Goal: Task Accomplishment & Management: Use online tool/utility

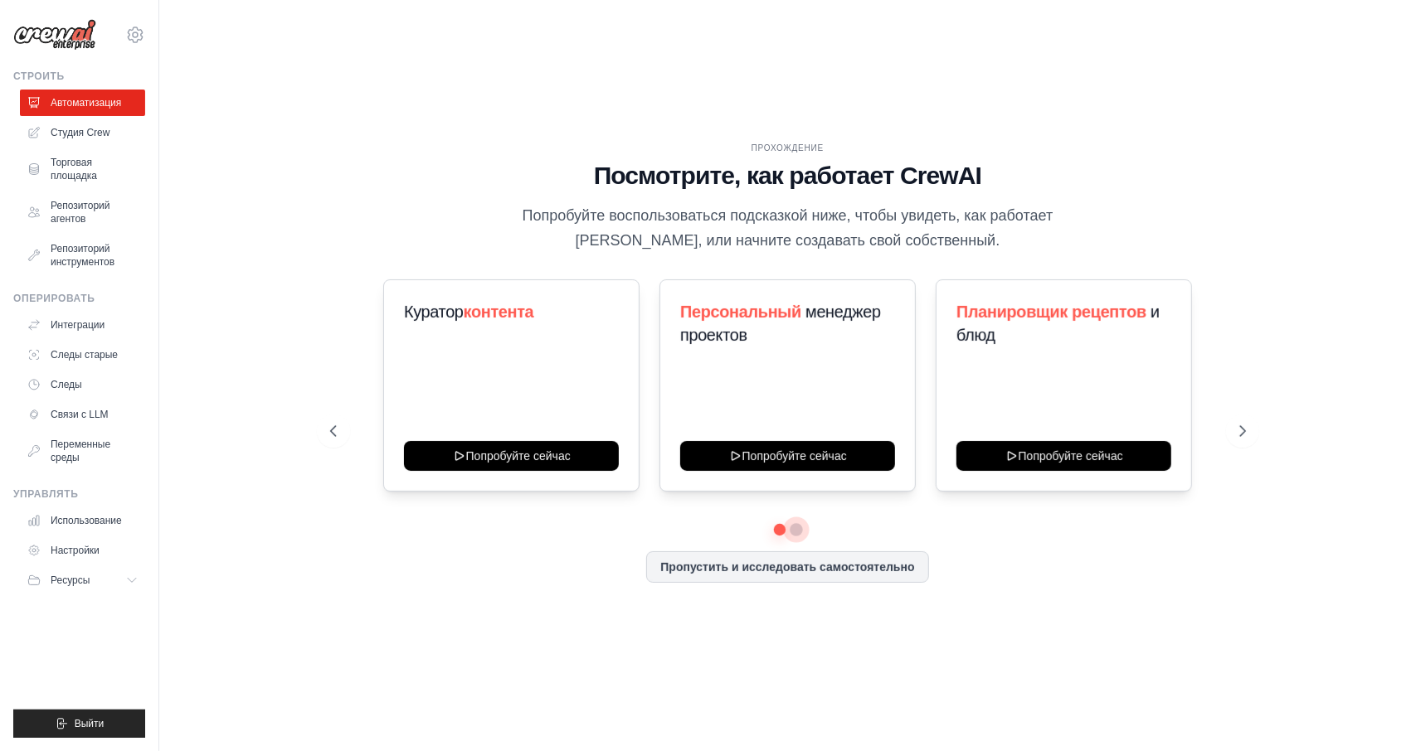
click at [798, 530] on button at bounding box center [795, 529] width 13 height 13
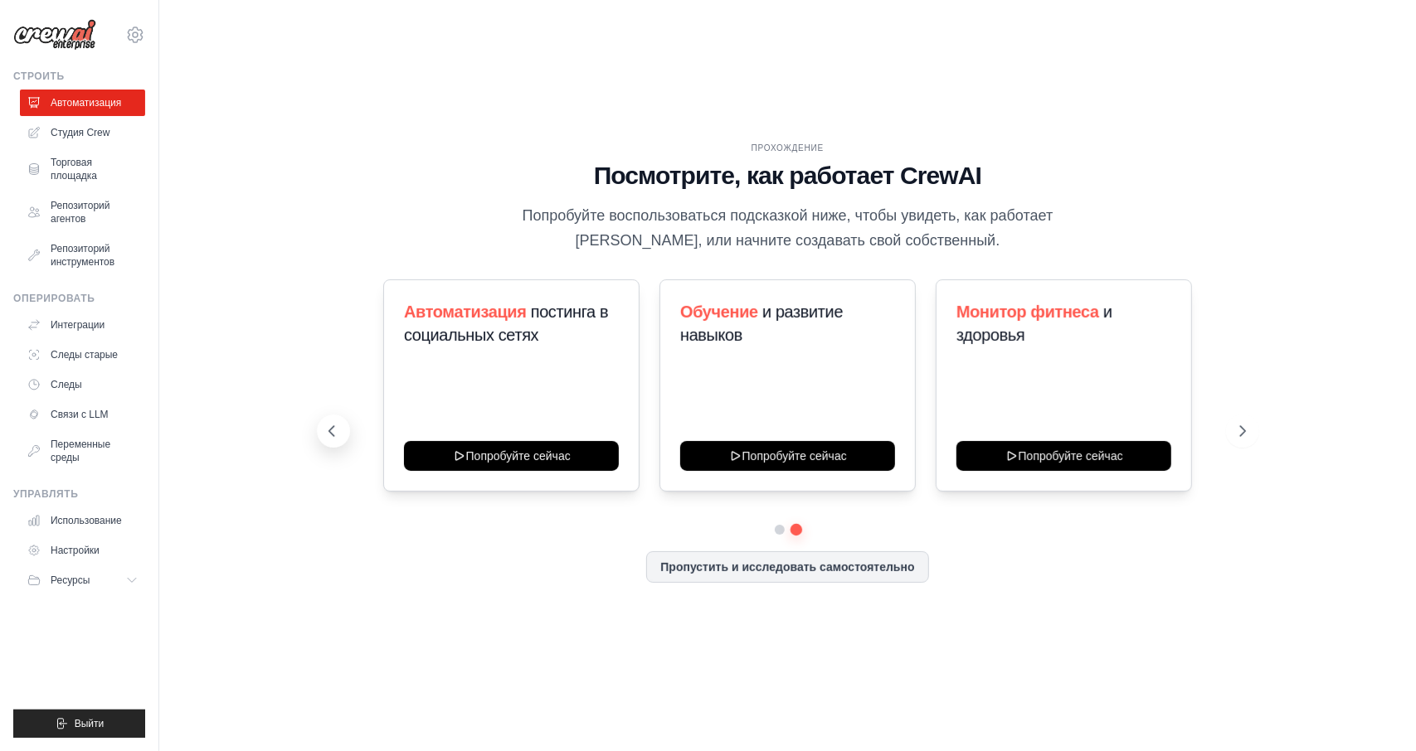
click at [333, 441] on button at bounding box center [333, 431] width 33 height 33
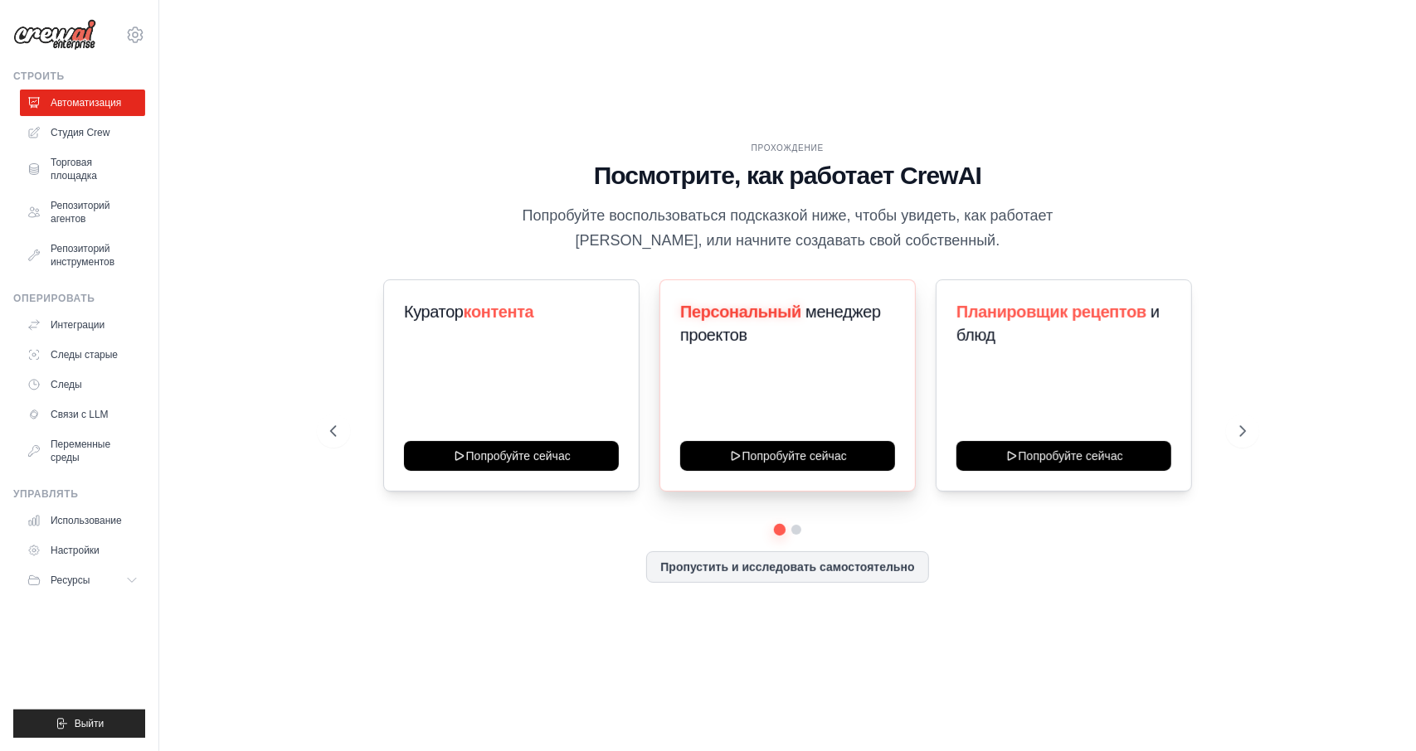
click at [842, 429] on div "Персональный менеджер проектов Попробуйте сейчас" at bounding box center [787, 385] width 256 height 212
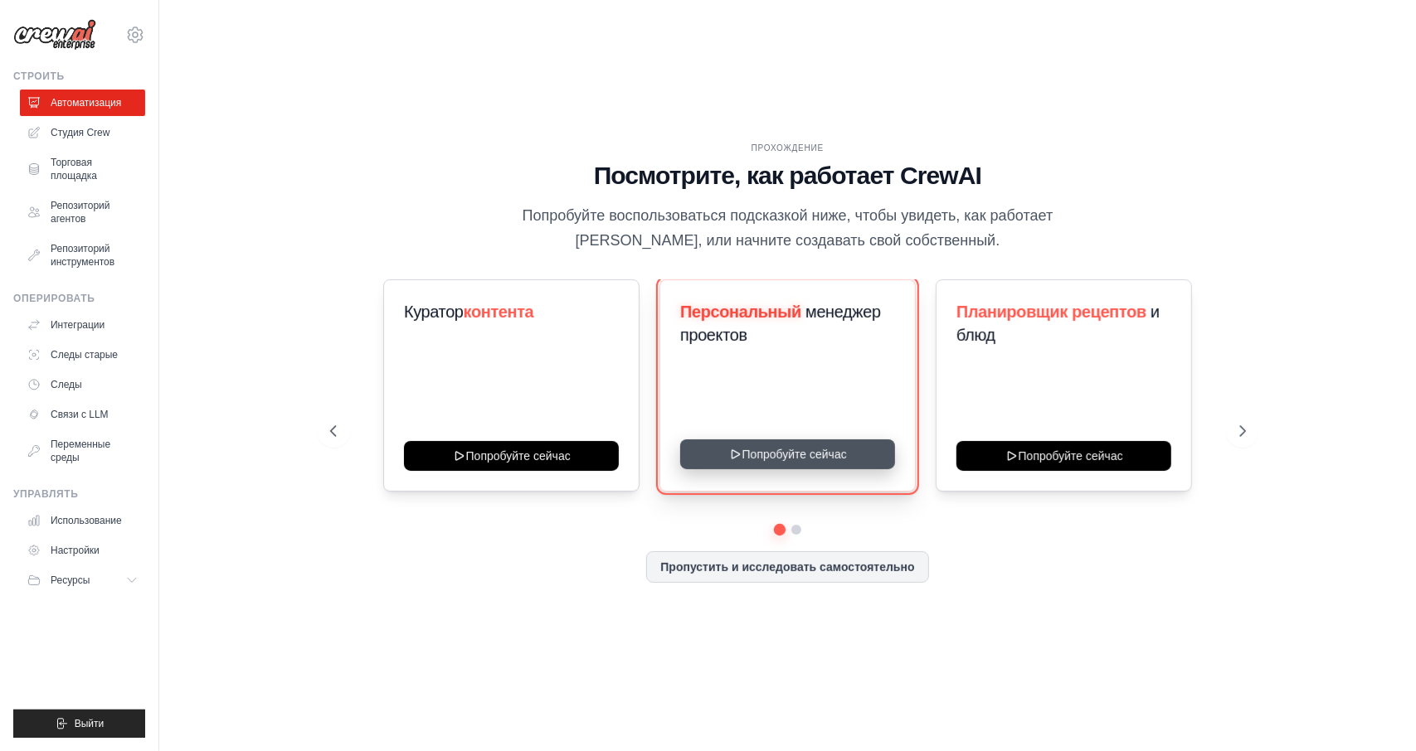
click at [838, 459] on button "Попробуйте сейчас" at bounding box center [787, 455] width 215 height 30
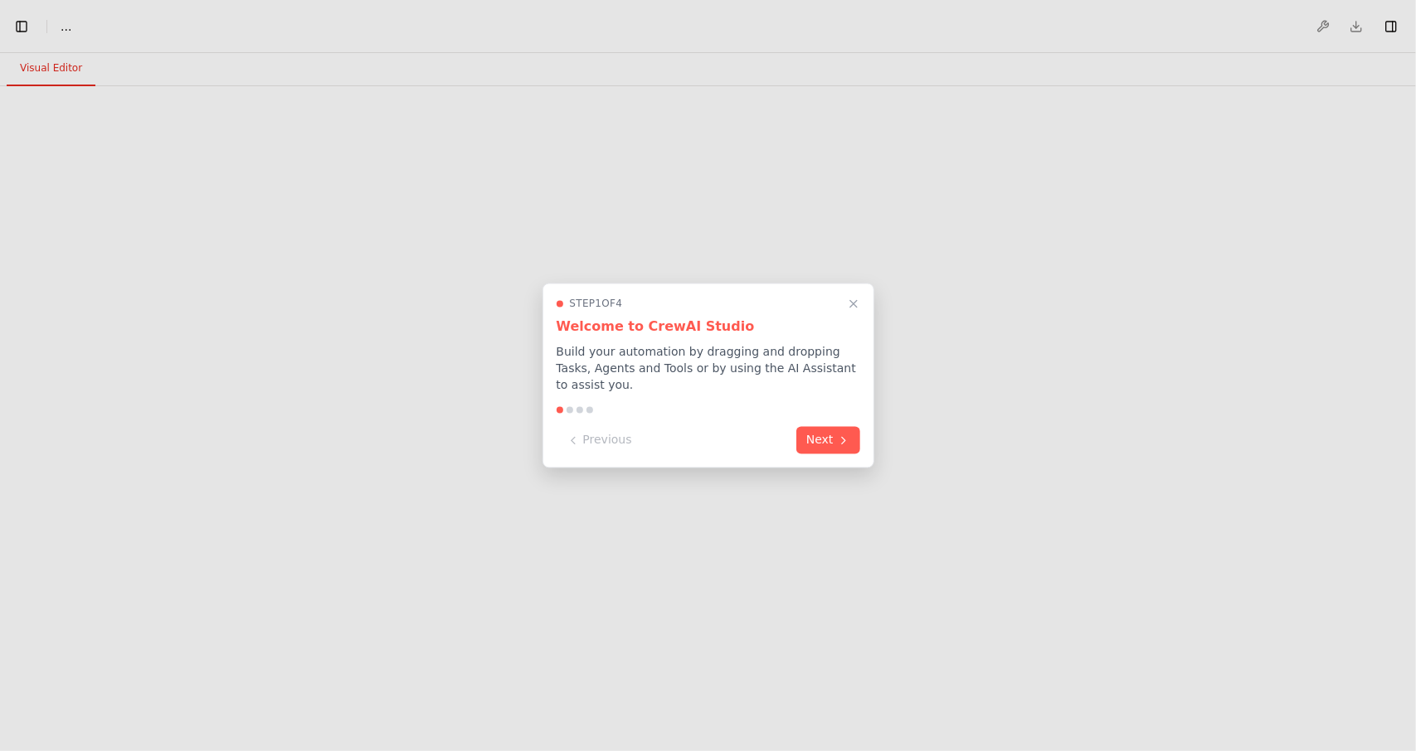
select select "****"
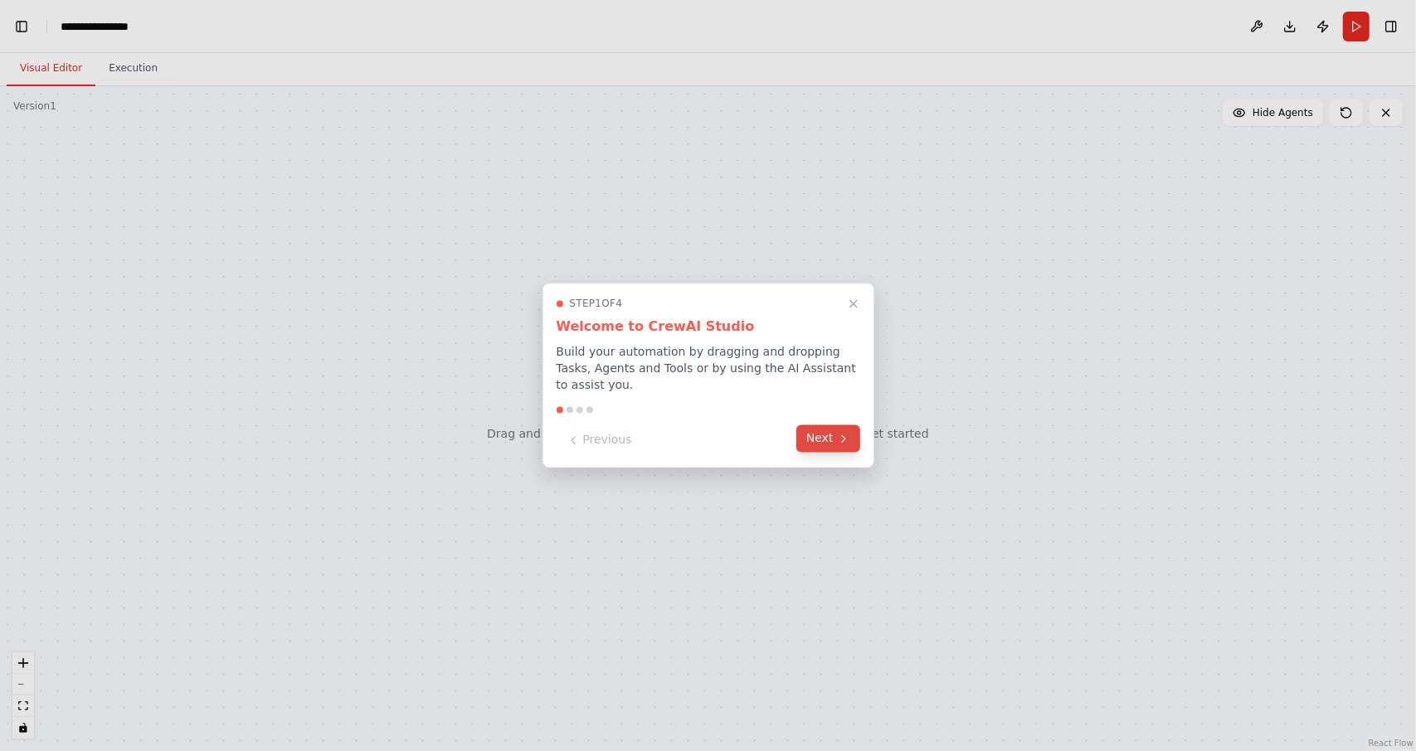
click at [839, 432] on icon at bounding box center [843, 438] width 13 height 13
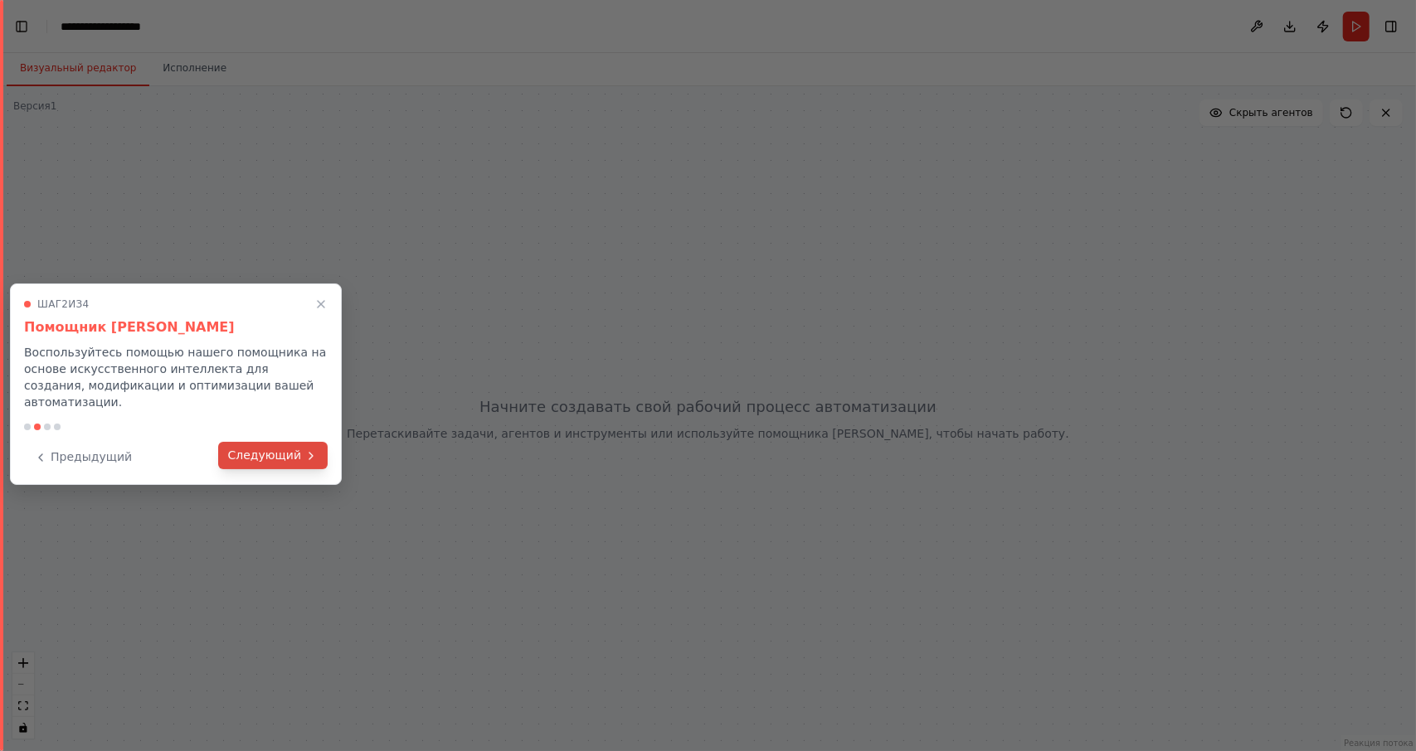
scroll to position [7213, 0]
click at [283, 449] on font "Следующий" at bounding box center [264, 455] width 73 height 13
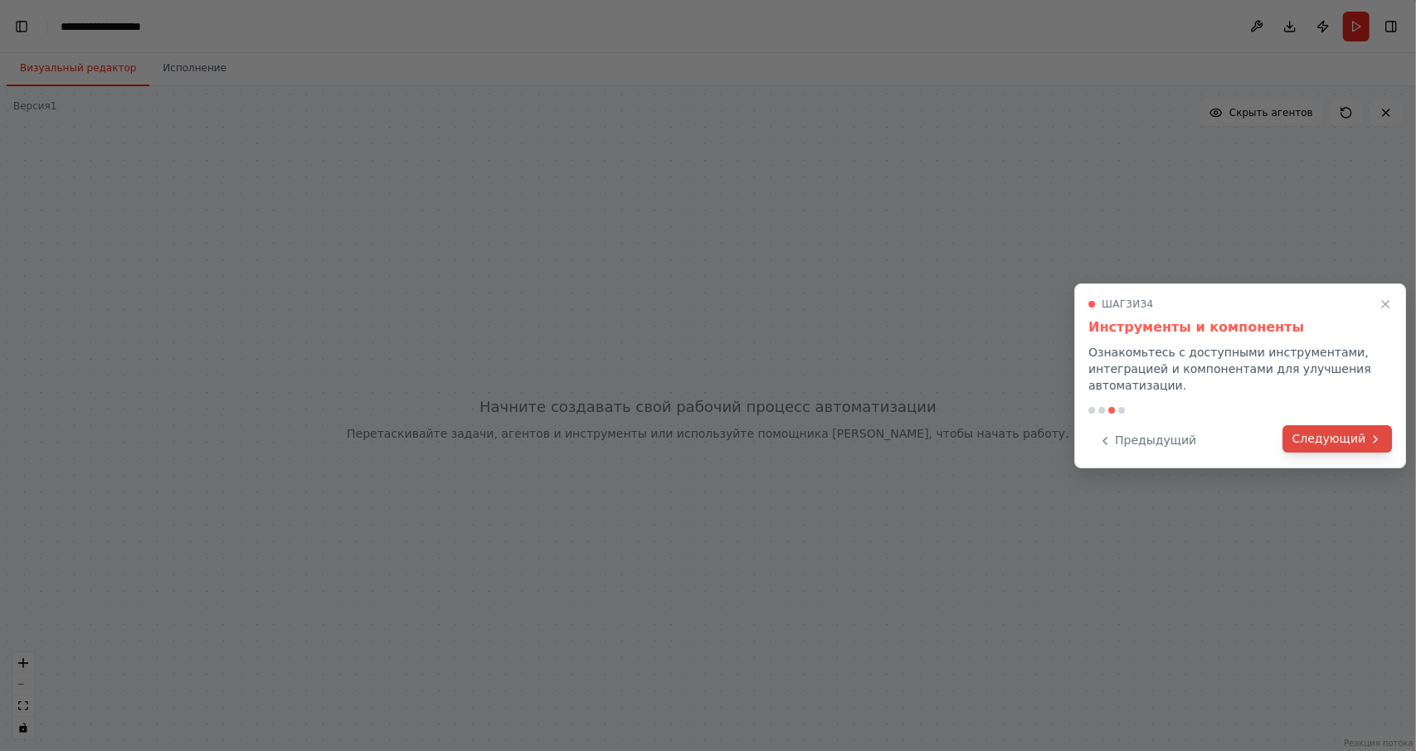
scroll to position [9023, 0]
click at [1342, 435] on font "Следующий" at bounding box center [1328, 438] width 73 height 13
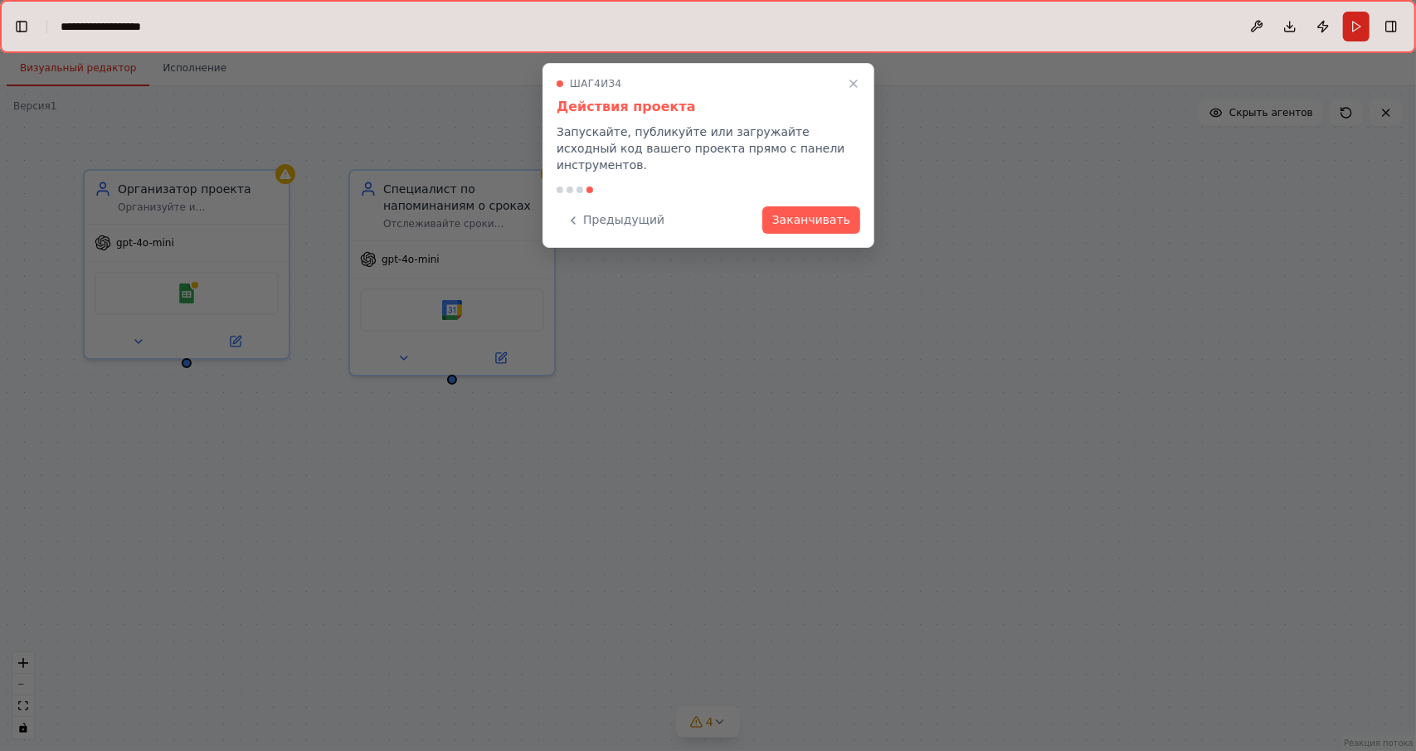
scroll to position [9317, 0]
click at [826, 211] on font "Заканчивать" at bounding box center [811, 217] width 78 height 13
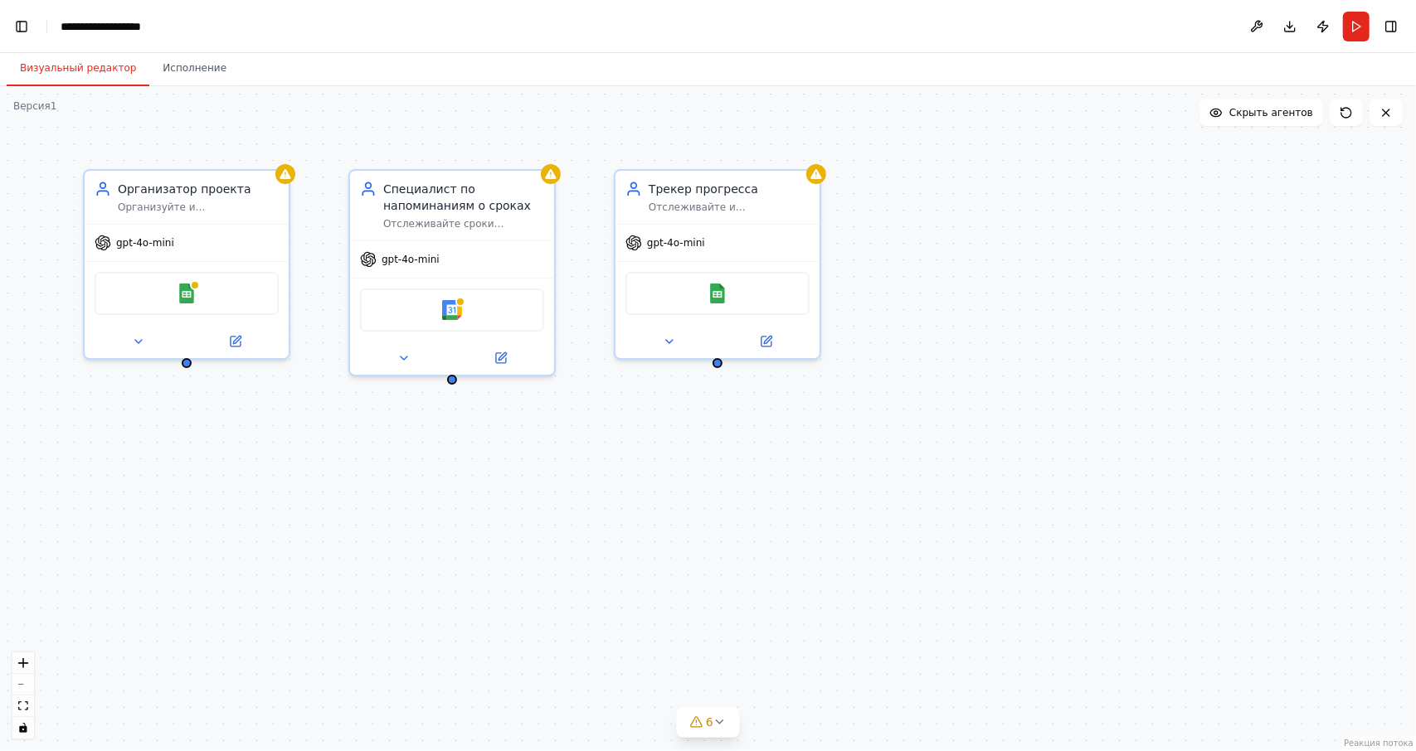
scroll to position [9437, 0]
drag, startPoint x: 185, startPoint y: 363, endPoint x: 295, endPoint y: 447, distance: 138.5
click at [295, 447] on div "Организатор проекта Организуйте и структурируйте личные проекты, классифицируя …" at bounding box center [708, 418] width 1416 height 665
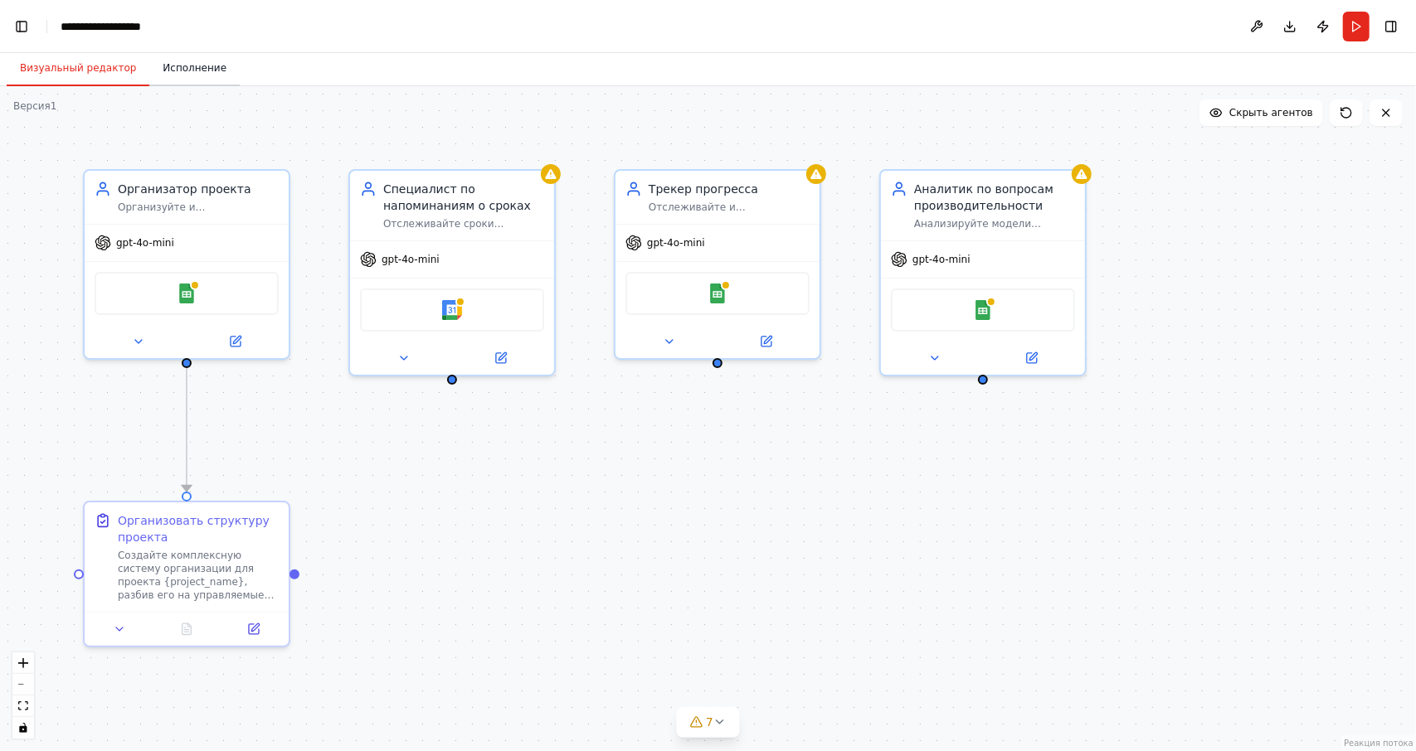
click at [194, 84] on button "Исполнение" at bounding box center [194, 68] width 90 height 35
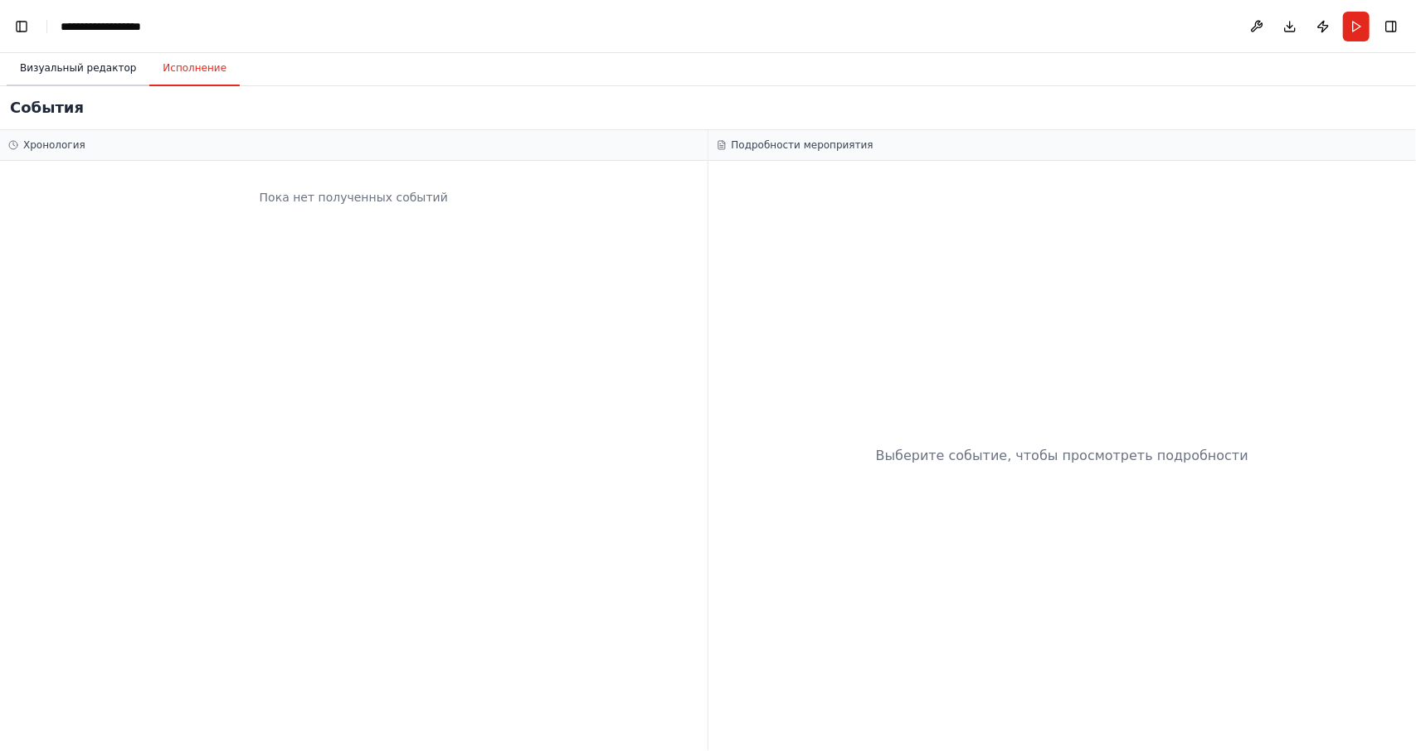
click at [96, 75] on button "Визуальный редактор" at bounding box center [78, 68] width 143 height 35
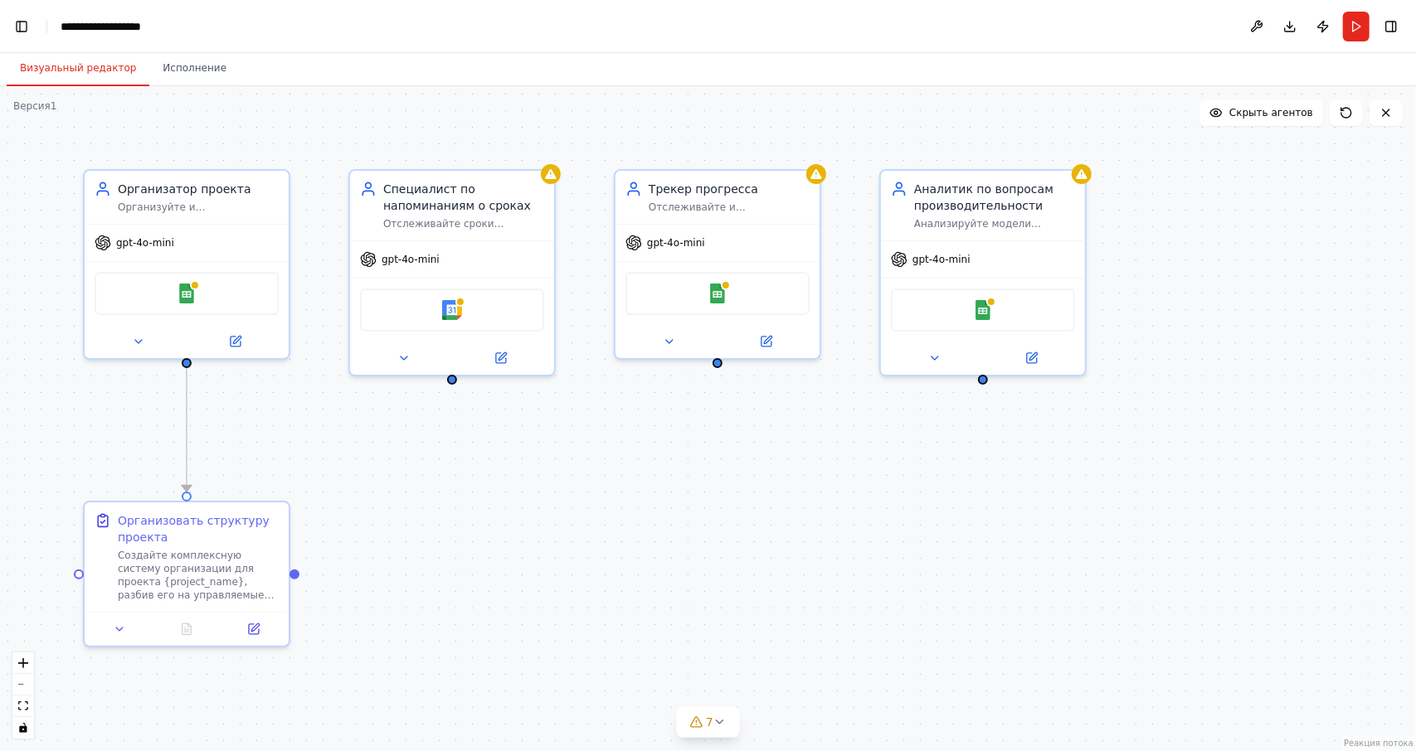
scroll to position [10523, 0]
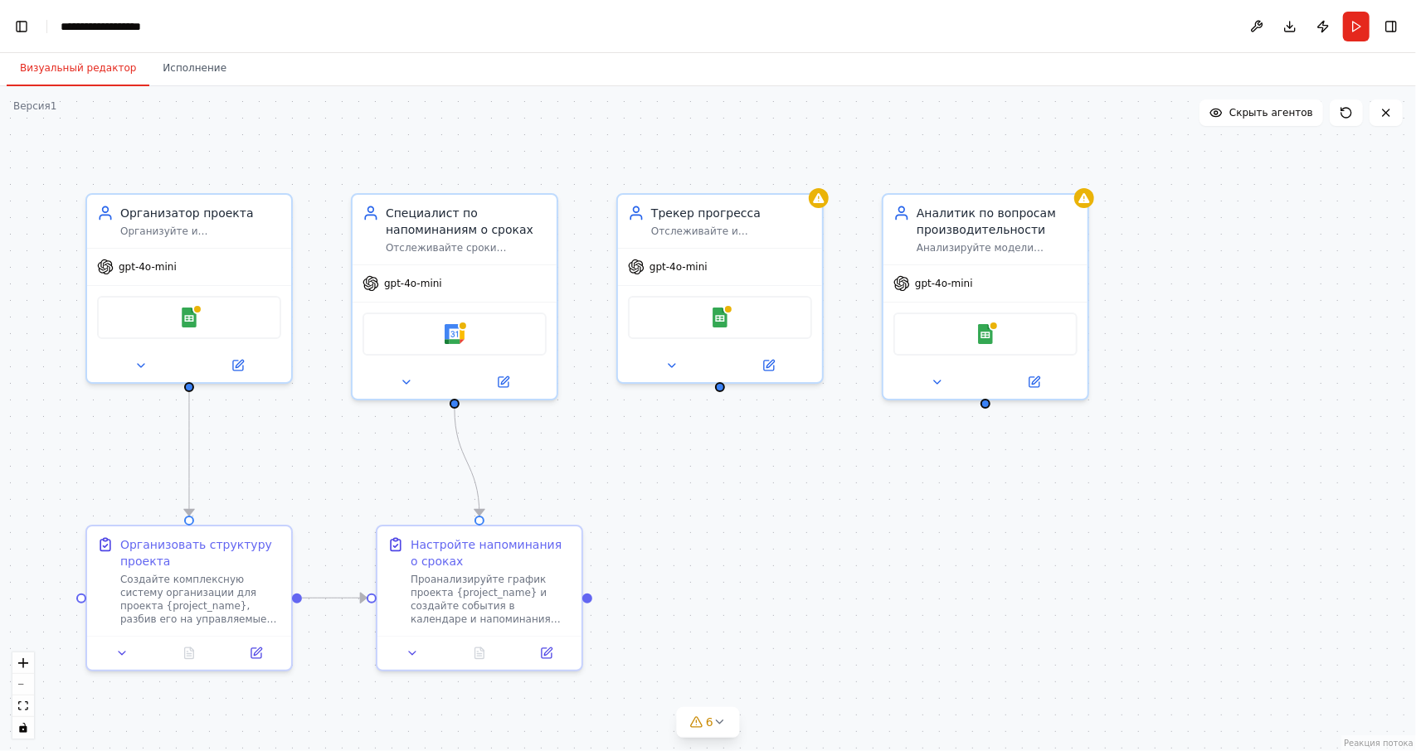
drag, startPoint x: 458, startPoint y: 383, endPoint x: 460, endPoint y: 407, distance: 24.2
click at [460, 407] on div ".deletable-edge-delete-btn { width: 20px; height: 20px; border: 0px solid #ffff…" at bounding box center [708, 418] width 1416 height 665
drag, startPoint x: 719, startPoint y: 382, endPoint x: 721, endPoint y: 407, distance: 24.9
click at [721, 407] on div ".deletable-edge-delete-btn { width: 20px; height: 20px; border: 0px solid #ffff…" at bounding box center [708, 418] width 1416 height 665
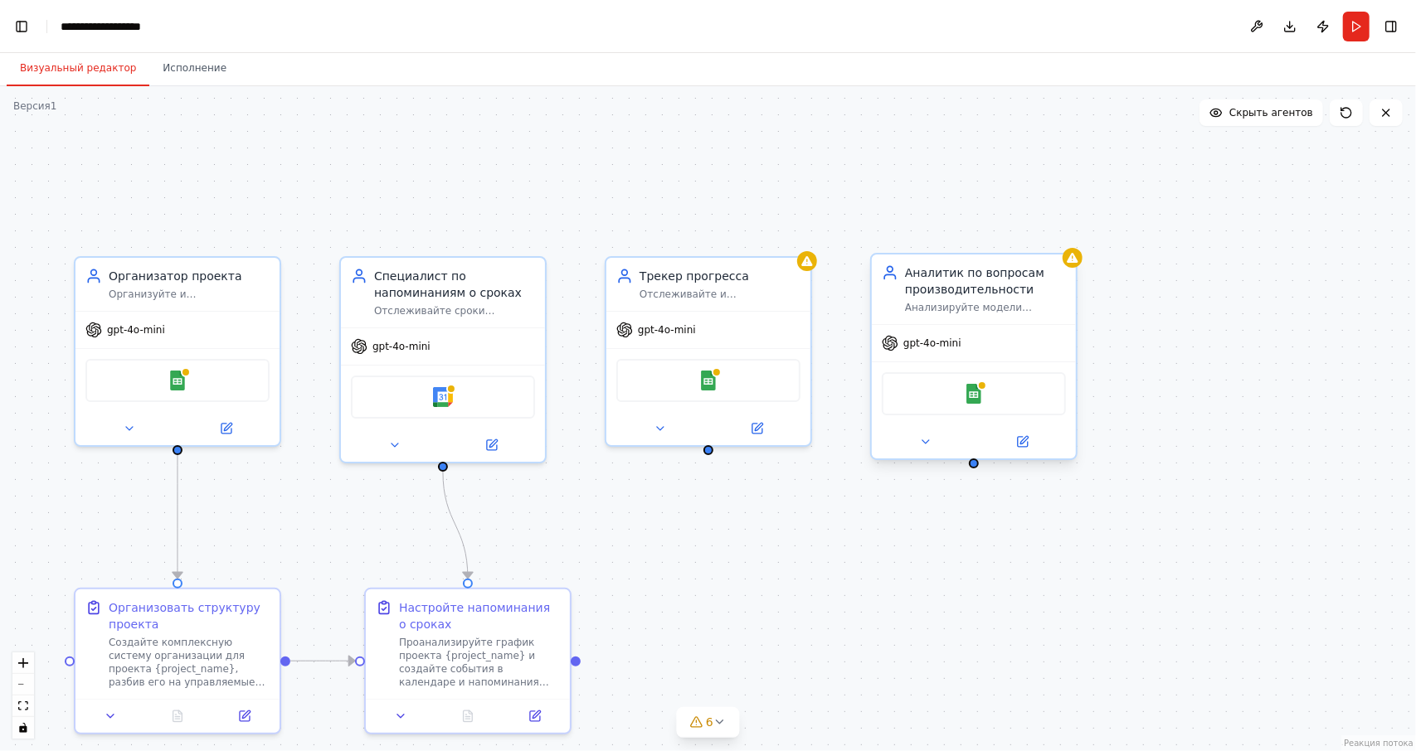
drag, startPoint x: 987, startPoint y: 406, endPoint x: 975, endPoint y: 469, distance: 64.1
click at [975, 469] on div ".deletable-edge-delete-btn { width: 20px; height: 20px; border: 0px solid #ffff…" at bounding box center [708, 418] width 1416 height 665
drag, startPoint x: 974, startPoint y: 463, endPoint x: 974, endPoint y: 484, distance: 21.6
click at [974, 484] on div ".deletable-edge-delete-btn { width: 20px; height: 20px; border: 0px solid #ffff…" at bounding box center [708, 418] width 1416 height 665
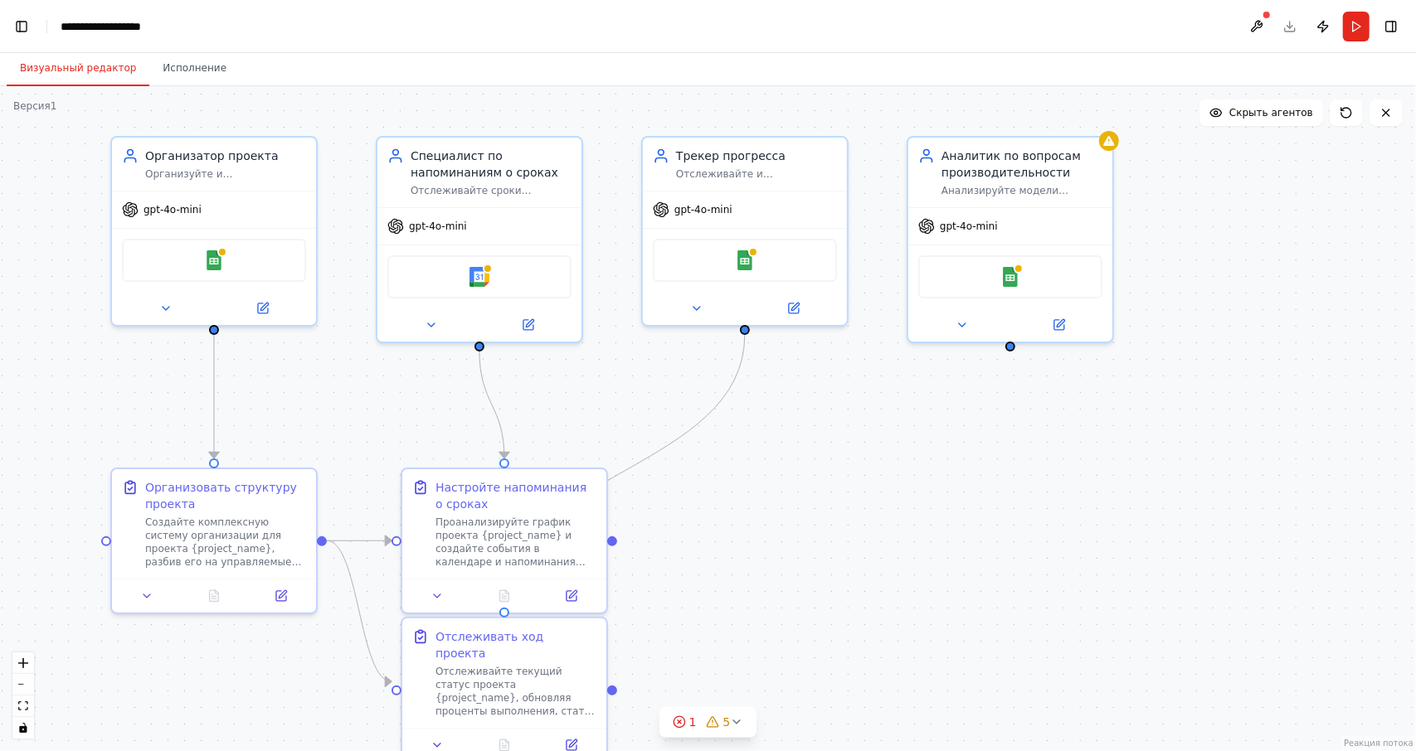
drag, startPoint x: 926, startPoint y: 567, endPoint x: 980, endPoint y: 411, distance: 165.0
click at [980, 411] on div ".deletable-edge-delete-btn { width: 20px; height: 20px; border: 0px solid #ffff…" at bounding box center [708, 418] width 1416 height 665
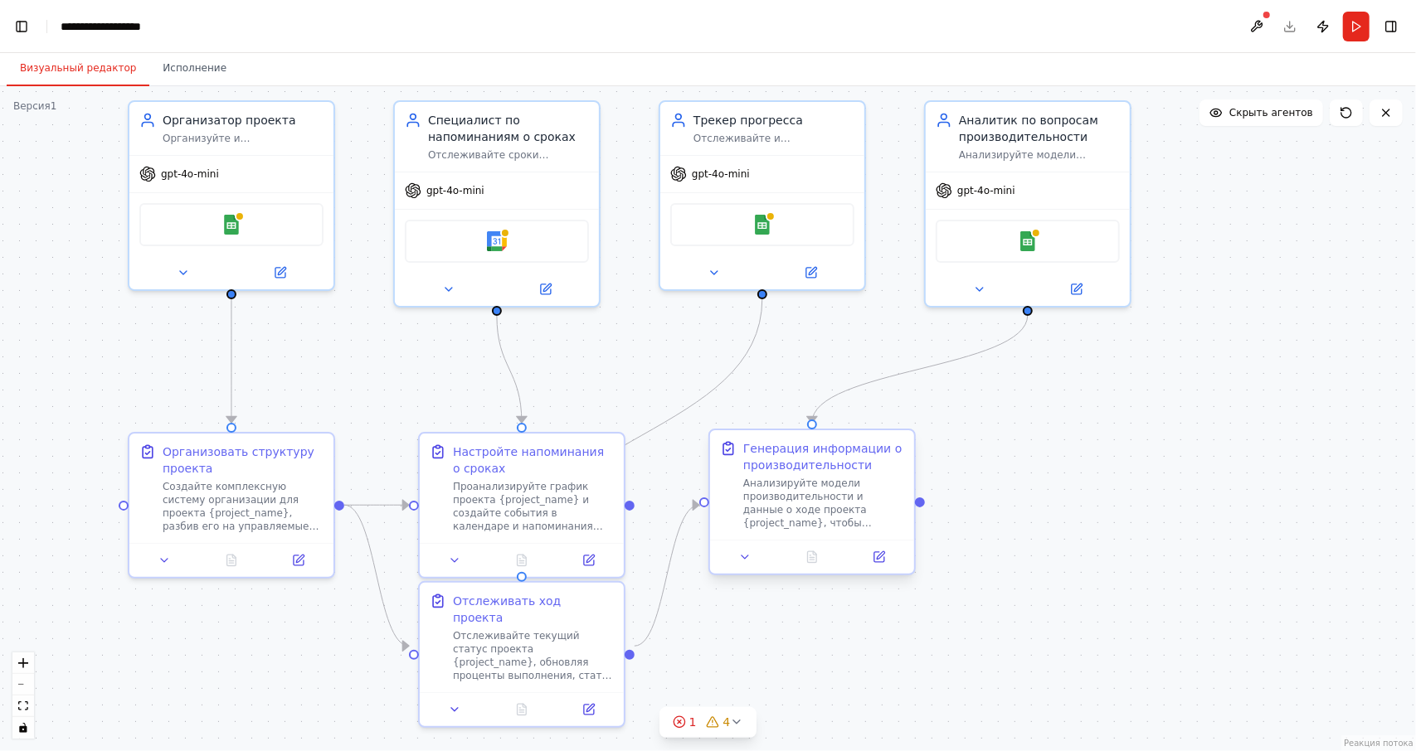
scroll to position [11521, 0]
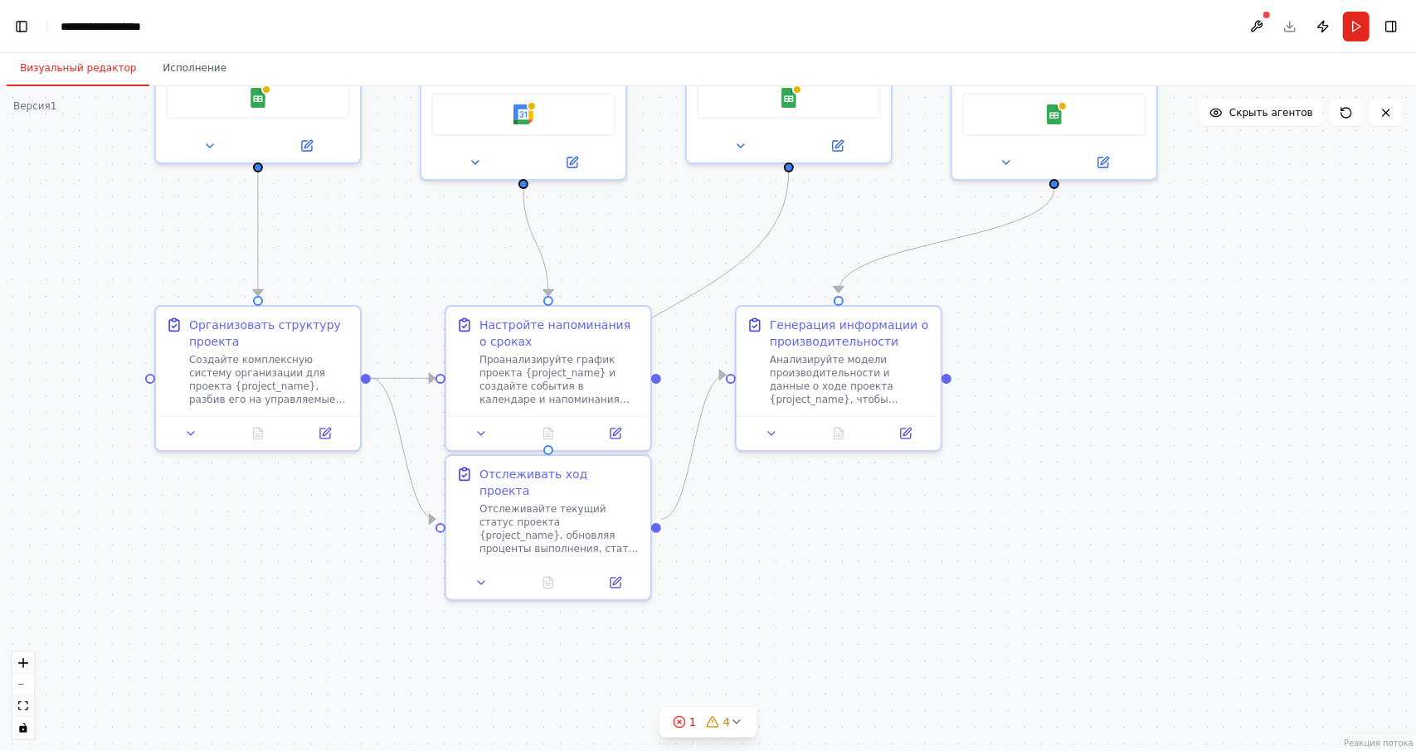
drag, startPoint x: 1038, startPoint y: 538, endPoint x: 1065, endPoint y: 411, distance: 129.6
click at [1065, 411] on div ".deletable-edge-delete-btn { width: 20px; height: 20px; border: 0px solid #ffff…" at bounding box center [708, 418] width 1416 height 665
click at [675, 719] on icon at bounding box center [679, 722] width 13 height 13
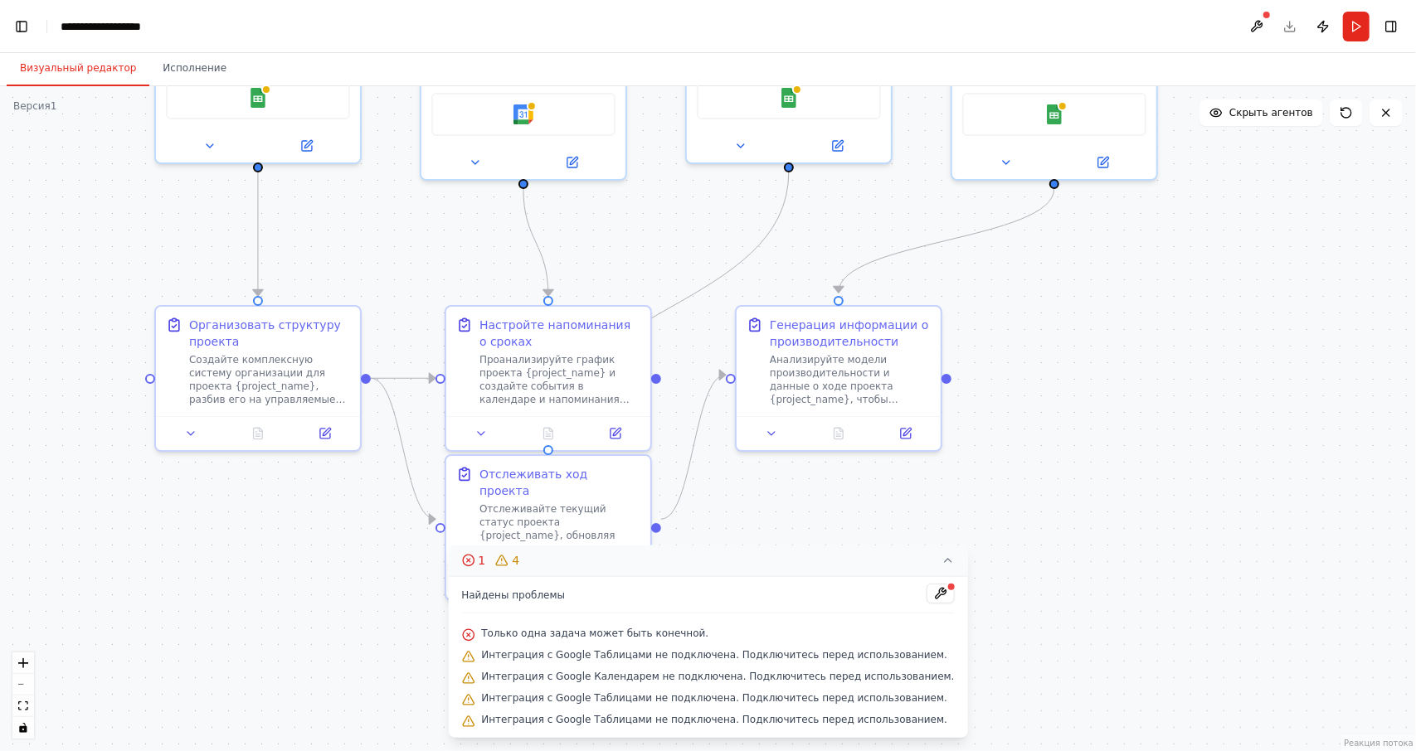
click at [941, 565] on icon at bounding box center [947, 560] width 13 height 13
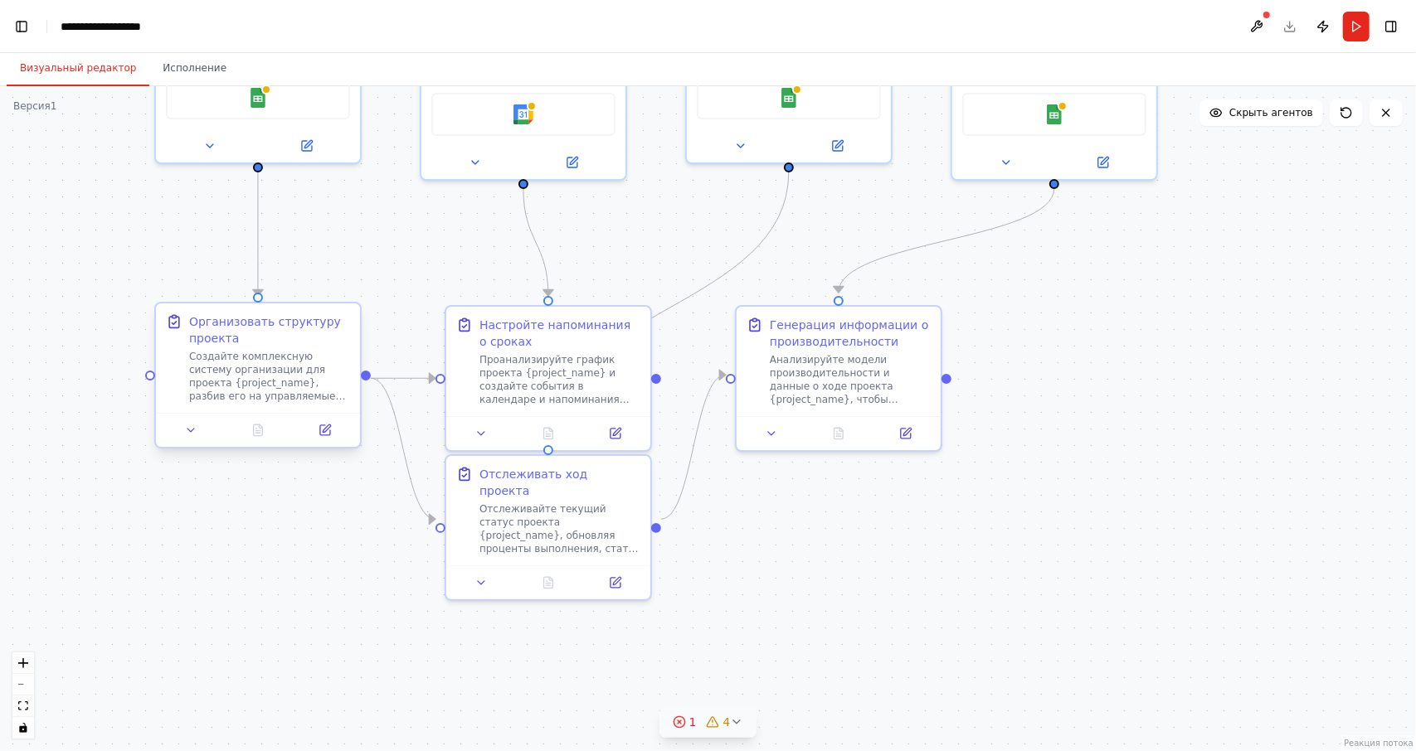
click at [256, 383] on font "Создайте комплексную систему организации для проекта {project_name}, разбив его…" at bounding box center [267, 436] width 157 height 171
click at [201, 430] on button at bounding box center [191, 430] width 57 height 20
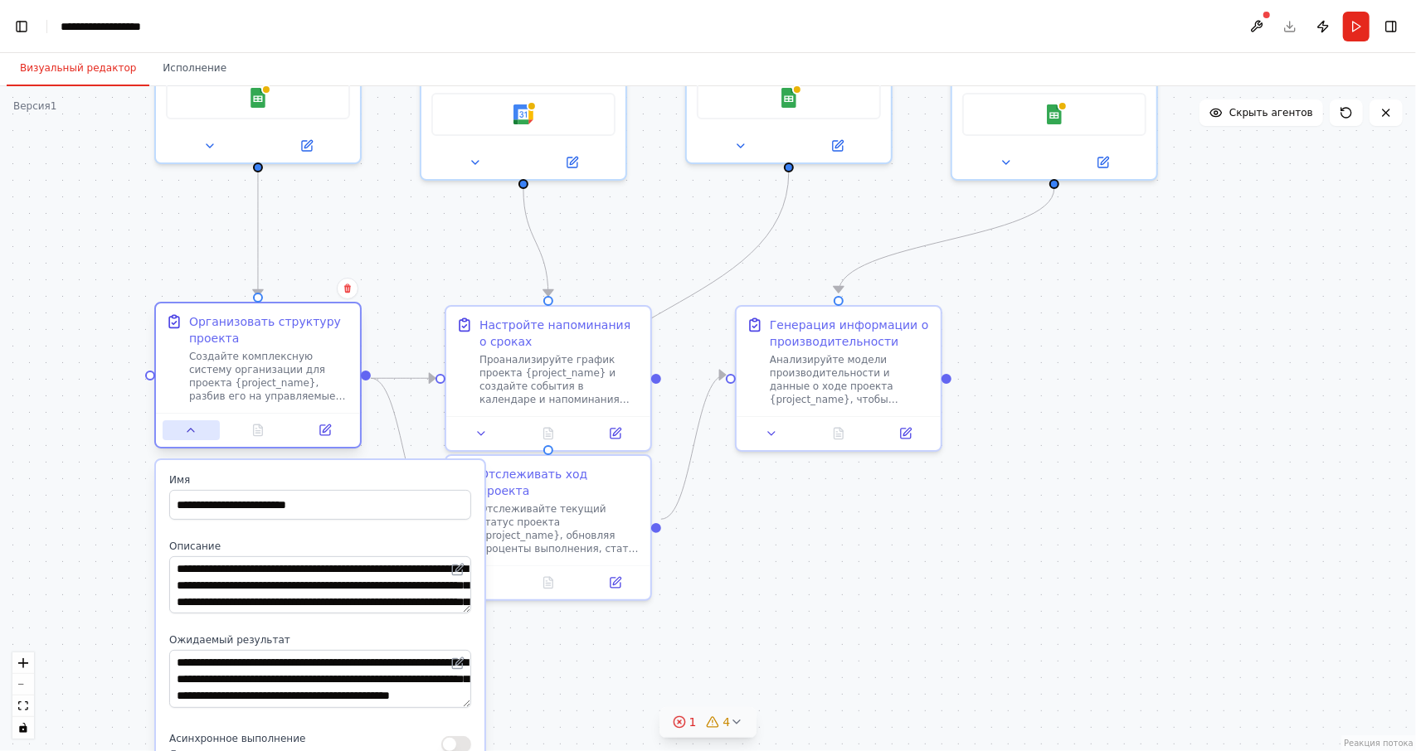
click at [201, 430] on button at bounding box center [191, 430] width 57 height 20
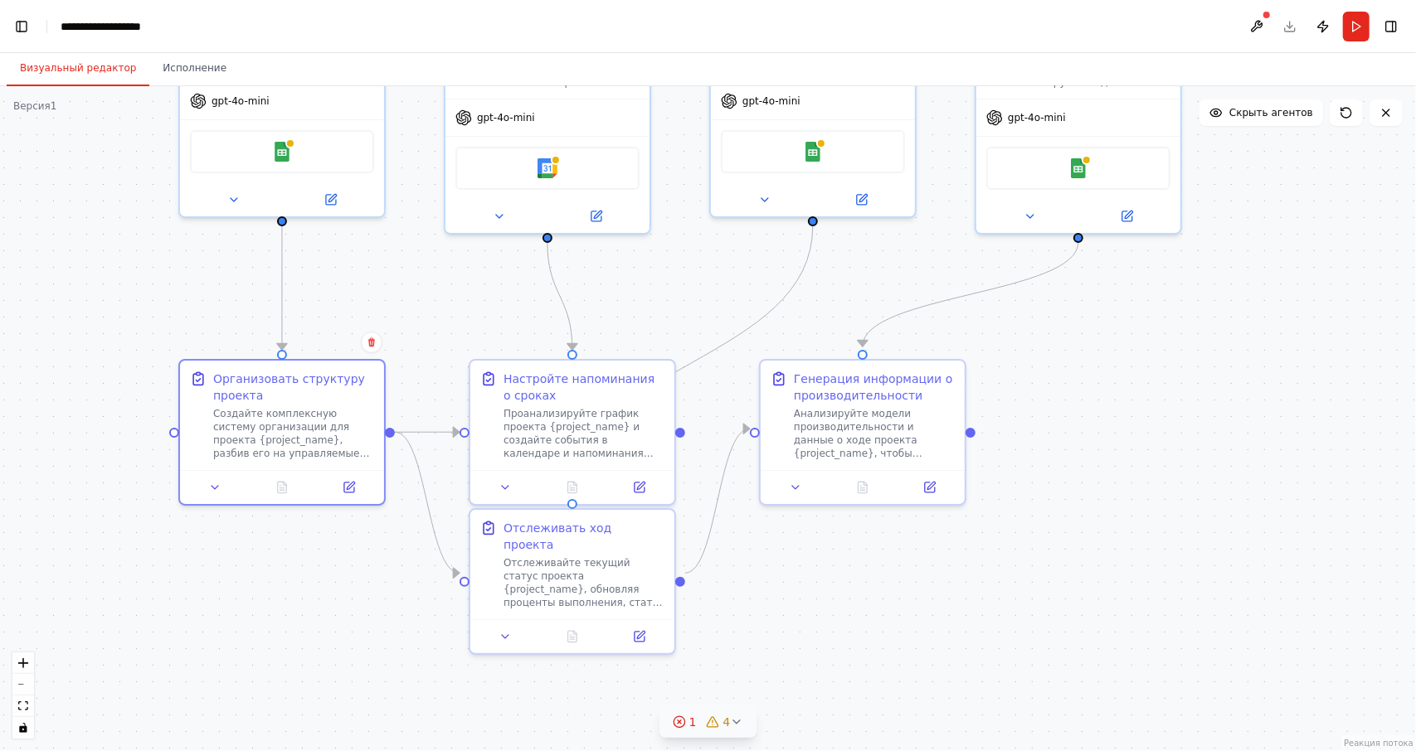
drag, startPoint x: 367, startPoint y: 618, endPoint x: 429, endPoint y: 710, distance: 110.6
click at [404, 697] on div ".deletable-edge-delete-btn { width: 20px; height: 20px; border: 0px solid #ffff…" at bounding box center [708, 418] width 1416 height 665
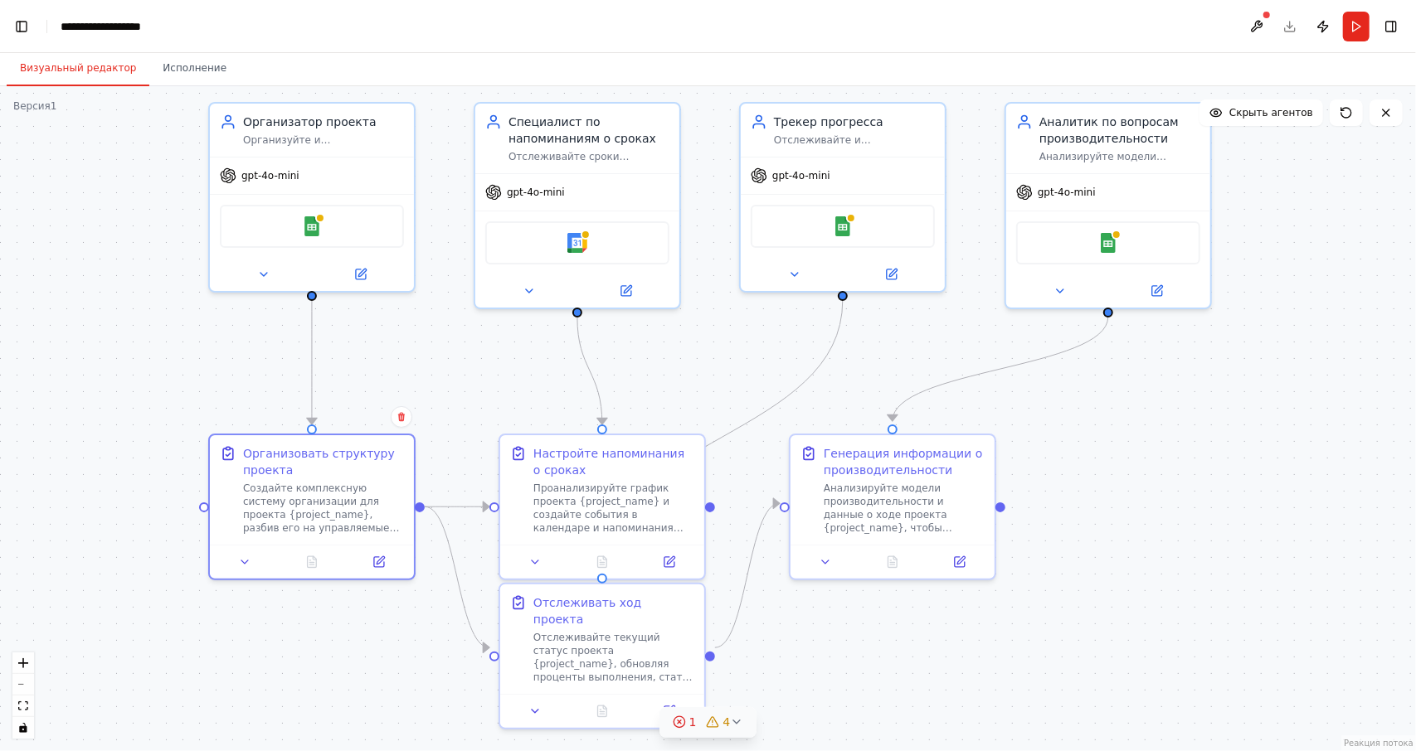
drag, startPoint x: 430, startPoint y: 382, endPoint x: 406, endPoint y: 368, distance: 27.2
click at [406, 368] on div ".deletable-edge-delete-btn { width: 20px; height: 20px; border: 0px solid #ffff…" at bounding box center [708, 418] width 1416 height 665
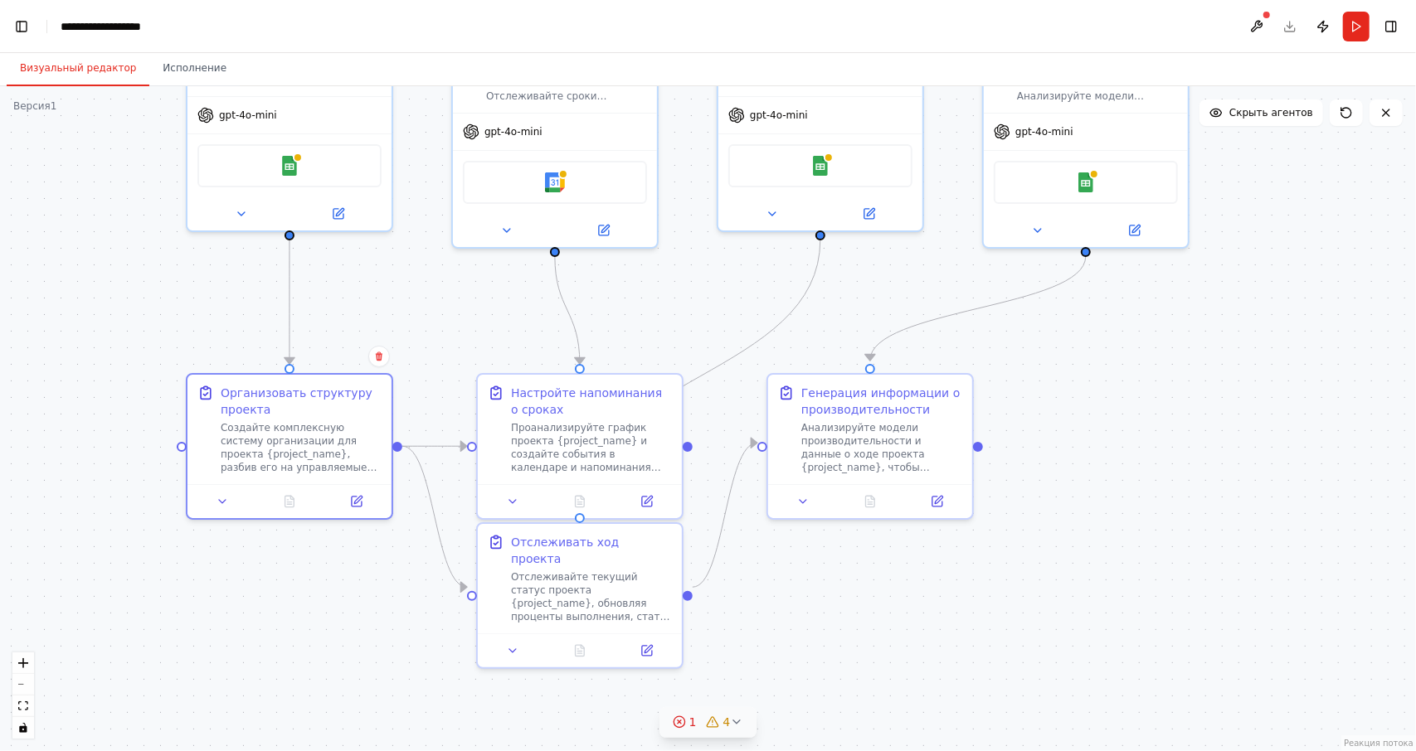
drag, startPoint x: 408, startPoint y: 309, endPoint x: 402, endPoint y: 258, distance: 51.7
click at [402, 258] on div ".deletable-edge-delete-btn { width: 20px; height: 20px; border: 0px solid #ffff…" at bounding box center [708, 418] width 1416 height 665
click at [211, 84] on button "Исполнение" at bounding box center [194, 68] width 90 height 35
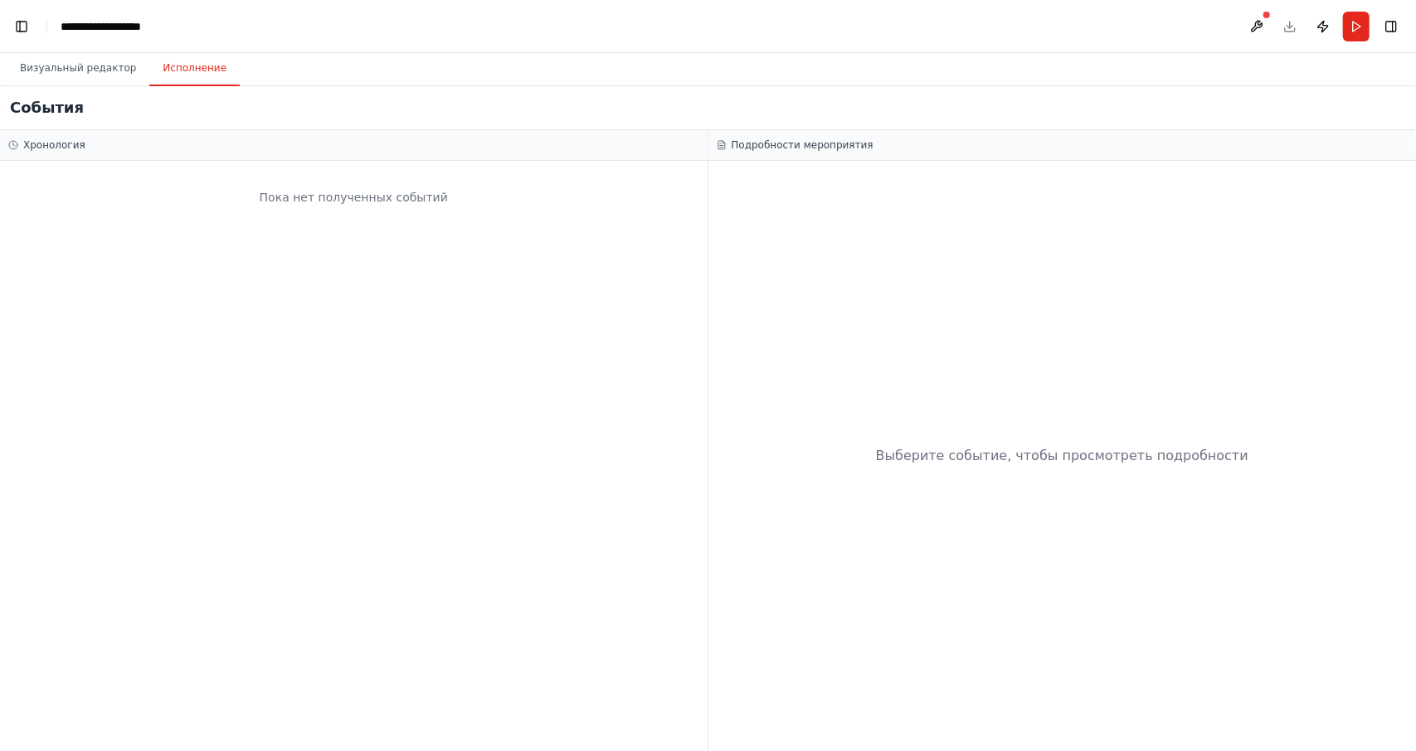
click at [325, 253] on div "Пока нет полученных событий" at bounding box center [353, 456] width 707 height 590
click at [335, 195] on font "Пока нет полученных событий" at bounding box center [354, 197] width 188 height 13
click at [1100, 448] on font "Выберите событие, чтобы просмотреть подробности" at bounding box center [1062, 456] width 372 height 16
click at [48, 69] on font "Визуальный редактор" at bounding box center [78, 68] width 116 height 12
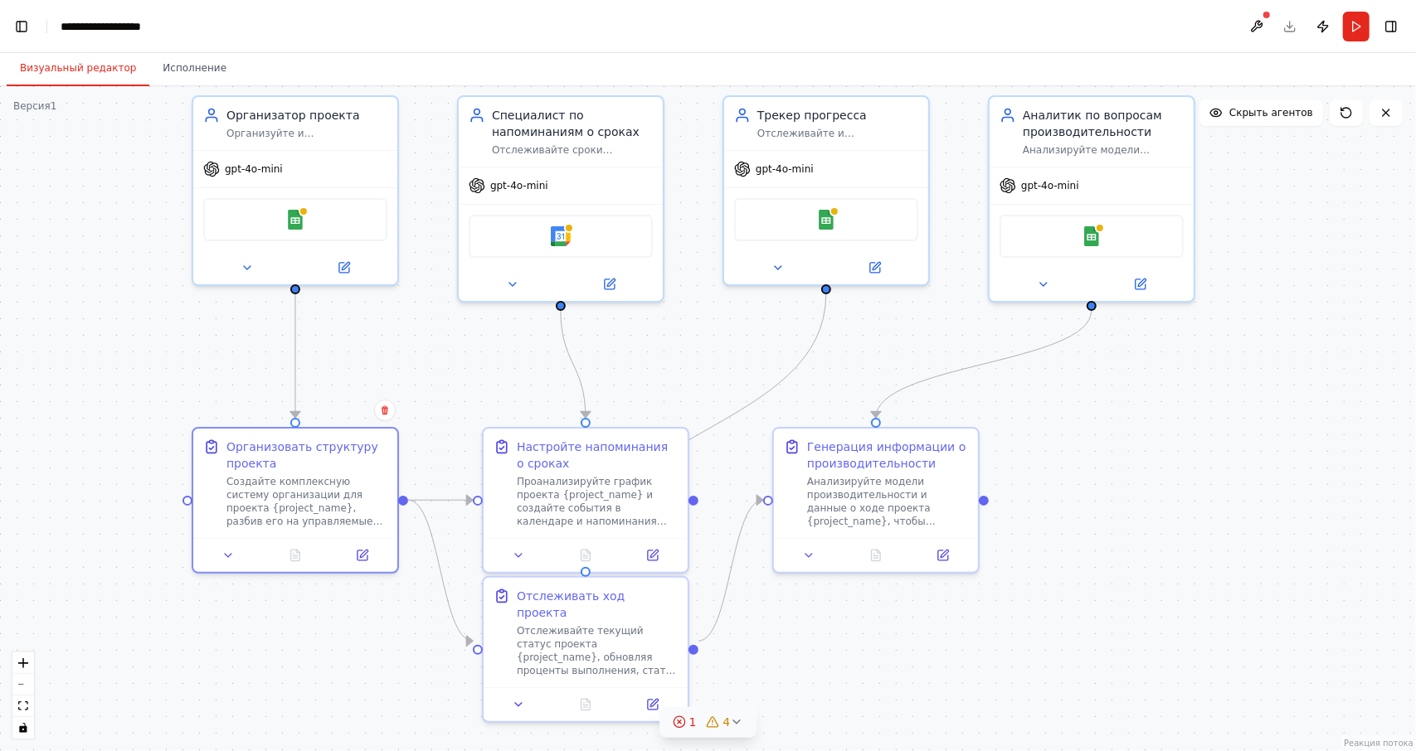
drag, startPoint x: 910, startPoint y: 317, endPoint x: 916, endPoint y: 374, distance: 57.5
click at [916, 374] on div ".deletable-edge-delete-btn { width: 20px; height: 20px; border: 0px solid #ffff…" at bounding box center [708, 418] width 1416 height 665
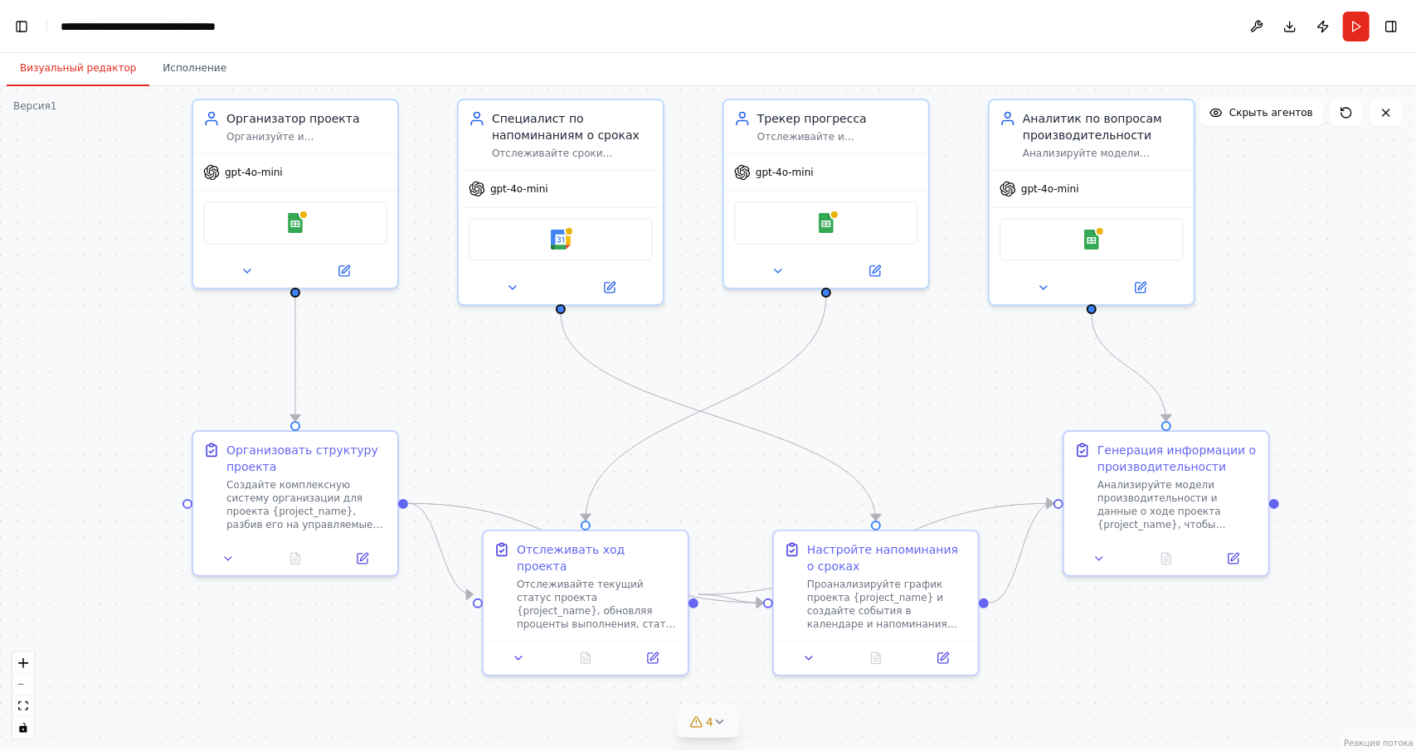
scroll to position [19981, 0]
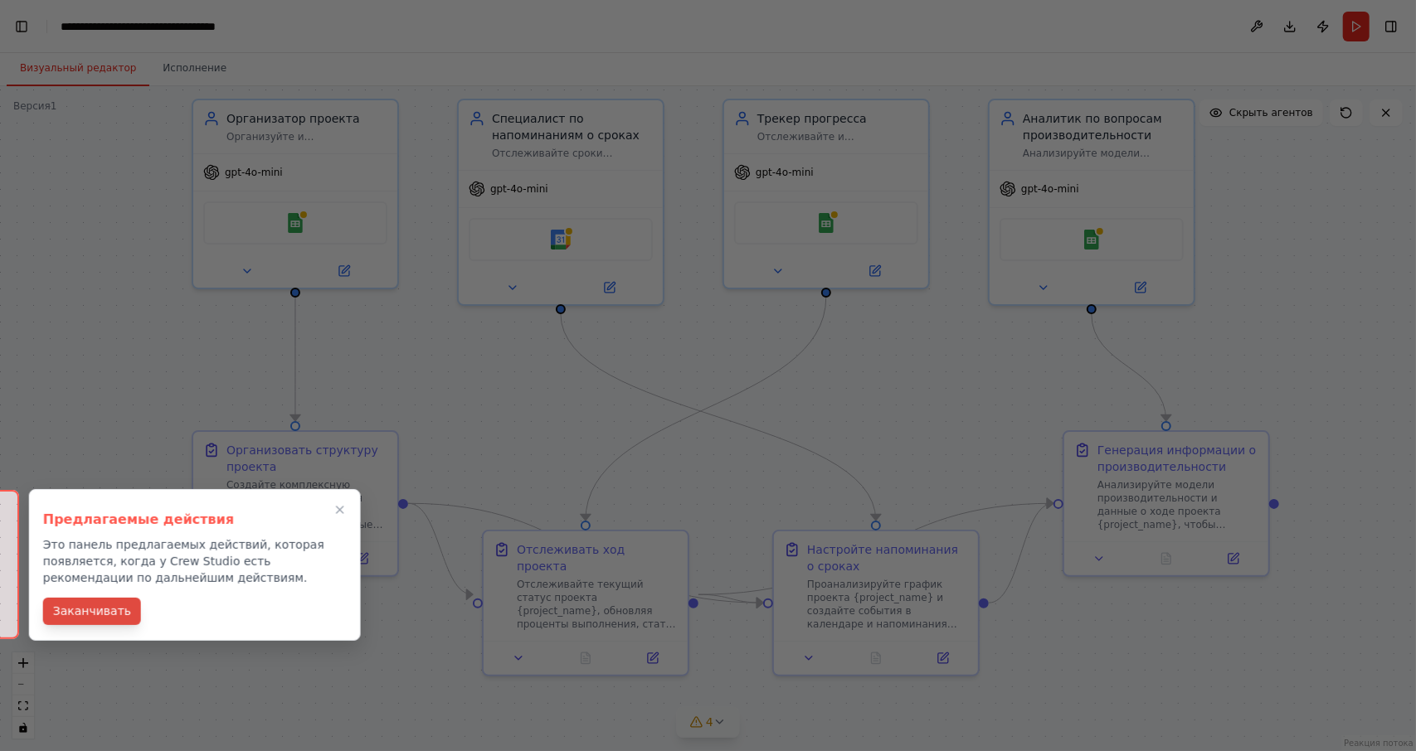
click at [113, 607] on font "Заканчивать" at bounding box center [92, 611] width 78 height 13
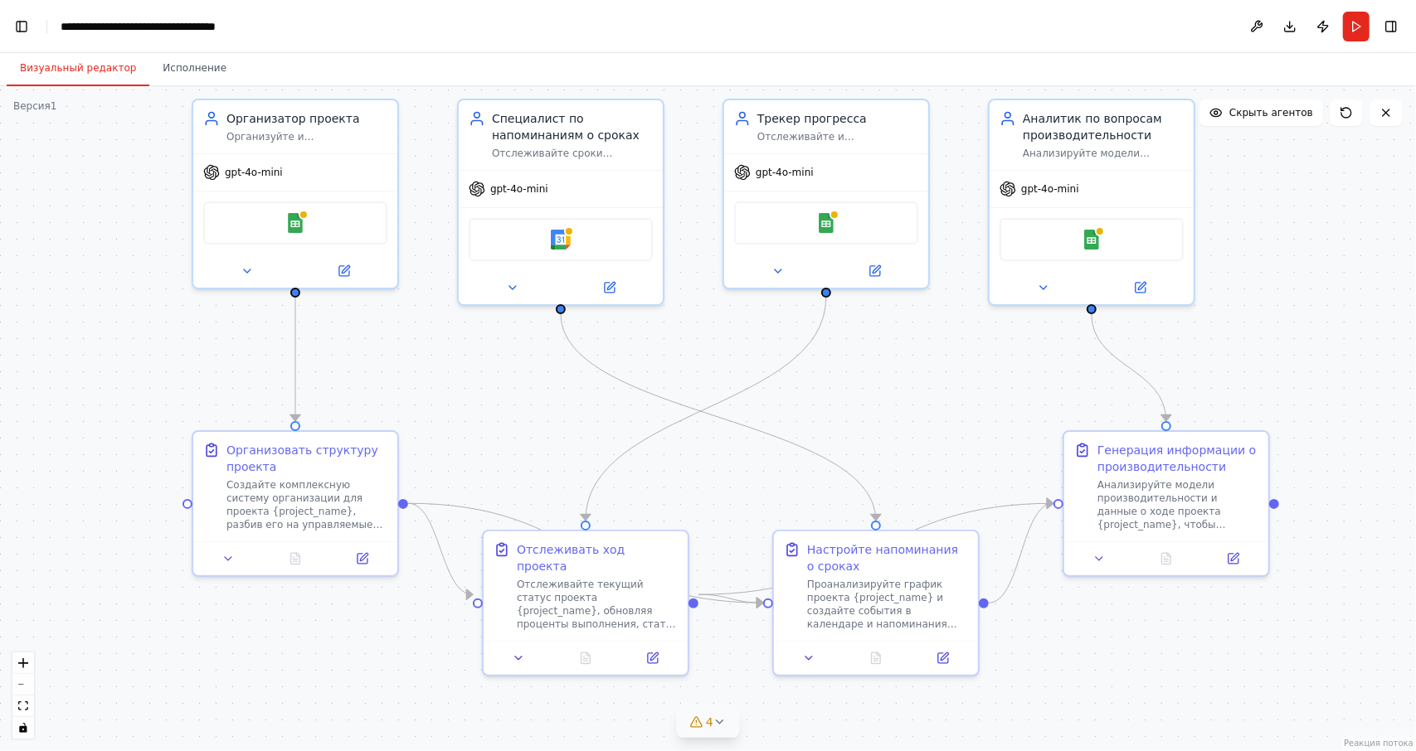
click at [5, 565] on button "Переключить боковую панель" at bounding box center [-1, 375] width 13 height 751
drag, startPoint x: 5, startPoint y: 565, endPoint x: 245, endPoint y: 540, distance: 241.8
click at [245, 540] on div "БЕТА Создайте команду, которая поможет вам организовать ваши личные проекты, ус…" at bounding box center [708, 375] width 1416 height 751
drag, startPoint x: 7, startPoint y: 582, endPoint x: 84, endPoint y: 573, distance: 77.7
click at [84, 573] on div "БЕТА Создайте команду, которая поможет вам организовать ваши личные проекты, ус…" at bounding box center [708, 375] width 1416 height 751
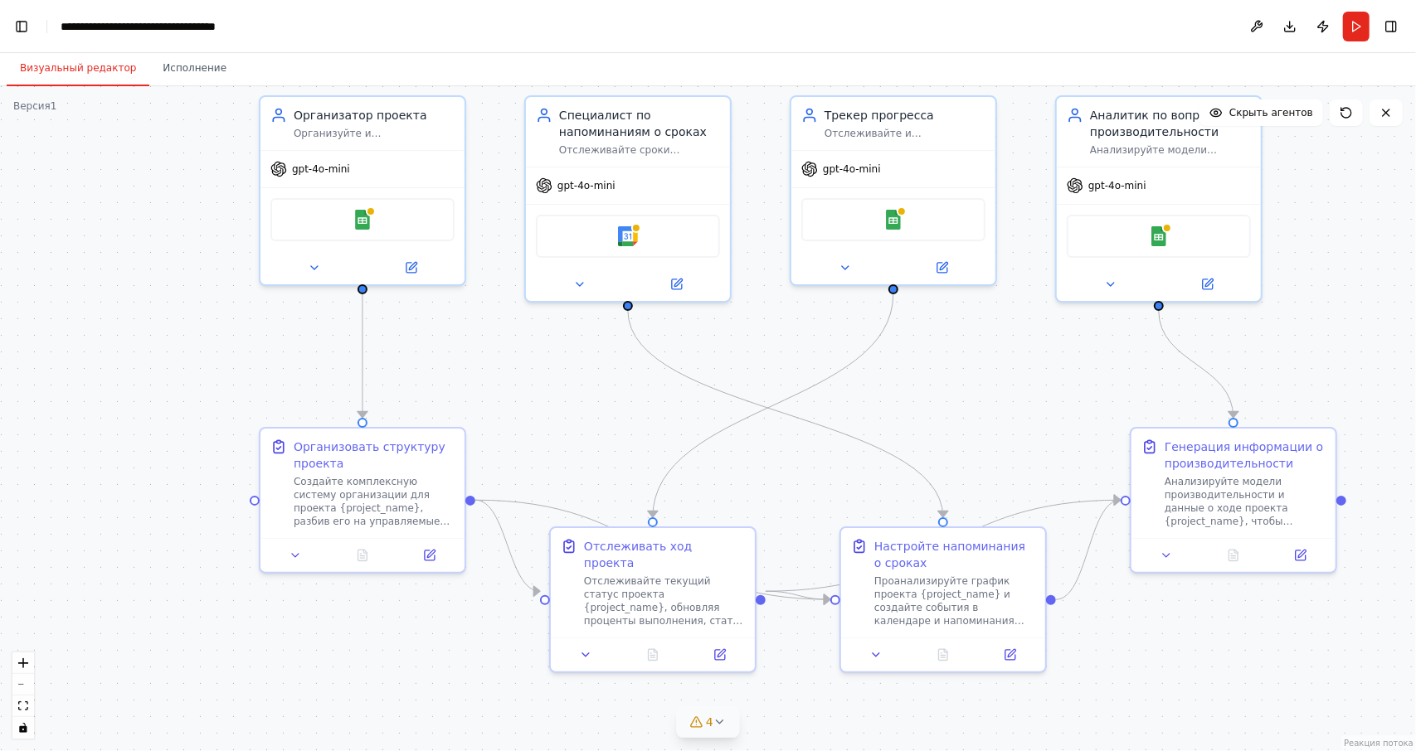
drag, startPoint x: 152, startPoint y: 570, endPoint x: 326, endPoint y: 556, distance: 174.7
click at [292, 558] on div ".deletable-edge-delete-btn { width: 20px; height: 20px; border: 0px solid #ffff…" at bounding box center [708, 418] width 1416 height 665
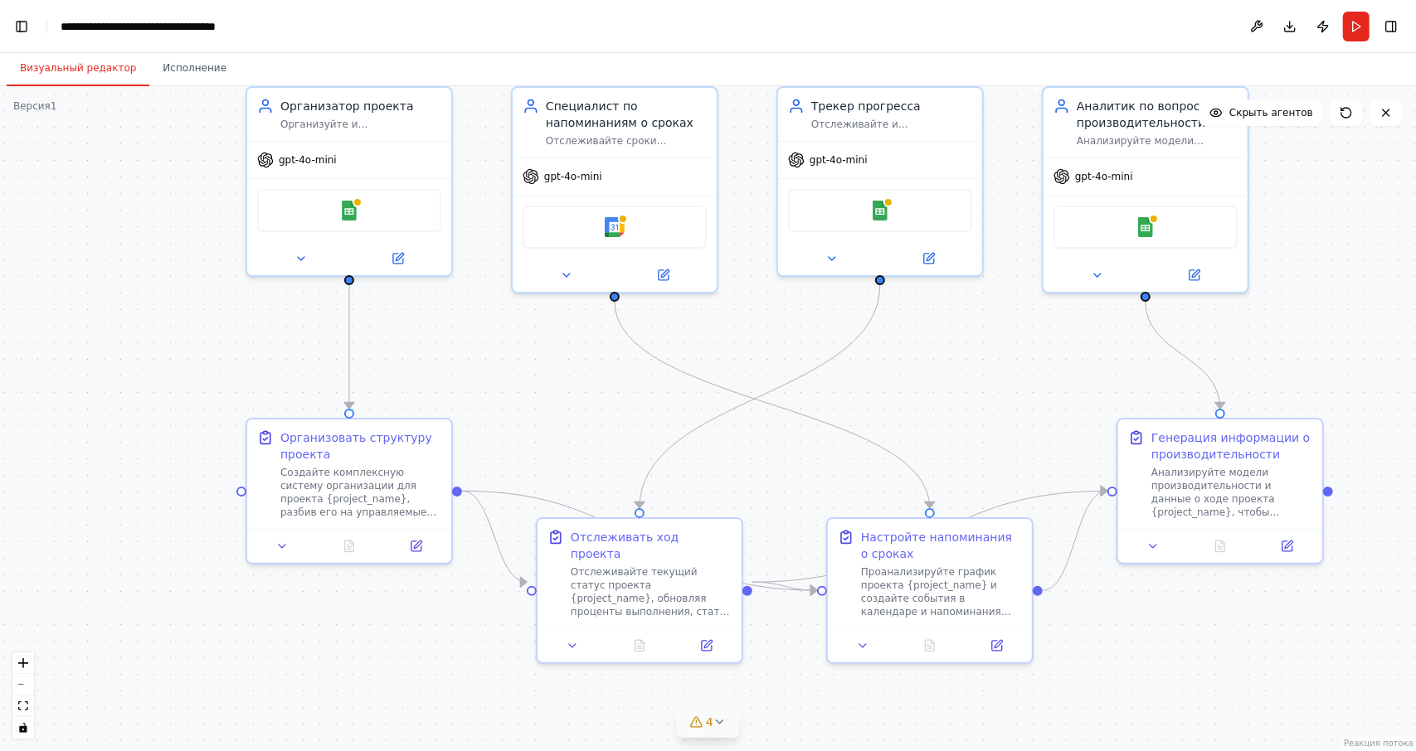
drag, startPoint x: 350, startPoint y: 555, endPoint x: 196, endPoint y: 557, distance: 154.3
click at [196, 557] on div ".deletable-edge-delete-btn { width: 20px; height: 20px; border: 0px solid #ffff…" at bounding box center [708, 418] width 1416 height 665
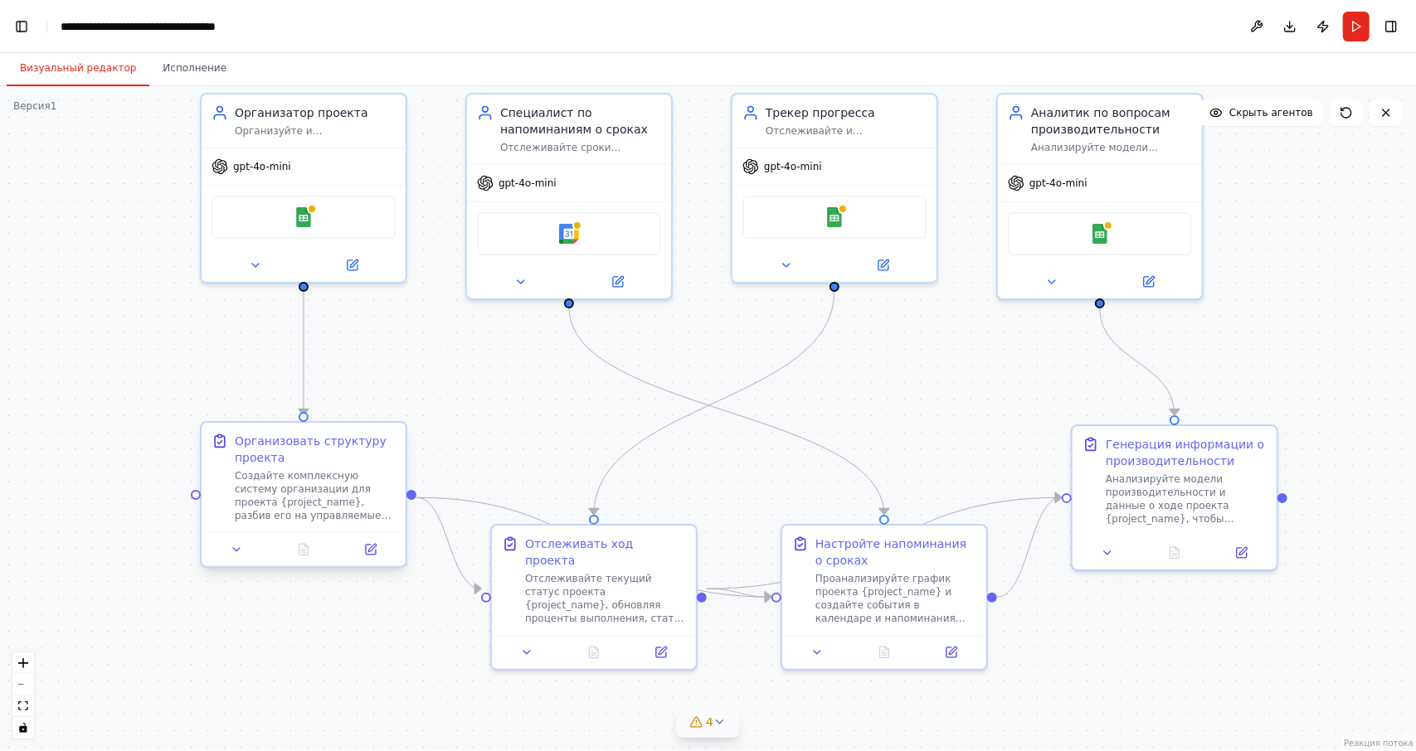
drag, startPoint x: 240, startPoint y: 493, endPoint x: 196, endPoint y: 500, distance: 45.3
click at [196, 500] on div ".deletable-edge-delete-btn { width: 20px; height: 20px; border: 0px solid #ffff…" at bounding box center [708, 418] width 1416 height 665
drag, startPoint x: 197, startPoint y: 494, endPoint x: 138, endPoint y: 498, distance: 59.8
click at [138, 498] on div ".deletable-edge-delete-btn { width: 20px; height: 20px; border: 0px solid #ffff…" at bounding box center [708, 418] width 1416 height 665
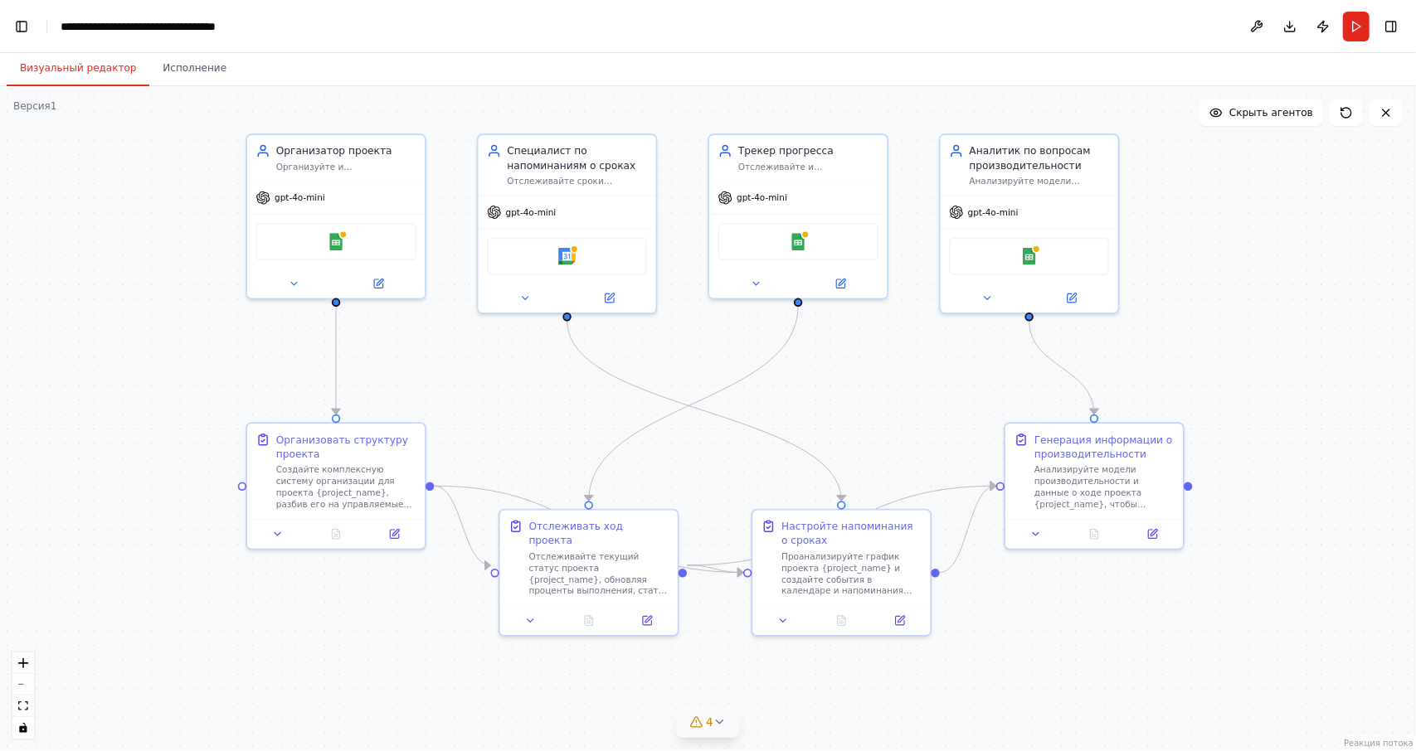
scroll to position [35973, 0]
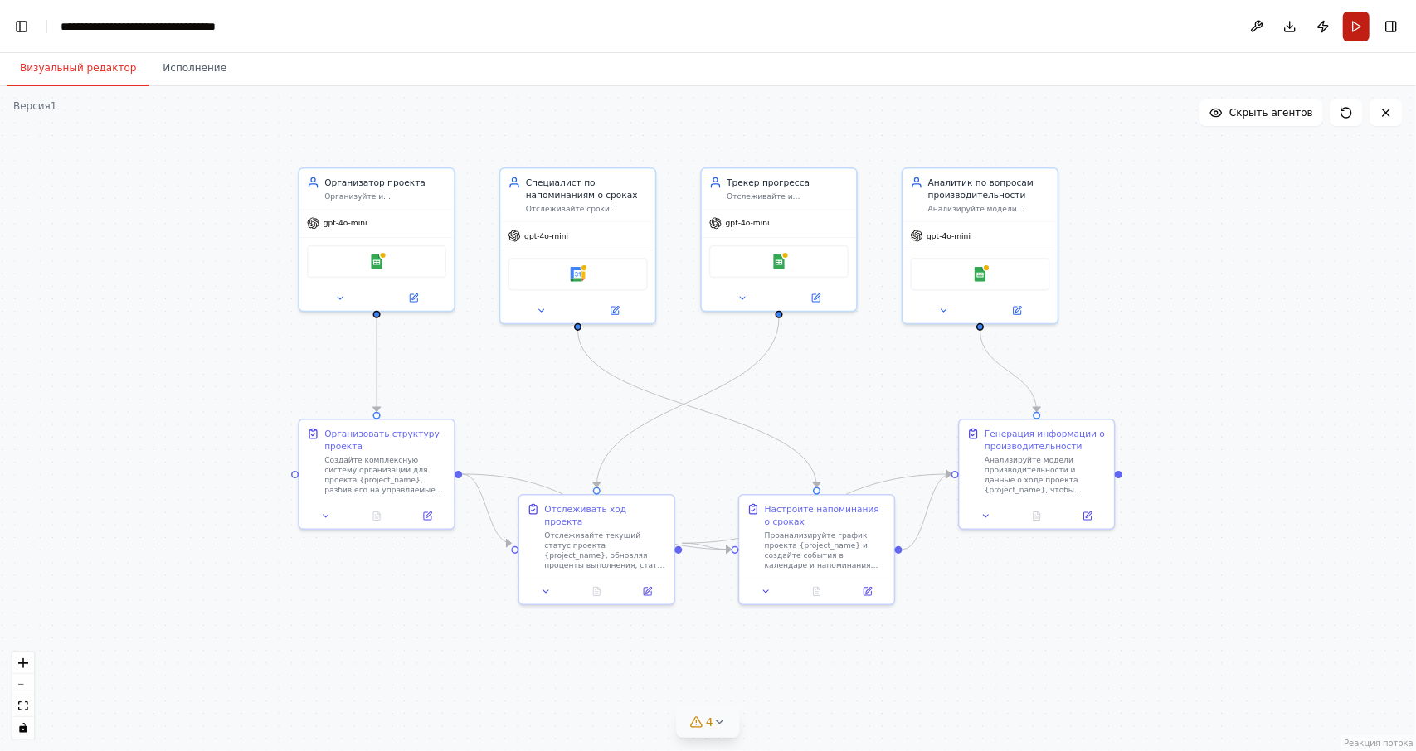
click at [1356, 31] on button "Бегать" at bounding box center [1356, 27] width 27 height 30
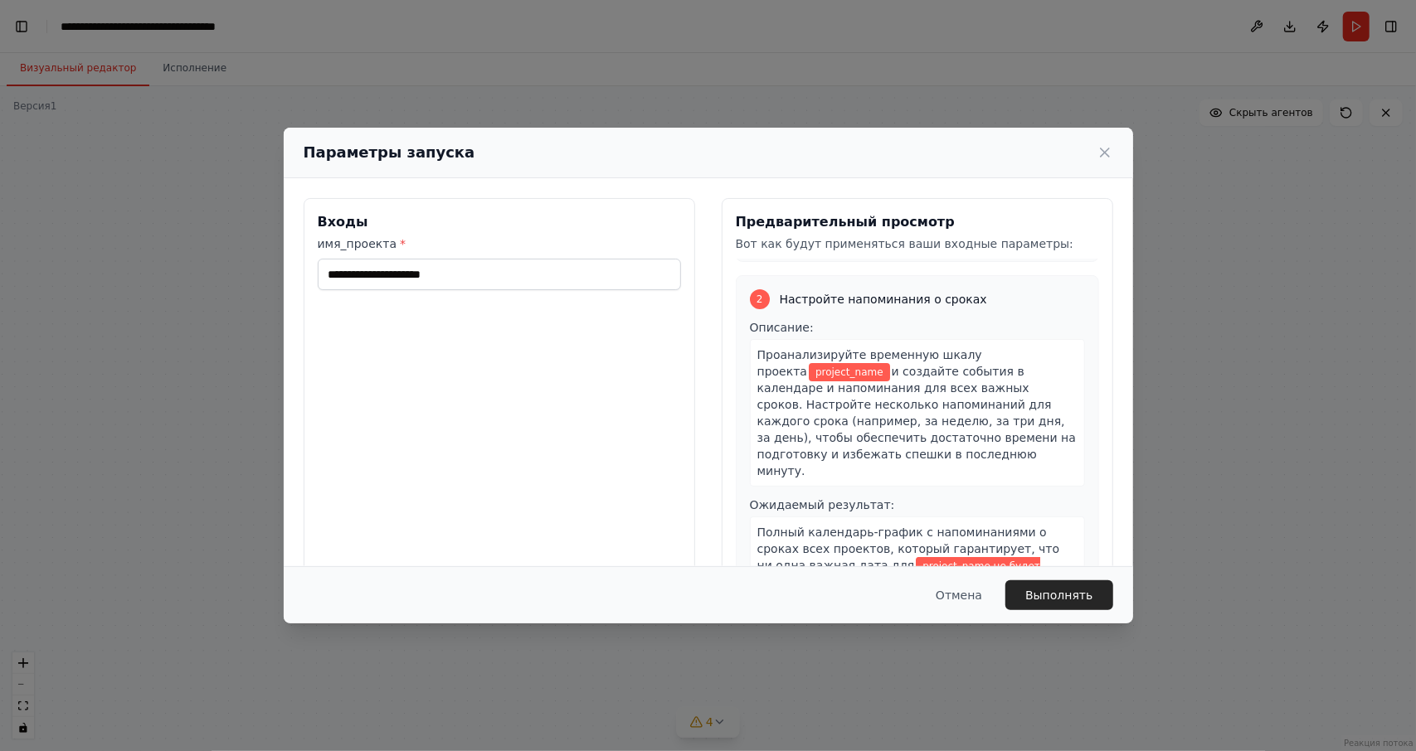
scroll to position [0, 0]
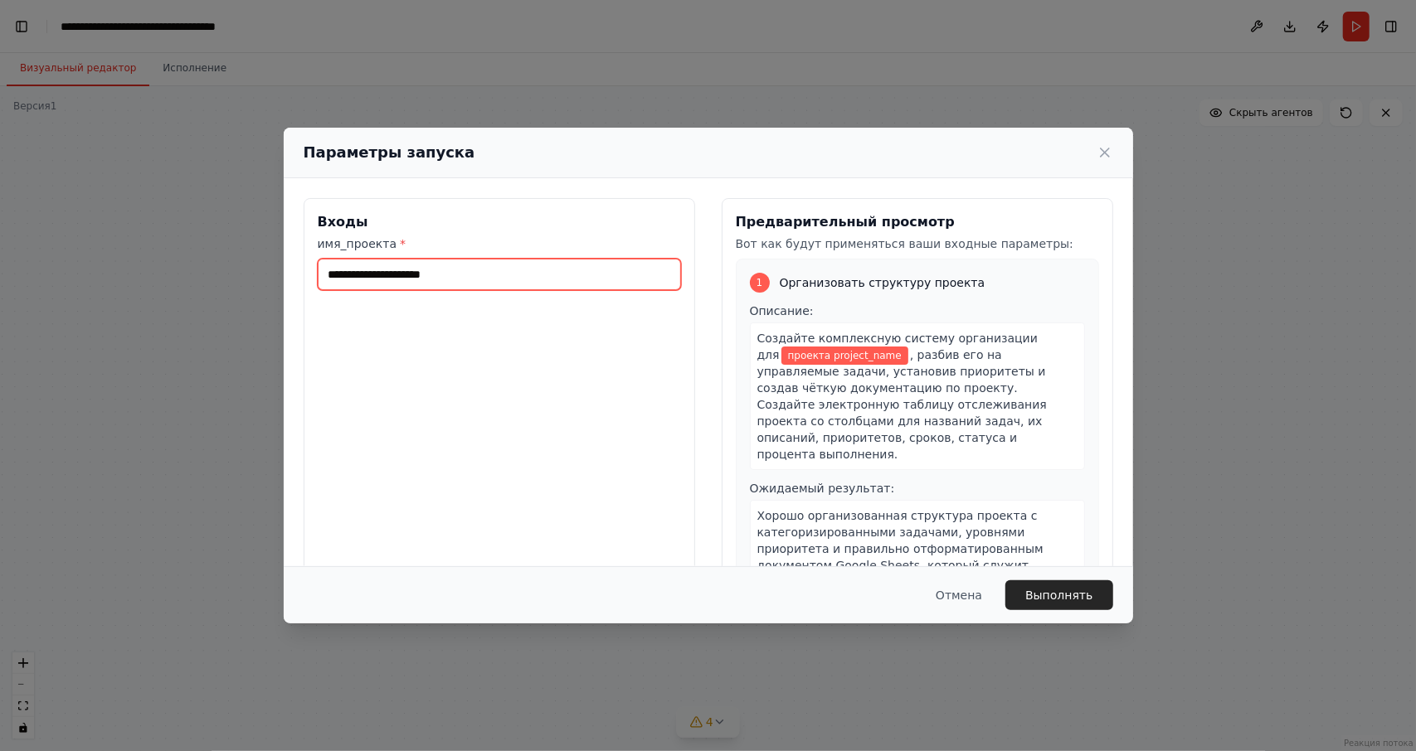
click at [488, 270] on input "имя_проекта *" at bounding box center [499, 275] width 363 height 32
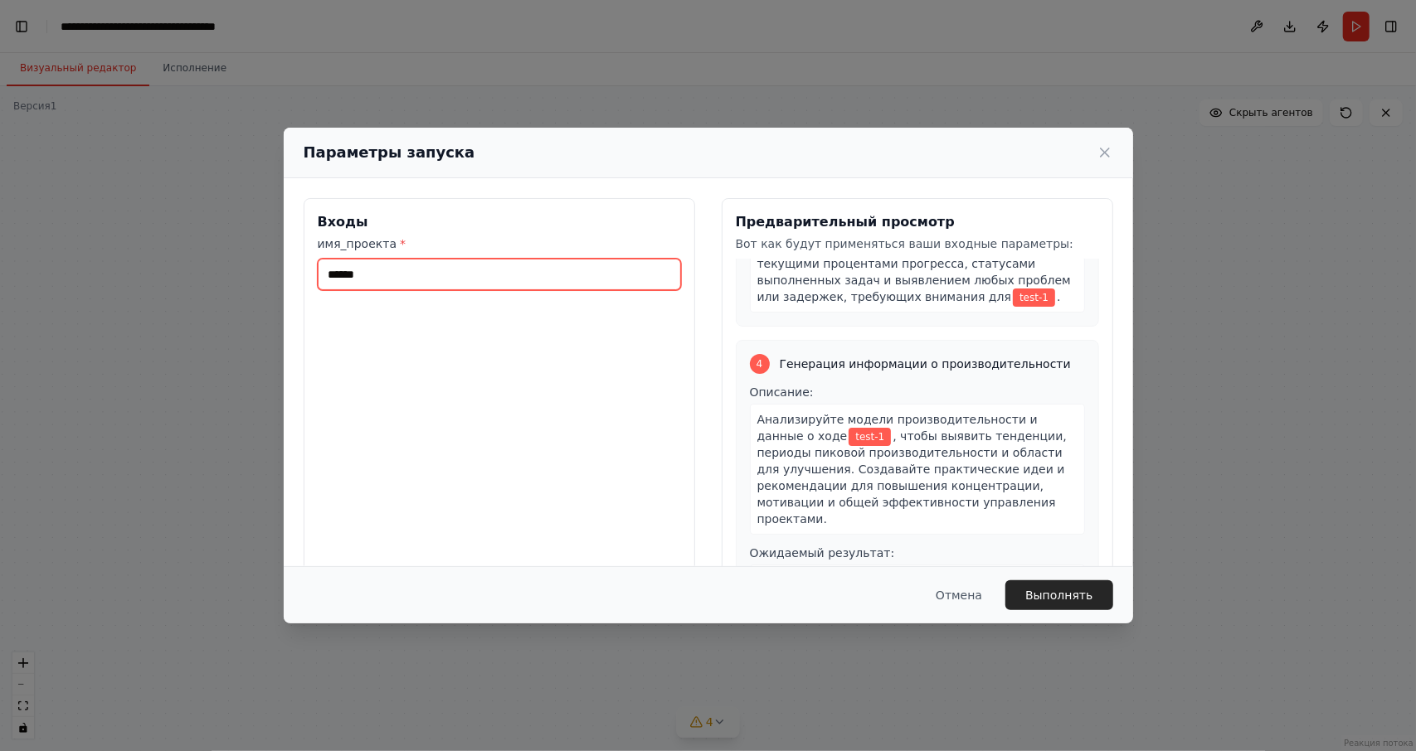
scroll to position [929, 0]
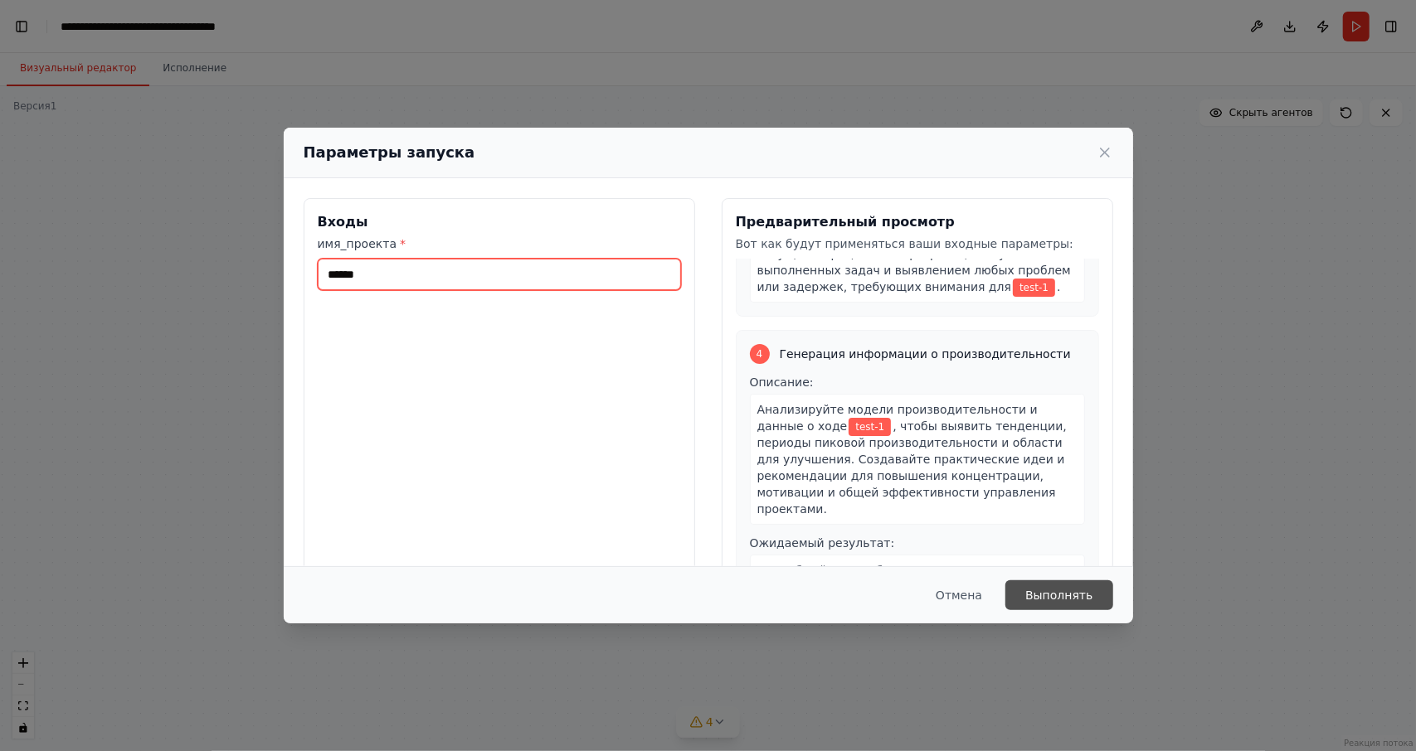
type input "******"
click at [1081, 605] on button "Выполнять" at bounding box center [1058, 596] width 107 height 30
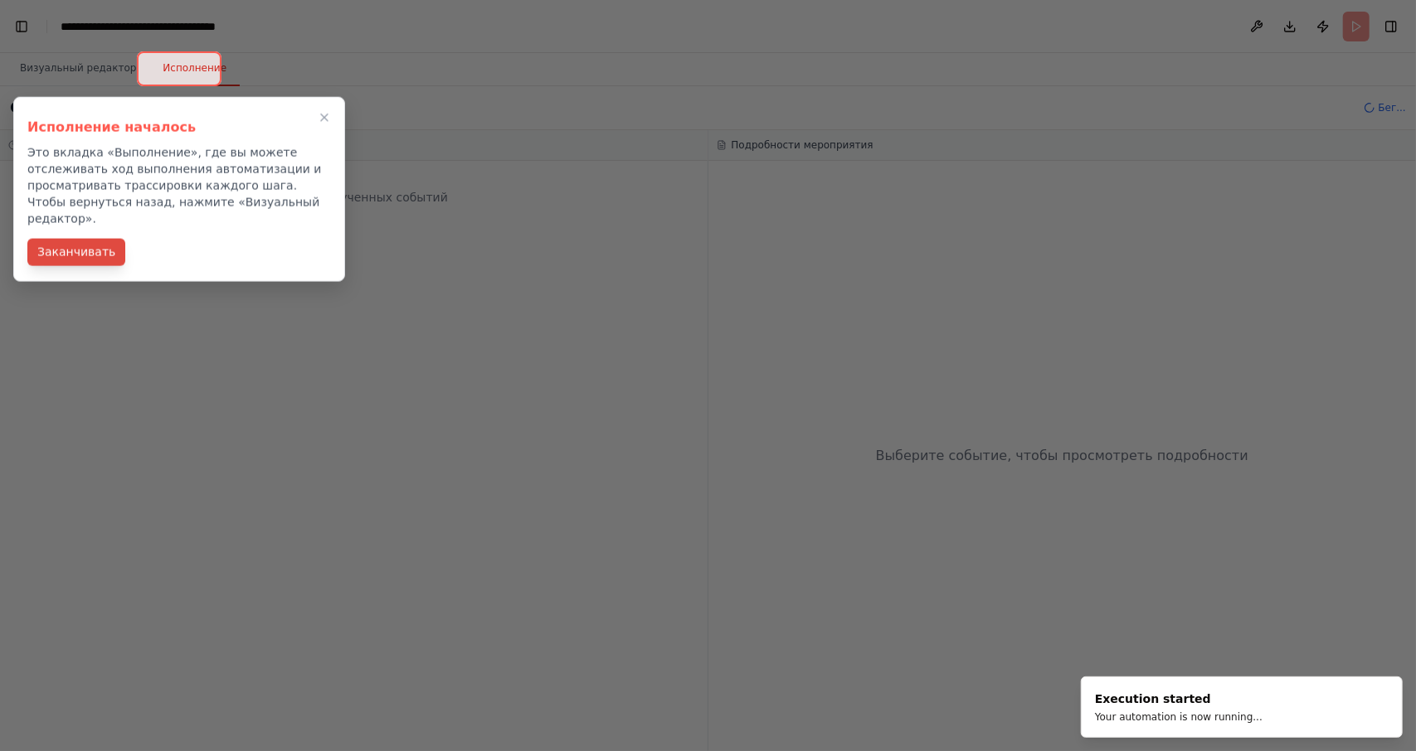
click at [85, 239] on button "Заканчивать" at bounding box center [76, 252] width 98 height 27
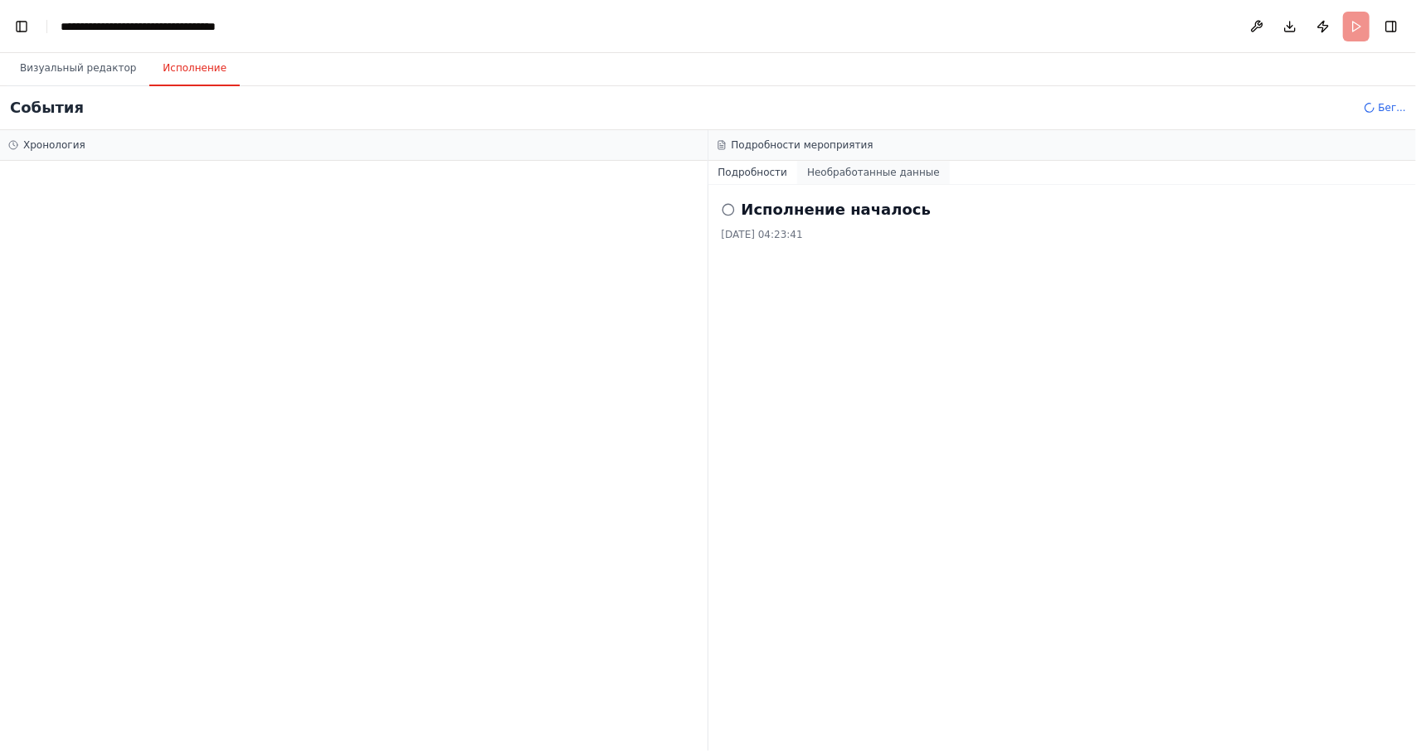
click at [856, 177] on font "Необработанные данные" at bounding box center [873, 173] width 133 height 12
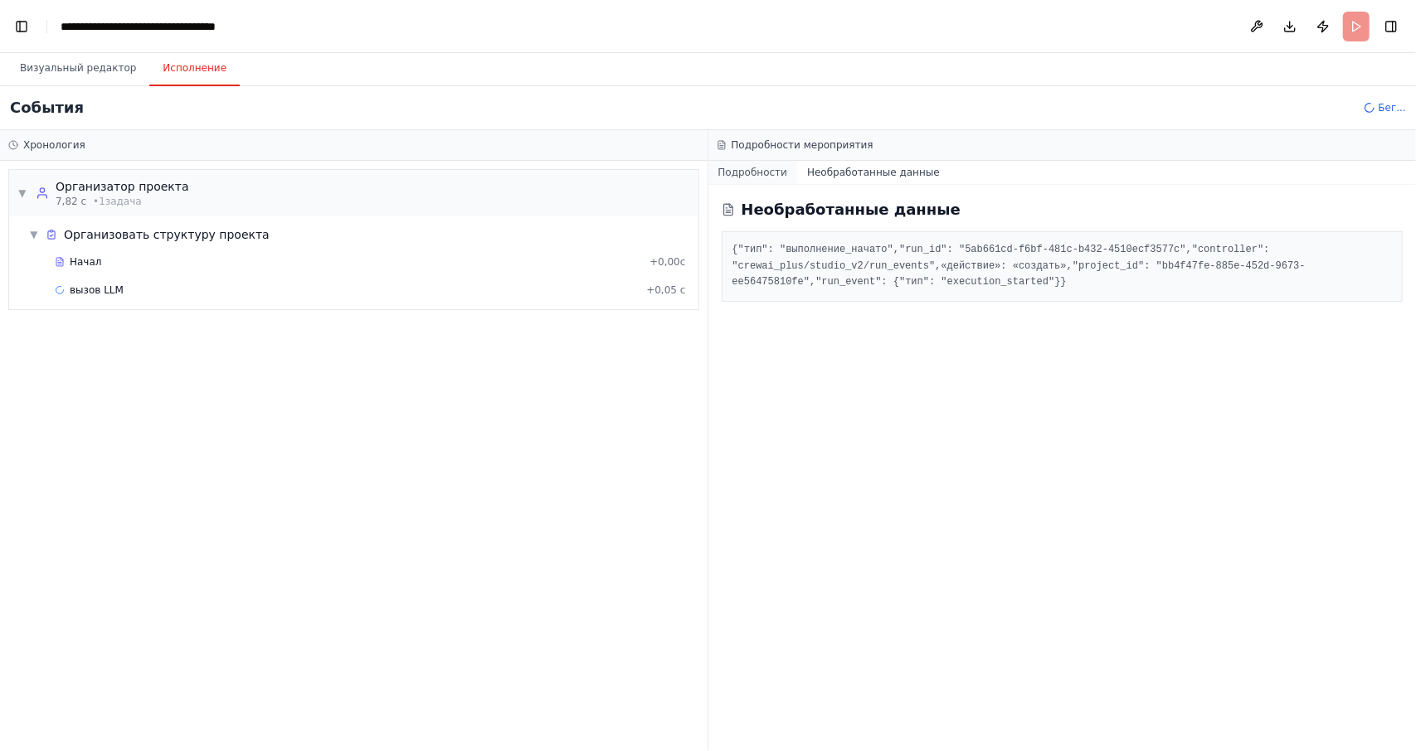
click at [755, 175] on font "Подробности" at bounding box center [753, 173] width 70 height 12
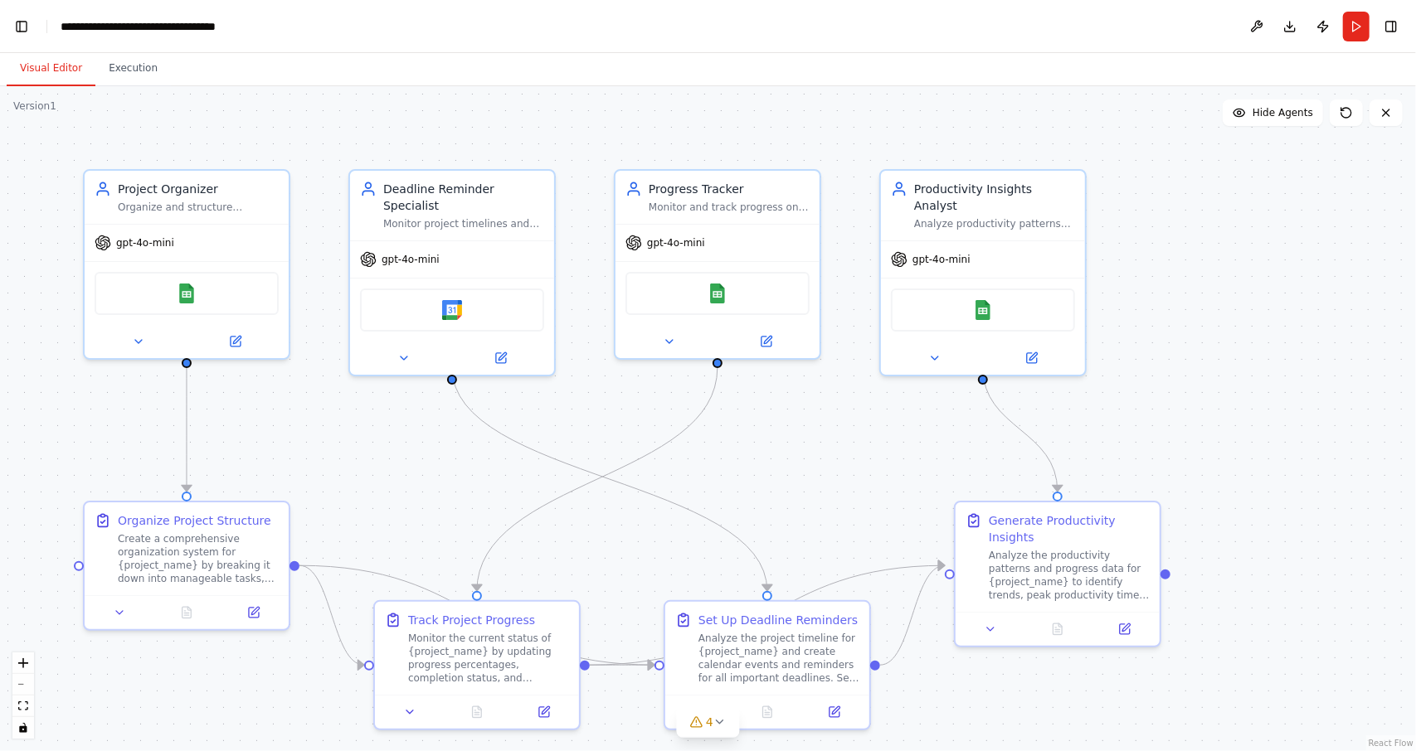
scroll to position [1858, 0]
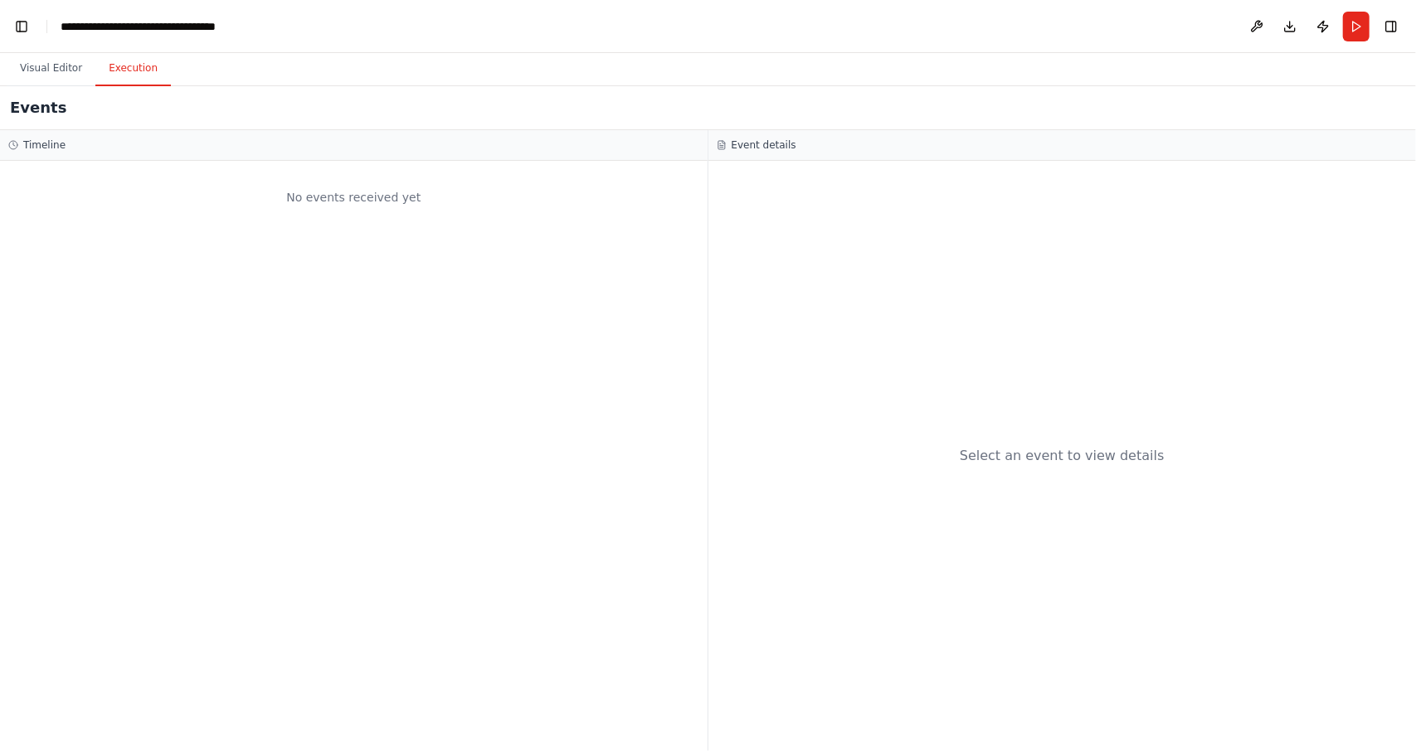
click at [129, 78] on button "Execution" at bounding box center [132, 68] width 75 height 35
click at [54, 68] on button "Visual Editor" at bounding box center [51, 68] width 89 height 35
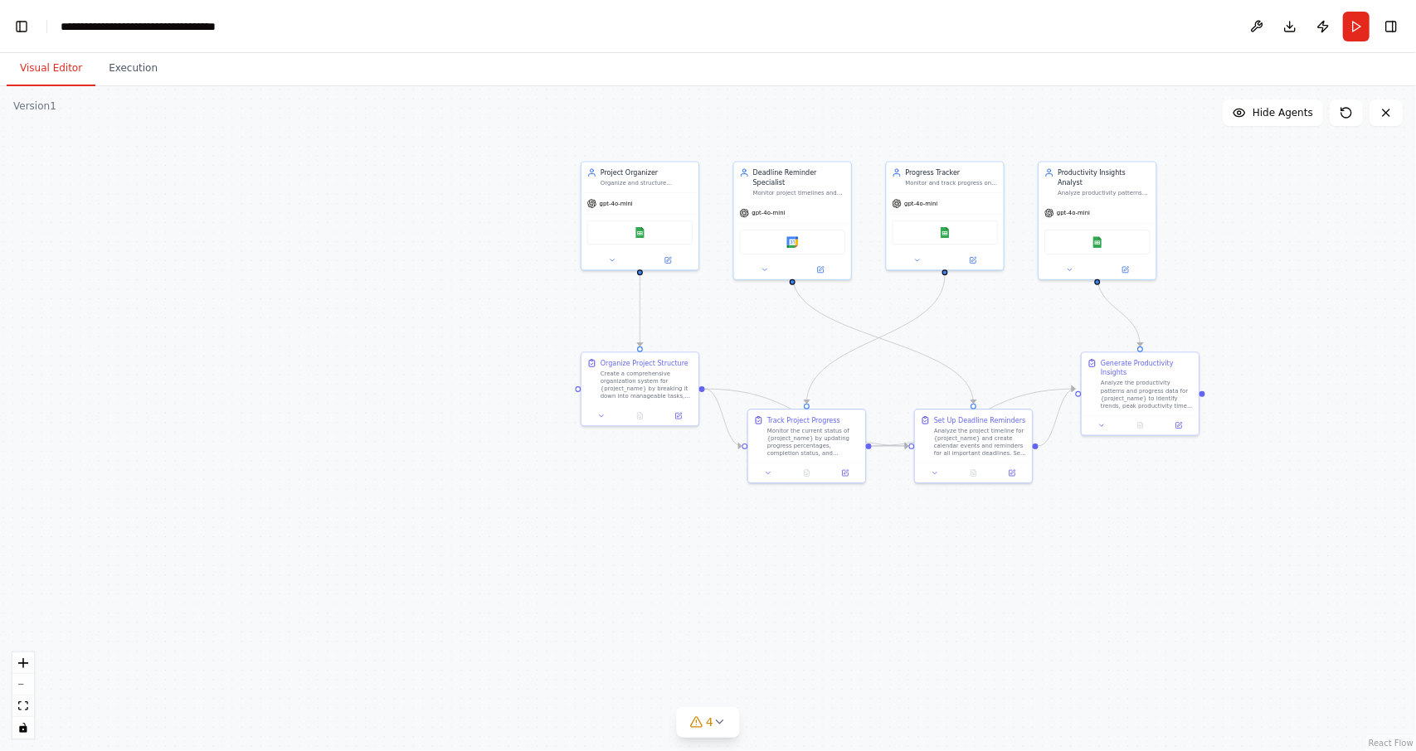
scroll to position [0, 0]
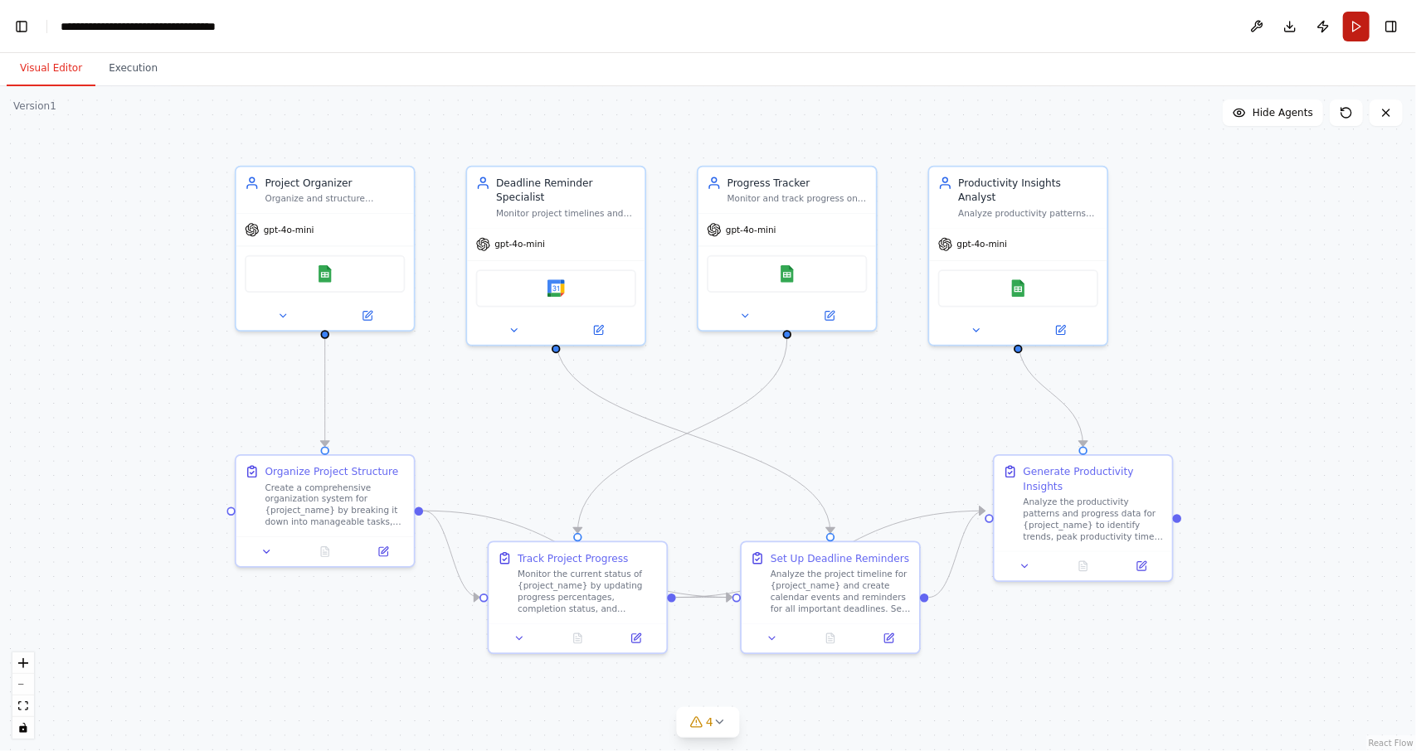
click at [1347, 33] on button "Run" at bounding box center [1356, 27] width 27 height 30
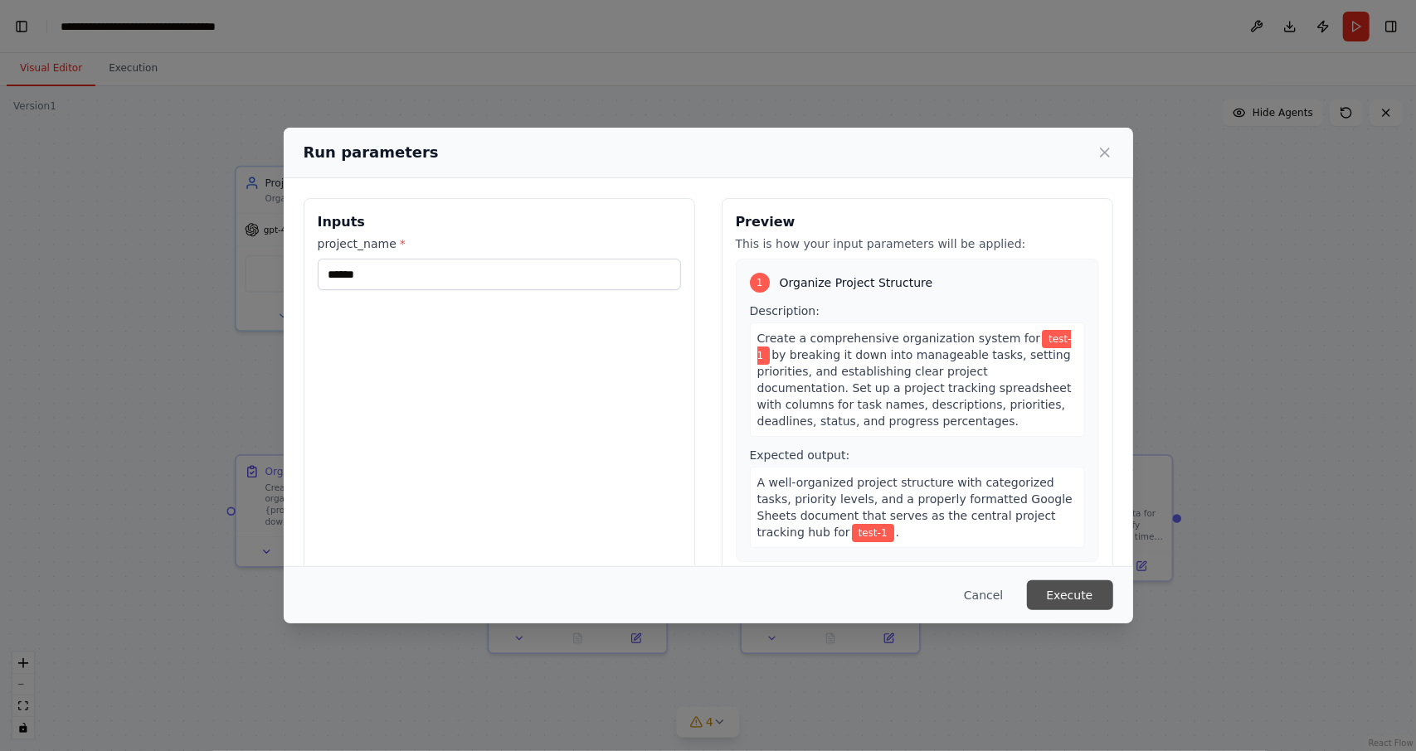
click at [1068, 595] on button "Execute" at bounding box center [1070, 596] width 86 height 30
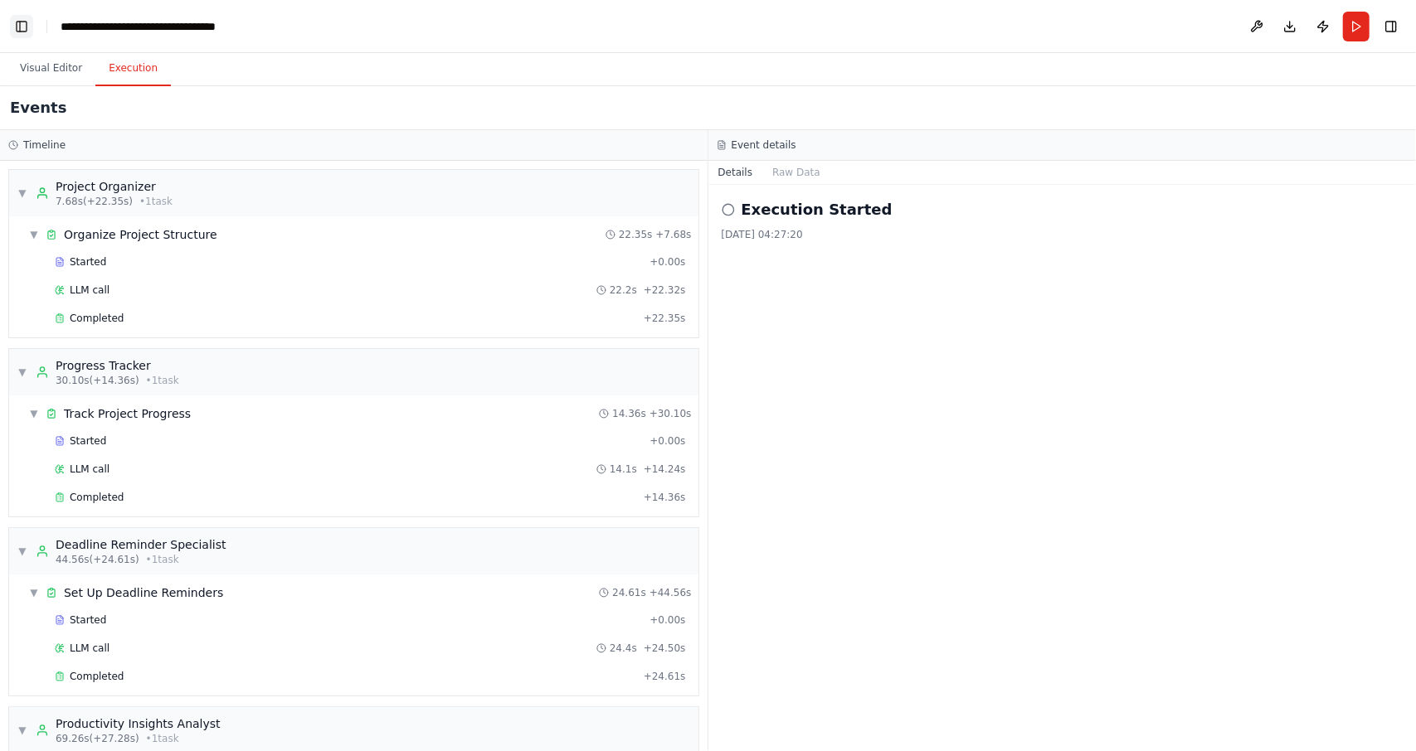
click at [16, 23] on button "Toggle Left Sidebar" at bounding box center [21, 26] width 23 height 23
click at [27, 30] on button "Toggle Left Sidebar" at bounding box center [21, 26] width 23 height 23
click at [27, 32] on button "Toggle Left Sidebar" at bounding box center [21, 26] width 23 height 23
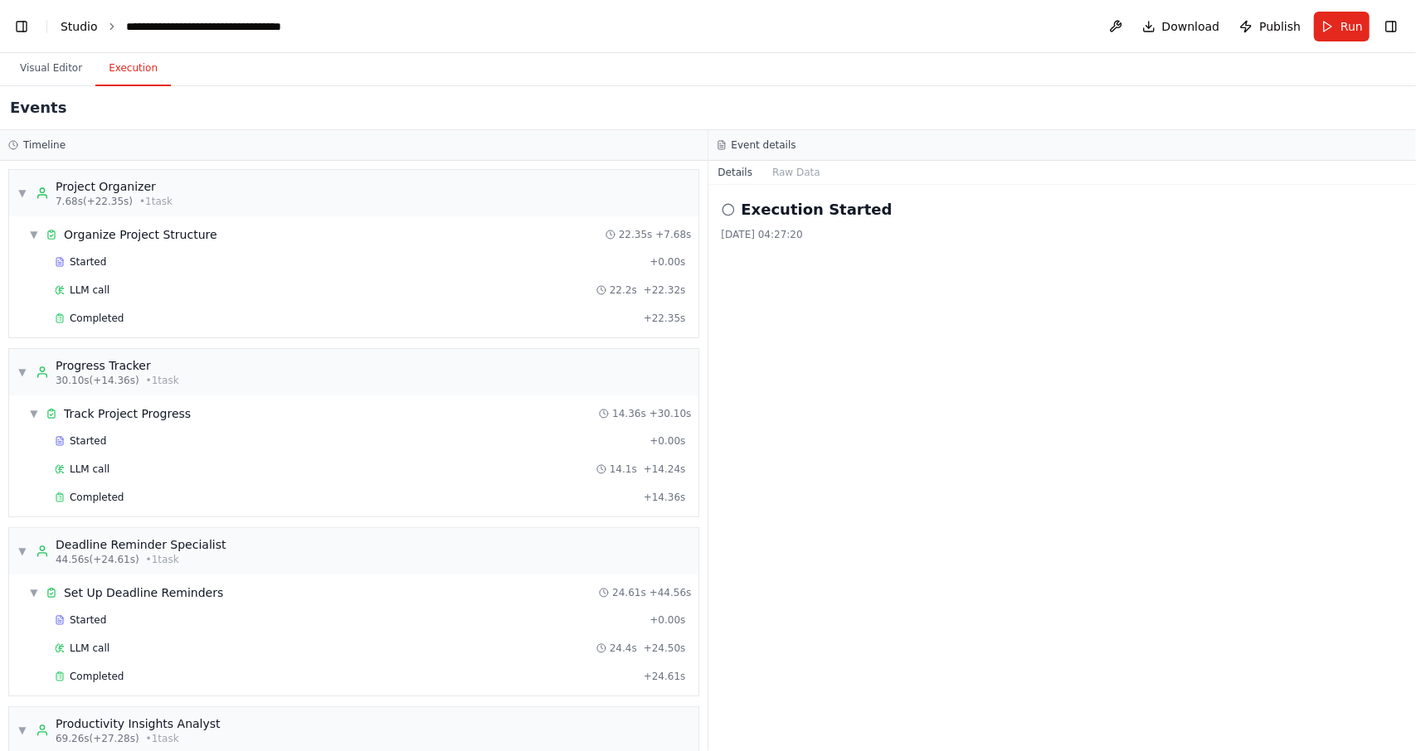
click at [73, 33] on link "Studio" at bounding box center [79, 26] width 37 height 13
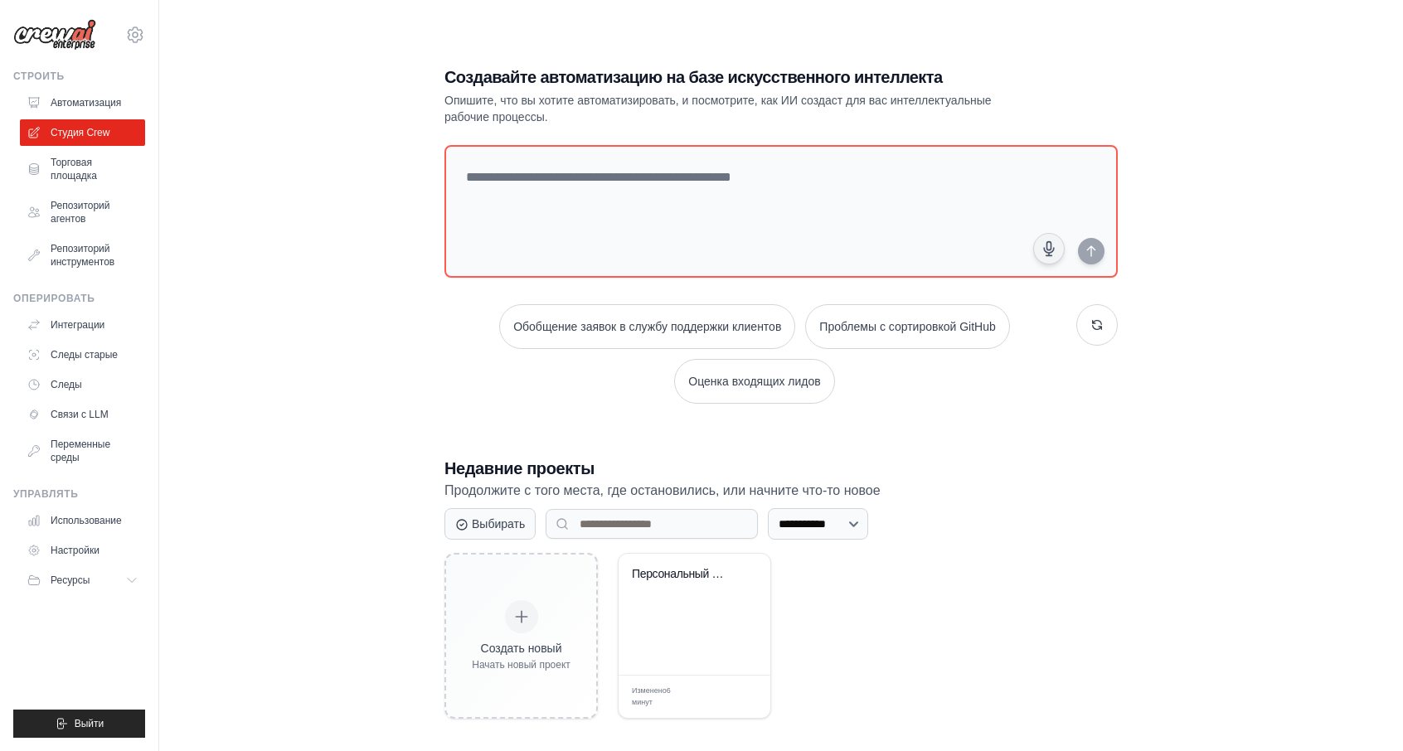
click at [401, 346] on div "**********" at bounding box center [781, 392] width 1191 height 751
click at [105, 172] on font "Торговая площадка" at bounding box center [96, 169] width 88 height 27
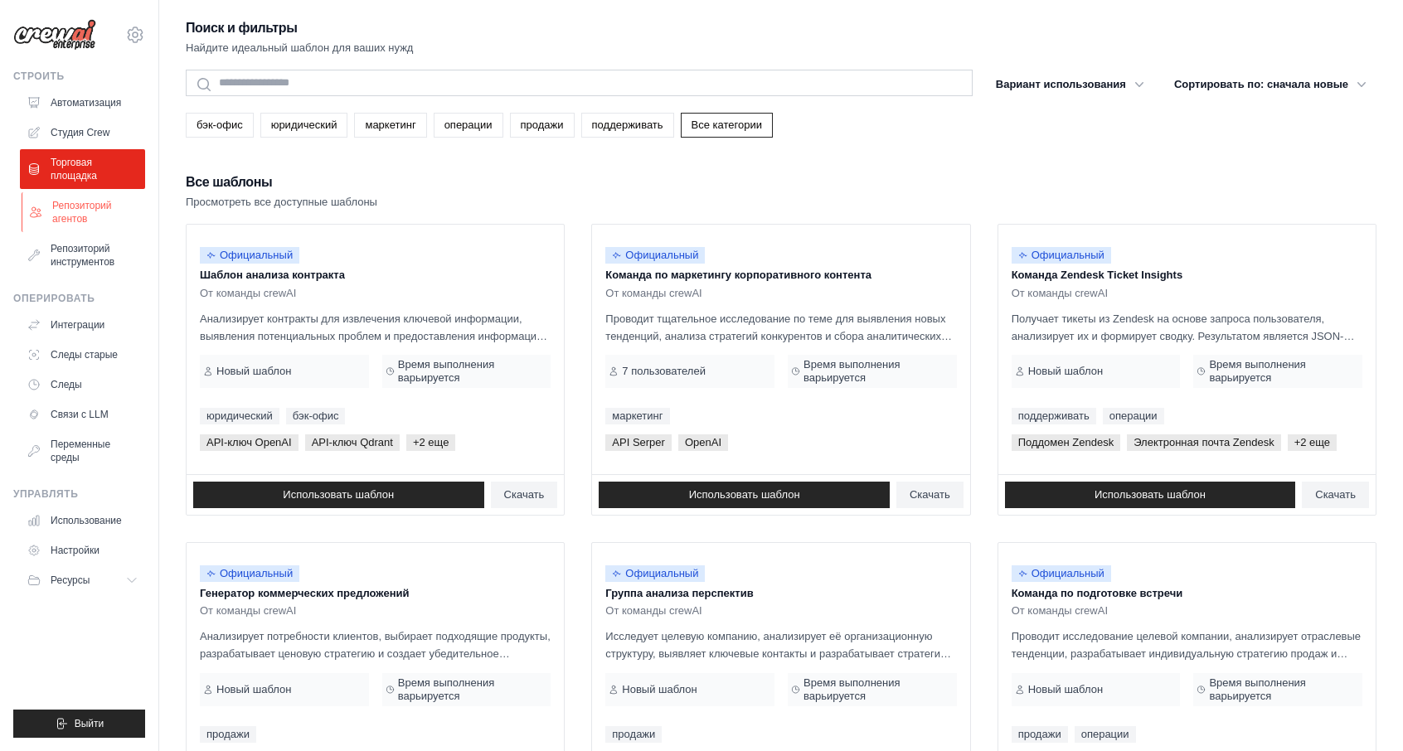
click at [71, 226] on link "Репозиторий агентов" at bounding box center [84, 212] width 125 height 40
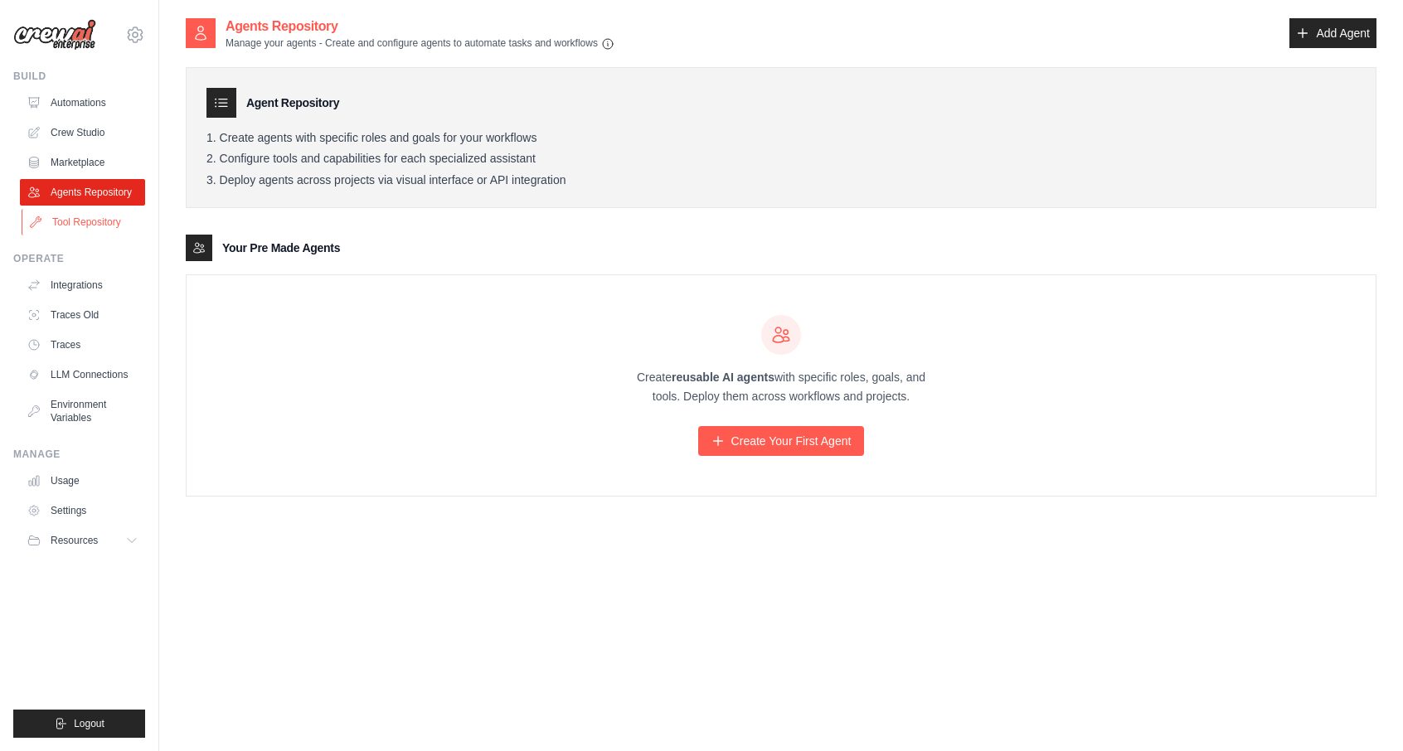
click at [101, 223] on link "Tool Repository" at bounding box center [84, 222] width 125 height 27
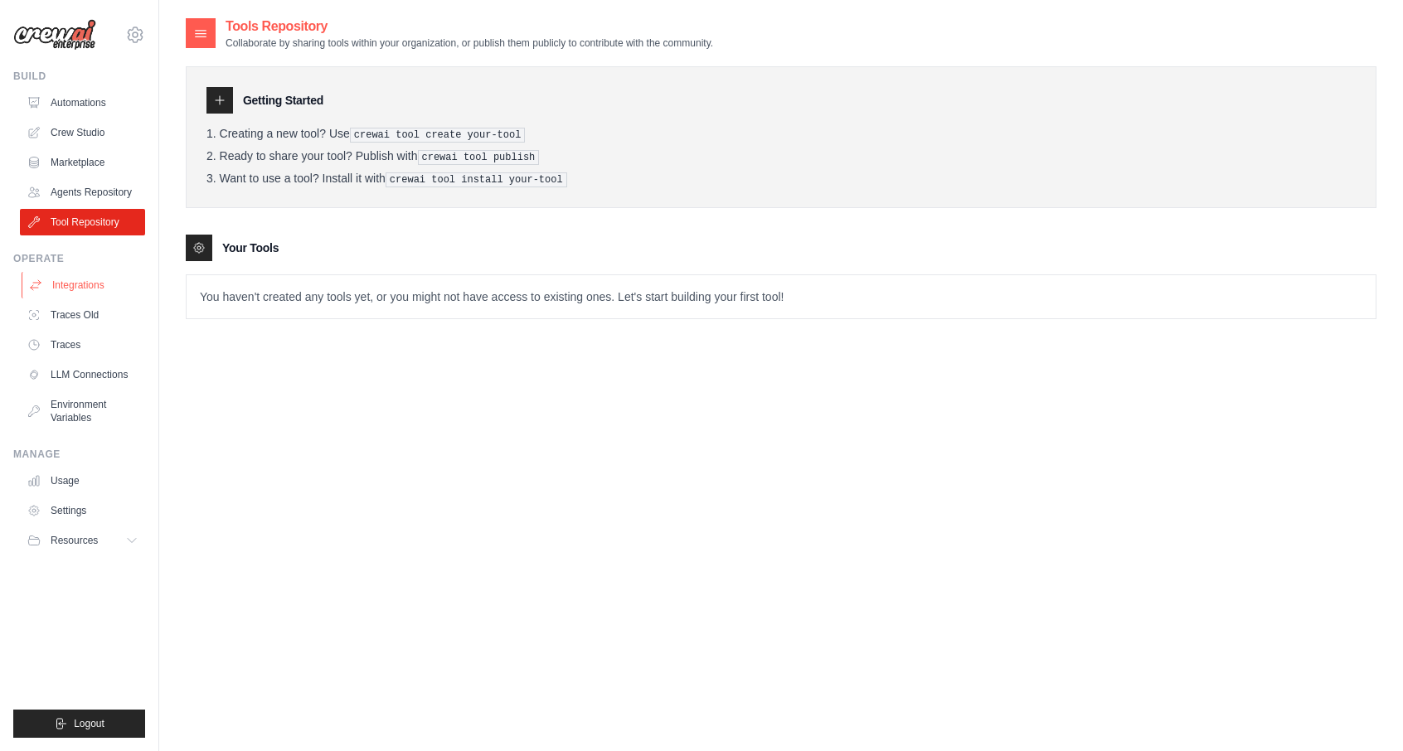
click at [101, 285] on link "Integrations" at bounding box center [84, 285] width 125 height 27
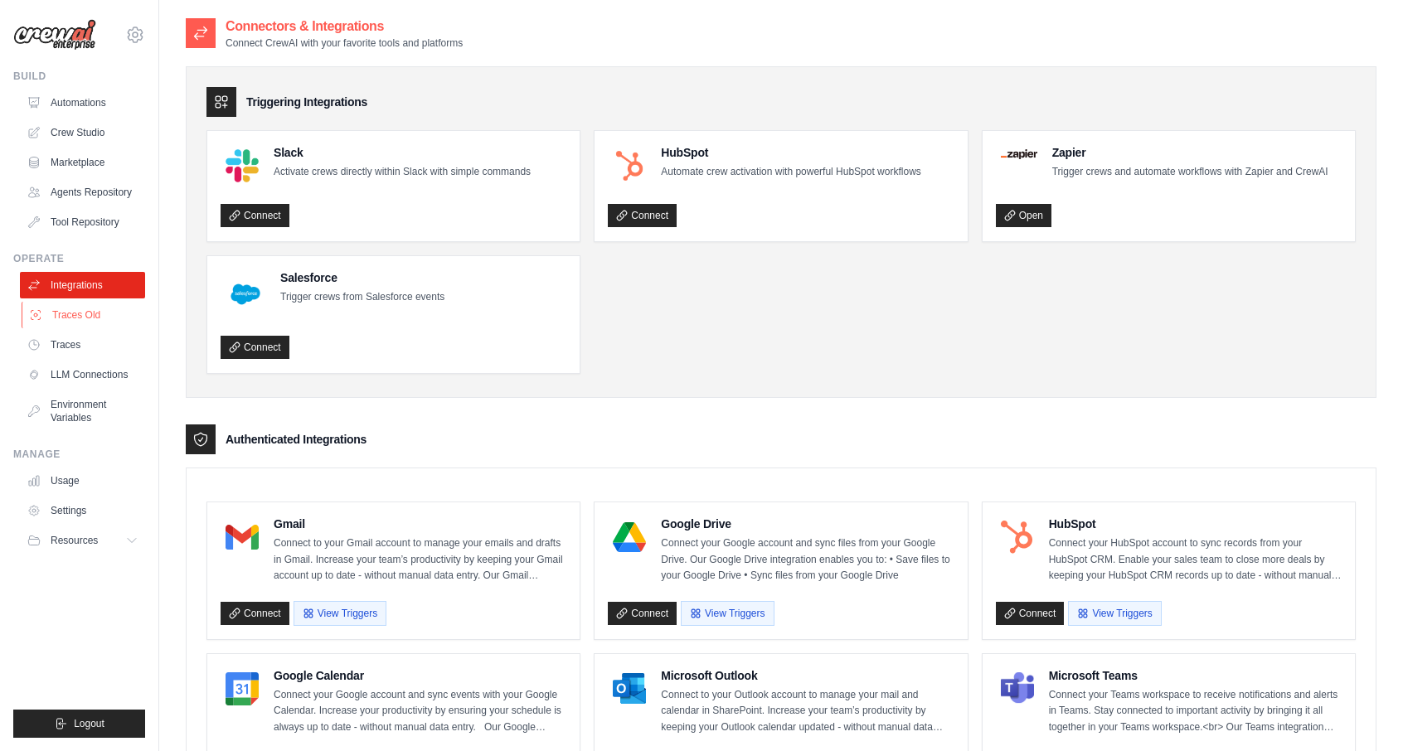
click at [94, 314] on link "Traces Old" at bounding box center [84, 315] width 125 height 27
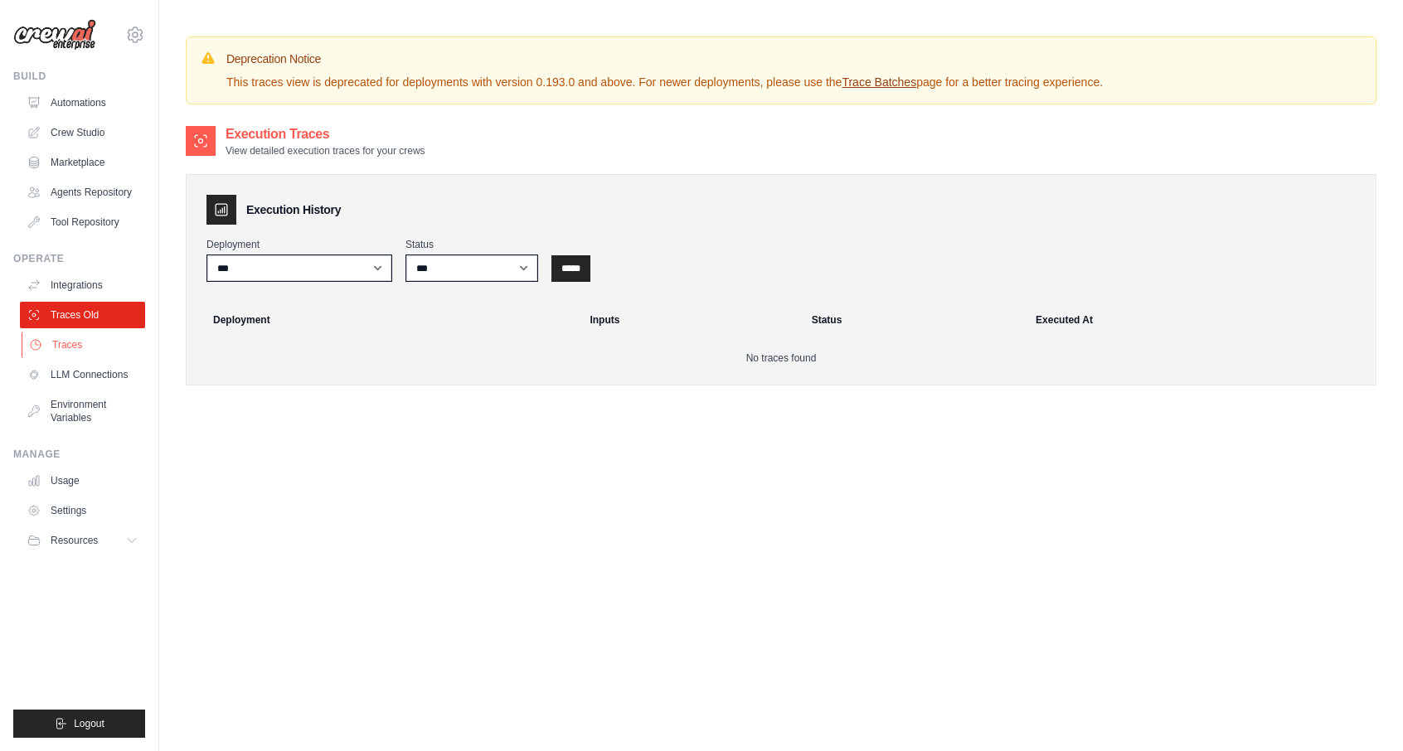
click at [79, 349] on link "Traces" at bounding box center [84, 345] width 125 height 27
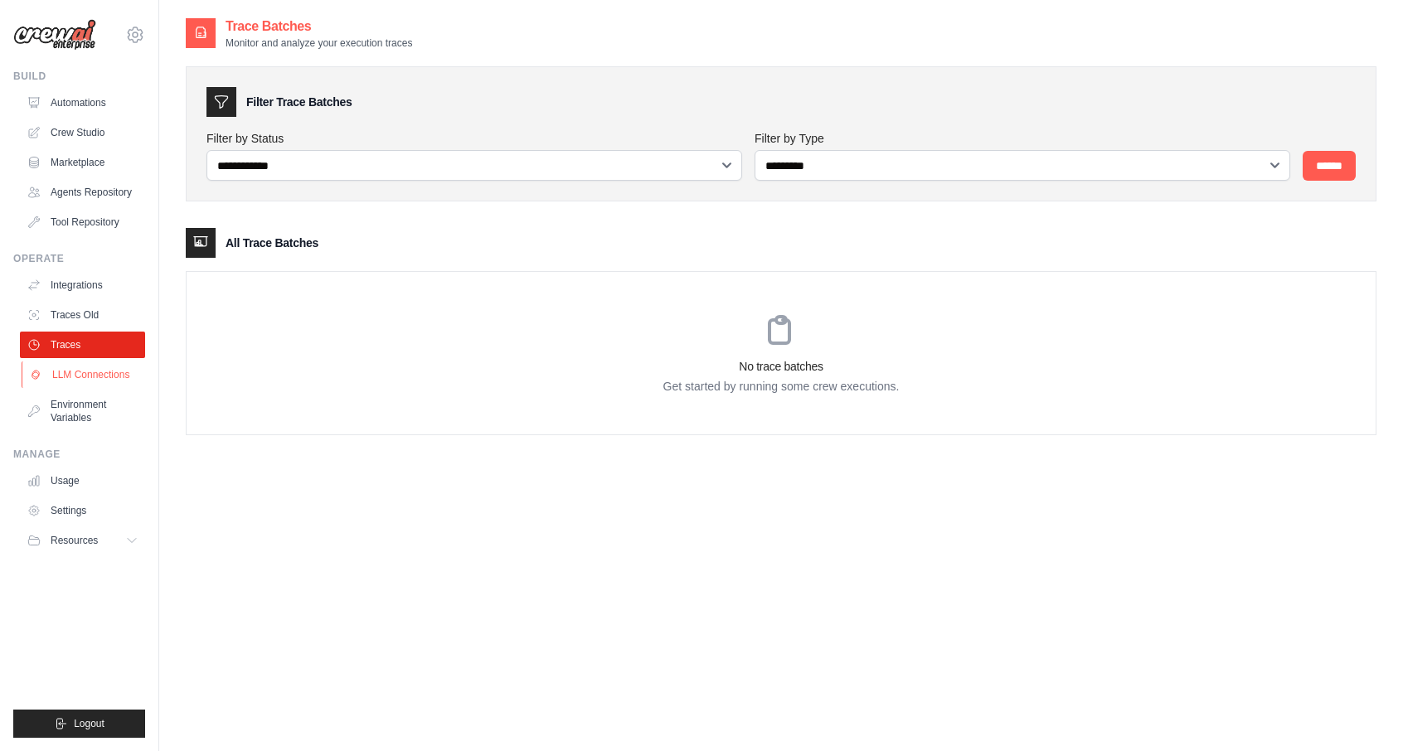
click at [80, 371] on link "LLM Connections" at bounding box center [84, 375] width 125 height 27
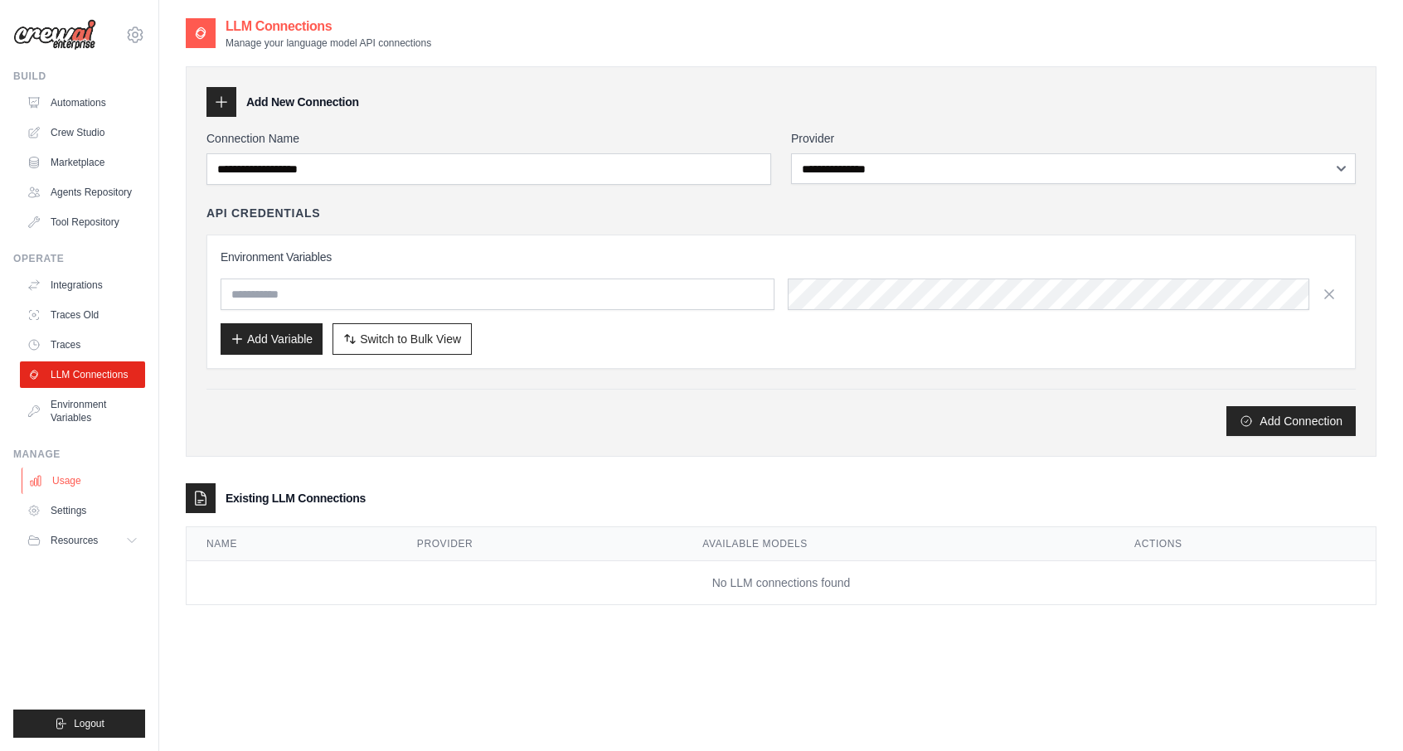
click at [103, 480] on link "Usage" at bounding box center [84, 481] width 125 height 27
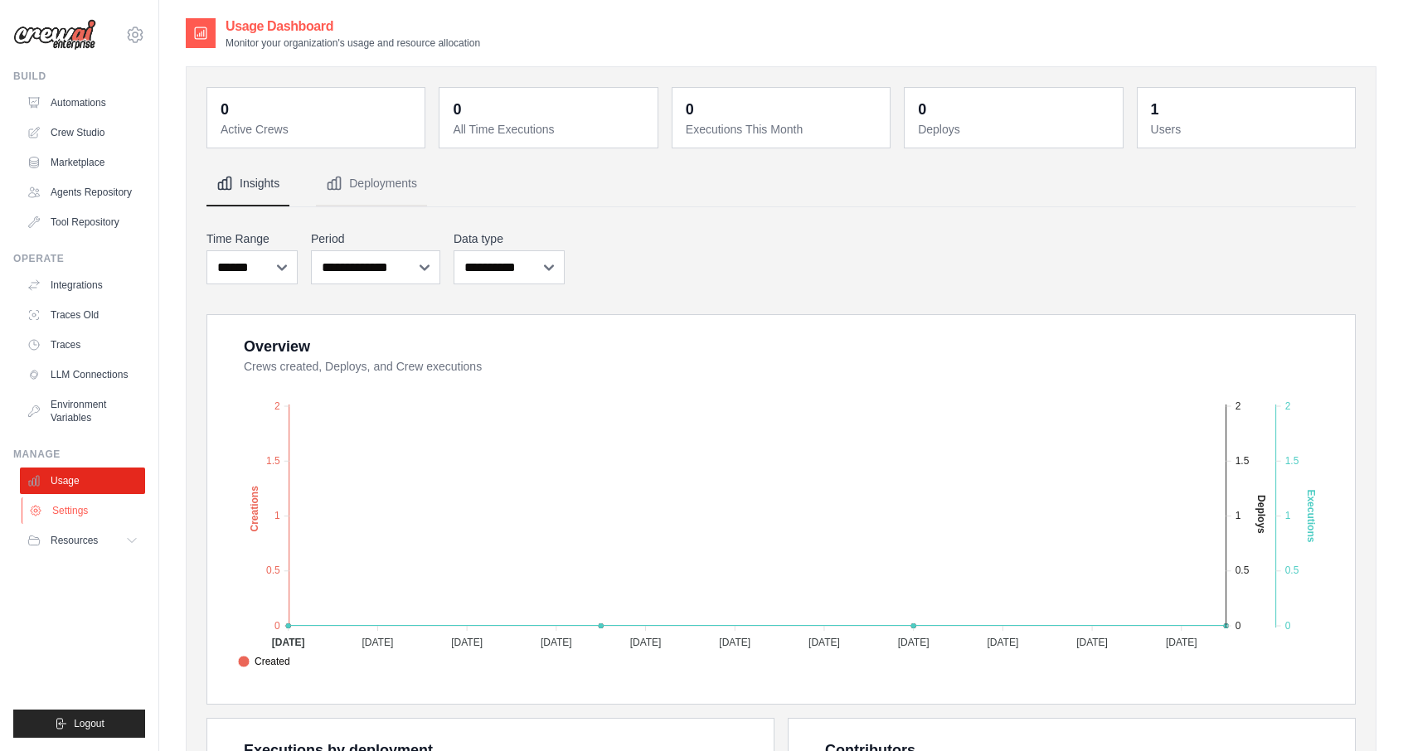
click at [111, 517] on link "Settings" at bounding box center [84, 511] width 125 height 27
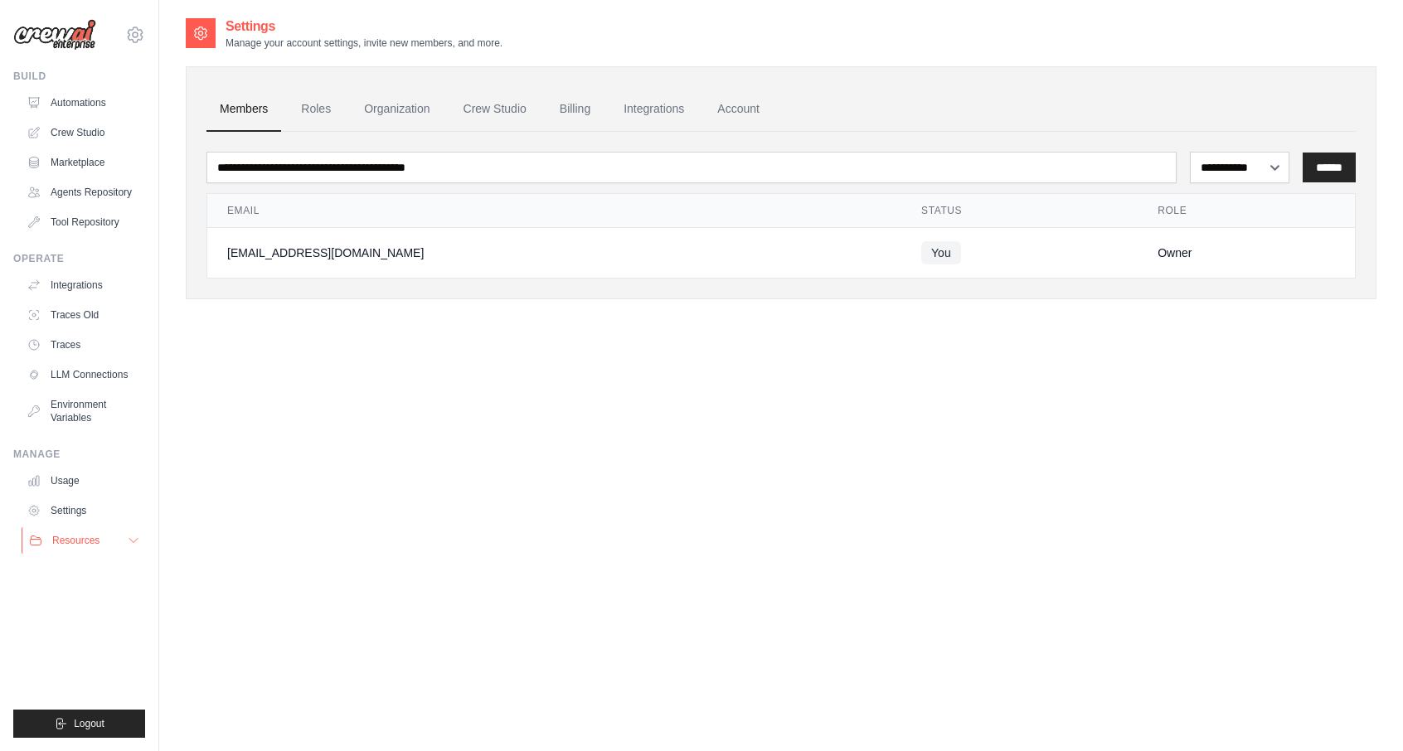
click at [76, 548] on button "Resources" at bounding box center [84, 540] width 125 height 27
click at [105, 98] on link "Automations" at bounding box center [84, 103] width 125 height 27
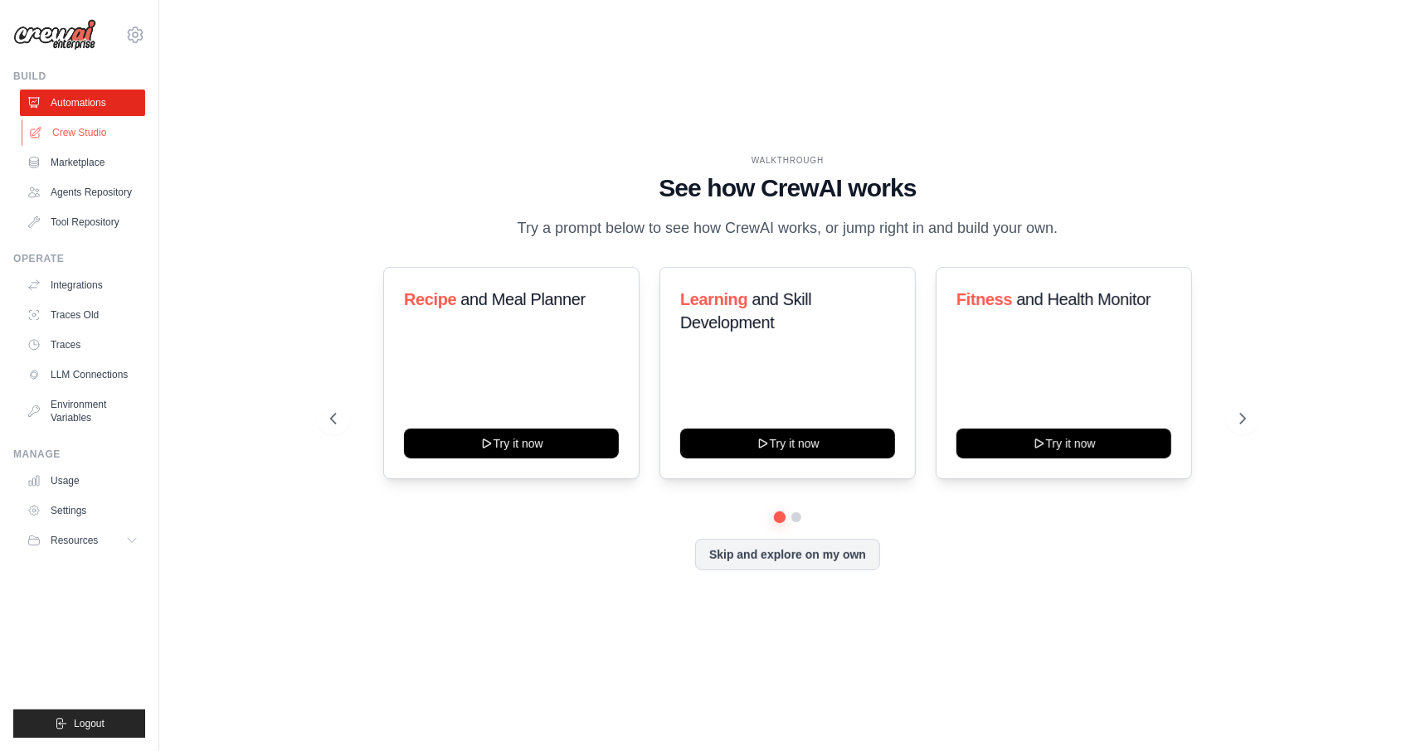
click at [93, 142] on link "Crew Studio" at bounding box center [84, 132] width 125 height 27
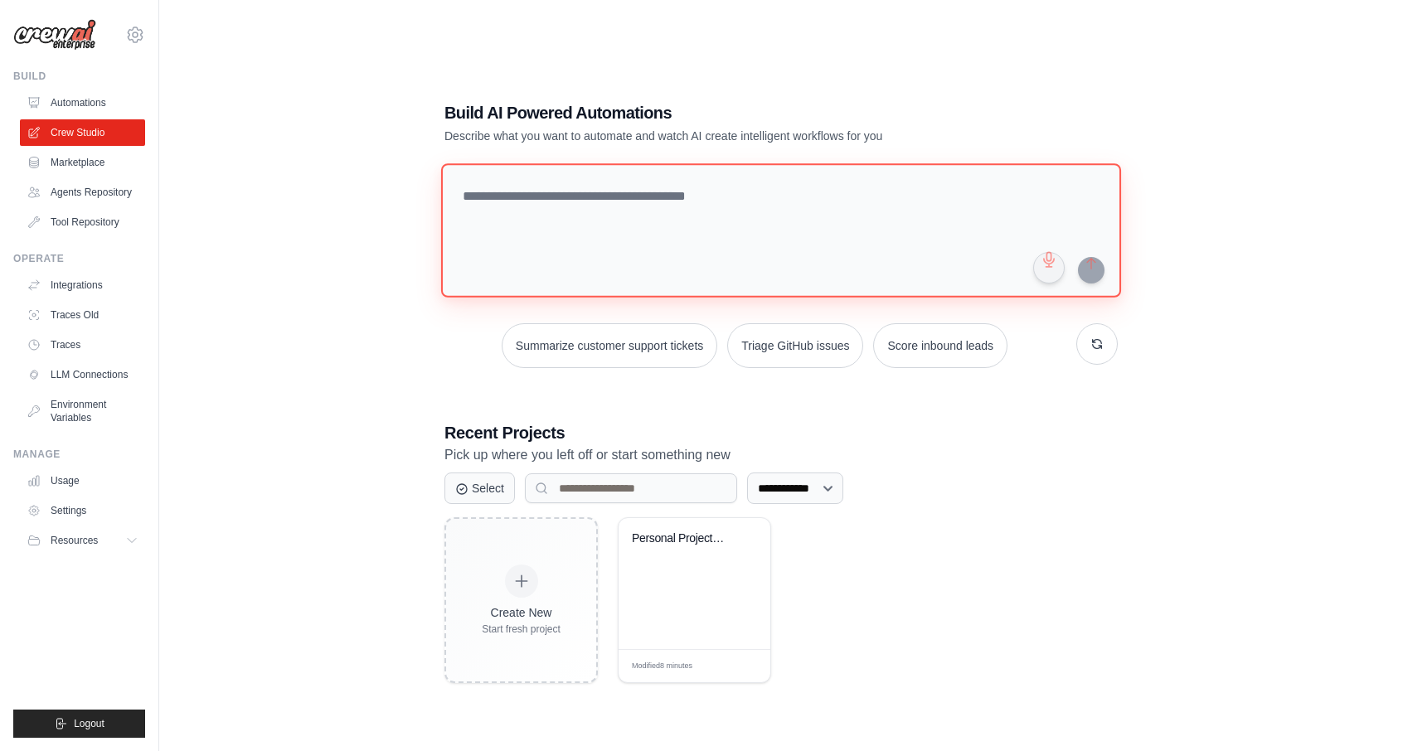
click at [665, 203] on textarea at bounding box center [781, 230] width 680 height 134
paste textarea "**********"
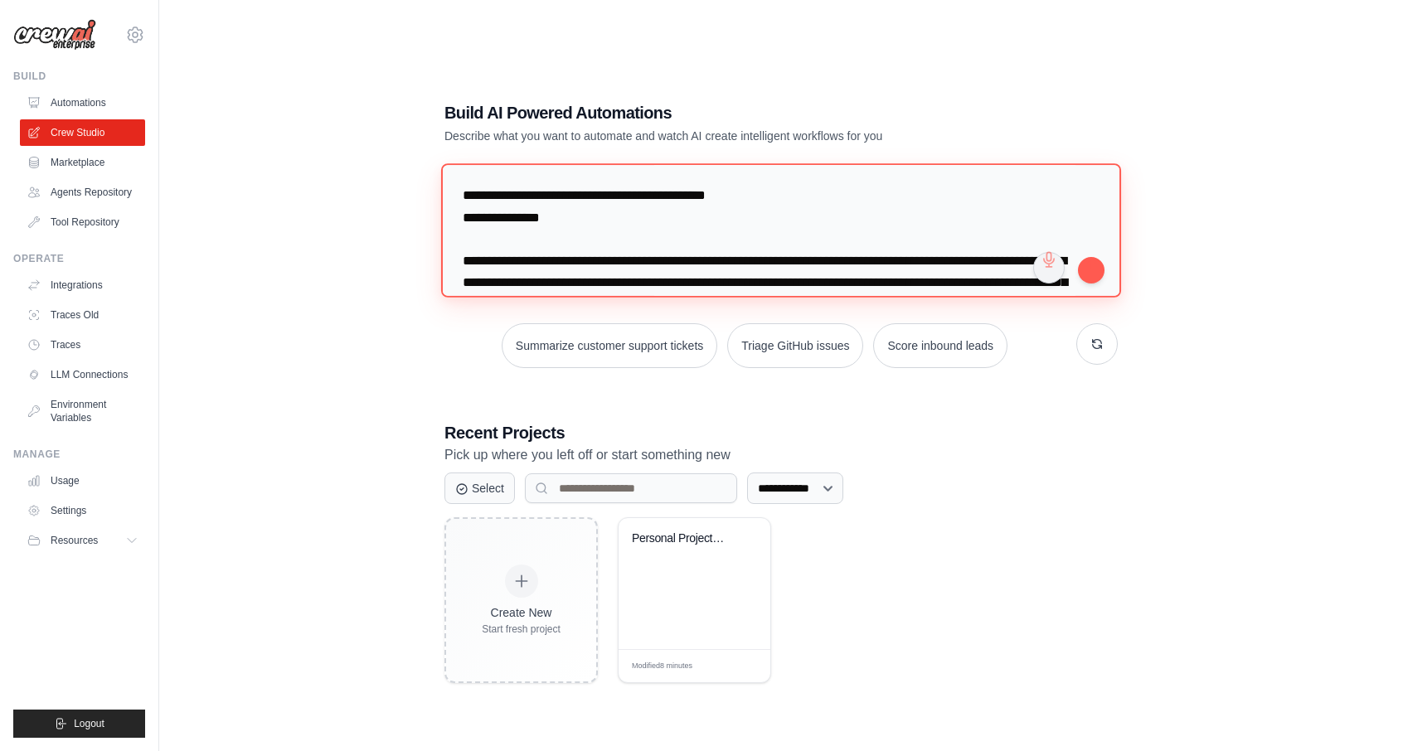
scroll to position [4070, 0]
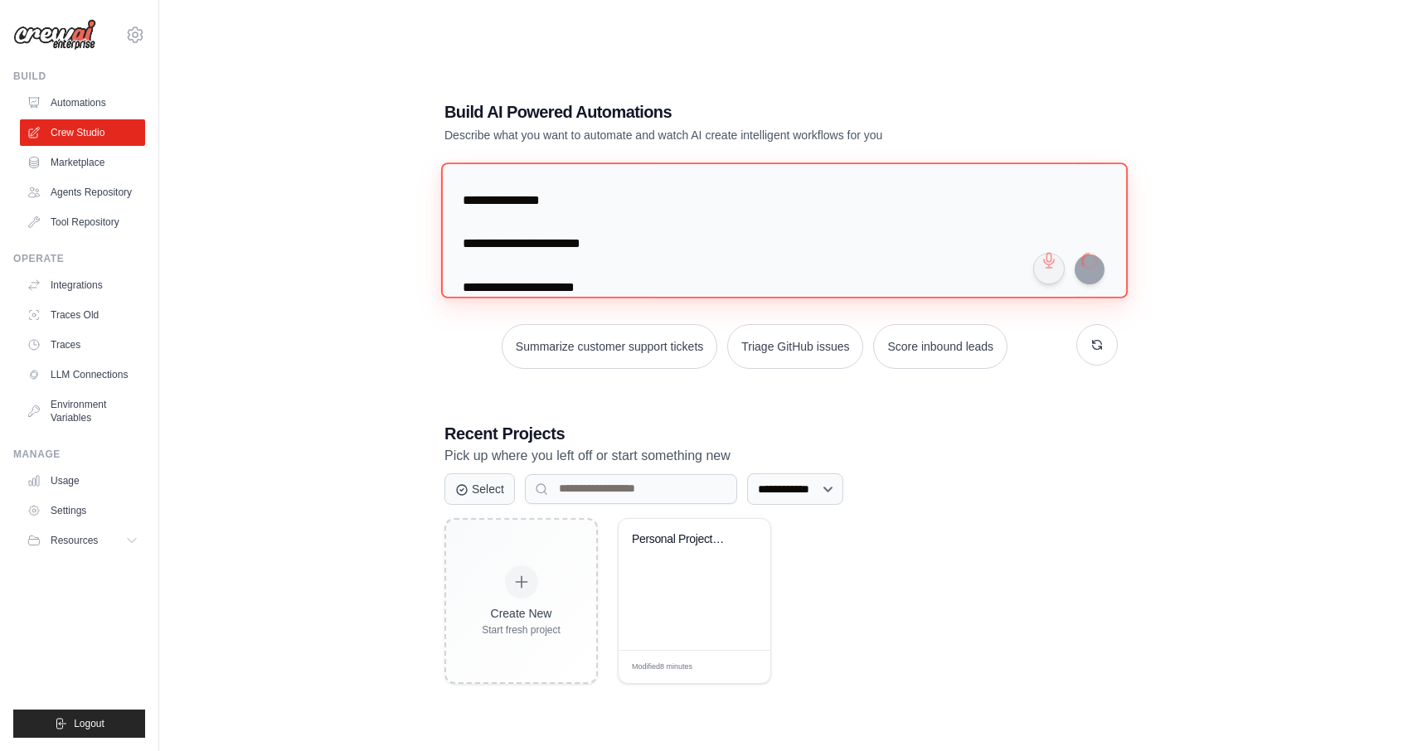
type textarea "**********"
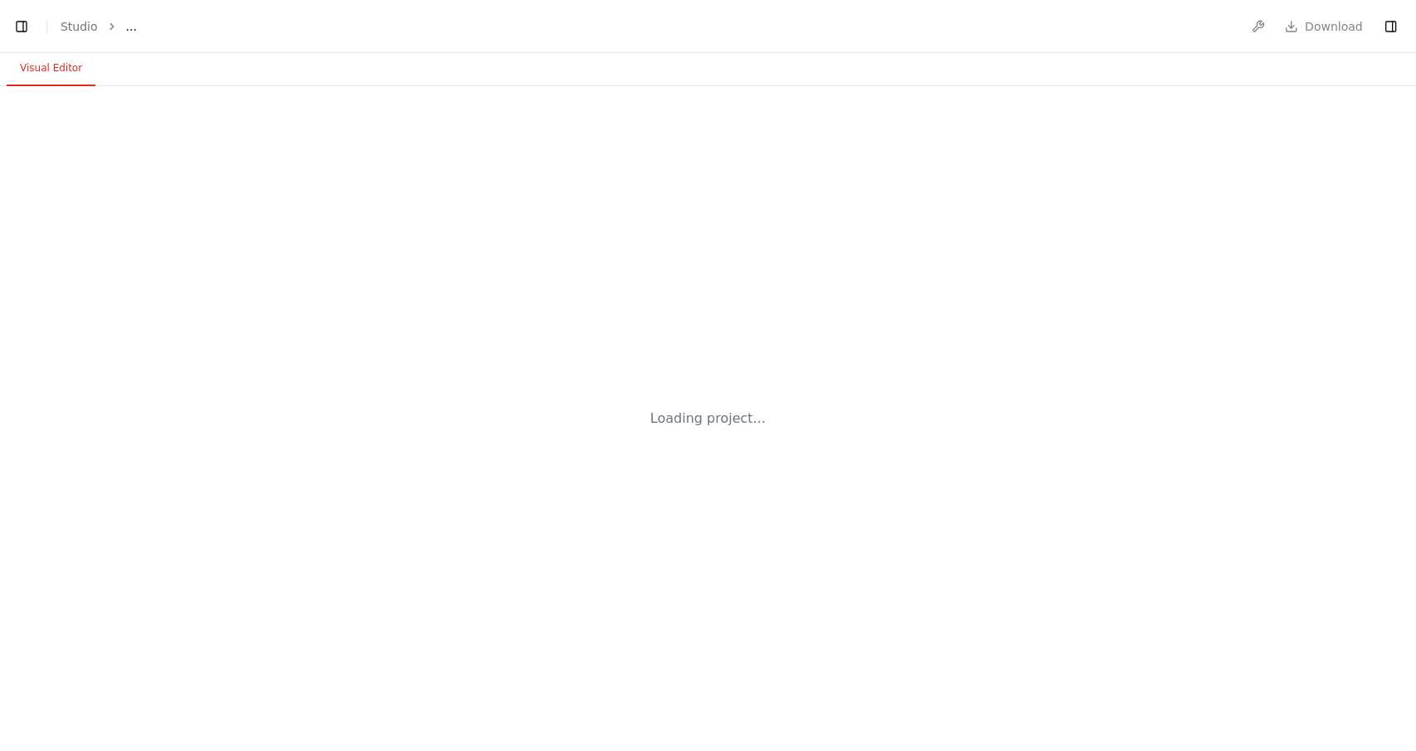
select select "****"
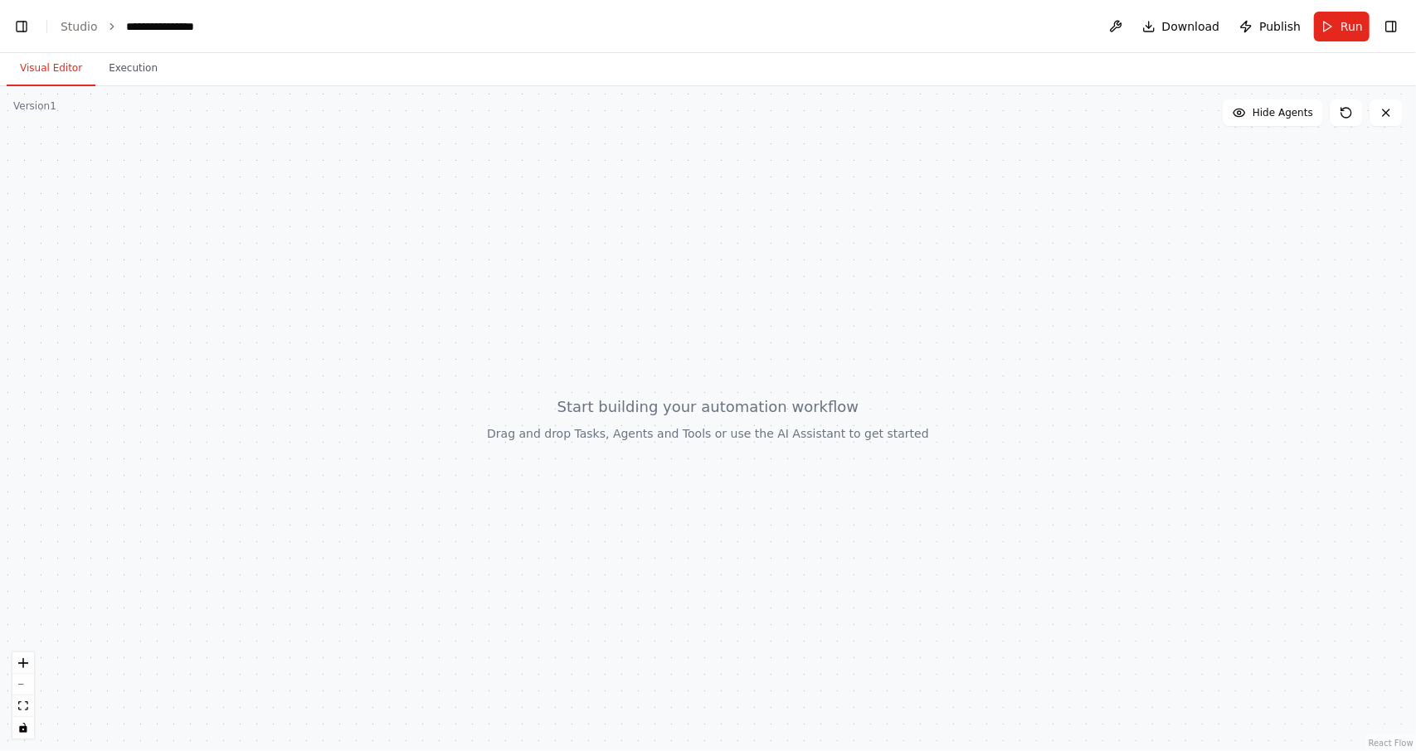
scroll to position [40978, 0]
drag, startPoint x: 565, startPoint y: 326, endPoint x: 516, endPoint y: 299, distance: 56.1
click at [516, 298] on div at bounding box center [708, 418] width 1416 height 665
drag, startPoint x: 600, startPoint y: 307, endPoint x: 542, endPoint y: 361, distance: 79.2
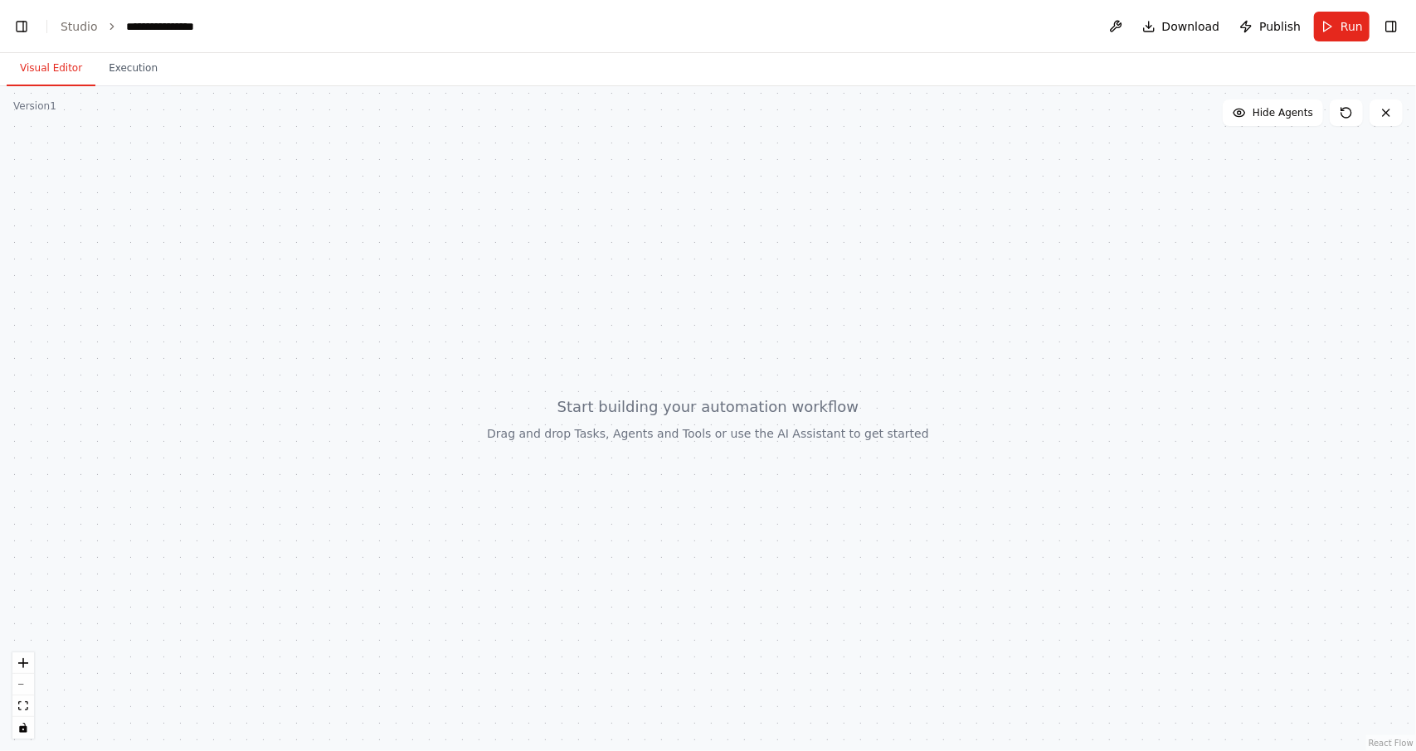
click at [542, 361] on div at bounding box center [708, 418] width 1416 height 665
drag, startPoint x: 542, startPoint y: 361, endPoint x: 599, endPoint y: 298, distance: 84.6
click at [599, 298] on div at bounding box center [708, 418] width 1416 height 665
click at [21, 110] on div "Version 1" at bounding box center [34, 106] width 43 height 13
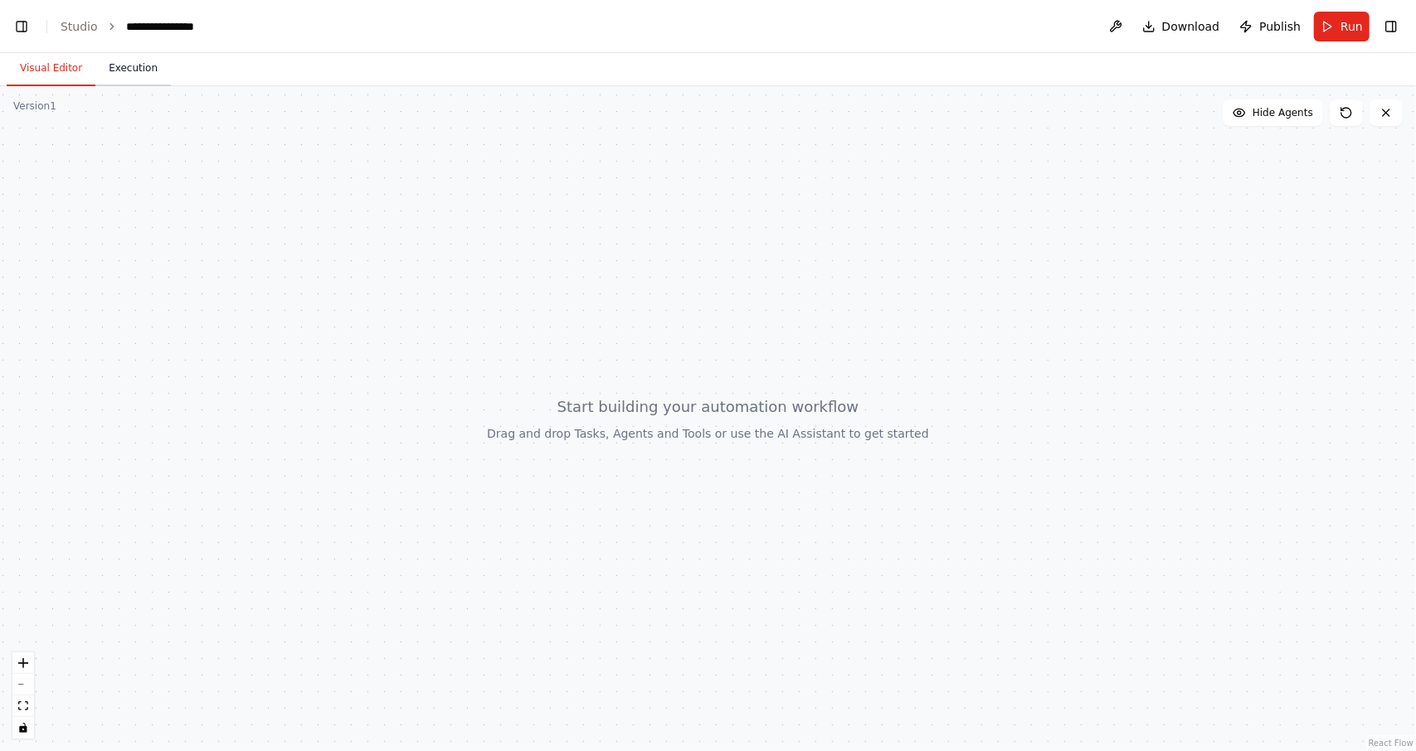
click at [137, 72] on button "Execution" at bounding box center [132, 68] width 75 height 35
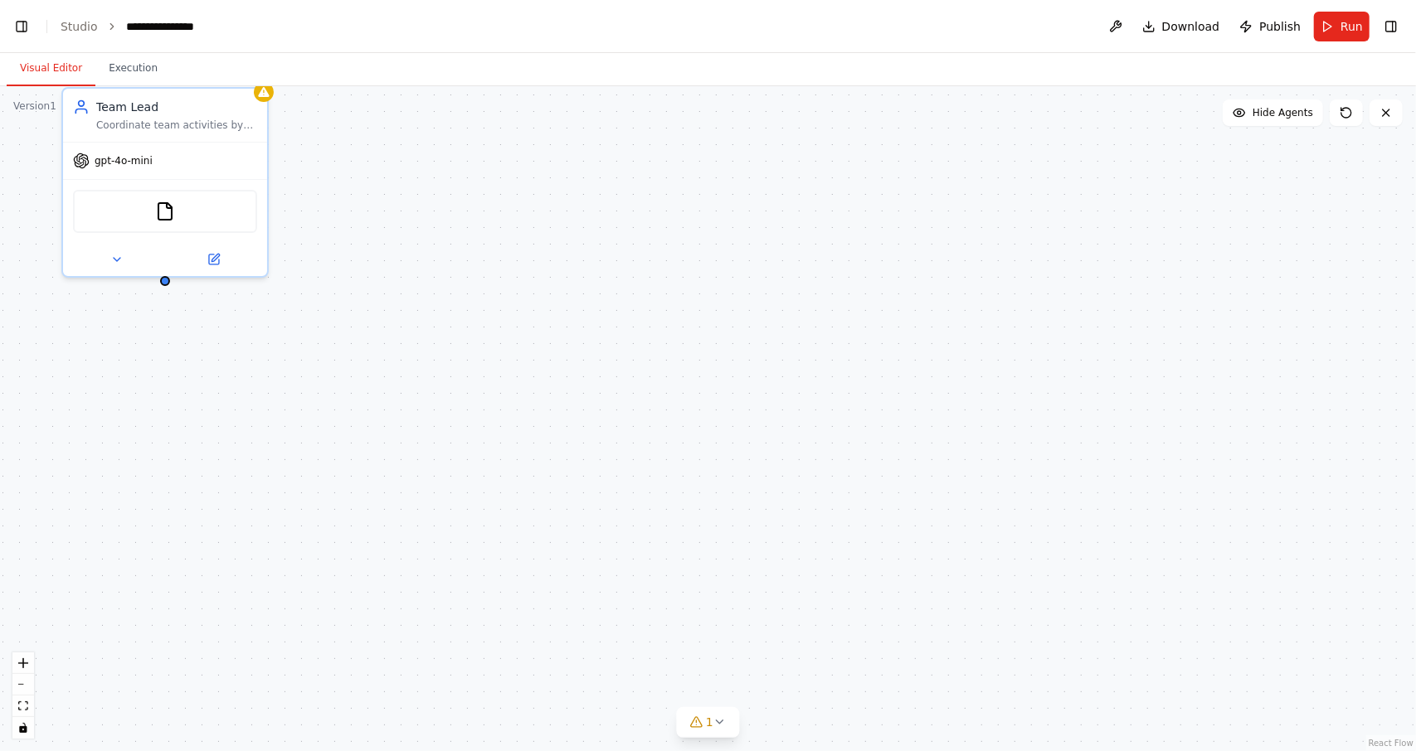
scroll to position [44532, 0]
click at [61, 72] on button "Visual Editor" at bounding box center [51, 68] width 89 height 35
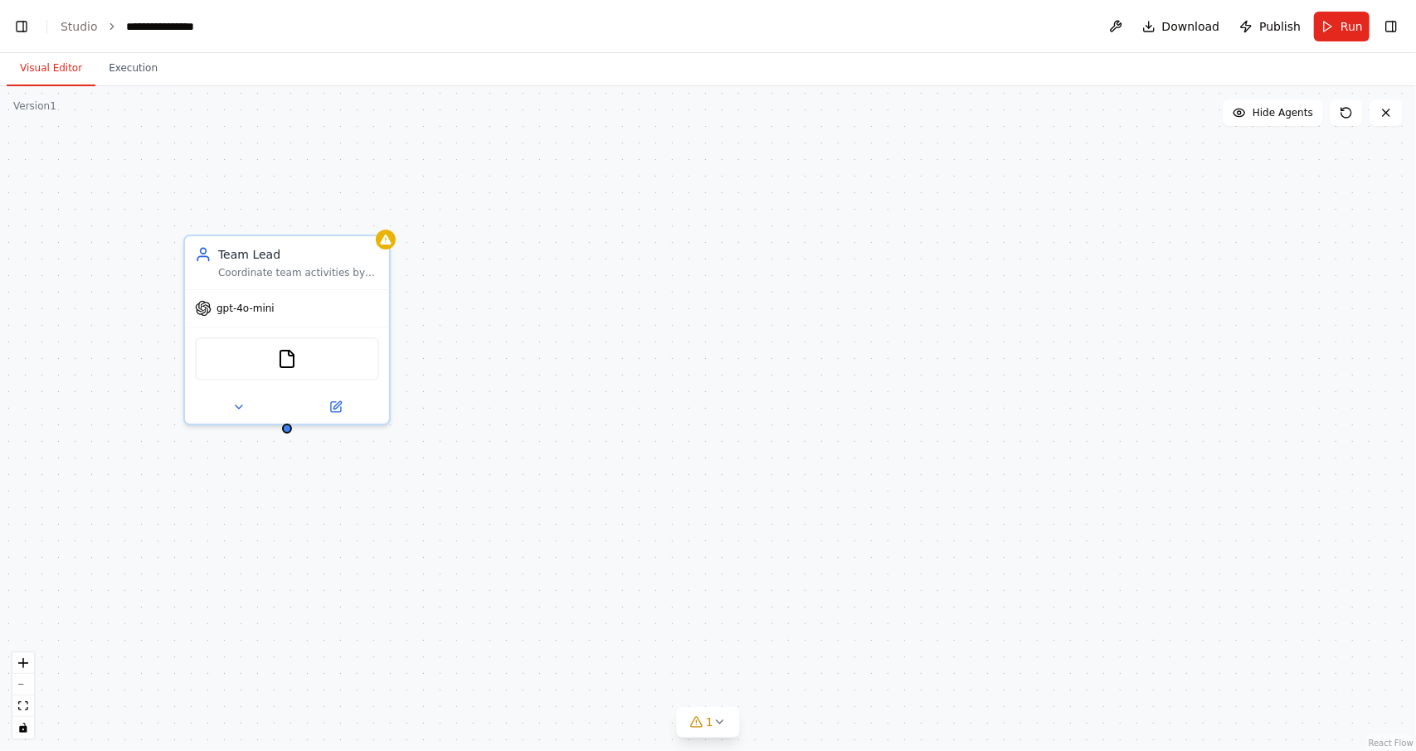
drag, startPoint x: 526, startPoint y: 283, endPoint x: 620, endPoint y: 386, distance: 140.3
click at [620, 386] on div "Team Lead Coordinate team activities by receiving tasks from users, breaking th…" at bounding box center [708, 418] width 1416 height 665
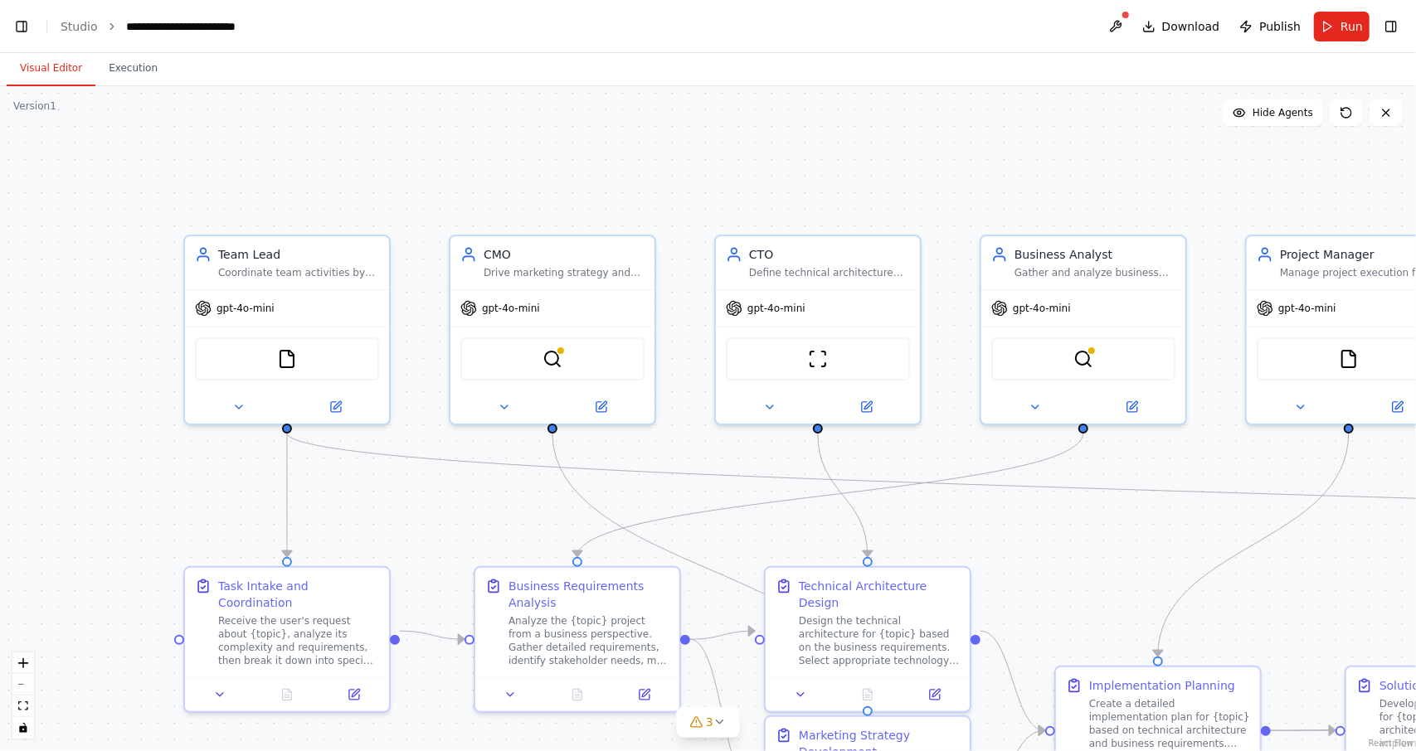
scroll to position [49385, 0]
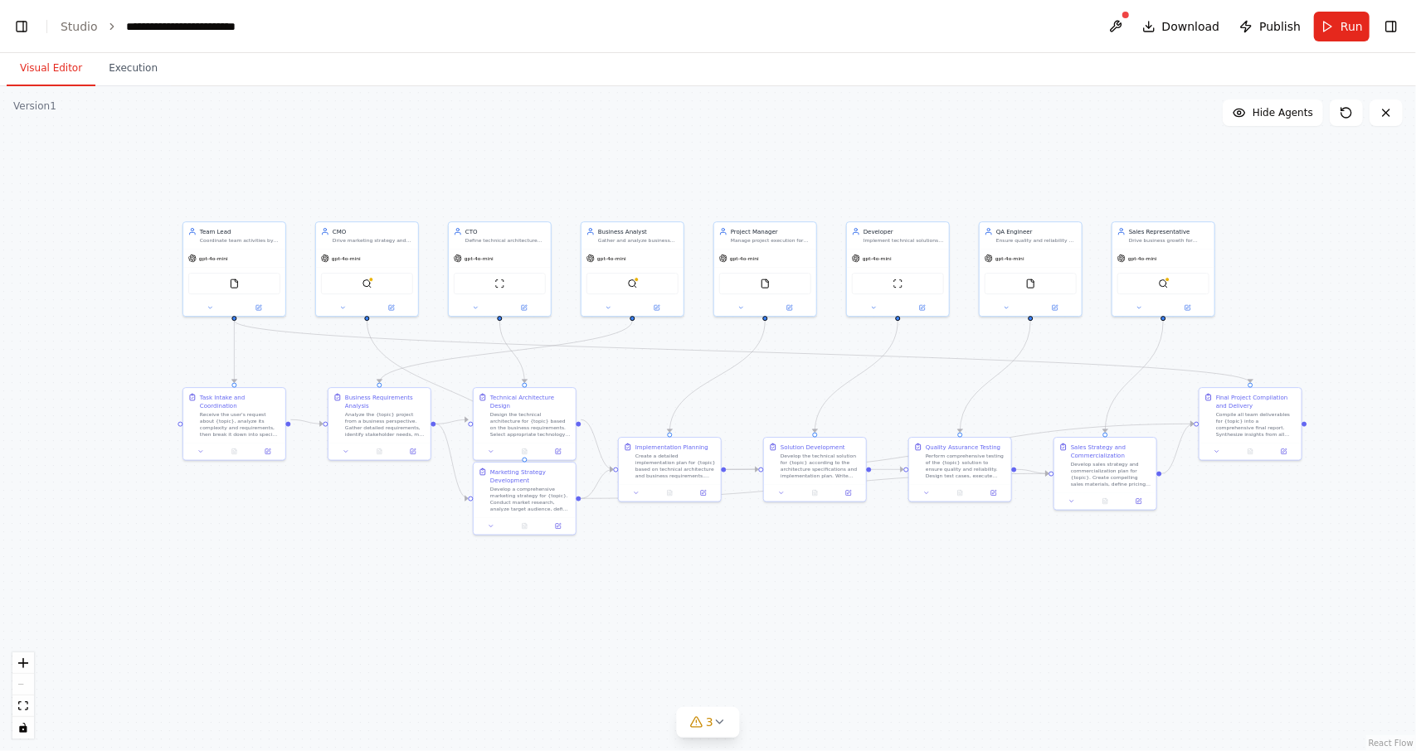
drag, startPoint x: 985, startPoint y: 485, endPoint x: 637, endPoint y: 368, distance: 367.4
click at [637, 368] on div ".deletable-edge-delete-btn { width: 20px; height: 20px; border: 0px solid #ffff…" at bounding box center [708, 418] width 1416 height 665
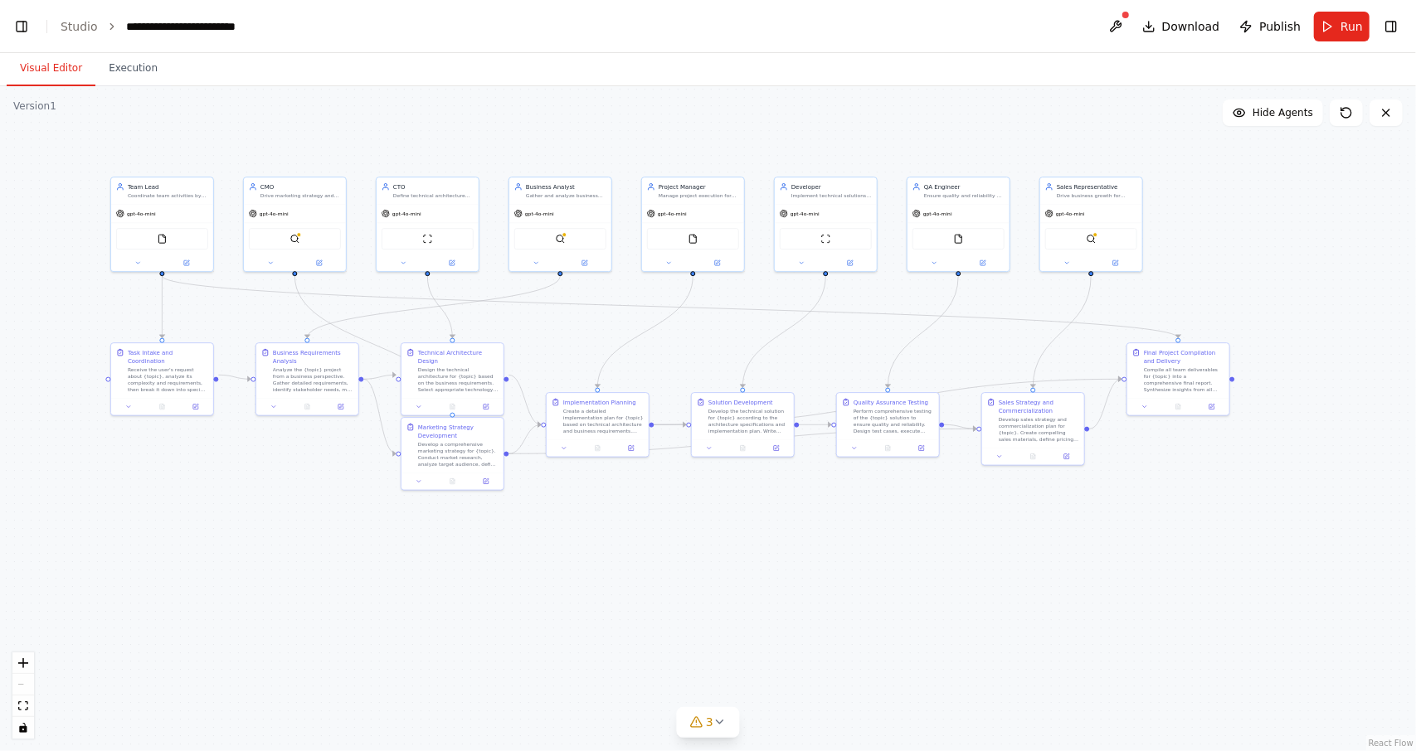
drag, startPoint x: 887, startPoint y: 626, endPoint x: 811, endPoint y: 580, distance: 88.6
click at [813, 581] on div ".deletable-edge-delete-btn { width: 20px; height: 20px; border: 0px solid #ffff…" at bounding box center [708, 418] width 1416 height 665
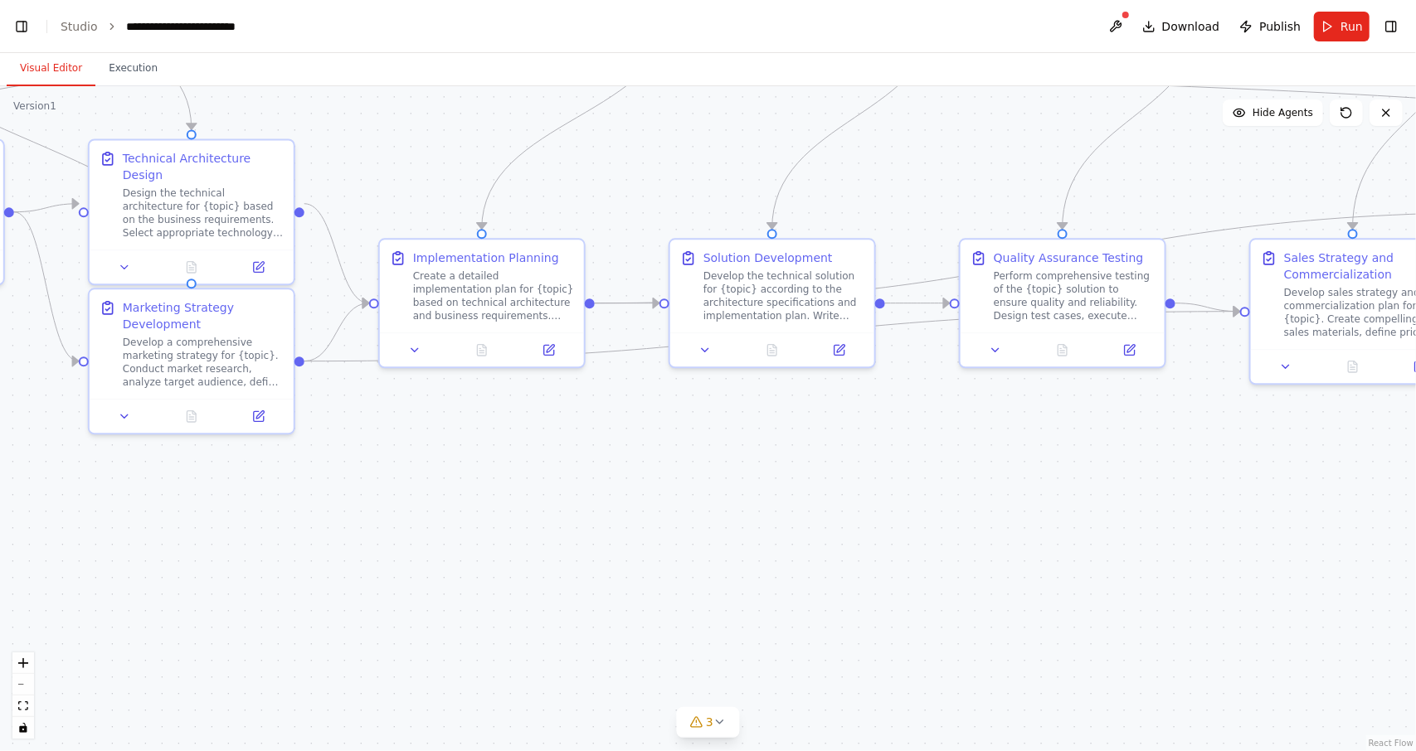
scroll to position [76682, 0]
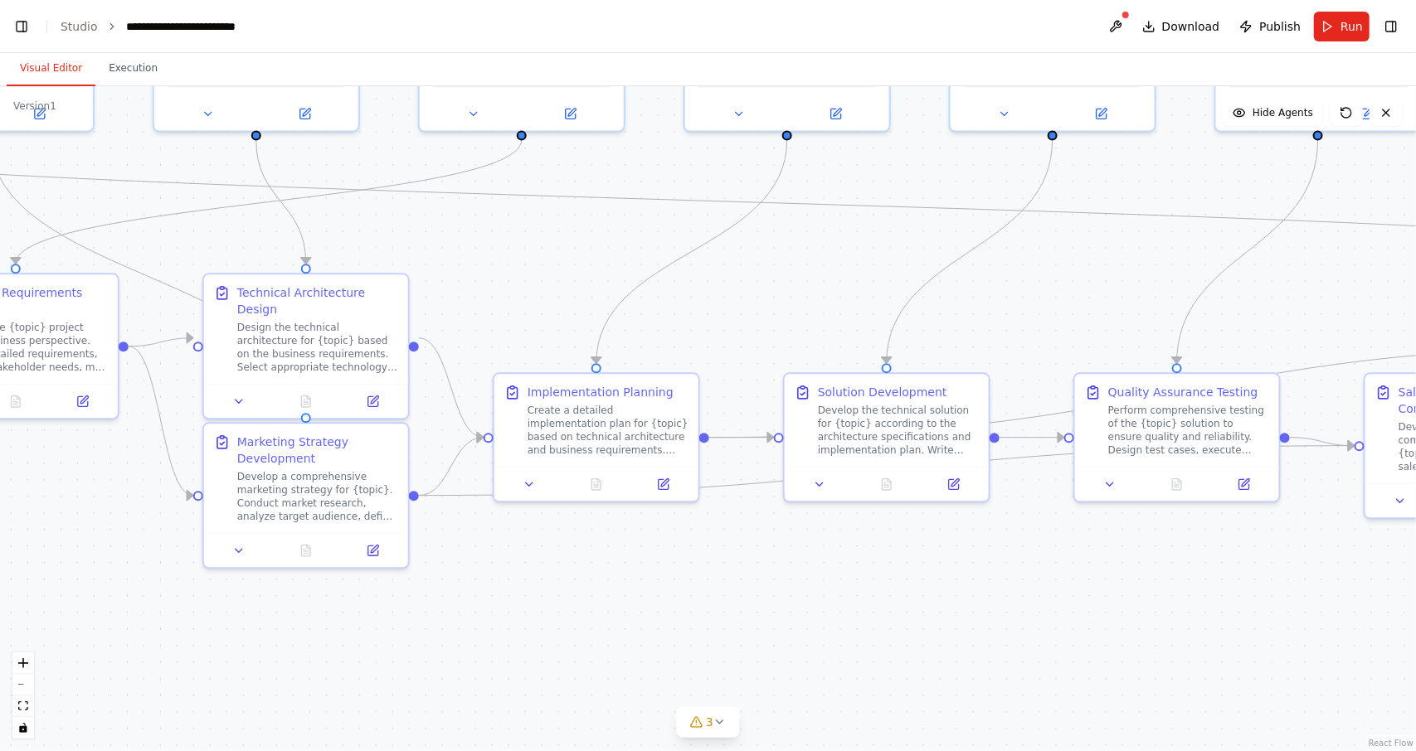
drag, startPoint x: 708, startPoint y: 545, endPoint x: 850, endPoint y: 689, distance: 202.3
click at [831, 684] on div ".deletable-edge-delete-btn { width: 20px; height: 20px; border: 0px solid #ffff…" at bounding box center [708, 418] width 1416 height 665
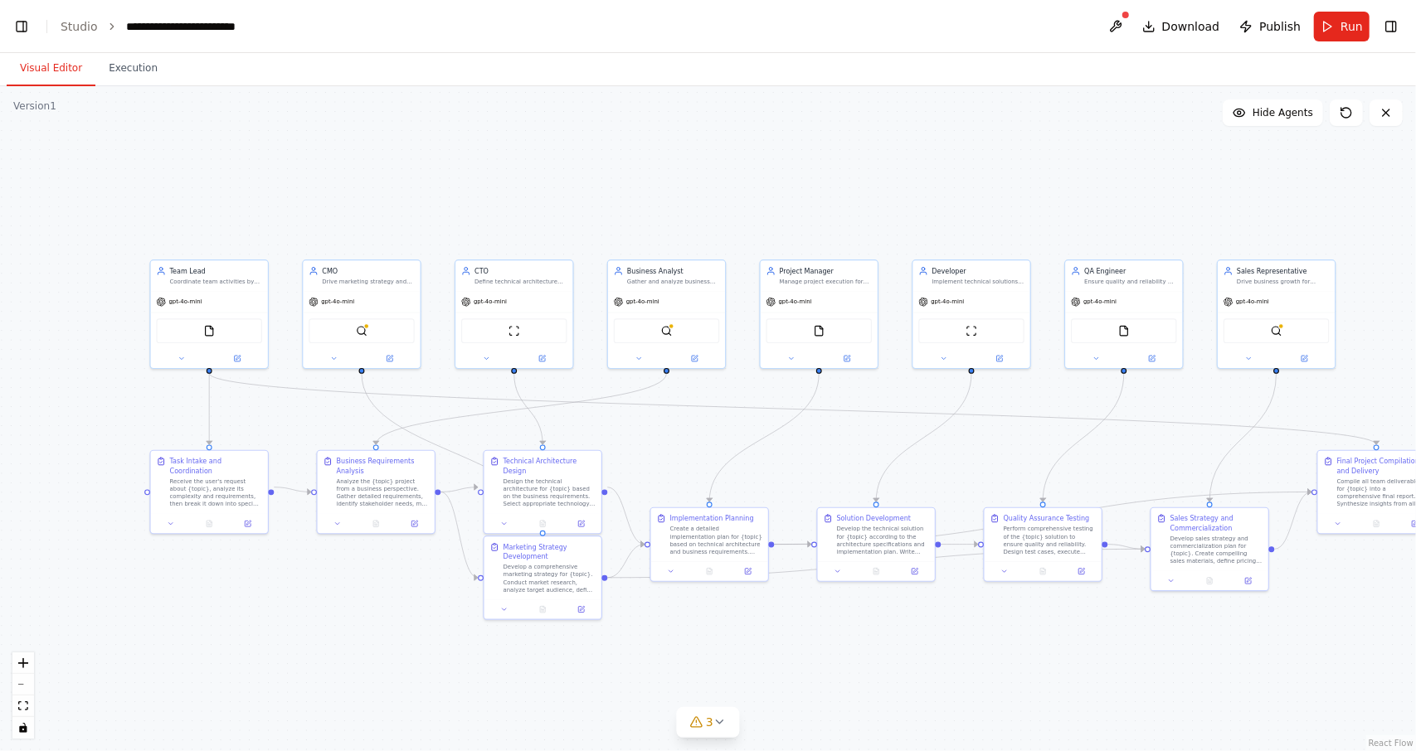
drag, startPoint x: 829, startPoint y: 651, endPoint x: 708, endPoint y: 706, distance: 132.9
click at [696, 686] on div ".deletable-edge-delete-btn { width: 20px; height: 20px; border: 0px solid #ffff…" at bounding box center [708, 418] width 1416 height 665
click at [721, 726] on icon at bounding box center [719, 722] width 13 height 13
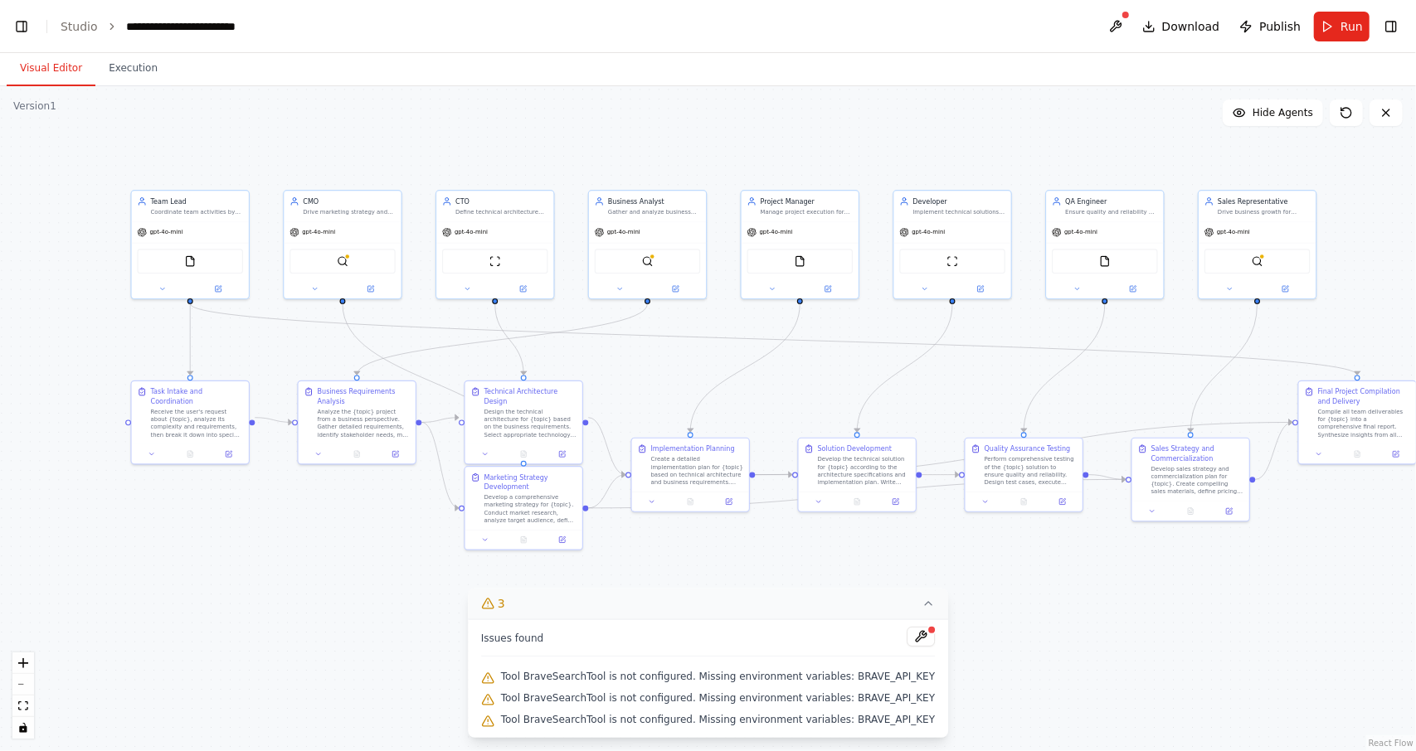
drag, startPoint x: 998, startPoint y: 689, endPoint x: 972, endPoint y: 614, distance: 79.7
click at [974, 615] on div ".deletable-edge-delete-btn { width: 20px; height: 20px; border: 0px solid #ffff…" at bounding box center [708, 418] width 1416 height 665
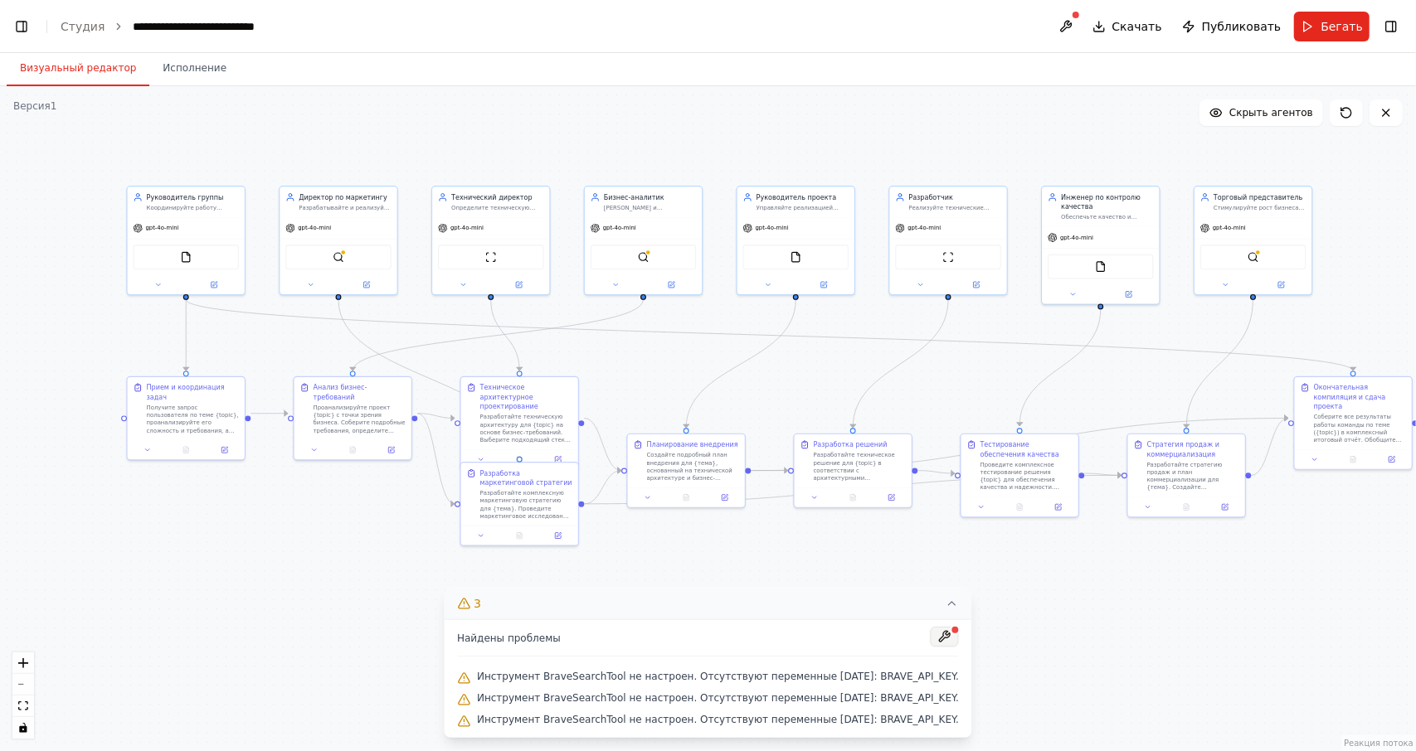
click at [930, 639] on button at bounding box center [944, 637] width 28 height 20
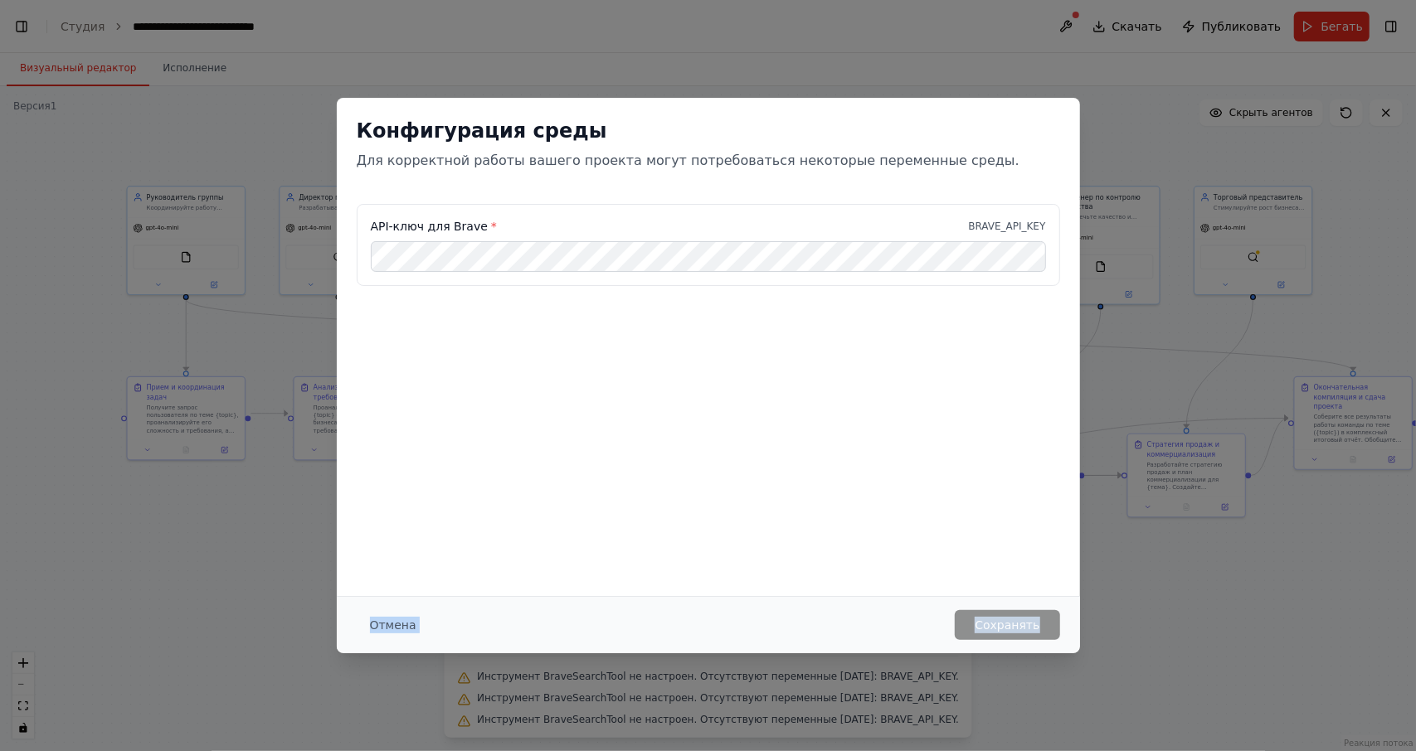
click at [1140, 598] on div "Конфигурация среды Для корректной работы вашего проекта могут потребоваться нек…" at bounding box center [708, 375] width 1416 height 751
click at [365, 631] on button "Отмена" at bounding box center [393, 625] width 73 height 30
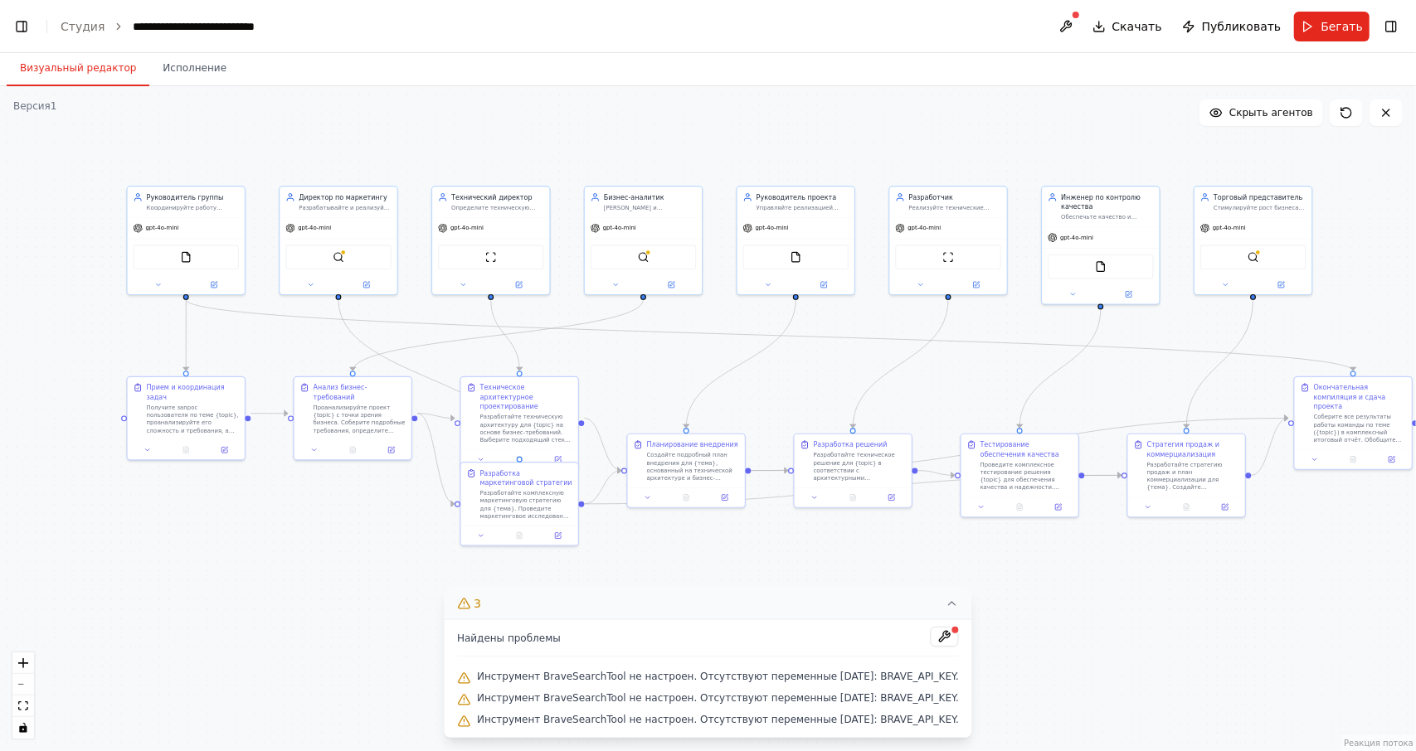
drag, startPoint x: 343, startPoint y: 561, endPoint x: 559, endPoint y: 585, distance: 216.9
click at [559, 585] on div ".deletable-edge-delete-btn { width: 20px; height: 20px; border: 0px solid #ffff…" at bounding box center [708, 418] width 1416 height 665
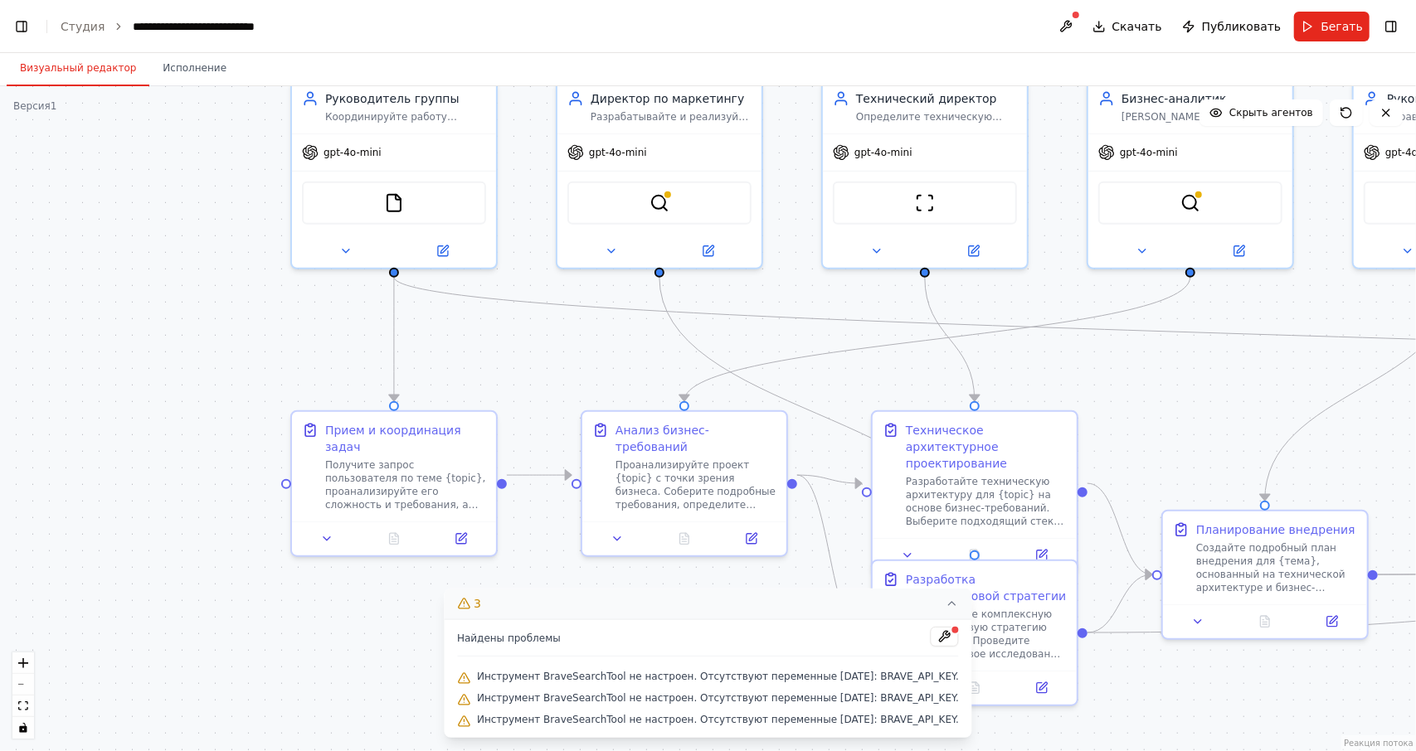
drag, startPoint x: 532, startPoint y: 342, endPoint x: 516, endPoint y: 308, distance: 38.6
click at [517, 310] on div ".deletable-edge-delete-btn { width: 20px; height: 20px; border: 0px solid #ffff…" at bounding box center [708, 418] width 1416 height 665
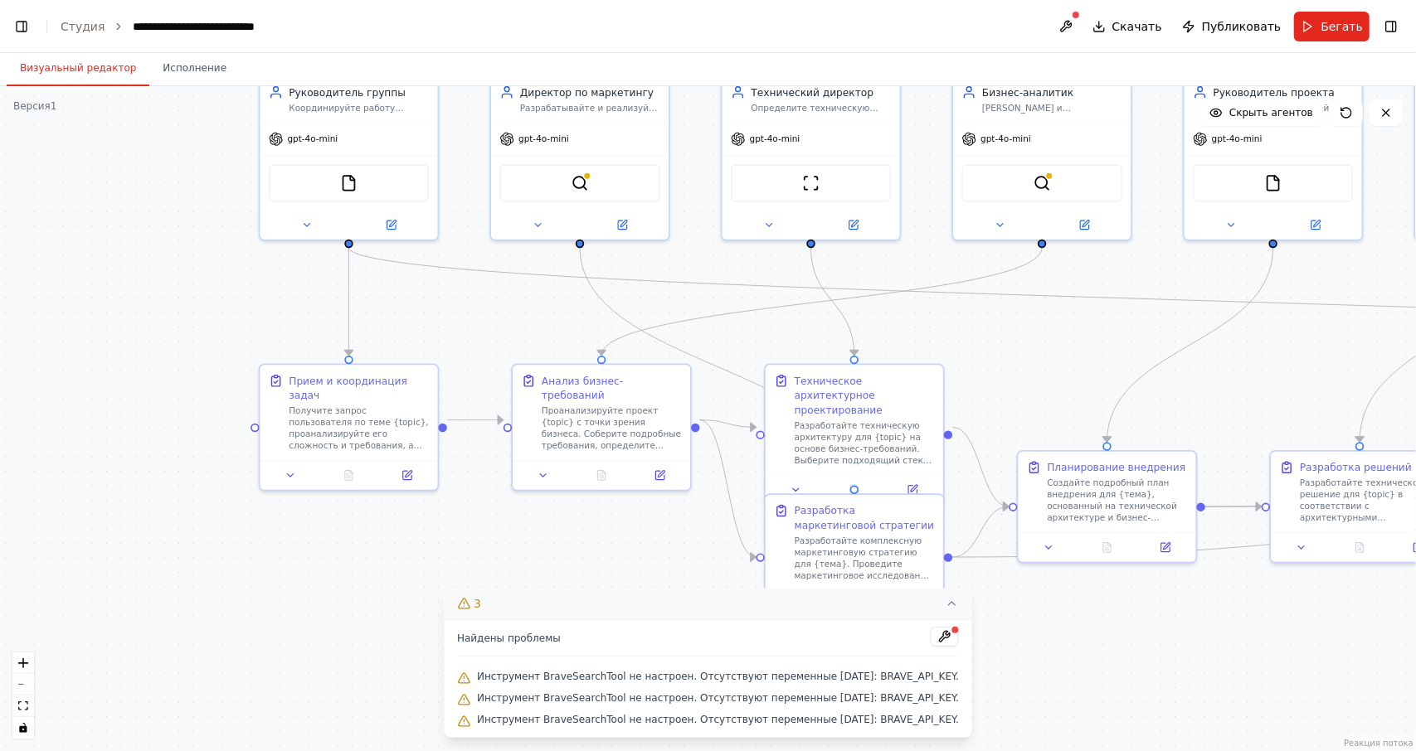
drag, startPoint x: 545, startPoint y: 338, endPoint x: 484, endPoint y: 305, distance: 68.6
click at [484, 305] on div ".deletable-edge-delete-btn { width: 20px; height: 20px; border: 0px solid #ffff…" at bounding box center [708, 418] width 1416 height 665
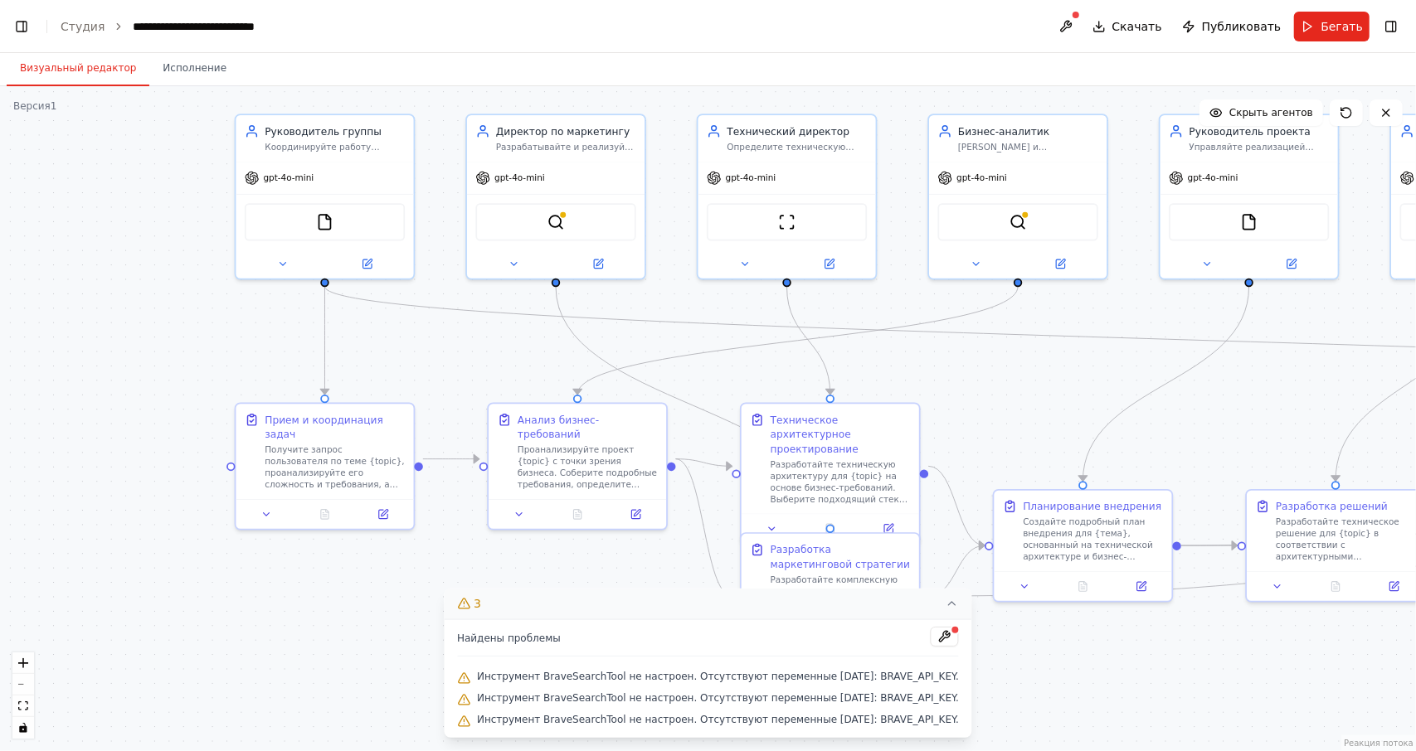
drag, startPoint x: 499, startPoint y: 308, endPoint x: 471, endPoint y: 352, distance: 52.9
click at [471, 352] on div ".deletable-edge-delete-btn { width: 20px; height: 20px; border: 0px solid #ffff…" at bounding box center [708, 418] width 1416 height 665
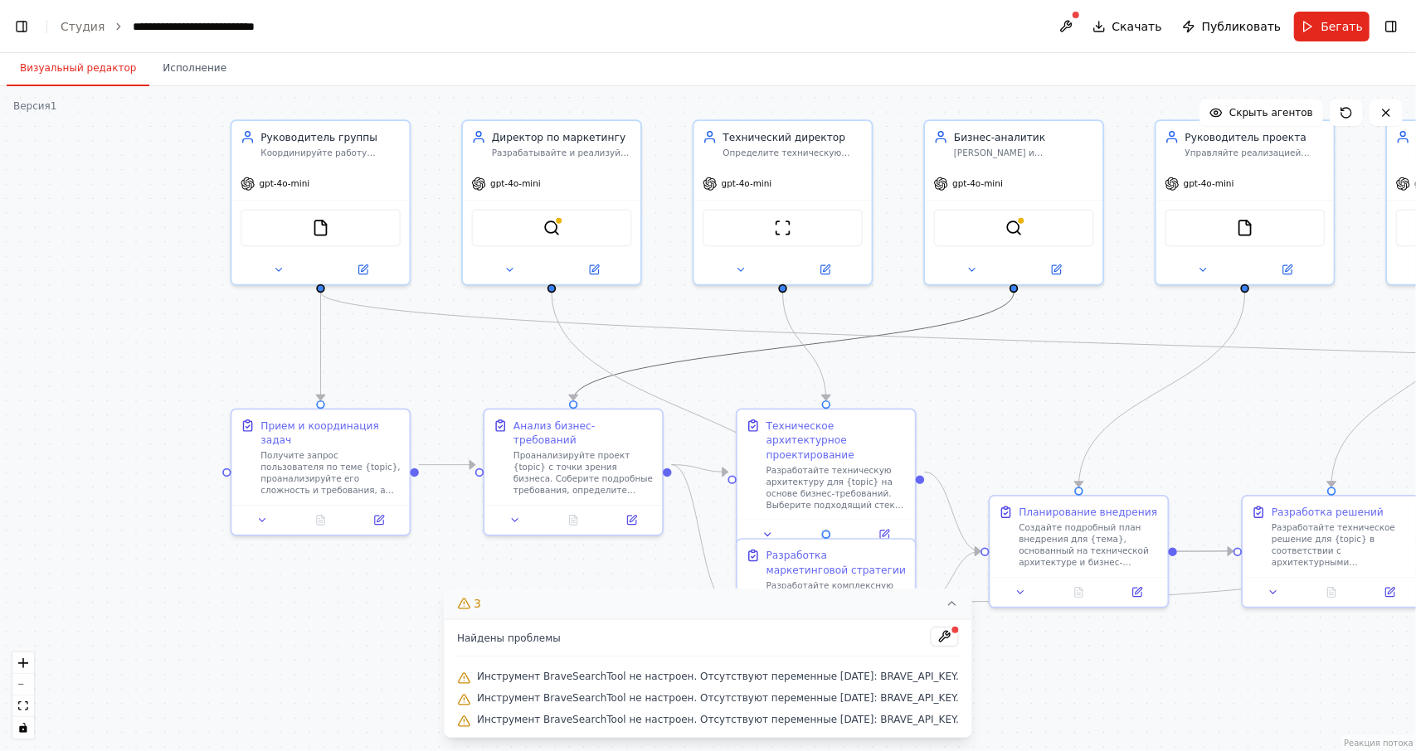
drag, startPoint x: 707, startPoint y: 353, endPoint x: 646, endPoint y: 321, distance: 68.6
click at [158, 47] on div ".deletable-edge-delete-btn { width: 20px; height: 20px; border: 0px solid #ffff…" at bounding box center [158, 47] width 0 height 0
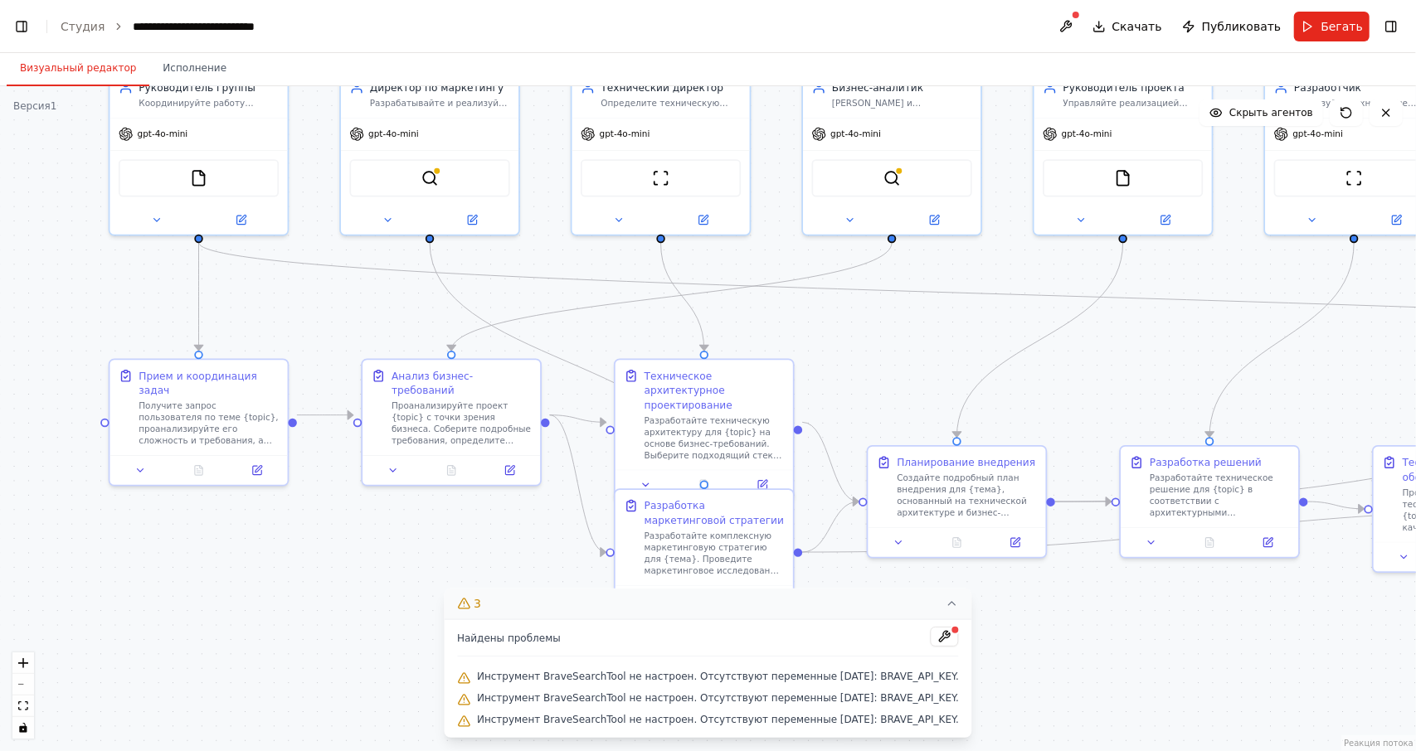
drag, startPoint x: 660, startPoint y: 347, endPoint x: 538, endPoint y: 298, distance: 131.7
click at [538, 298] on div ".deletable-edge-delete-btn { width: 20px; height: 20px; border: 0px solid #ffff…" at bounding box center [708, 418] width 1416 height 665
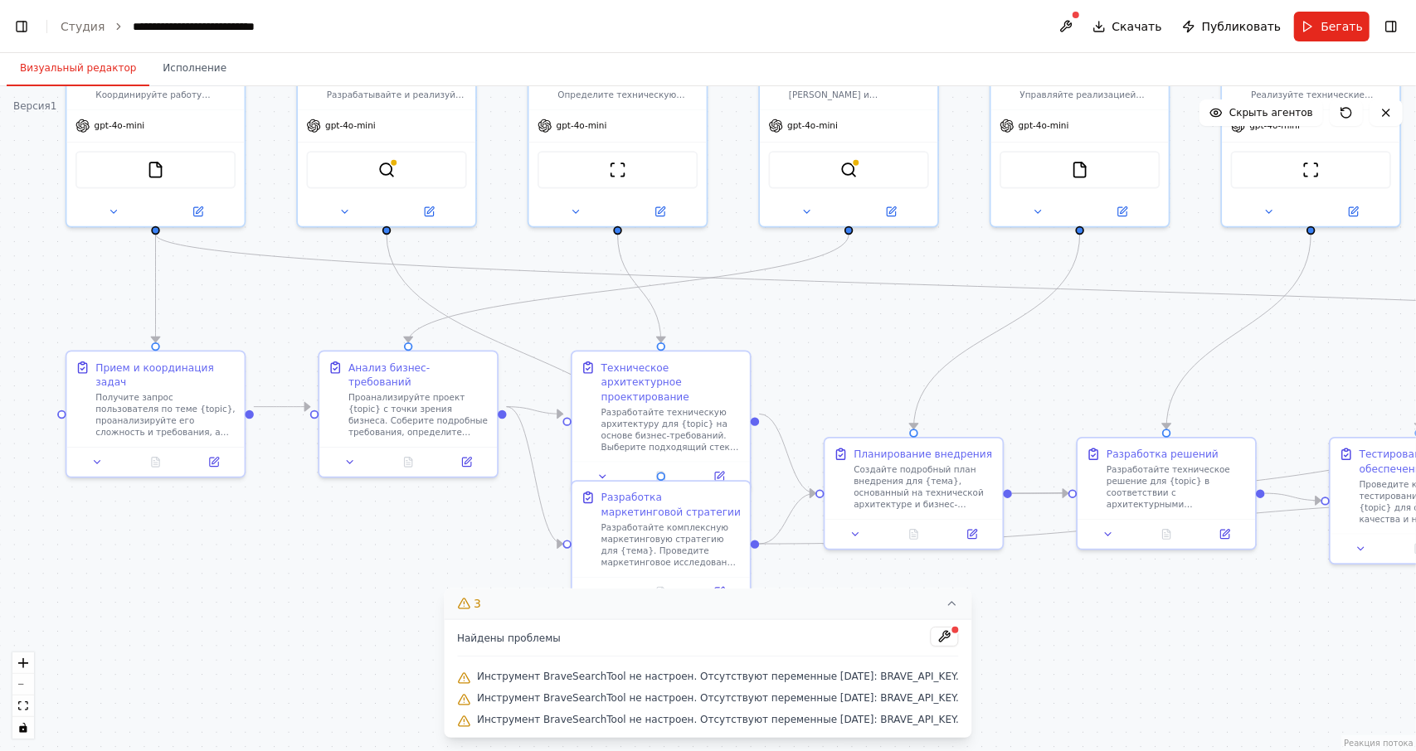
drag, startPoint x: 862, startPoint y: 357, endPoint x: 843, endPoint y: 357, distance: 19.1
click at [843, 357] on div ".deletable-edge-delete-btn { width: 20px; height: 20px; border: 0px solid #ffff…" at bounding box center [708, 418] width 1416 height 665
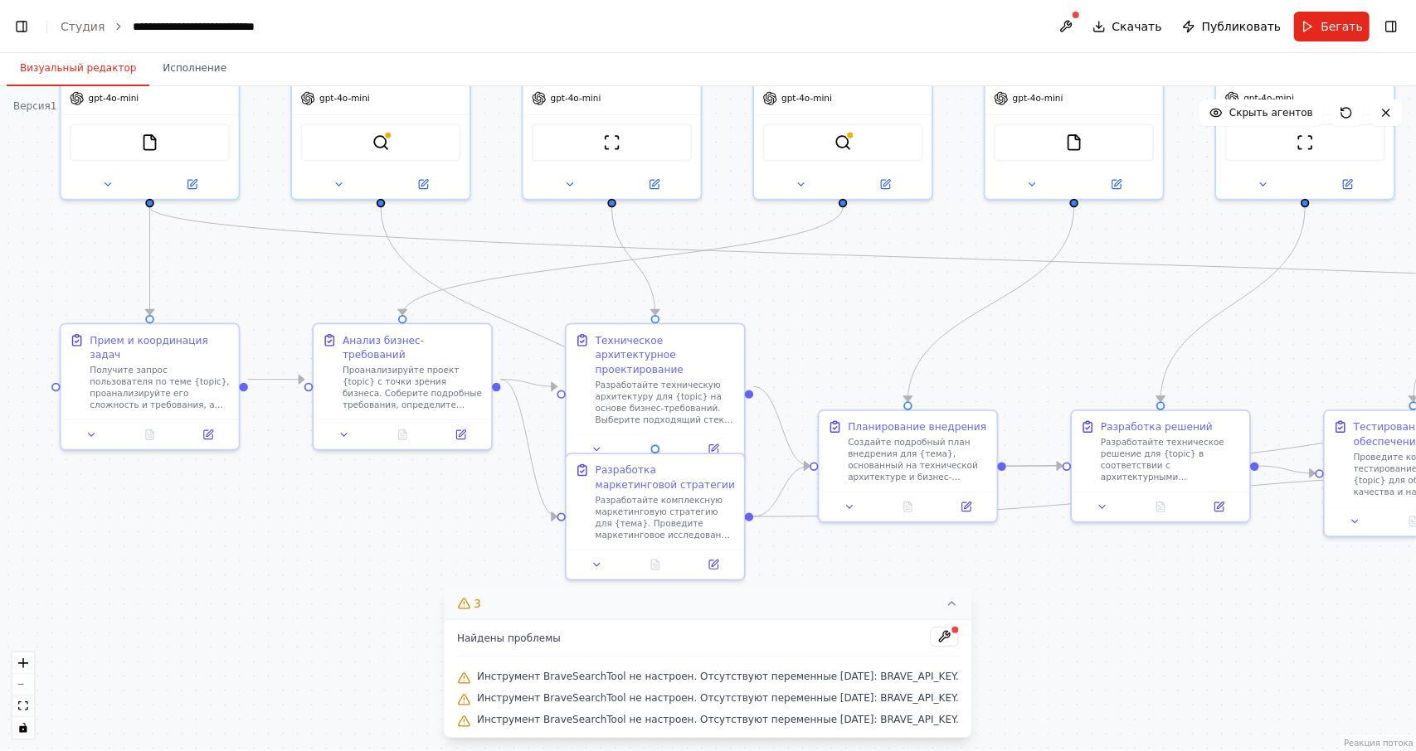
click at [831, 368] on div ".deletable-edge-delete-btn { width: 20px; height: 20px; border: 0px solid #ffff…" at bounding box center [708, 418] width 1416 height 665
click at [524, 325] on icon "Edge from 7801cbc8-8693-4f8c-9fb5-18f0565b1df9 to 65e73c1b-fa3d-4da0-9de3-645cd…" at bounding box center [518, 326] width 274 height 238
click at [541, 358] on div ".deletable-edge-delete-btn { width: 20px; height: 20px; border: 0px solid #ffff…" at bounding box center [708, 418] width 1416 height 665
click at [786, 428] on icon "Edge from 4e5ebb7d-5edd-455b-a590-23ac4c63b7bb to 6da9843b-1c79-42fe-905c-de010…" at bounding box center [781, 426] width 56 height 80
click at [806, 380] on div ".deletable-edge-delete-btn { width: 20px; height: 20px; border: 0px solid #ffff…" at bounding box center [708, 418] width 1416 height 665
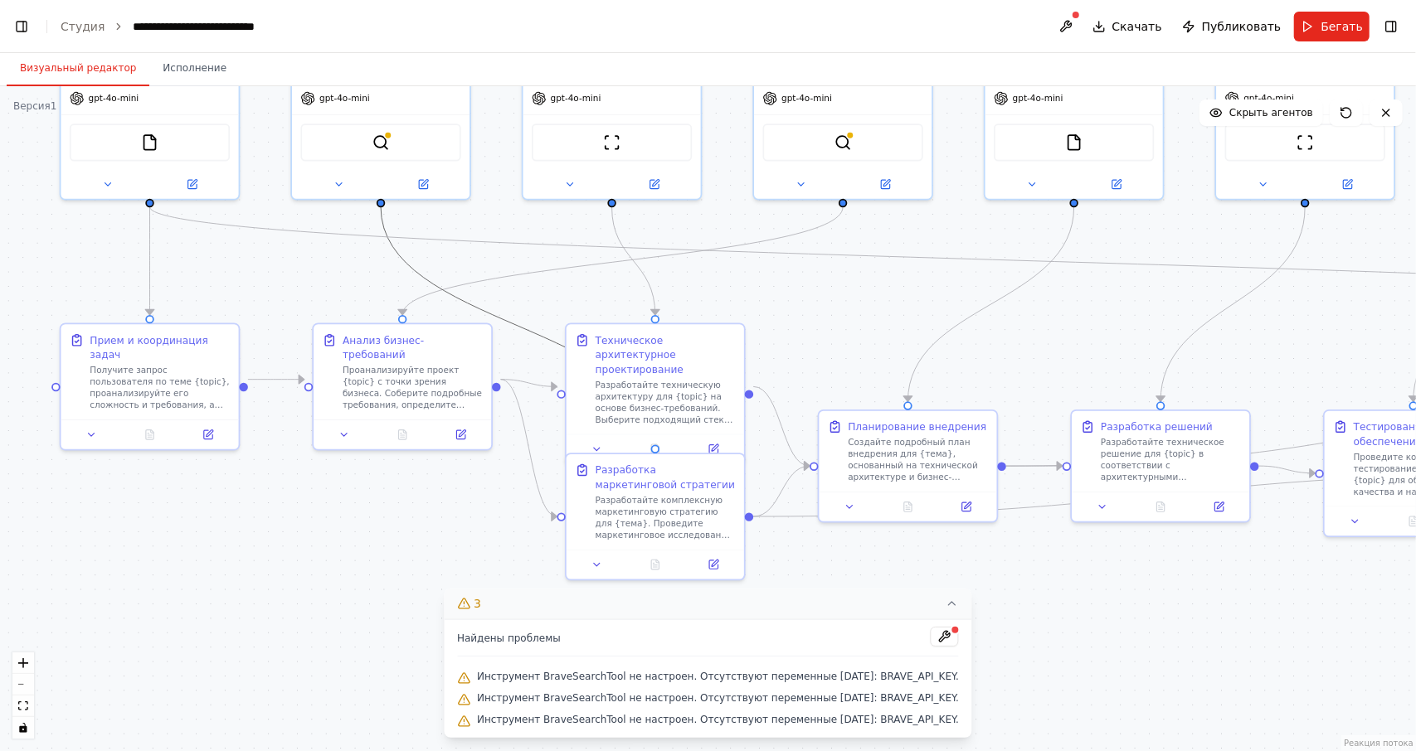
drag, startPoint x: 527, startPoint y: 328, endPoint x: 561, endPoint y: 291, distance: 49.9
click at [561, 291] on div ".deletable-edge-delete-btn { width: 20px; height: 20px; border: 0px solid #ffff…" at bounding box center [708, 418] width 1416 height 665
click at [559, 294] on div ".deletable-edge-delete-btn { width: 20px; height: 20px; border: 0px solid #ffff…" at bounding box center [708, 418] width 1416 height 665
drag, startPoint x: 667, startPoint y: 396, endPoint x: 673, endPoint y: 387, distance: 11.3
click at [673, 387] on font "Разработайте техническую архитектуру для {topic} на основе бизнес-требований. В…" at bounding box center [664, 442] width 138 height 160
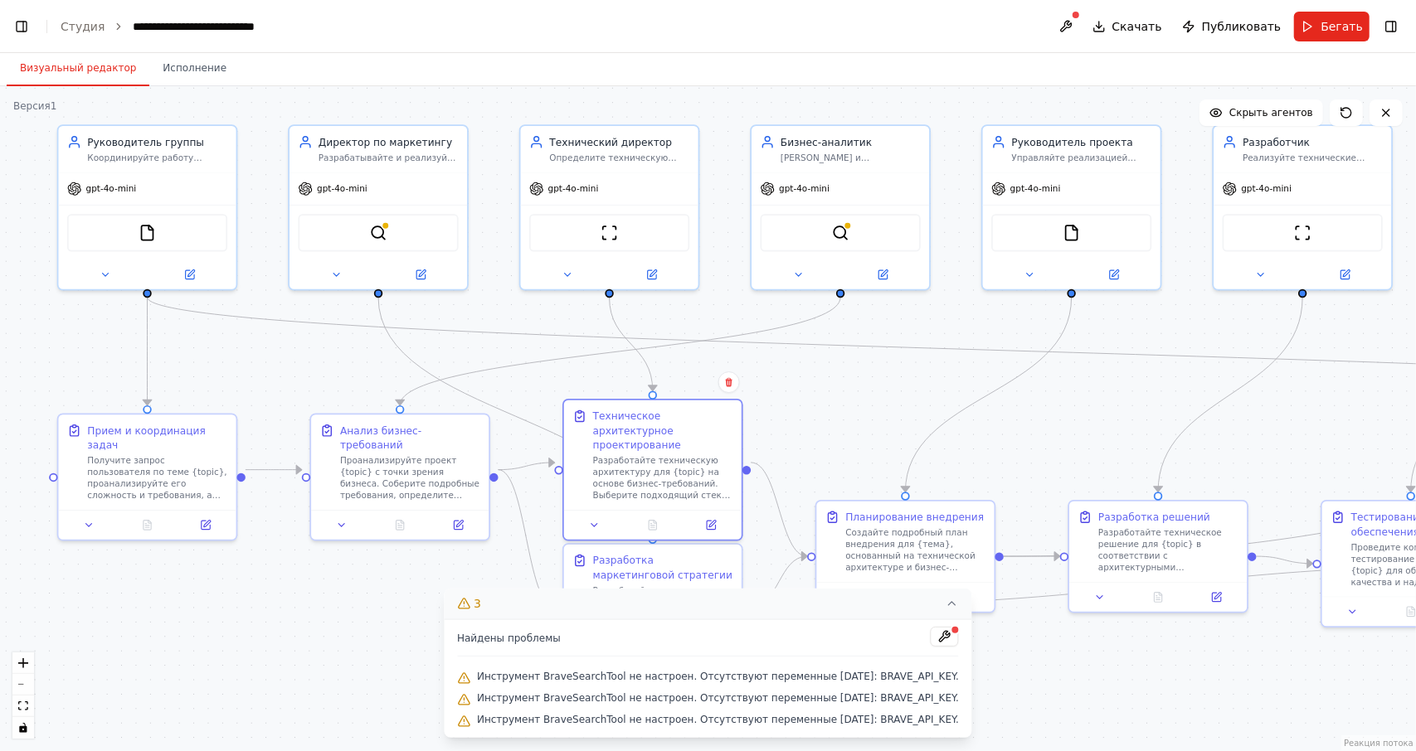
drag, startPoint x: 881, startPoint y: 316, endPoint x: 885, endPoint y: 383, distance: 67.3
click at [885, 383] on div ".deletable-edge-delete-btn { width: 20px; height: 20px; border: 0px solid #ffff…" at bounding box center [708, 418] width 1416 height 665
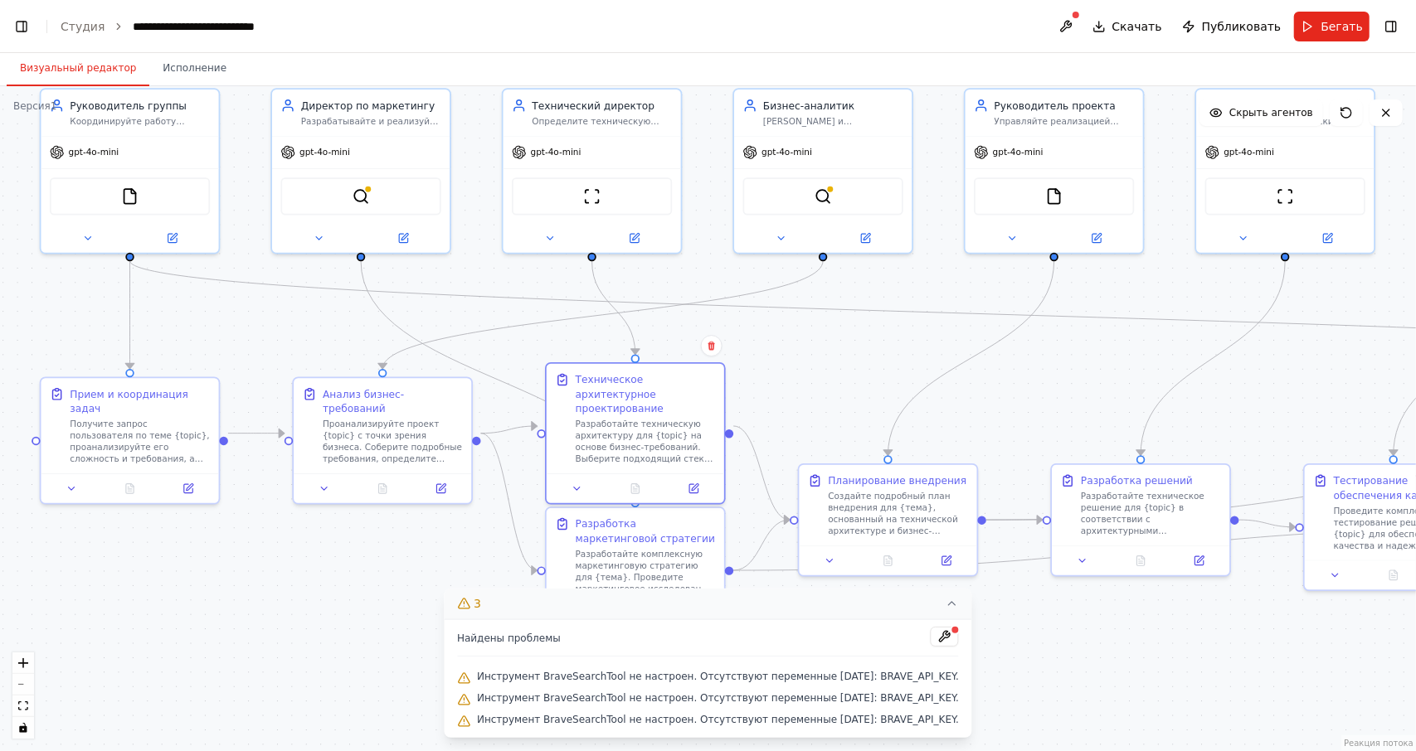
drag, startPoint x: 885, startPoint y: 383, endPoint x: 864, endPoint y: 339, distance: 48.6
click at [864, 339] on div ".deletable-edge-delete-btn { width: 20px; height: 20px; border: 0px solid #ffff…" at bounding box center [708, 418] width 1416 height 665
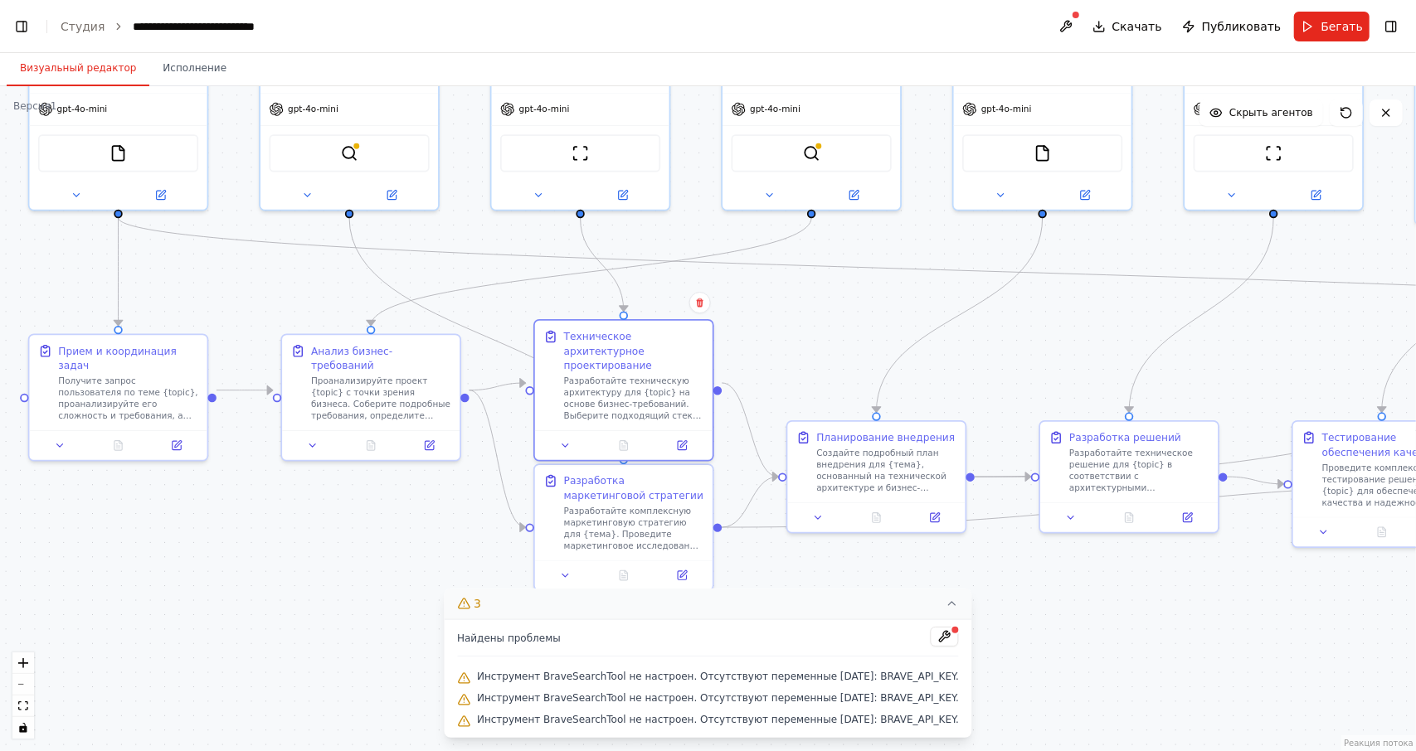
drag, startPoint x: 864, startPoint y: 339, endPoint x: 853, endPoint y: 294, distance: 46.1
click at [853, 294] on div ".deletable-edge-delete-btn { width: 20px; height: 20px; border: 0px solid #ffff…" at bounding box center [708, 418] width 1416 height 665
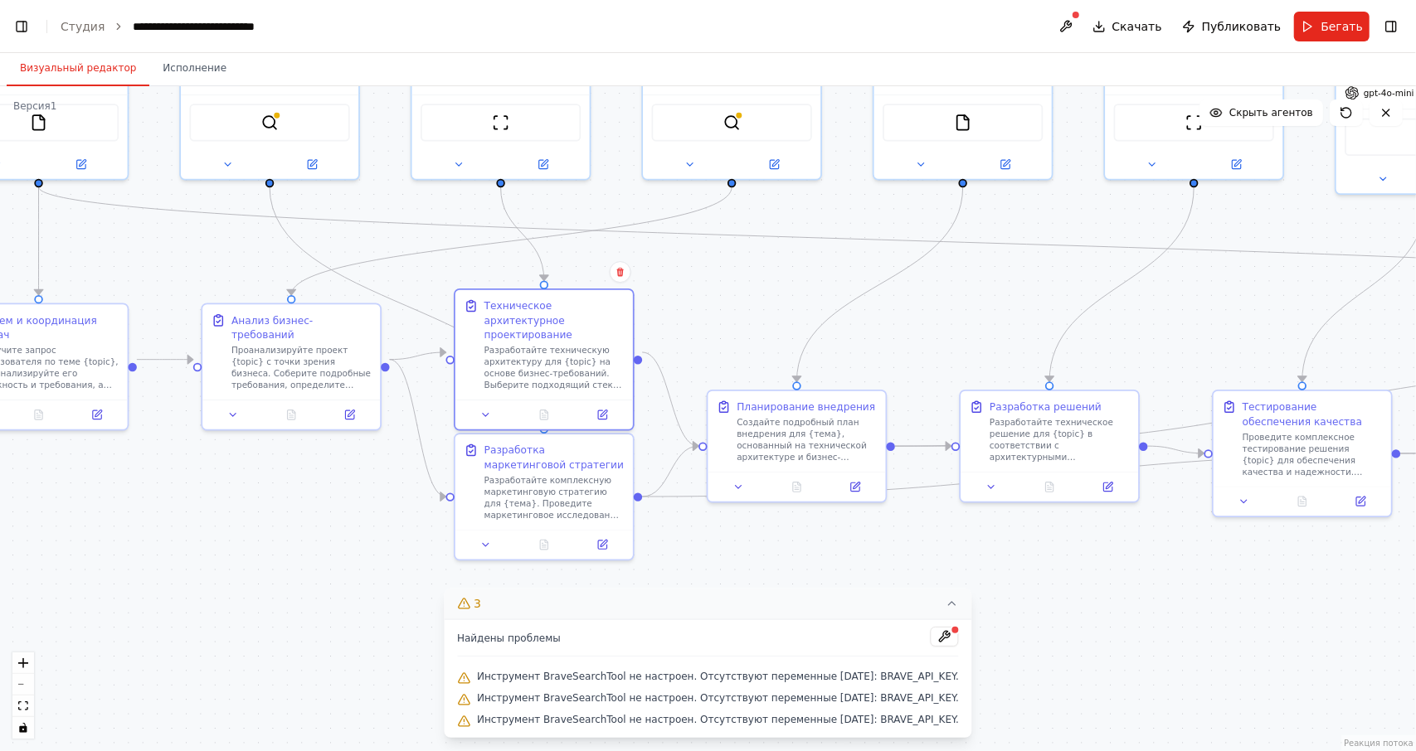
drag, startPoint x: 853, startPoint y: 294, endPoint x: 773, endPoint y: 271, distance: 83.7
click at [773, 271] on div ".deletable-edge-delete-btn { width: 20px; height: 20px; border: 0px solid #ffff…" at bounding box center [708, 418] width 1416 height 665
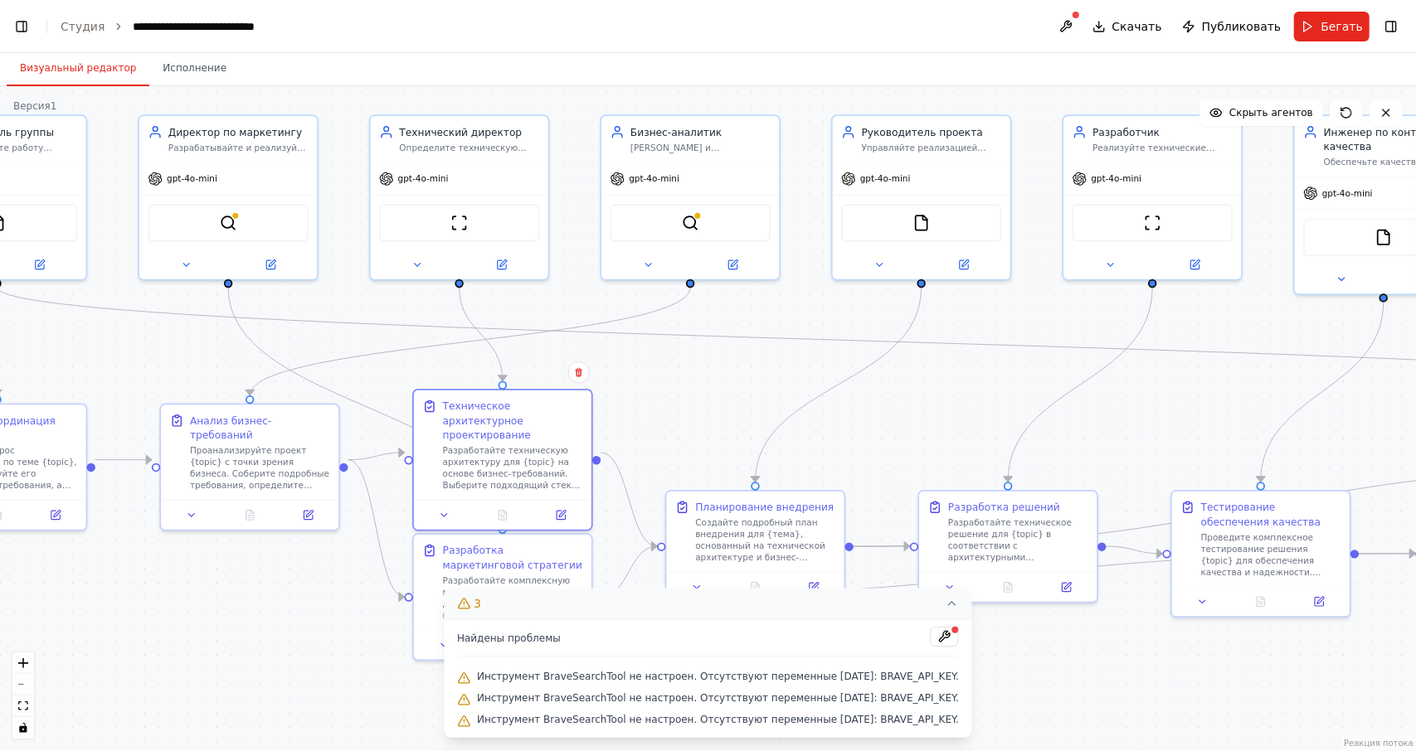
drag, startPoint x: 773, startPoint y: 271, endPoint x: 735, endPoint y: 373, distance: 108.9
click at [735, 373] on div ".deletable-edge-delete-btn { width: 20px; height: 20px; border: 0px solid #ffff…" at bounding box center [708, 418] width 1416 height 665
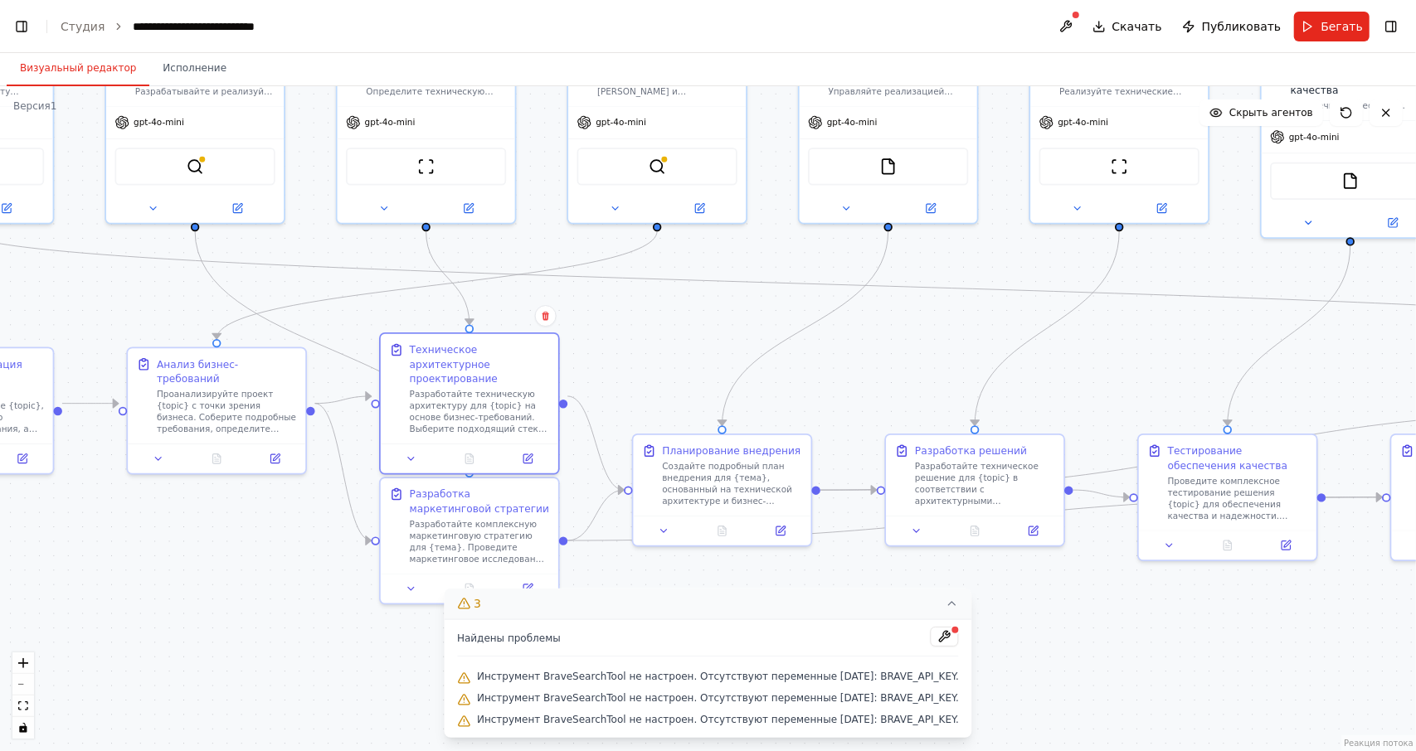
drag, startPoint x: 747, startPoint y: 379, endPoint x: 714, endPoint y: 323, distance: 65.4
click at [714, 323] on div ".deletable-edge-delete-btn { width: 20px; height: 20px; border: 0px solid #ffff…" at bounding box center [708, 418] width 1416 height 665
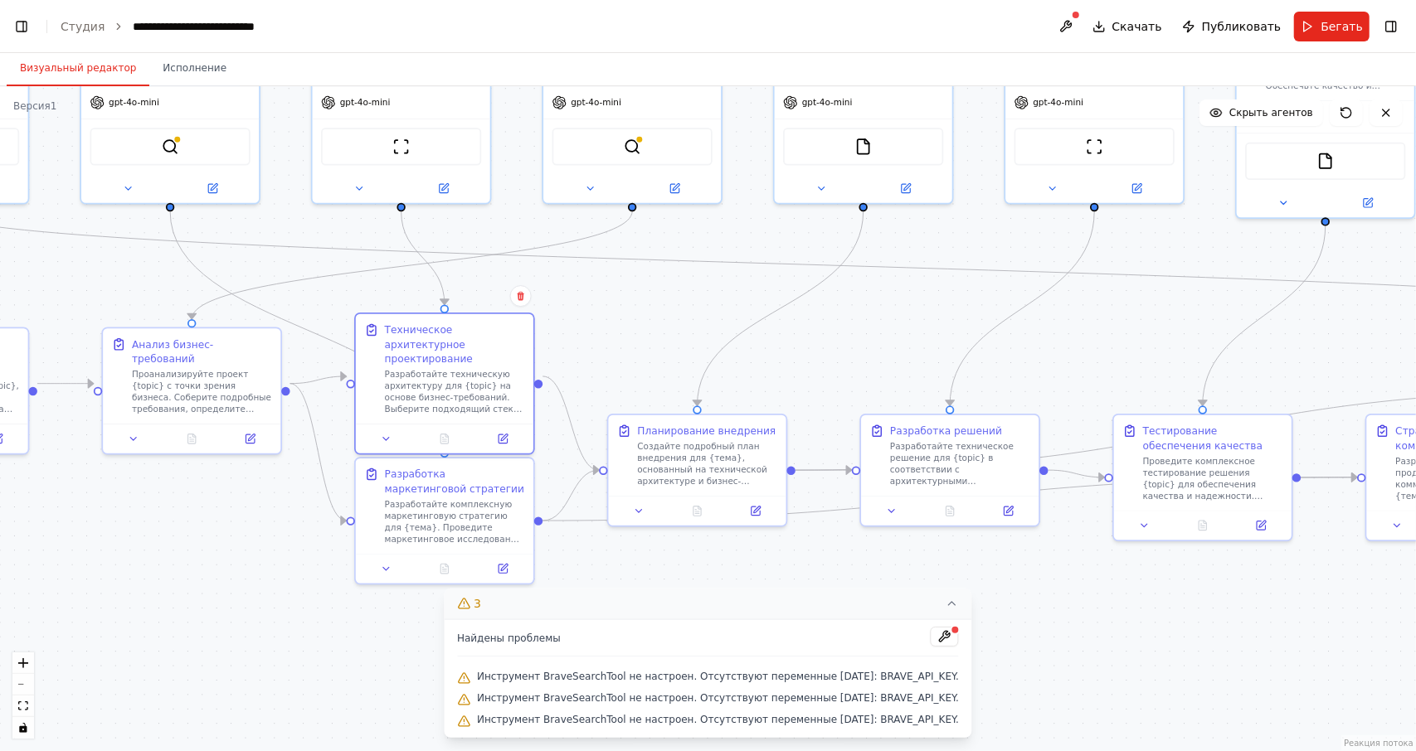
drag, startPoint x: 874, startPoint y: 376, endPoint x: 849, endPoint y: 356, distance: 31.9
click at [849, 356] on div ".deletable-edge-delete-btn { width: 20px; height: 20px; border: 0px solid #ffff…" at bounding box center [708, 418] width 1416 height 665
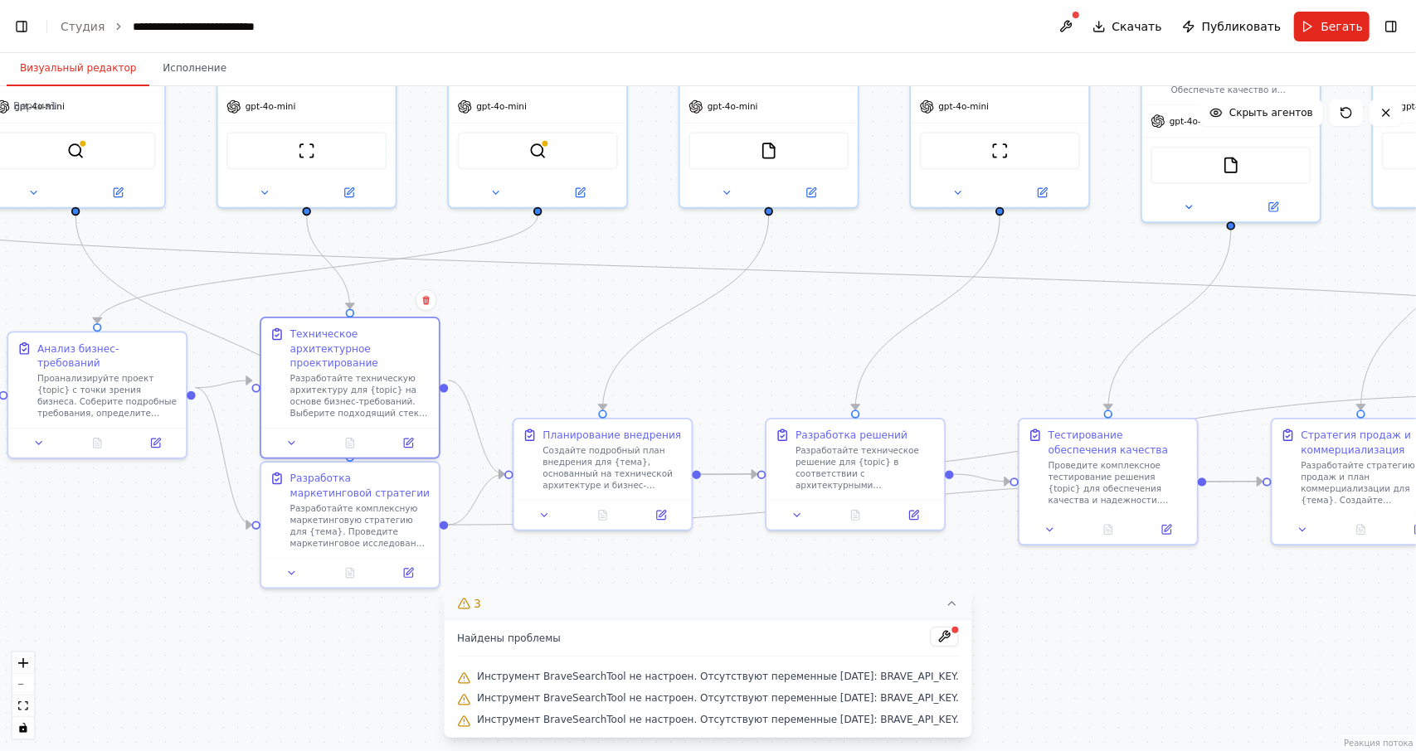
drag, startPoint x: 859, startPoint y: 356, endPoint x: 765, endPoint y: 361, distance: 94.7
click at [765, 361] on div ".deletable-edge-delete-btn { width: 20px; height: 20px; border: 0px solid #ffff…" at bounding box center [708, 418] width 1416 height 665
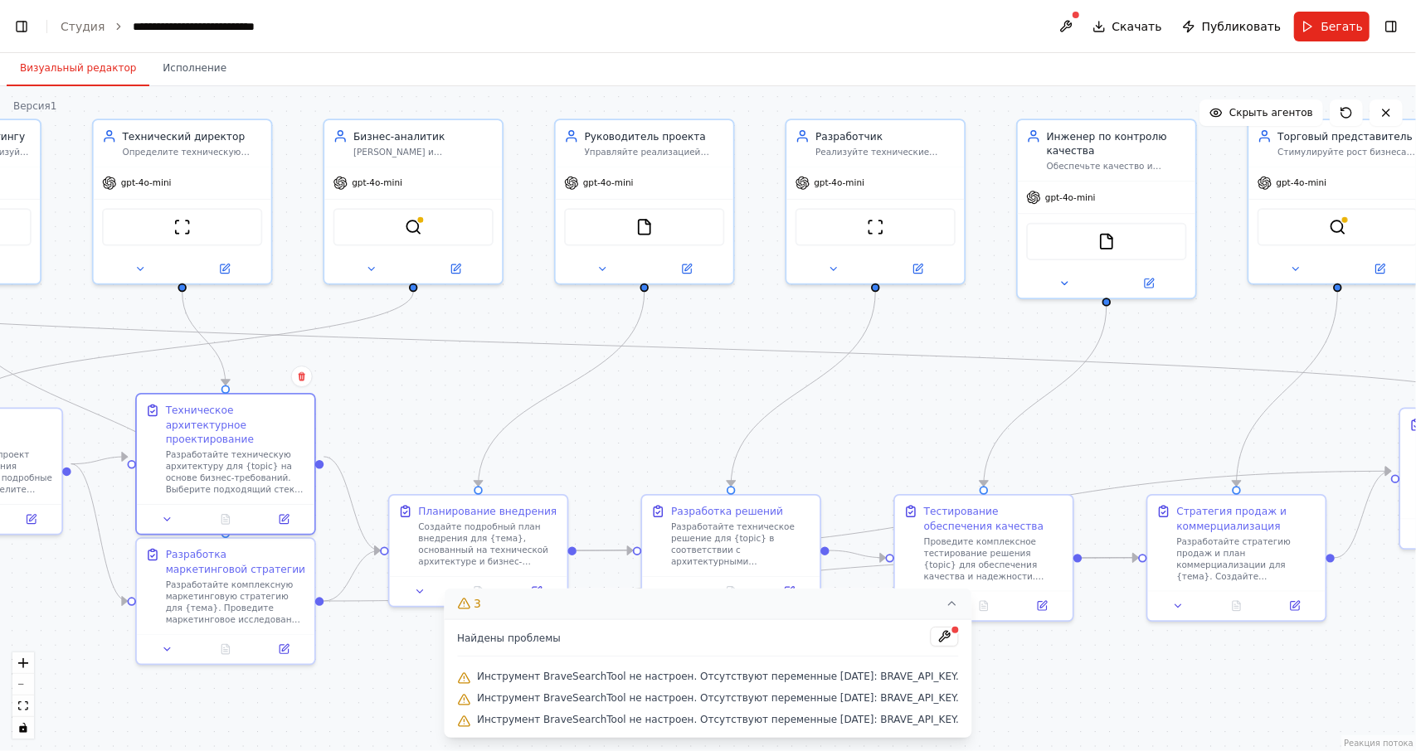
drag, startPoint x: 765, startPoint y: 361, endPoint x: 640, endPoint y: 436, distance: 145.5
click at [640, 436] on div ".deletable-edge-delete-btn { width: 20px; height: 20px; border: 0px solid #ffff…" at bounding box center [708, 418] width 1416 height 665
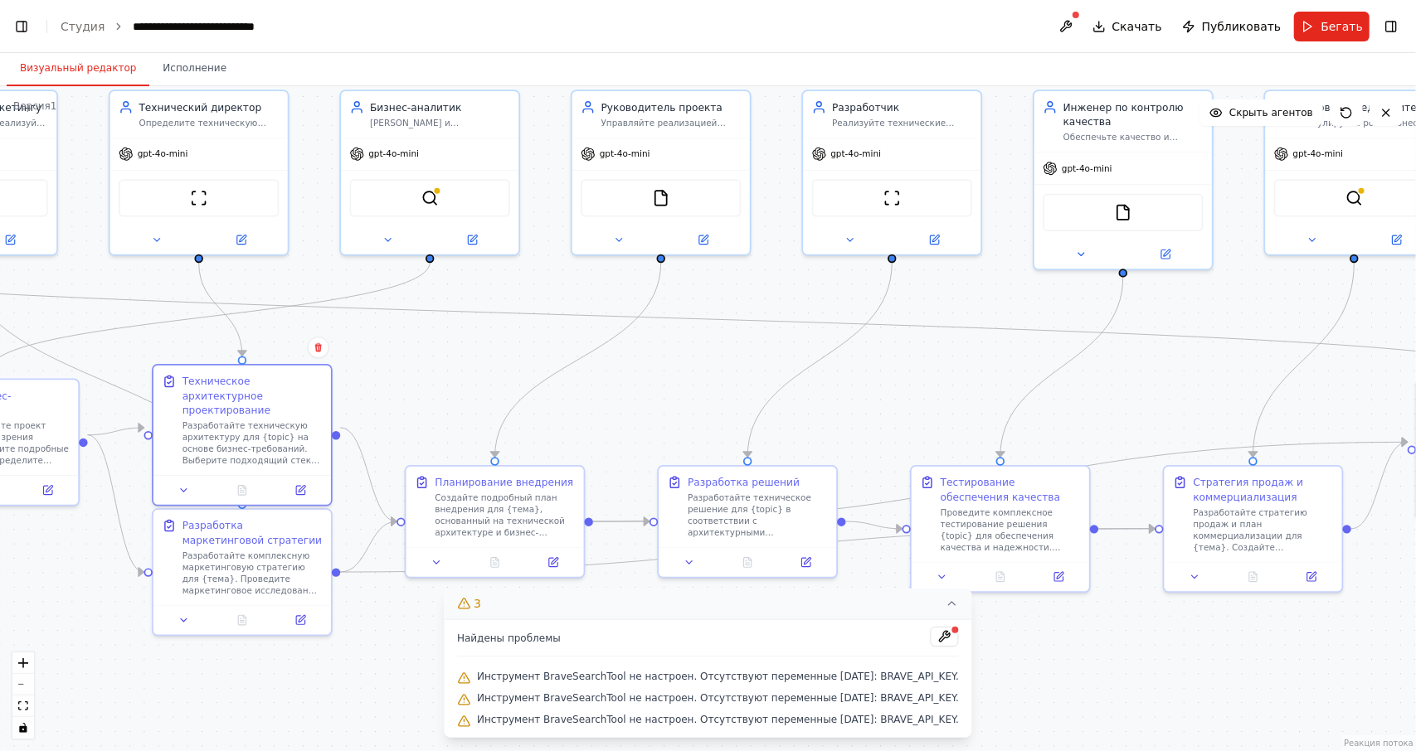
drag, startPoint x: 666, startPoint y: 425, endPoint x: 677, endPoint y: 406, distance: 22.6
click at [677, 406] on div ".deletable-edge-delete-btn { width: 20px; height: 20px; border: 0px solid #ffff…" at bounding box center [708, 418] width 1416 height 665
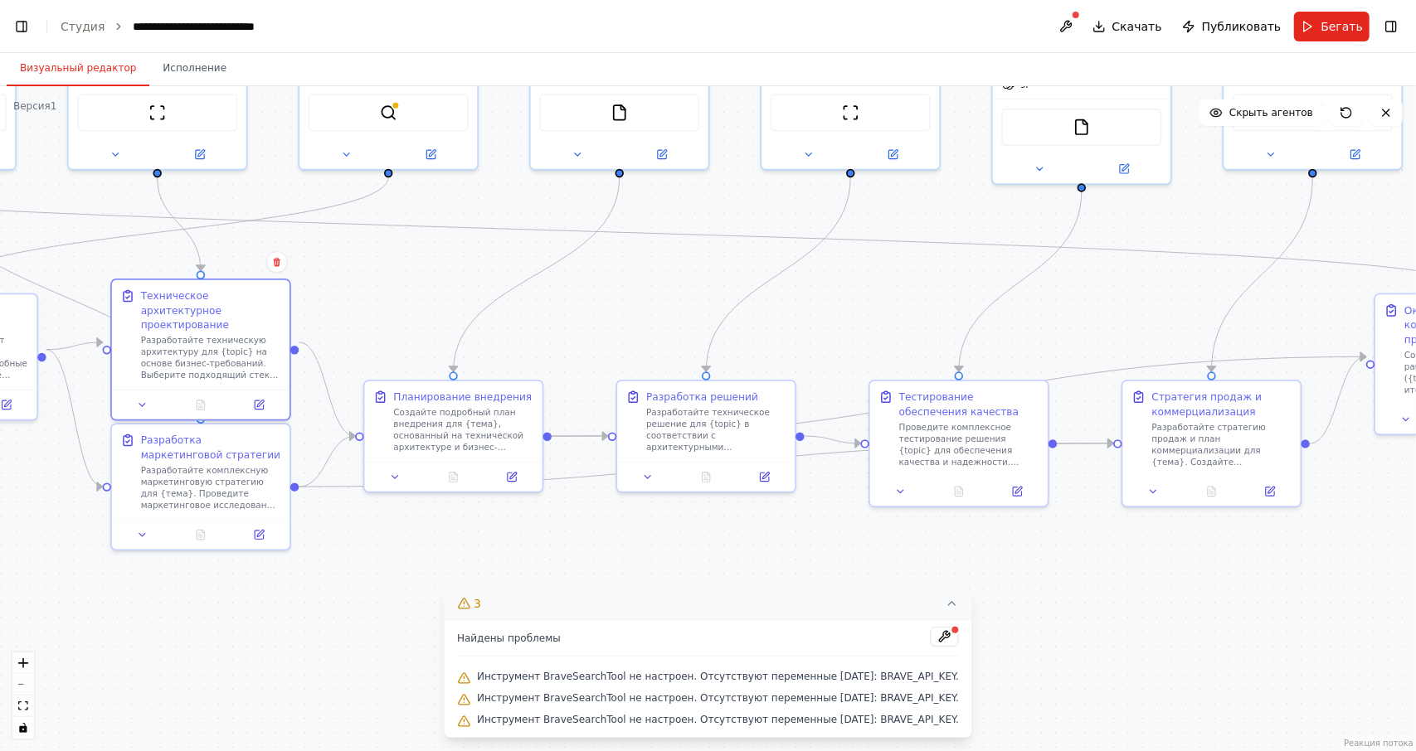
drag, startPoint x: 690, startPoint y: 413, endPoint x: 649, endPoint y: 328, distance: 94.9
click at [649, 328] on div ".deletable-edge-delete-btn { width: 20px; height: 20px; border: 0px solid #ffff…" at bounding box center [708, 418] width 1416 height 665
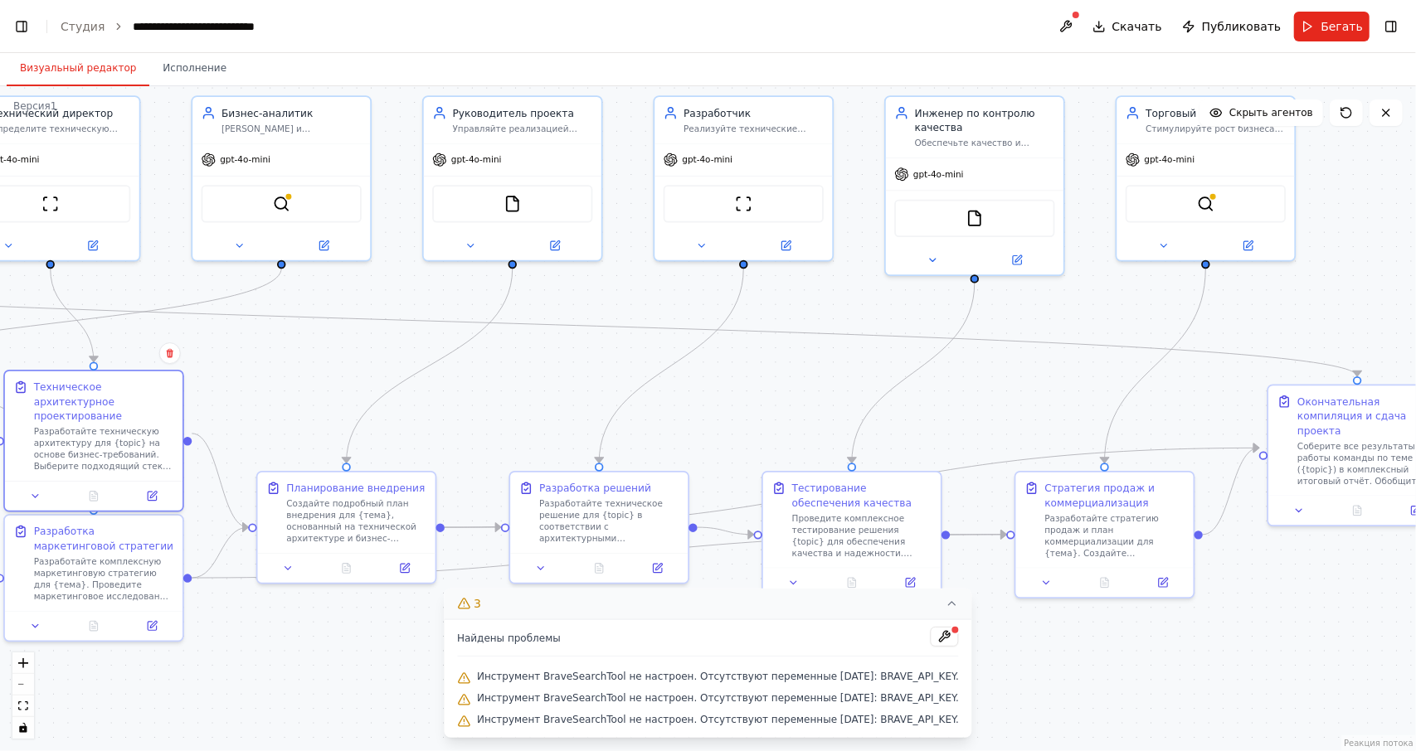
drag, startPoint x: 834, startPoint y: 319, endPoint x: 766, endPoint y: 392, distance: 99.8
click at [766, 392] on div ".deletable-edge-delete-btn { width: 20px; height: 20px; border: 0px solid #ffff…" at bounding box center [708, 418] width 1416 height 665
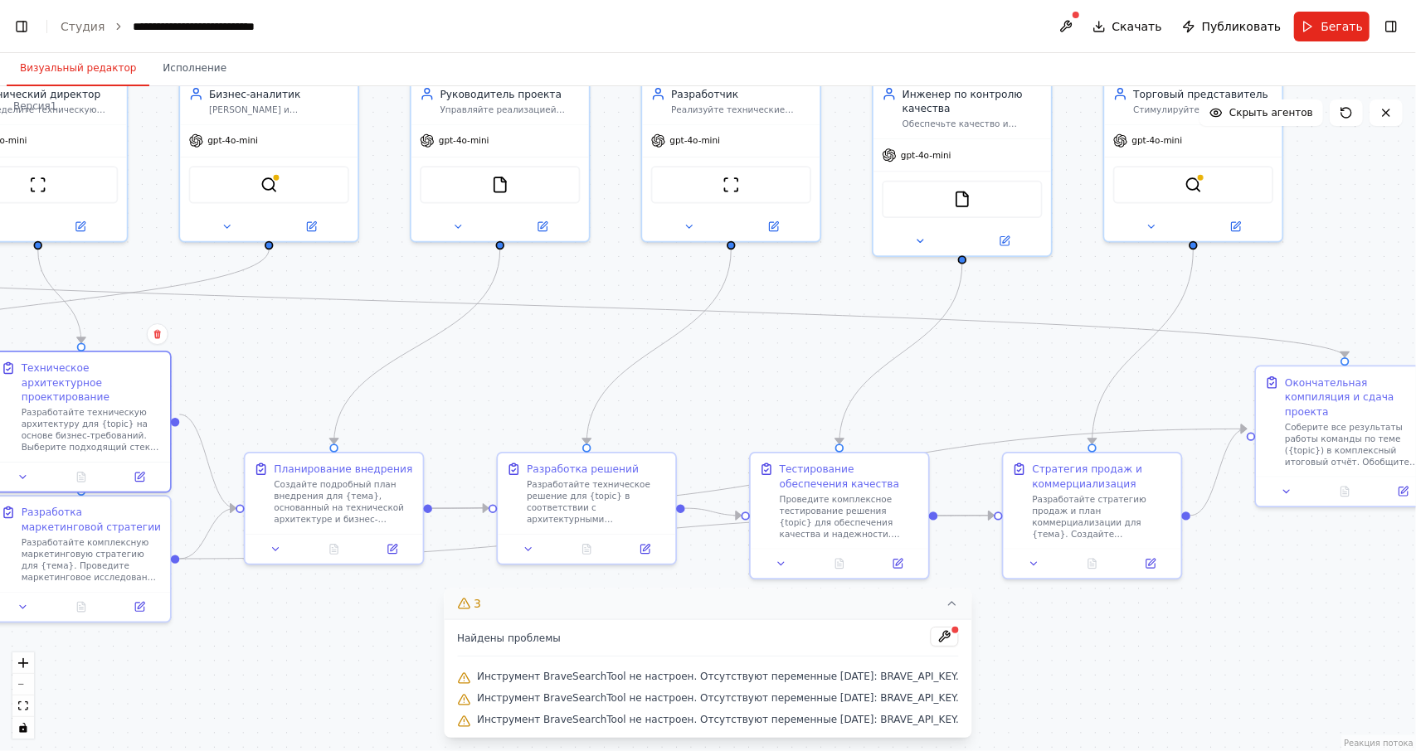
drag, startPoint x: 766, startPoint y: 392, endPoint x: 754, endPoint y: 373, distance: 22.8
click at [754, 373] on div ".deletable-edge-delete-btn { width: 20px; height: 20px; border: 0px solid #ffff…" at bounding box center [708, 418] width 1416 height 665
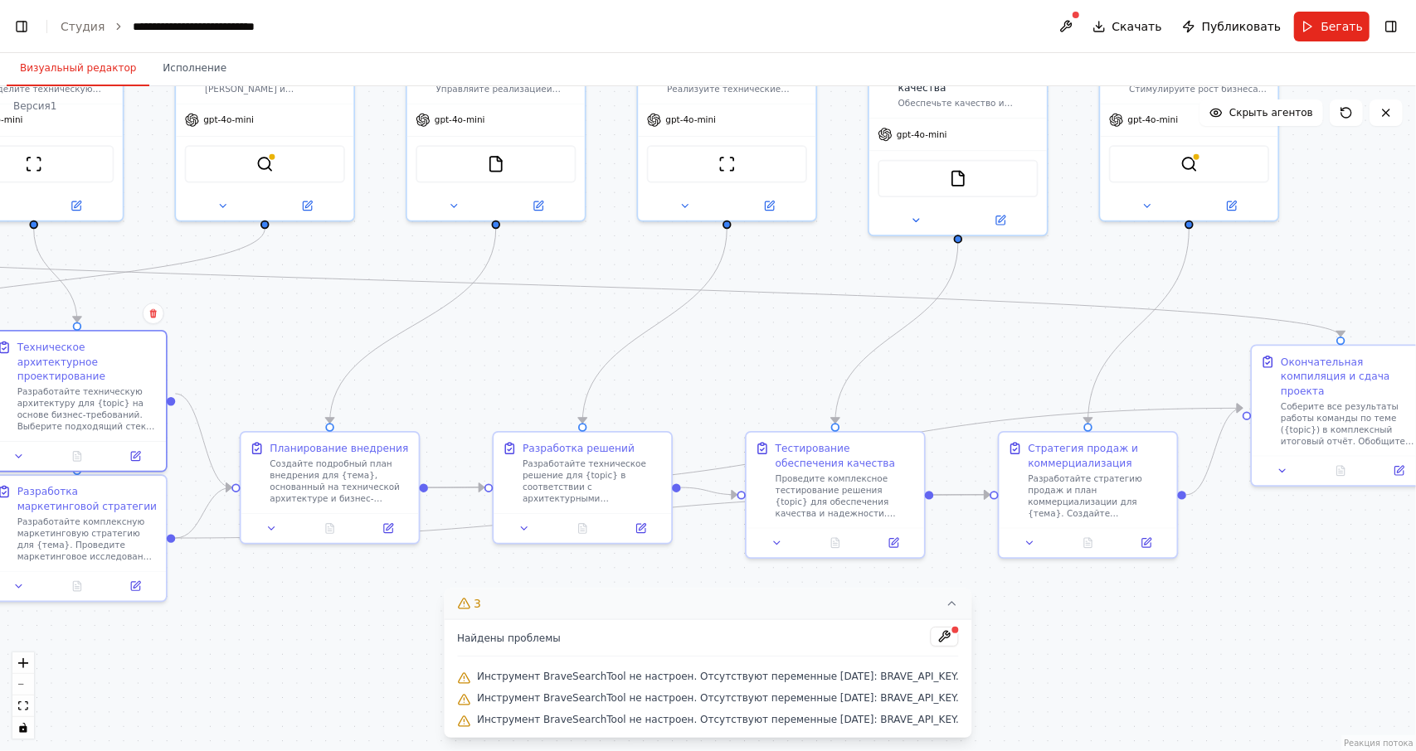
drag, startPoint x: 754, startPoint y: 373, endPoint x: 749, endPoint y: 349, distance: 24.6
click at [749, 349] on div ".deletable-edge-delete-btn { width: 20px; height: 20px; border: 0px solid #ffff…" at bounding box center [708, 418] width 1416 height 665
drag, startPoint x: 1032, startPoint y: 406, endPoint x: 974, endPoint y: 392, distance: 60.5
click at [974, 420] on icon "Edge from 6da9843b-1c79-42fe-905c-de010ac26fc6 to ffc27f68-8502-4e5e-80a3-949a6…" at bounding box center [834, 445] width 814 height 80
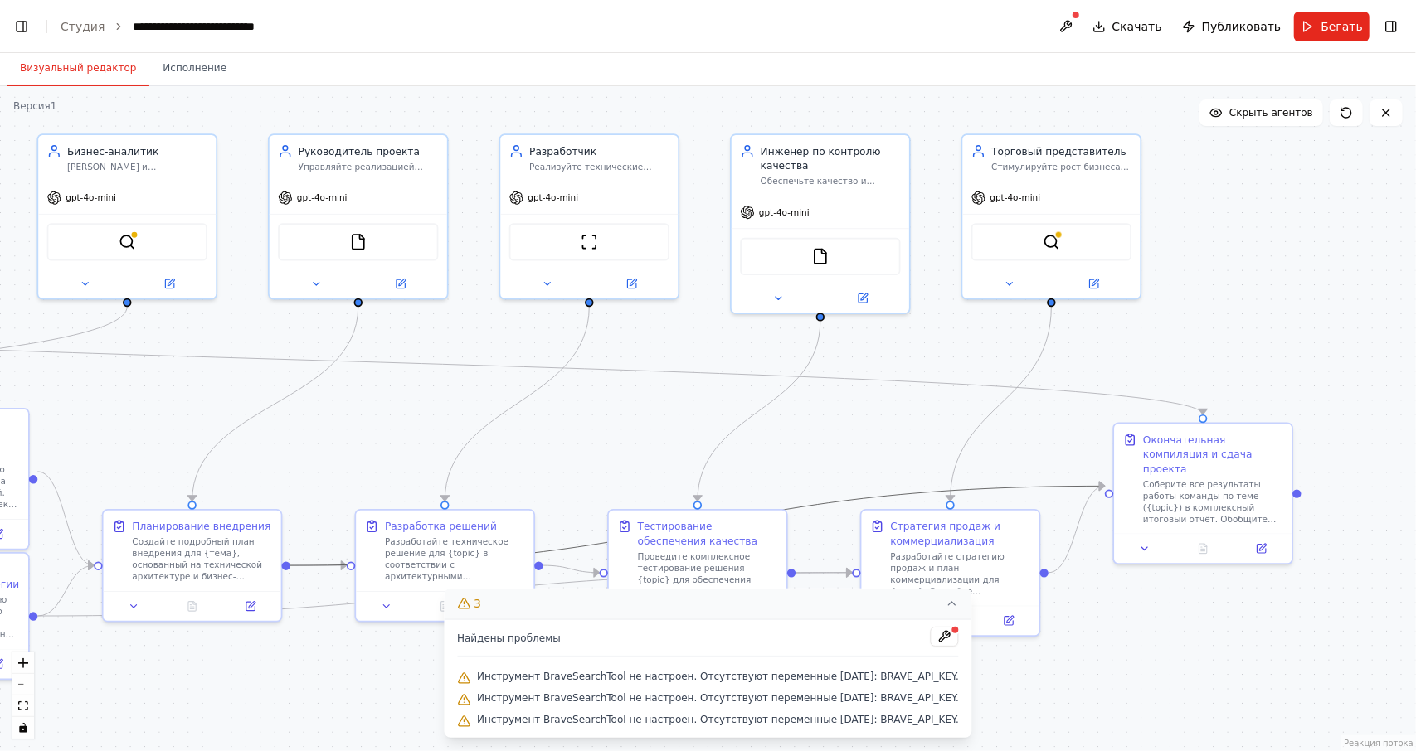
drag, startPoint x: 979, startPoint y: 364, endPoint x: 842, endPoint y: 445, distance: 159.1
click at [842, 445] on div ".deletable-edge-delete-btn { width: 20px; height: 20px; border: 0px solid #ffff…" at bounding box center [708, 418] width 1416 height 665
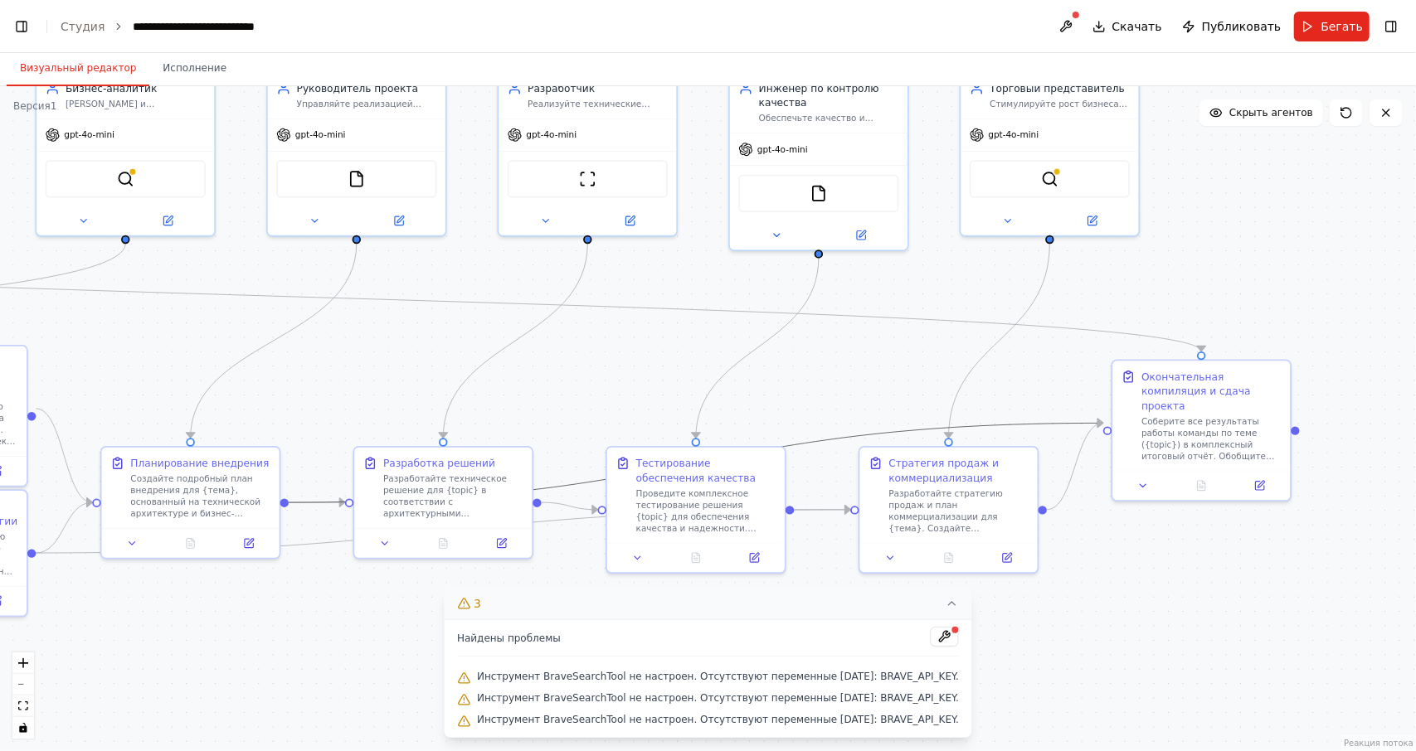
drag, startPoint x: 842, startPoint y: 445, endPoint x: 840, endPoint y: 382, distance: 63.0
click at [840, 382] on div ".deletable-edge-delete-btn { width: 20px; height: 20px; border: 0px solid #ffff…" at bounding box center [708, 418] width 1416 height 665
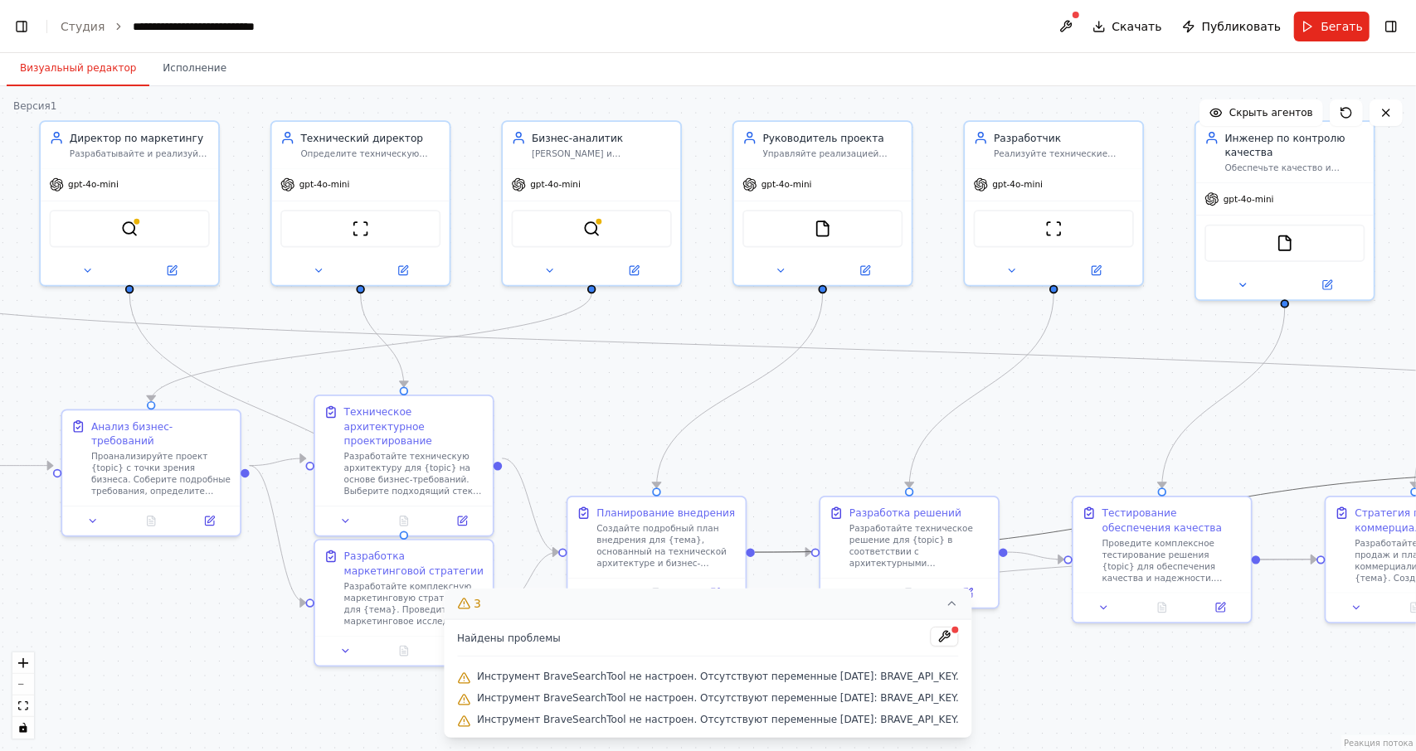
drag, startPoint x: 840, startPoint y: 382, endPoint x: 1234, endPoint y: 430, distance: 396.8
click at [1329, 435] on div ".deletable-edge-delete-btn { width: 20px; height: 20px; border: 0px solid #ffff…" at bounding box center [708, 418] width 1416 height 665
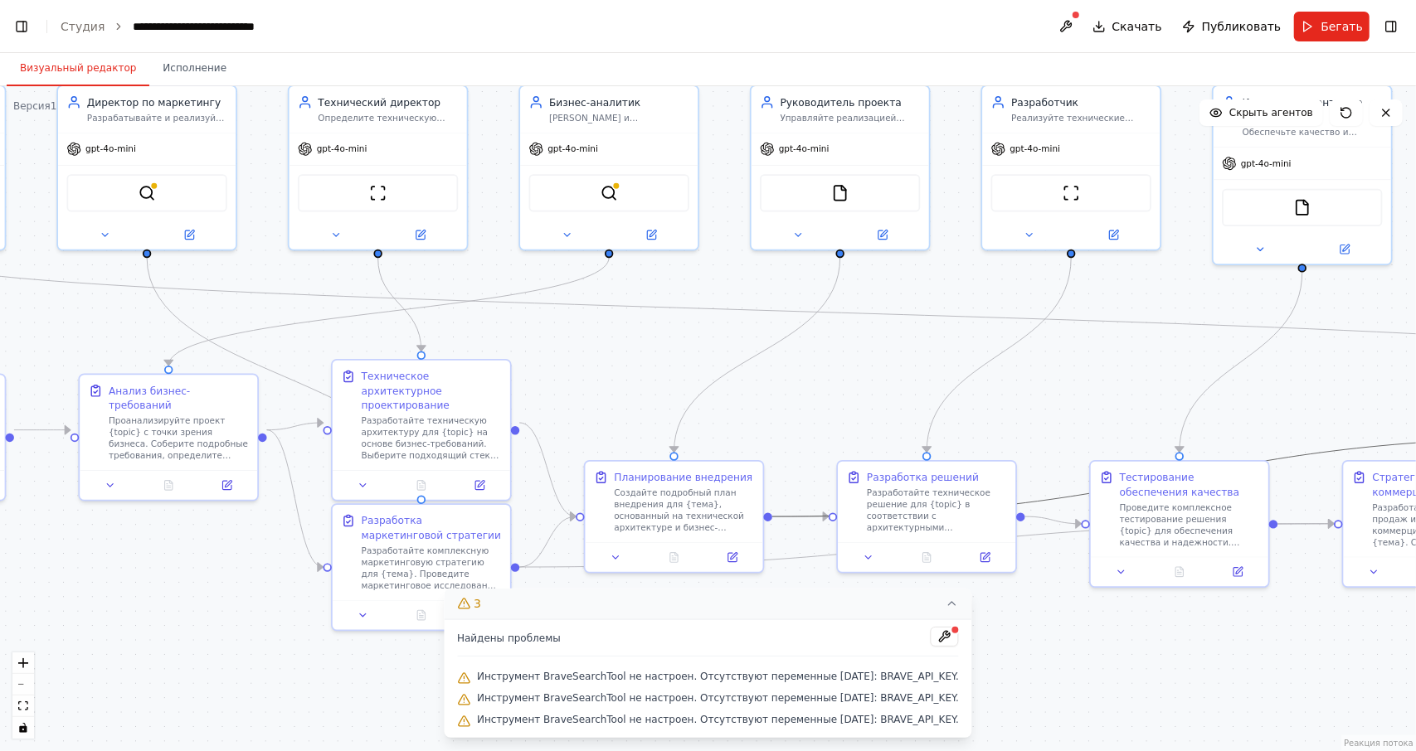
drag, startPoint x: 734, startPoint y: 412, endPoint x: 658, endPoint y: 379, distance: 82.4
click at [658, 379] on div ".deletable-edge-delete-btn { width: 20px; height: 20px; border: 0px solid #ffff…" at bounding box center [708, 418] width 1416 height 665
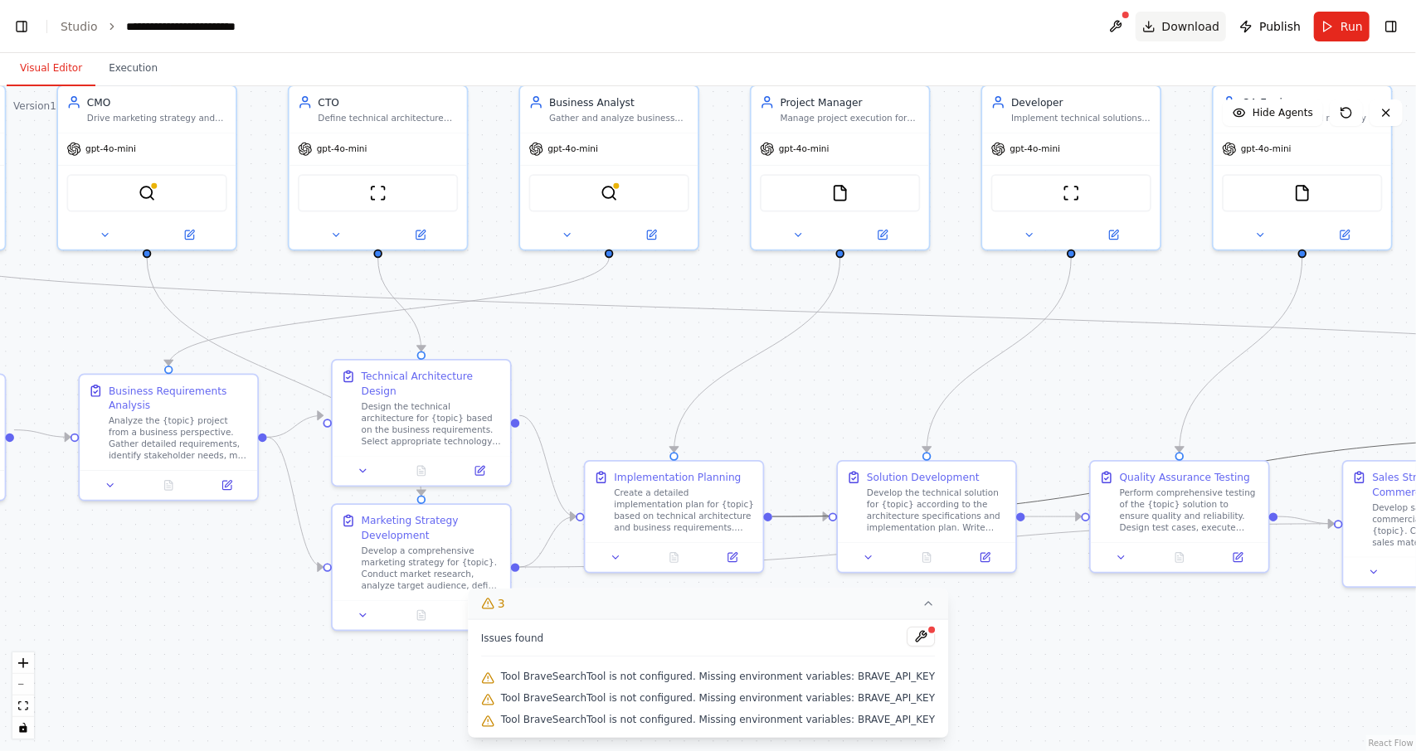
click at [1202, 32] on span "Download" at bounding box center [1191, 26] width 58 height 17
click at [1359, 27] on span "Run" at bounding box center [1351, 26] width 22 height 17
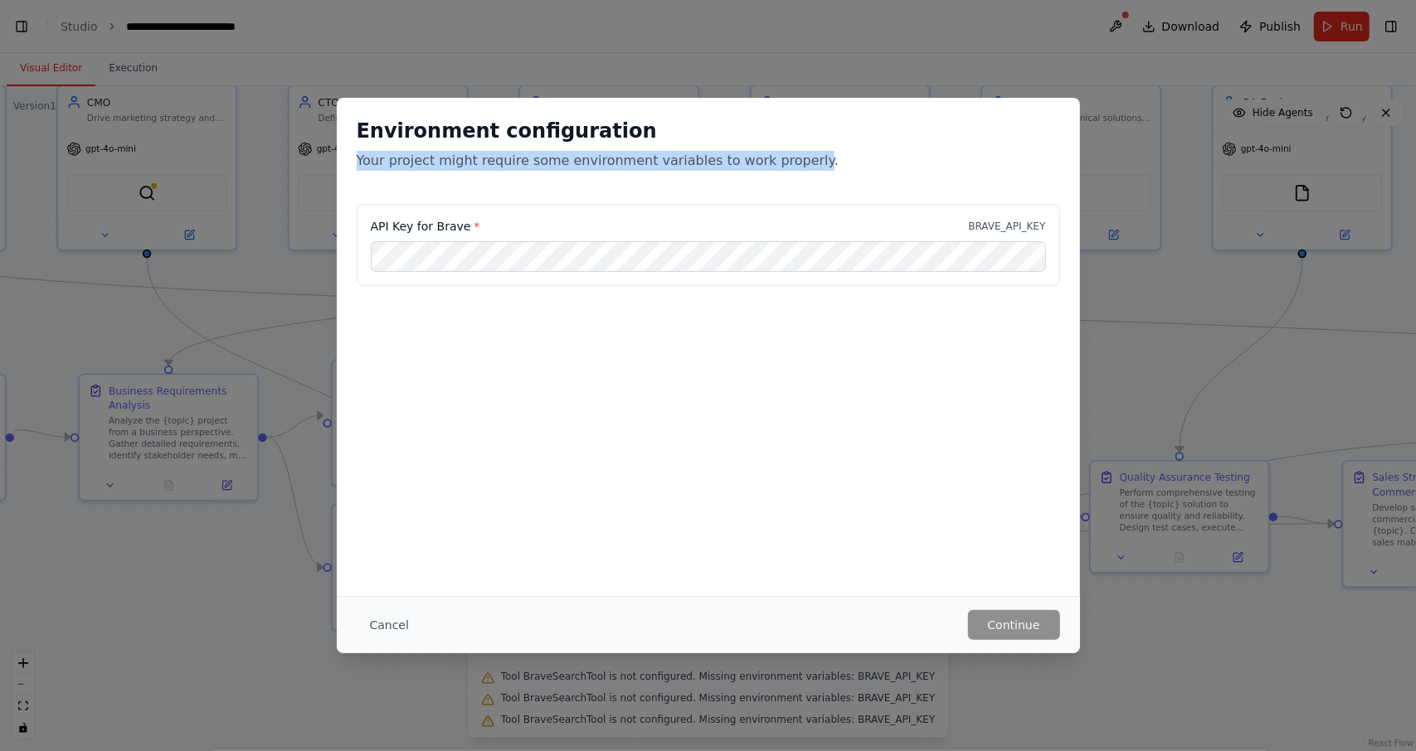
drag, startPoint x: 400, startPoint y: 165, endPoint x: 780, endPoint y: 168, distance: 380.7
click at [780, 168] on div "Environment configuration Your project might require some environment variables…" at bounding box center [708, 151] width 743 height 106
click at [770, 171] on div at bounding box center [770, 171] width 0 height 0
click at [880, 168] on p "Your project might require some environment variables to work properly." at bounding box center [708, 161] width 703 height 20
click at [583, 425] on div "Environment configuration Your project might require some environment variables…" at bounding box center [708, 347] width 743 height 498
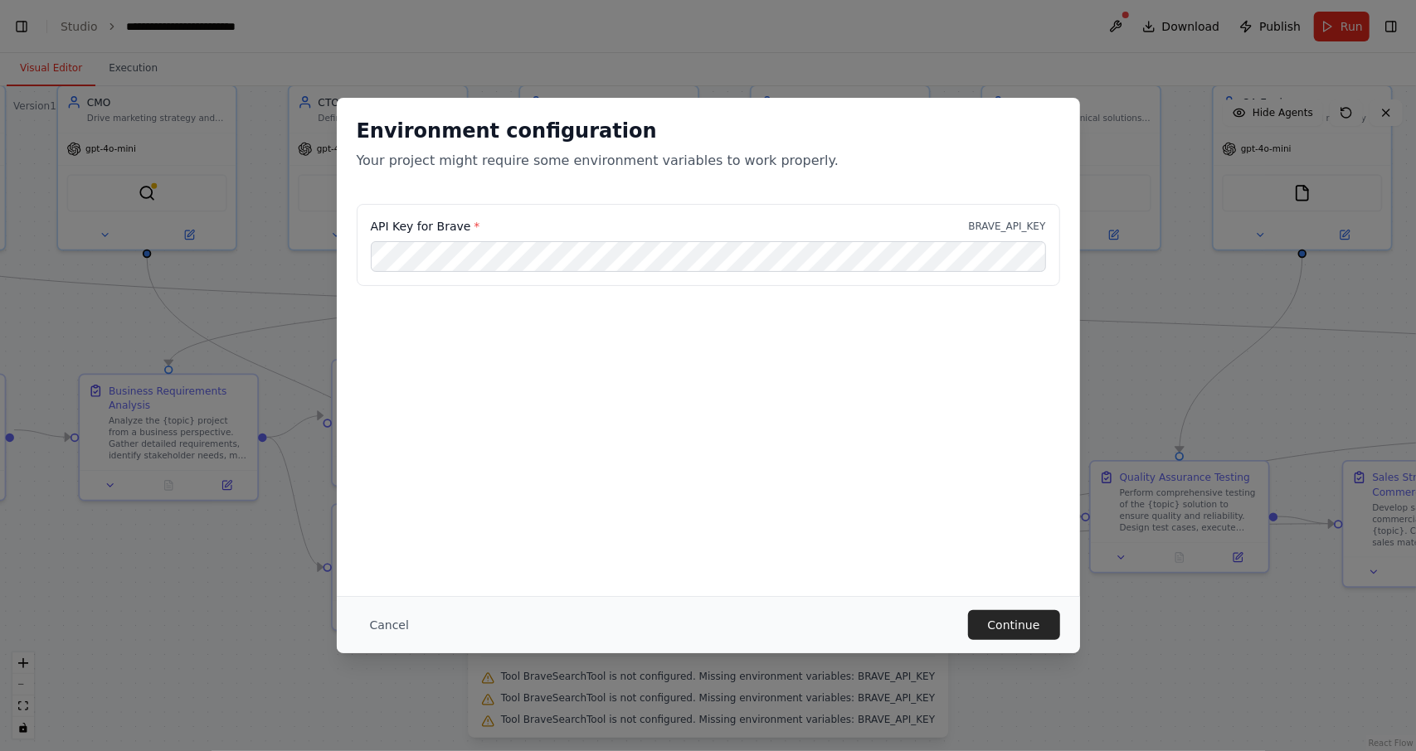
click at [741, 423] on div "Environment configuration Your project might require some environment variables…" at bounding box center [708, 347] width 743 height 498
click at [1003, 619] on button "Continue" at bounding box center [1014, 625] width 92 height 30
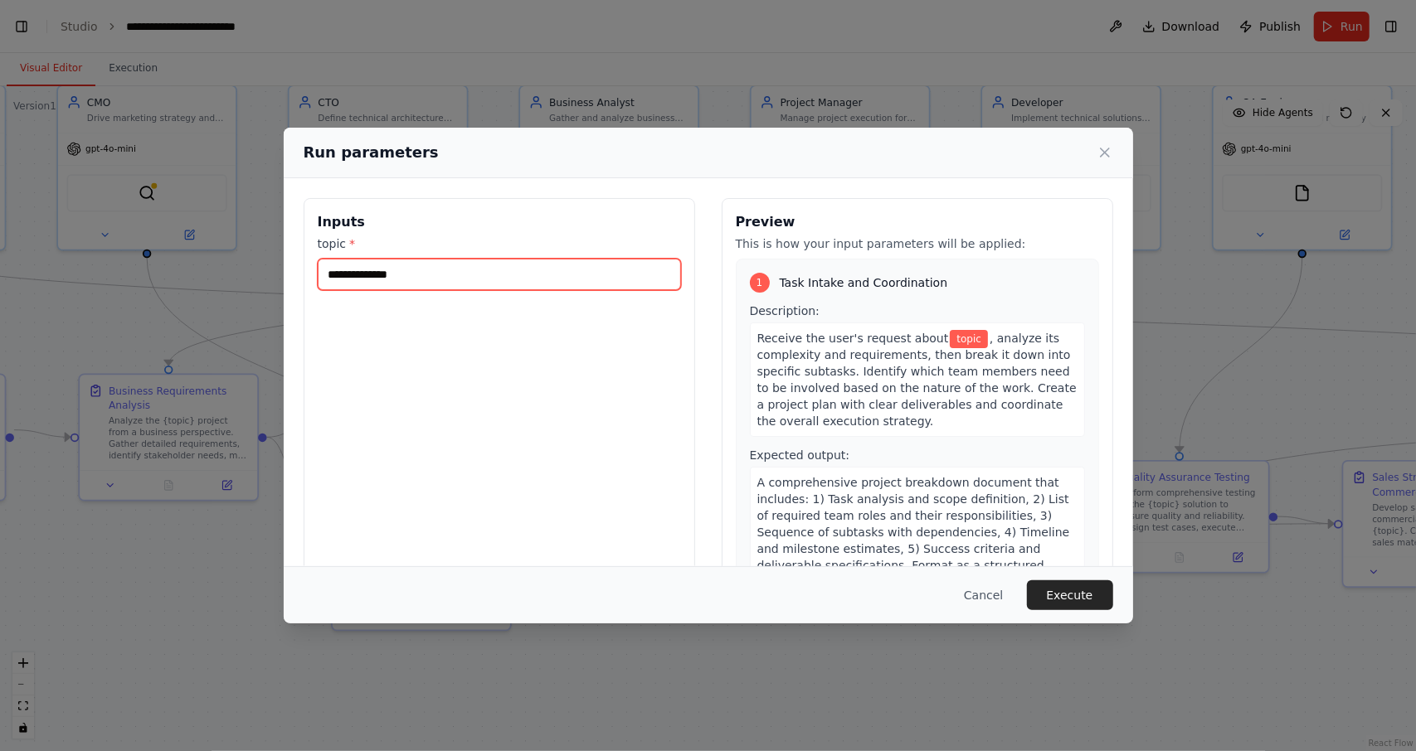
click at [464, 272] on input "topic *" at bounding box center [499, 275] width 363 height 32
paste input "**********"
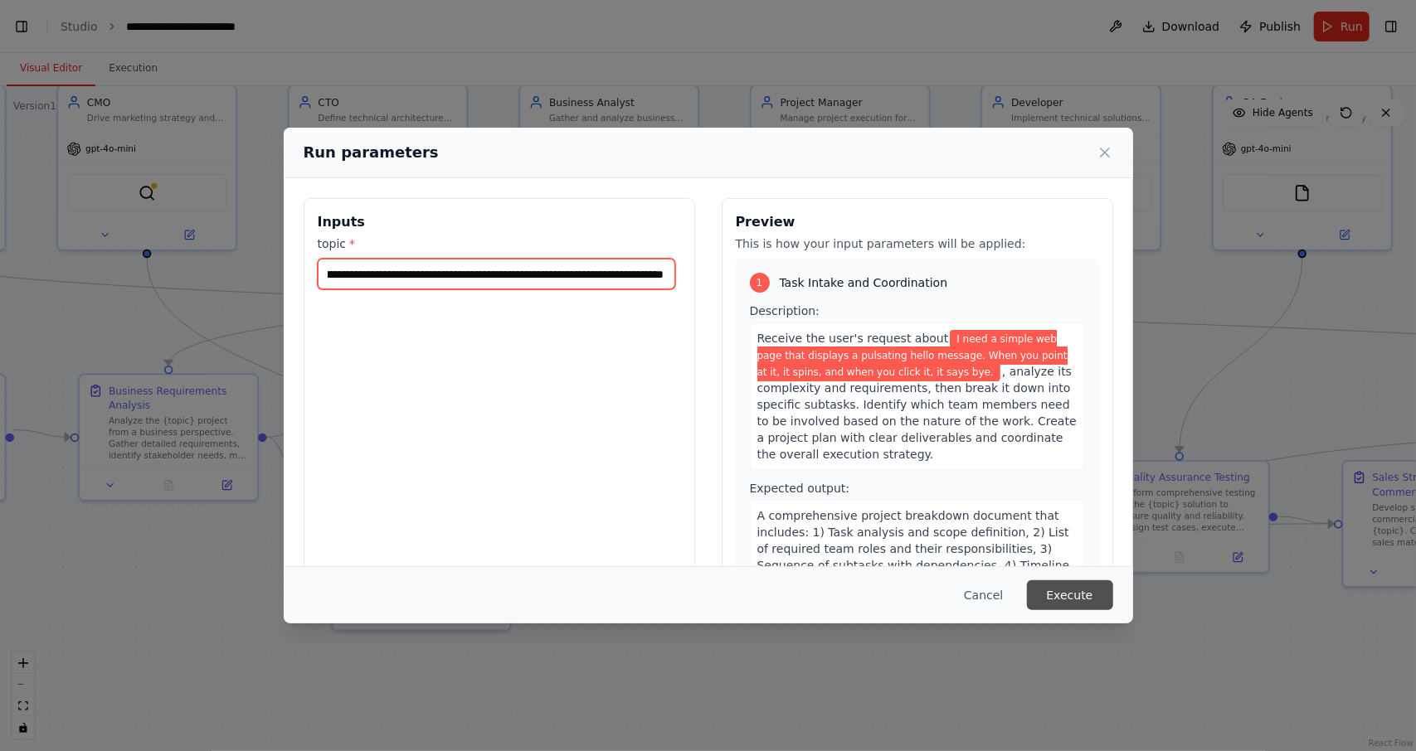
type input "**********"
click at [1066, 598] on button "Execute" at bounding box center [1070, 596] width 86 height 30
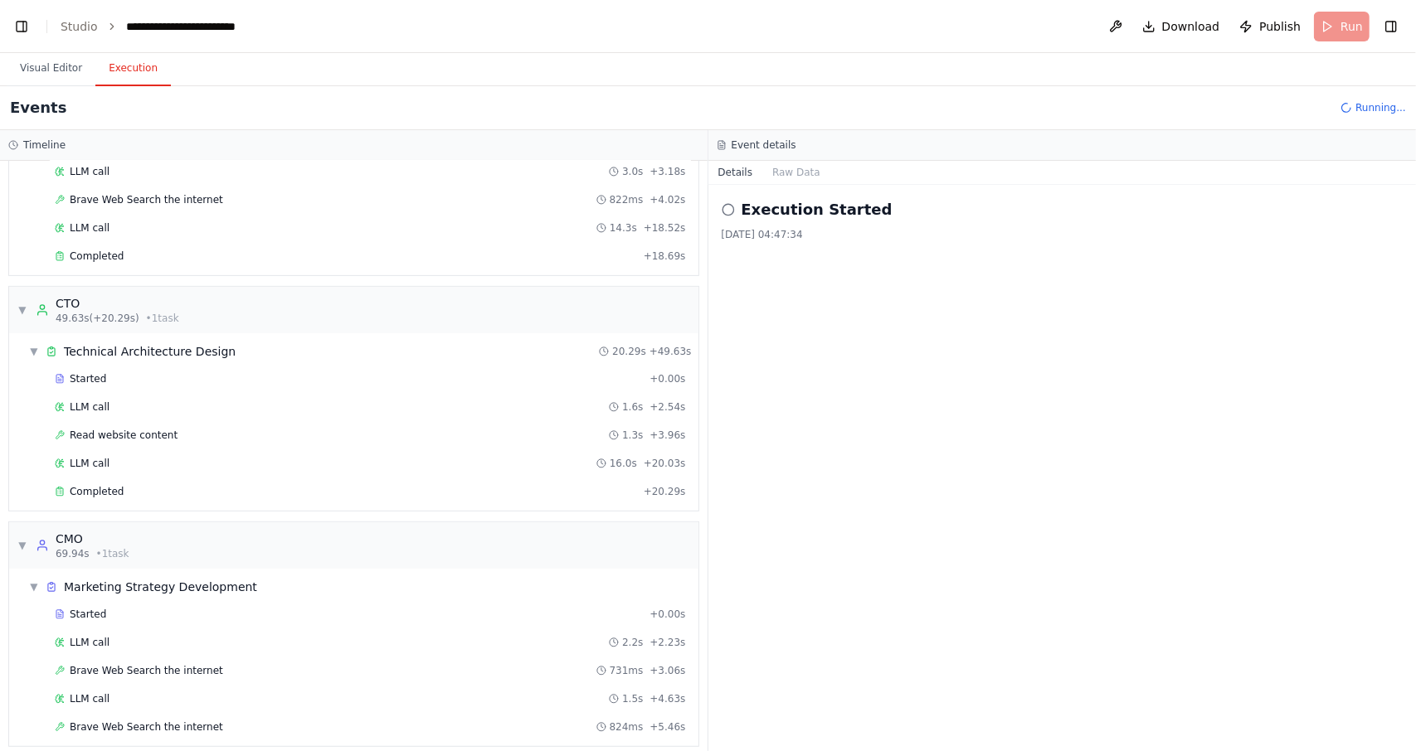
scroll to position [381, 0]
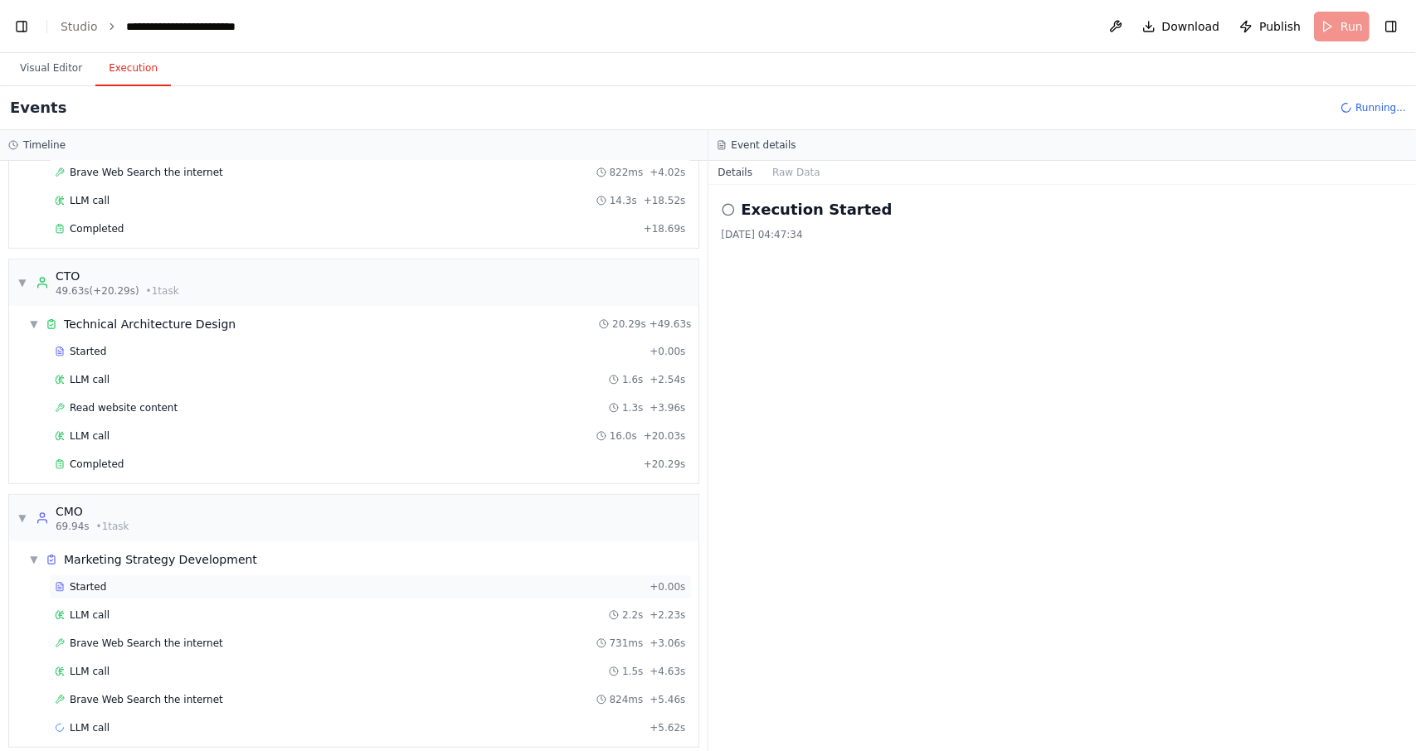
click at [170, 581] on div "Started" at bounding box center [349, 587] width 588 height 13
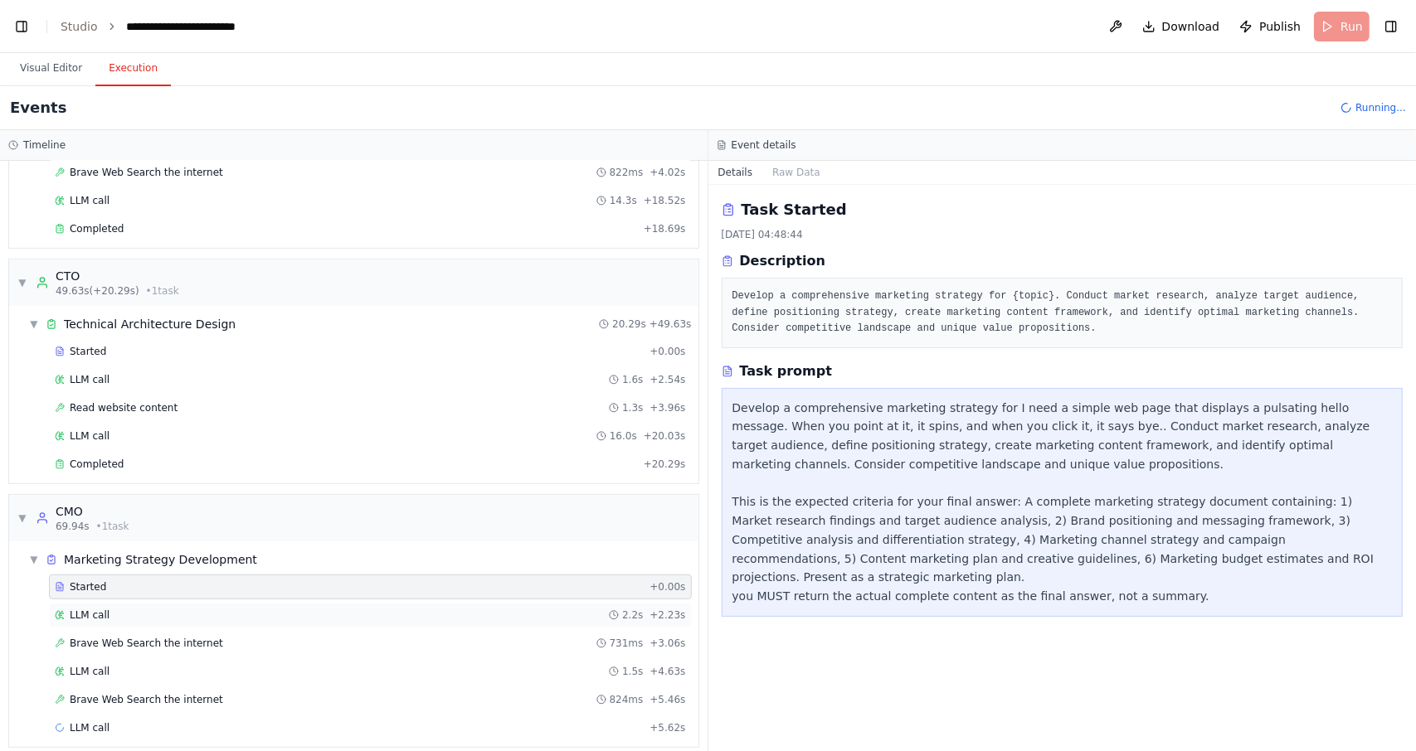
click at [176, 609] on div "LLM call 2.2s + 2.23s" at bounding box center [370, 615] width 631 height 13
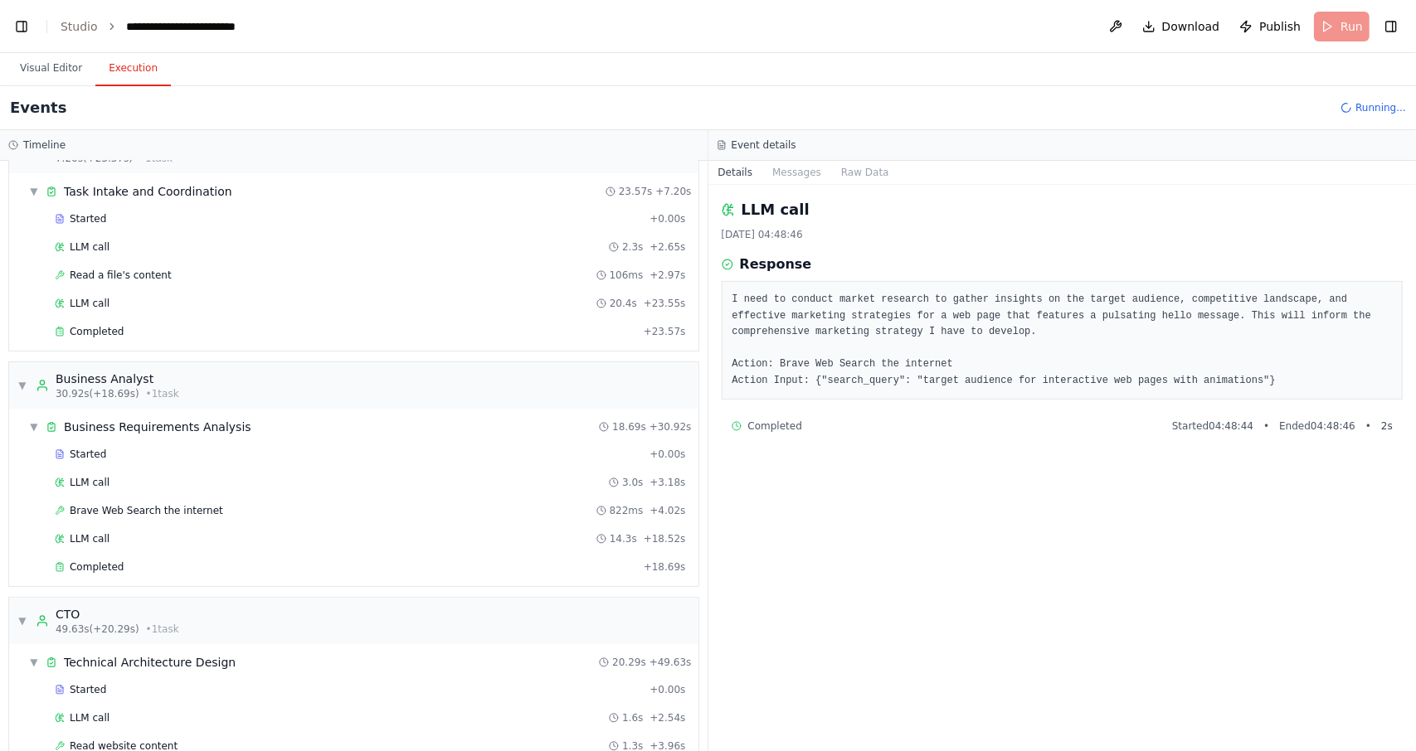
scroll to position [0, 0]
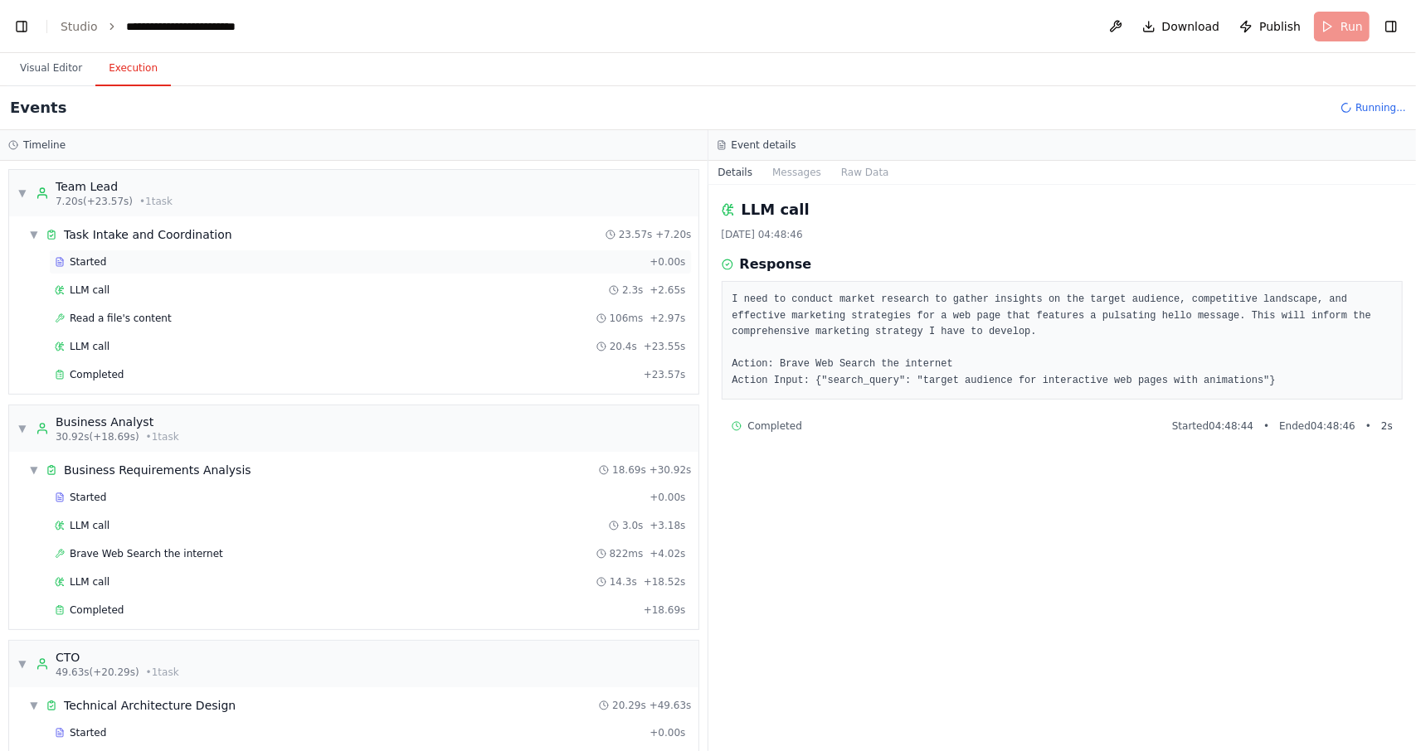
click at [169, 267] on div "Started" at bounding box center [349, 261] width 588 height 13
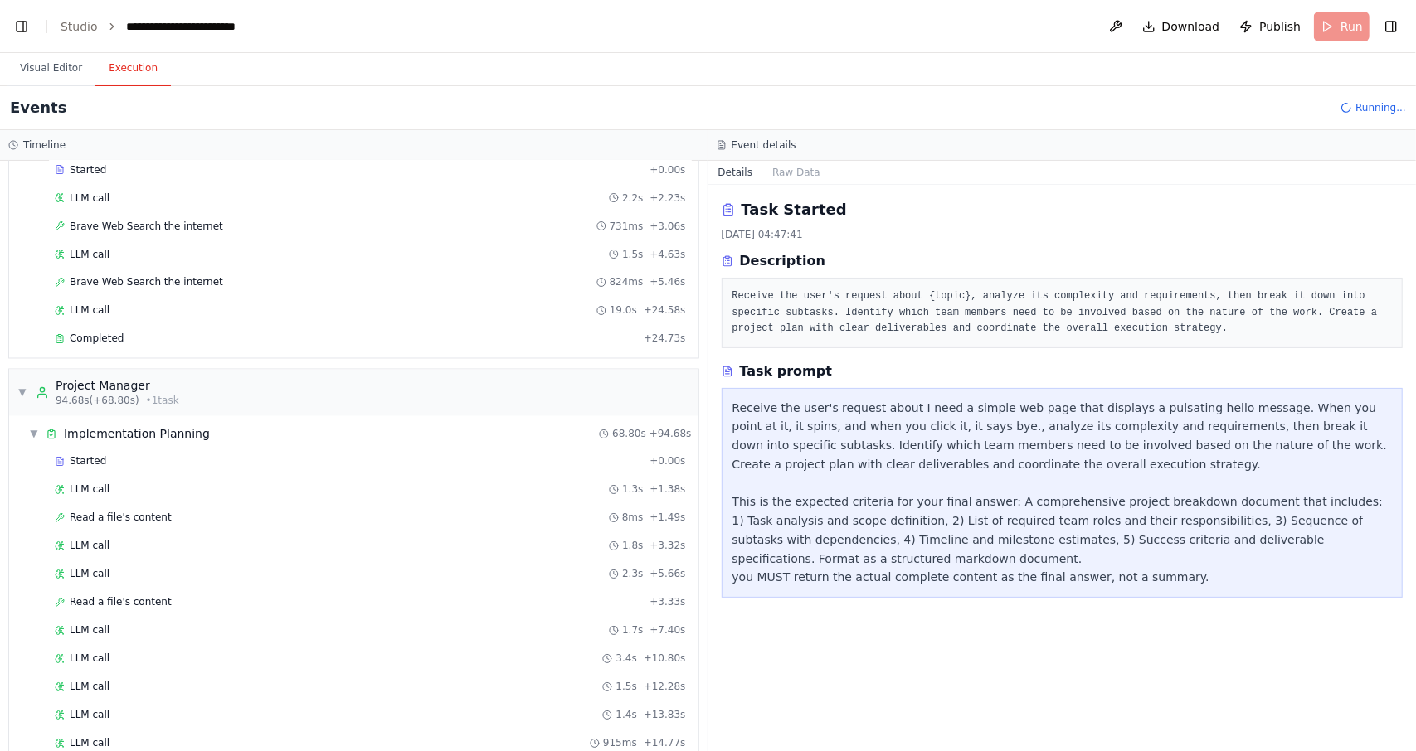
scroll to position [2026, 0]
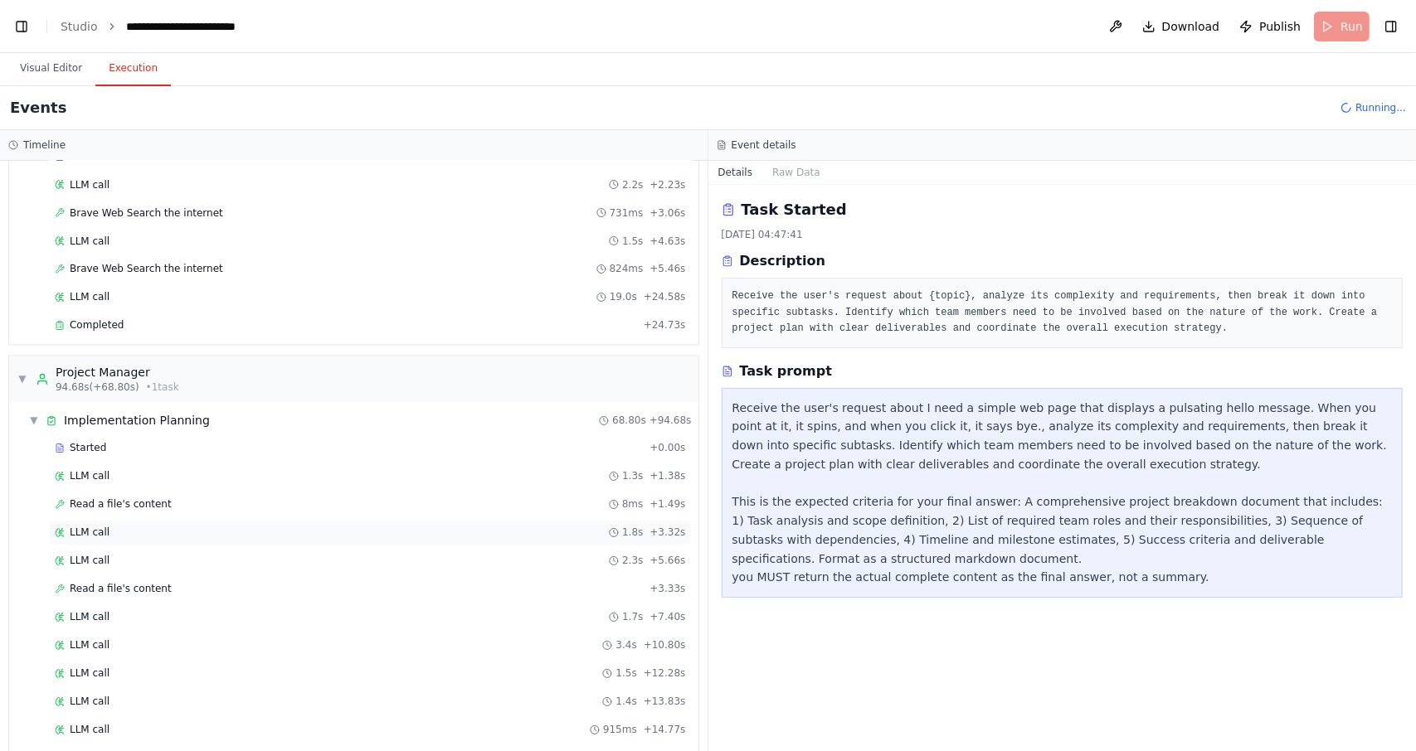
click at [294, 527] on div "LLM call 1.8s + 3.32s" at bounding box center [370, 533] width 631 height 13
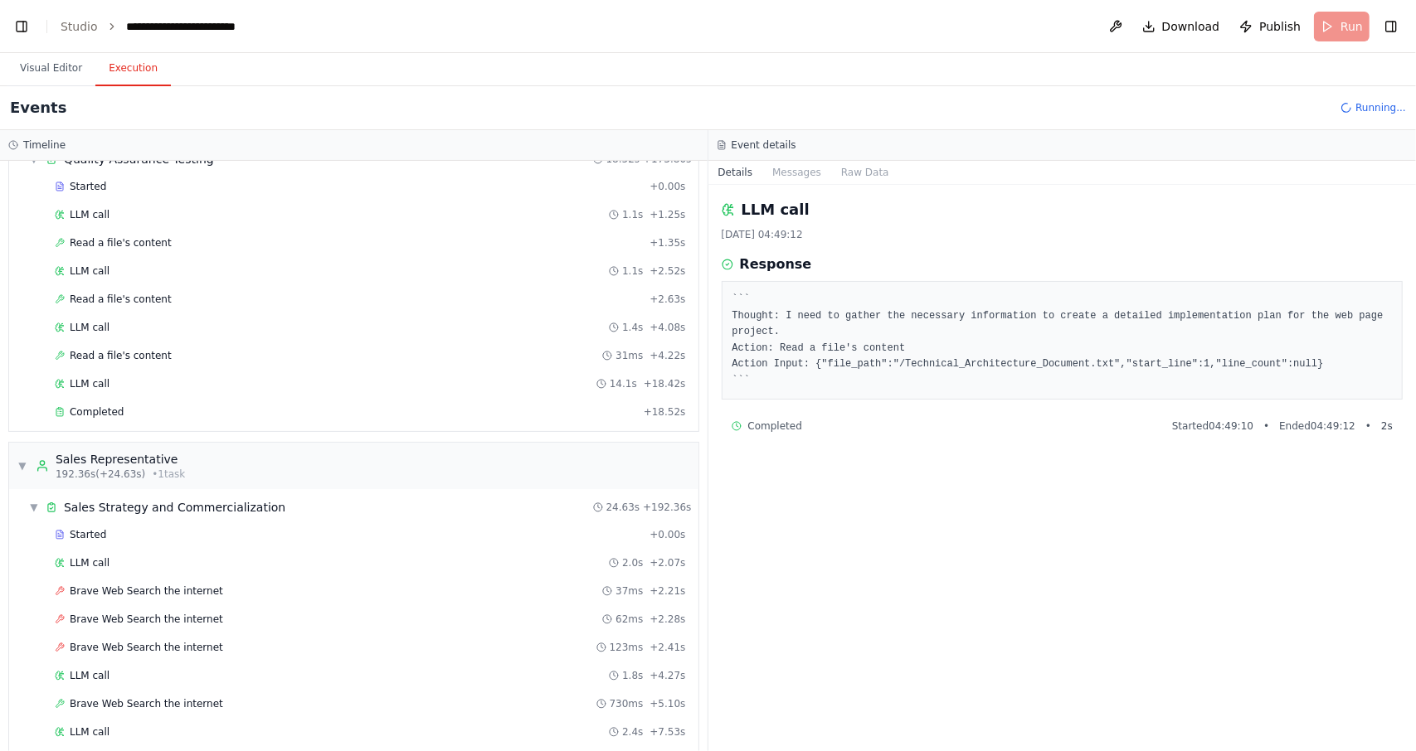
scroll to position [3745, 0]
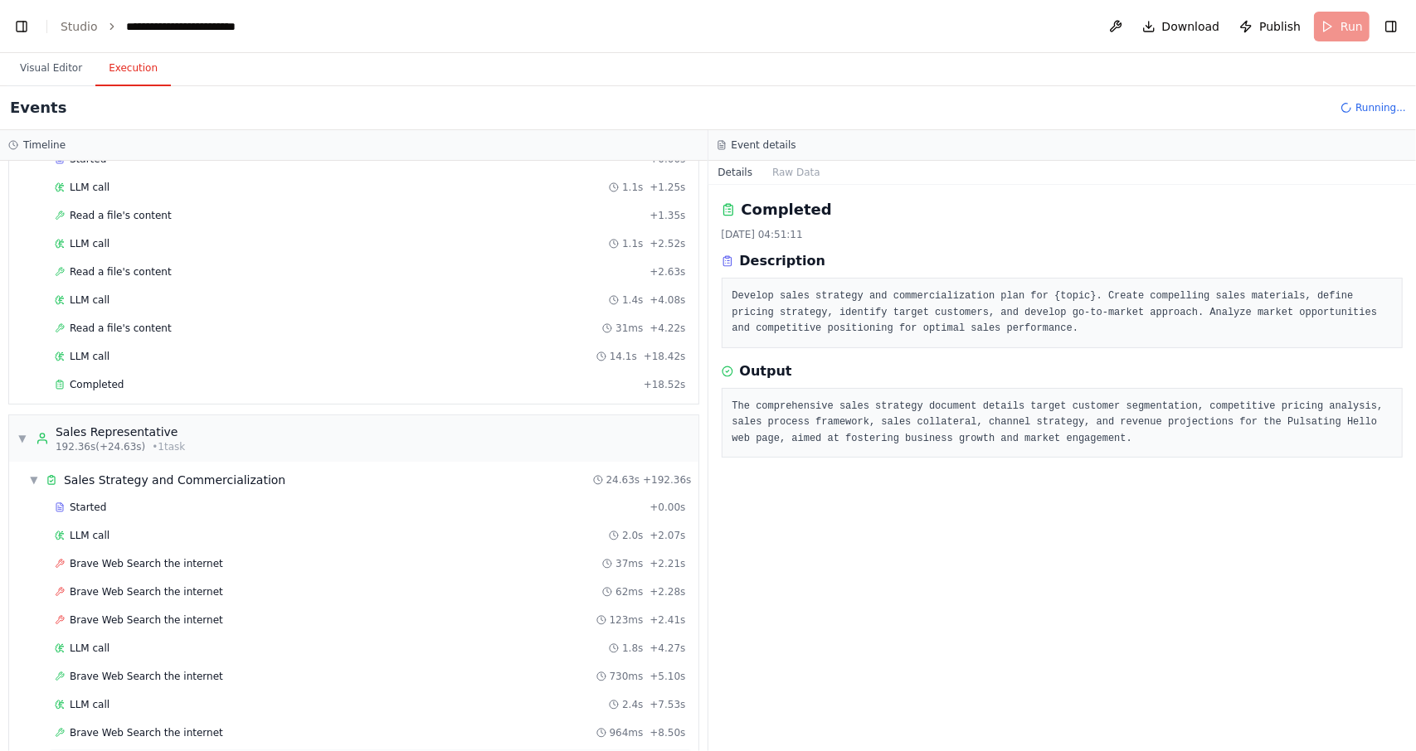
click at [210, 749] on div "LLM call 16.0s + 24.49s" at bounding box center [370, 761] width 643 height 25
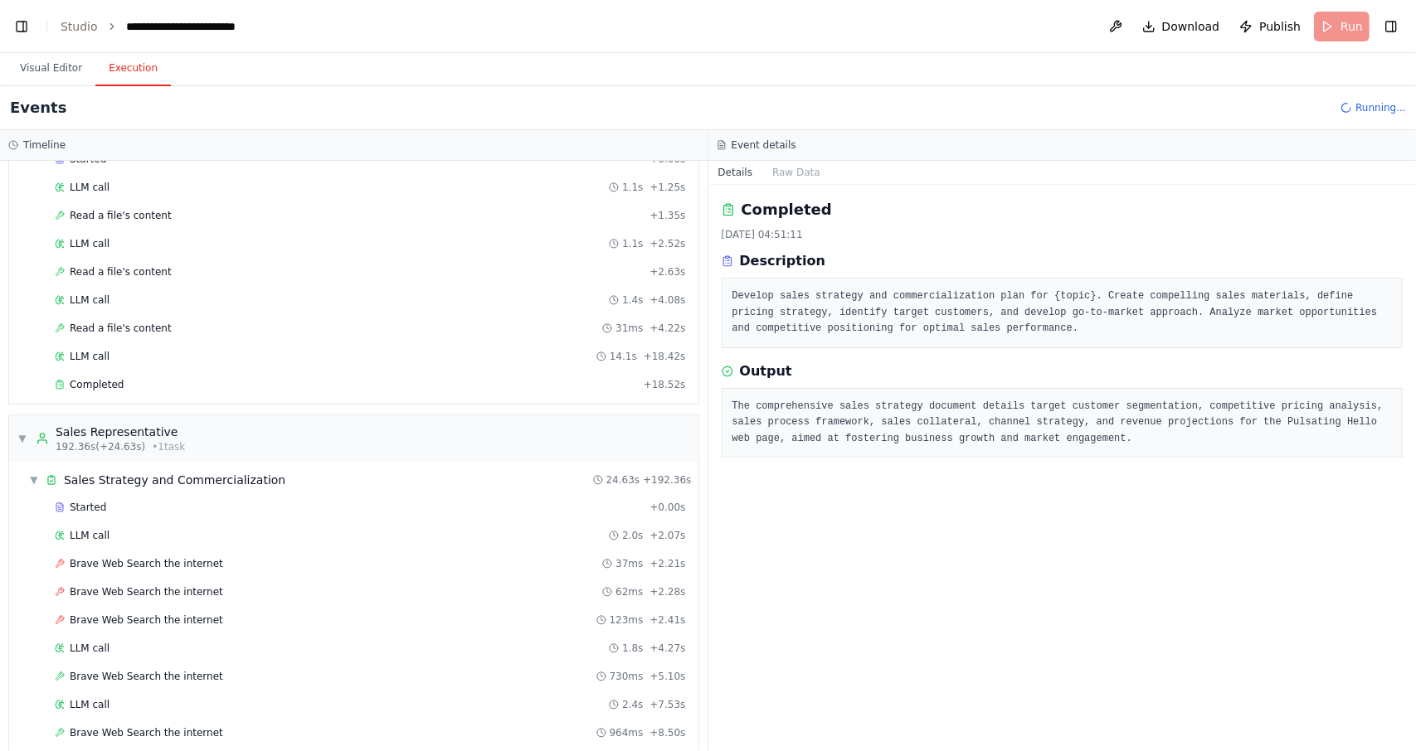
scroll to position [3773, 0]
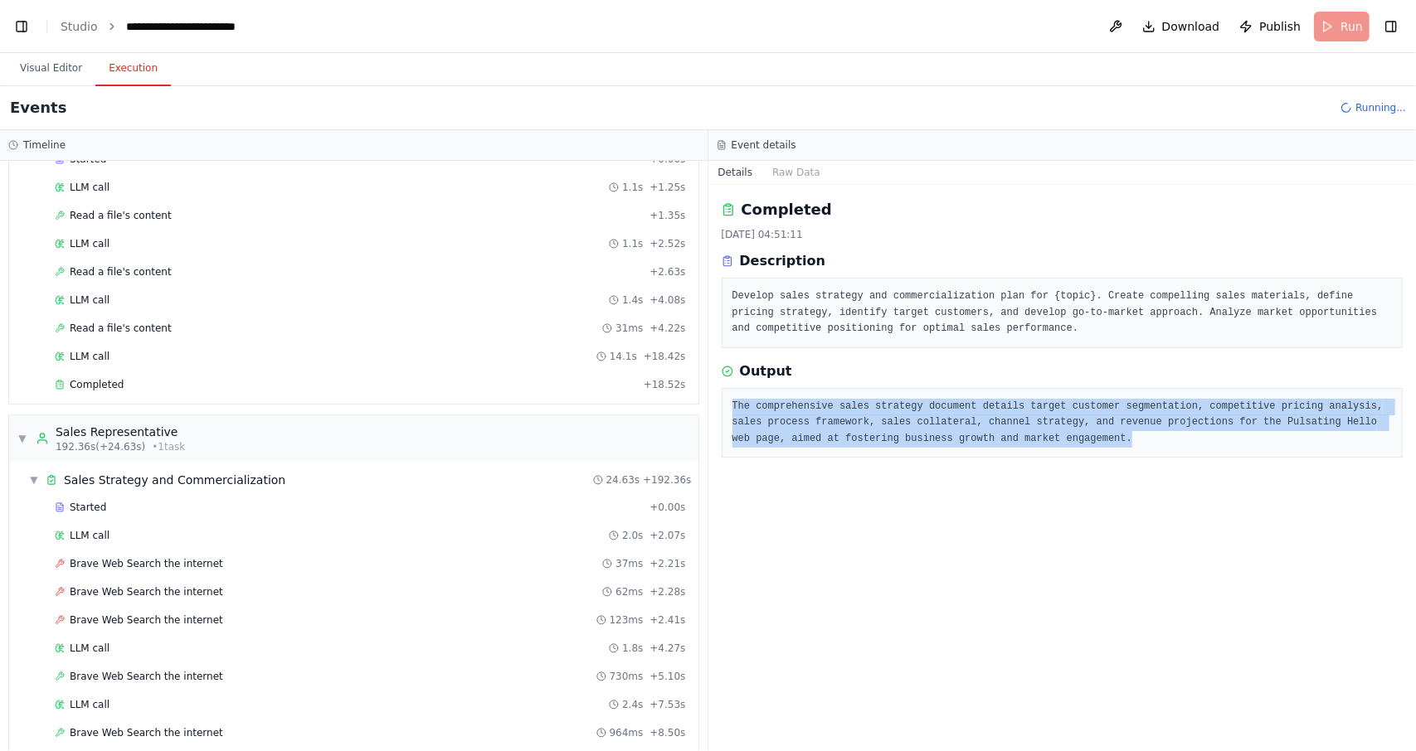
drag, startPoint x: 1023, startPoint y: 440, endPoint x: 717, endPoint y: 401, distance: 308.5
click at [717, 401] on div "Completed 22.09.2025, 04:51:11 Description Develop sales strategy and commercia…" at bounding box center [1062, 468] width 708 height 566
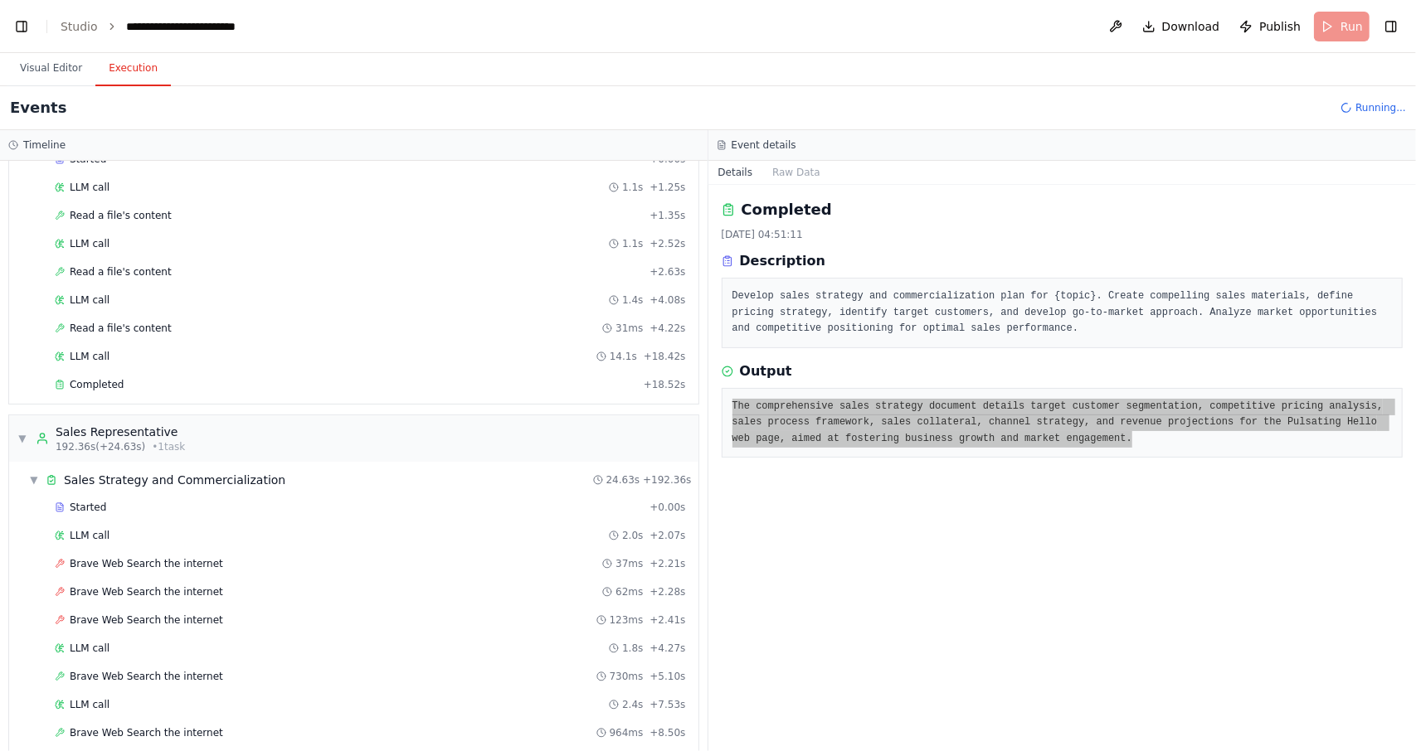
scroll to position [3801, 0]
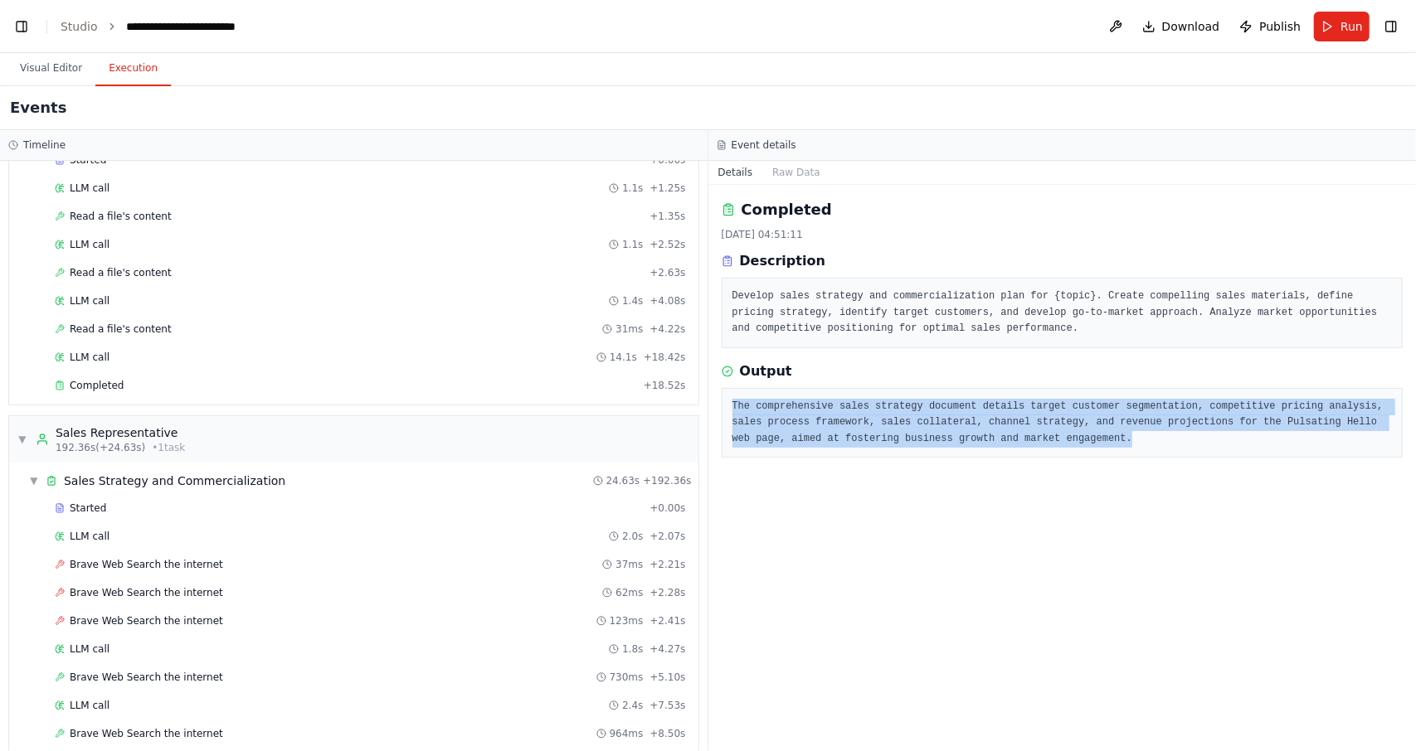
click at [1033, 447] on div "The comprehensive sales strategy document details target customer segmentation,…" at bounding box center [1062, 423] width 682 height 70
drag, startPoint x: 1043, startPoint y: 440, endPoint x: 728, endPoint y: 409, distance: 316.7
click at [728, 409] on div "The comprehensive sales strategy document details target customer segmentation,…" at bounding box center [1062, 423] width 682 height 70
copy pre "The comprehensive sales strategy document details target customer segmentation,…"
click at [1018, 586] on div "Completed 22.09.2025, 04:51:11 Description Develop sales strategy and commercia…" at bounding box center [1062, 468] width 708 height 566
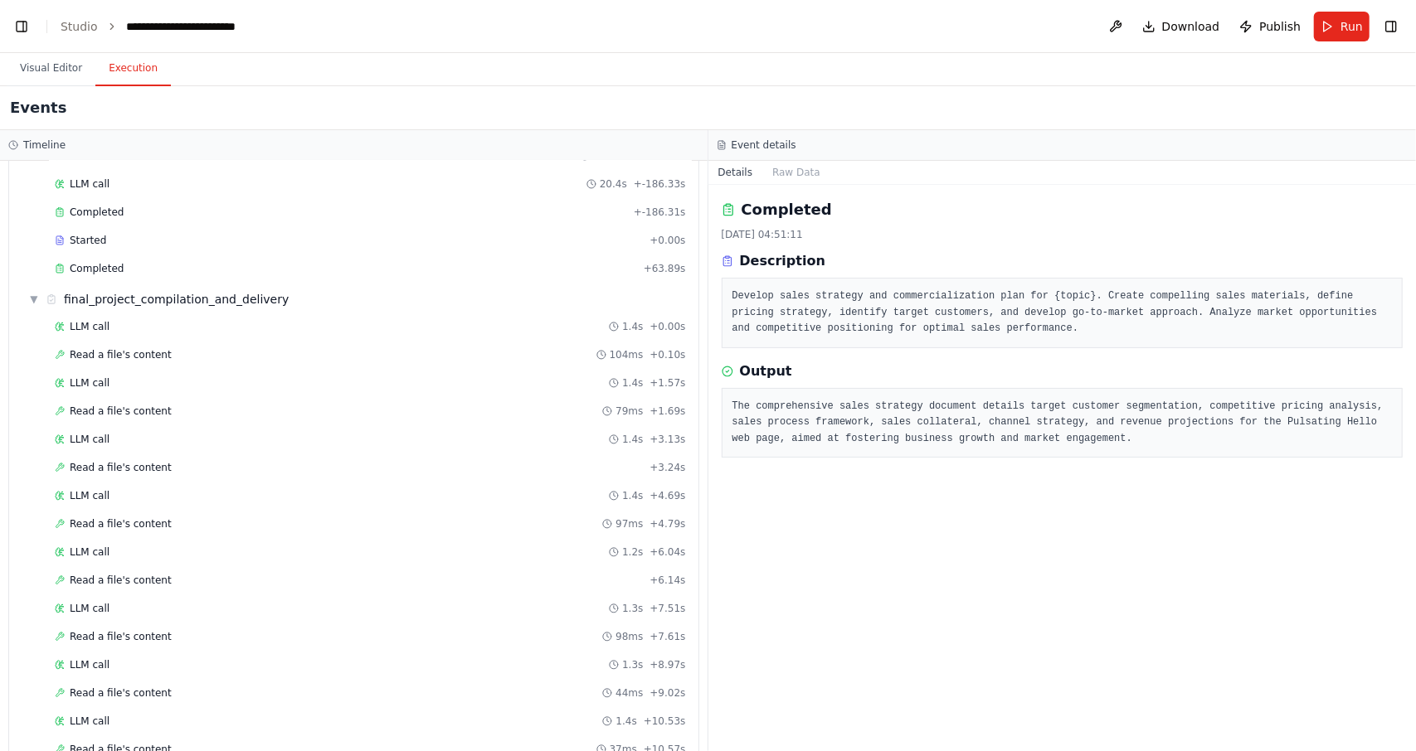
scroll to position [0, 0]
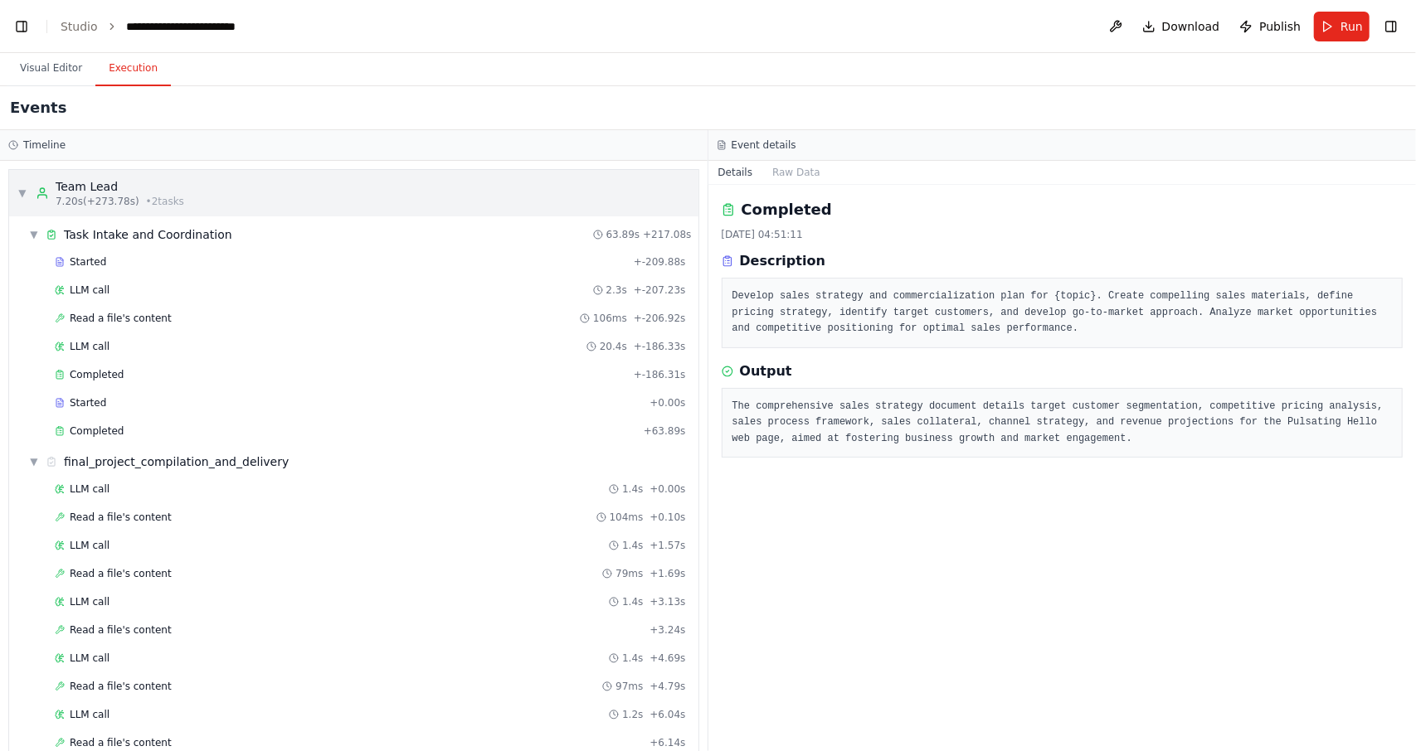
click at [19, 194] on span "▼" at bounding box center [22, 193] width 10 height 13
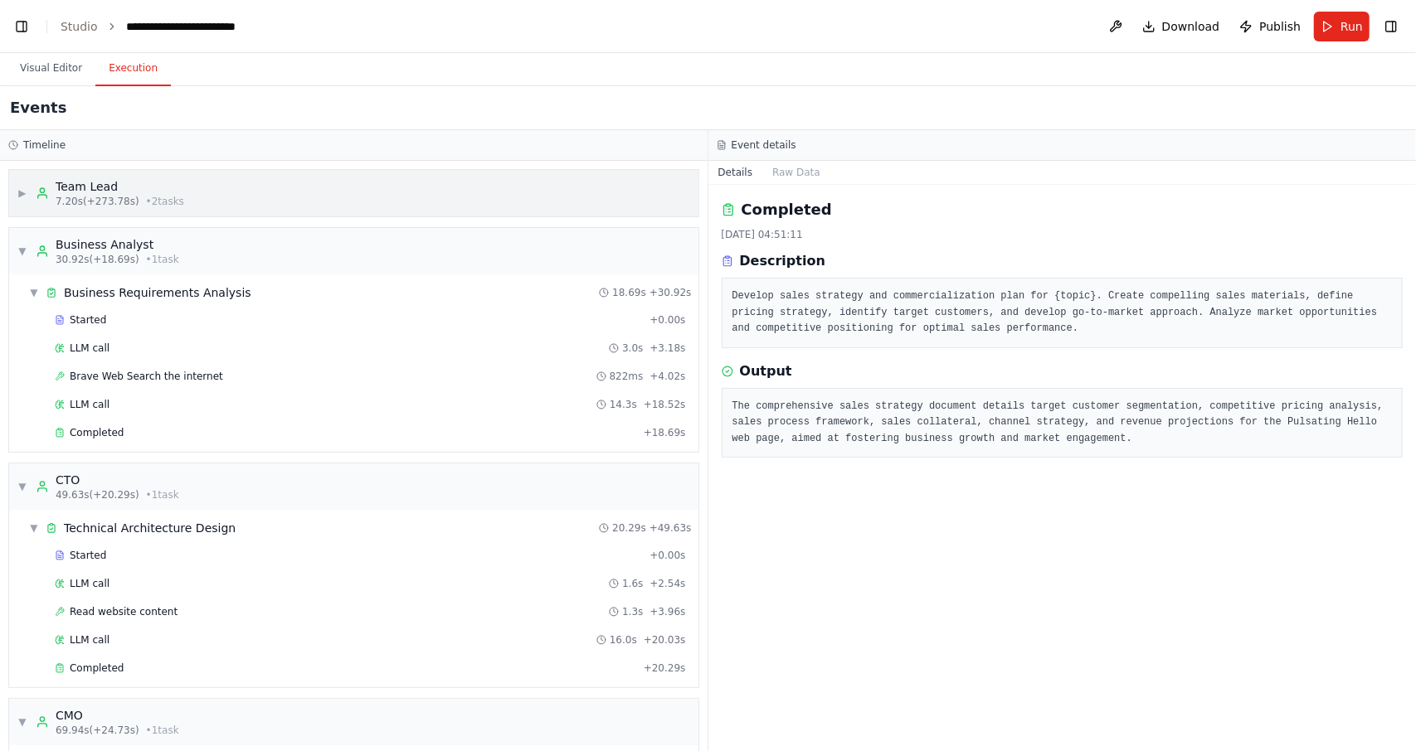
click at [27, 195] on span "▶" at bounding box center [22, 193] width 10 height 13
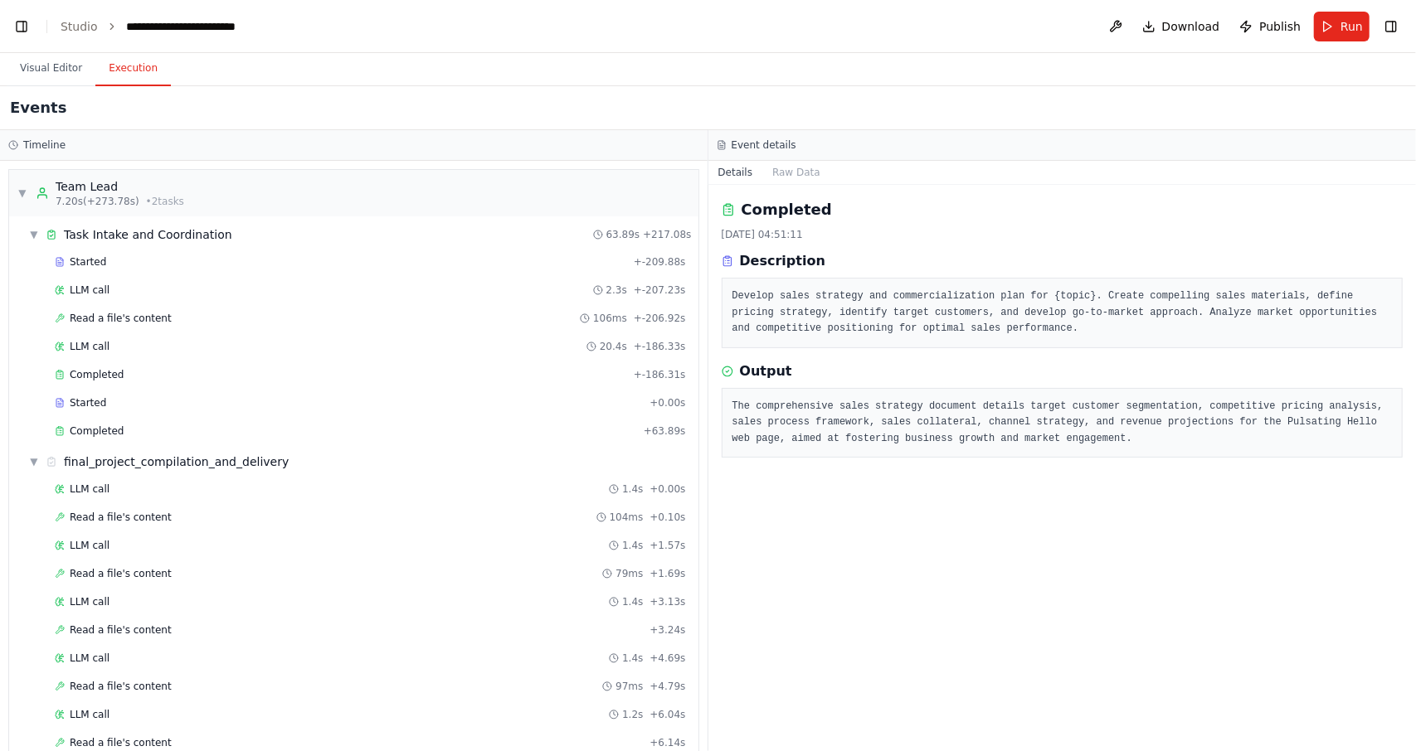
click at [139, 147] on div "Timeline" at bounding box center [353, 144] width 691 height 13
click at [790, 175] on button "Raw Data" at bounding box center [796, 172] width 68 height 23
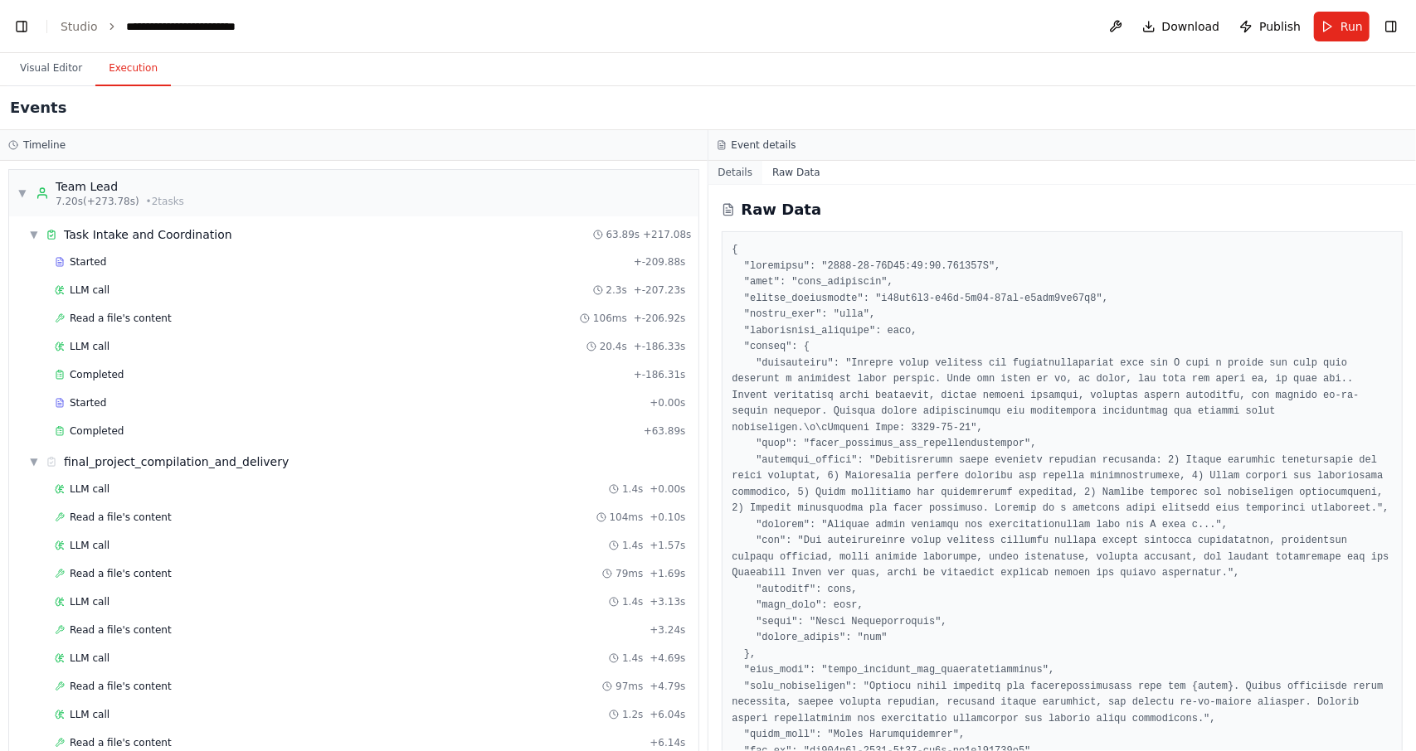
click at [745, 171] on button "Details" at bounding box center [735, 172] width 55 height 23
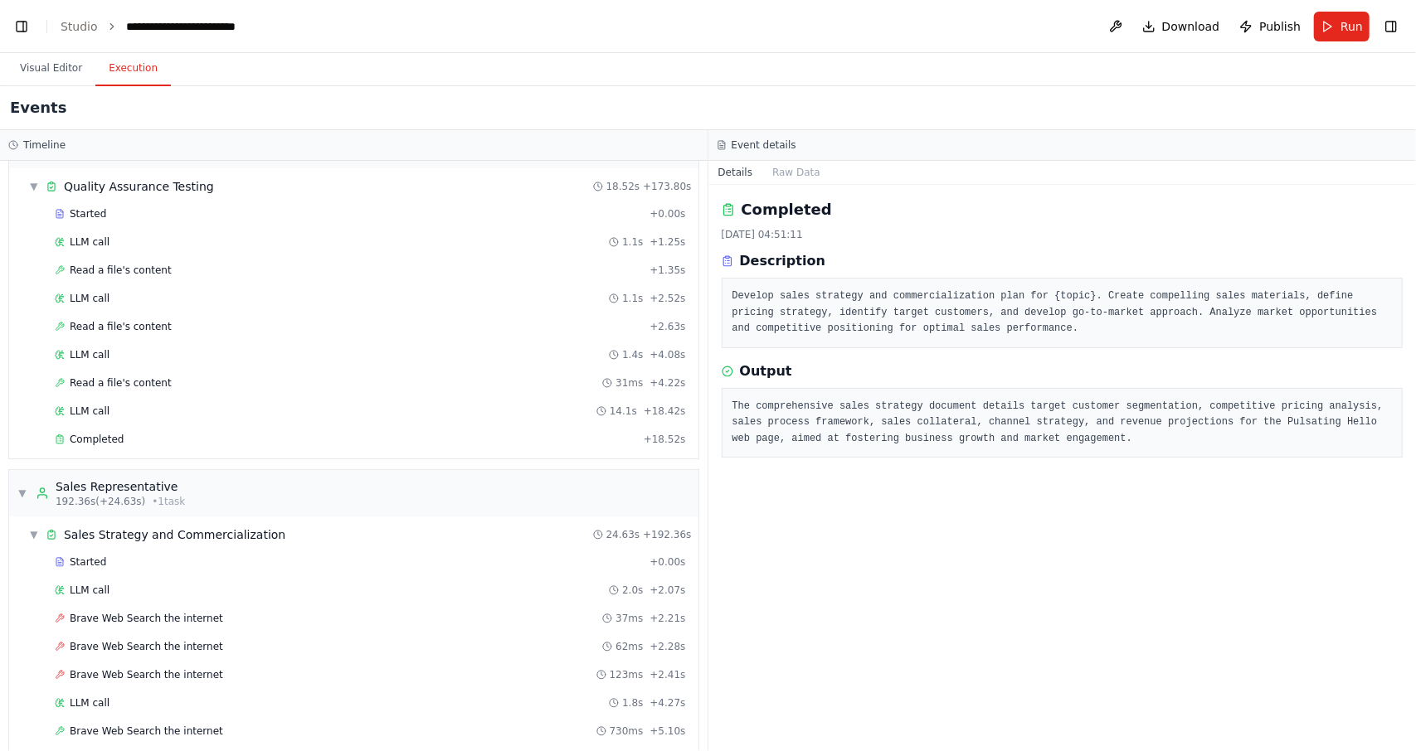
scroll to position [3801, 0]
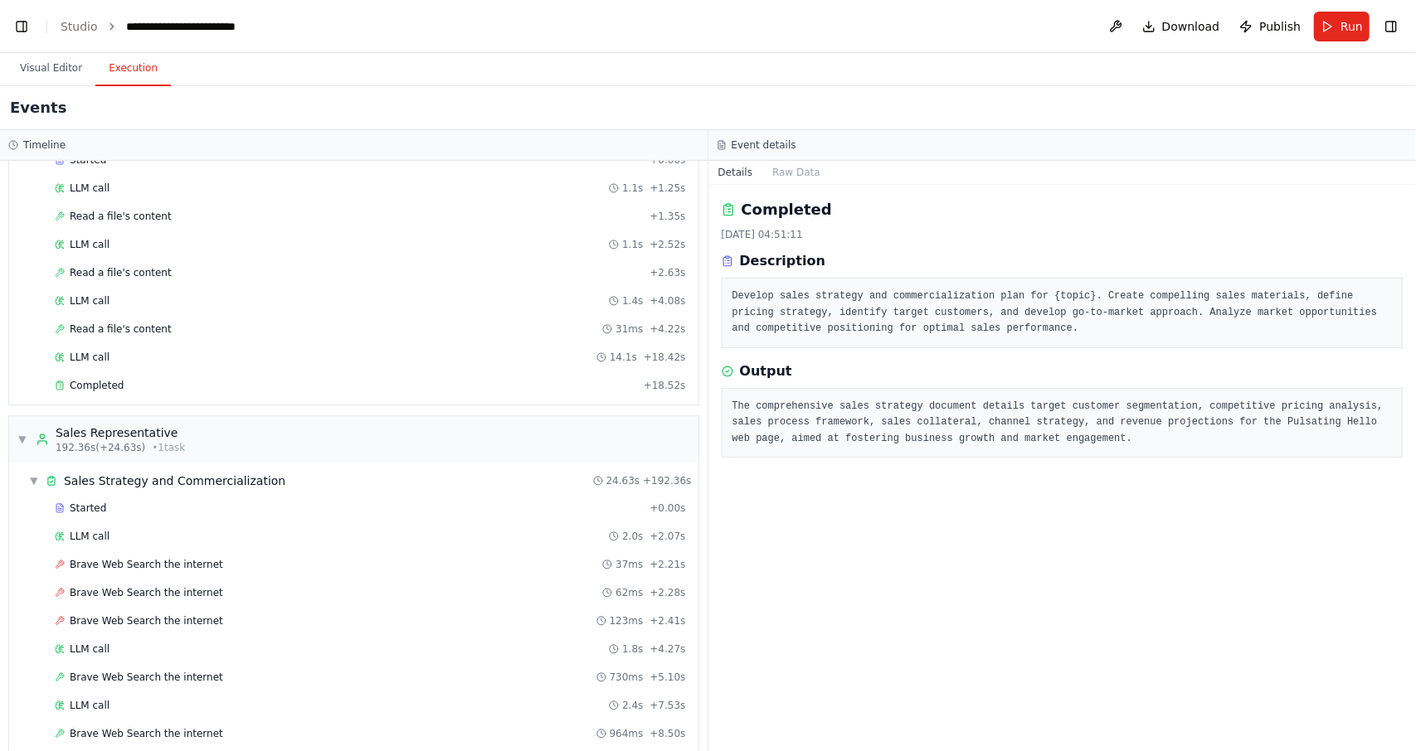
click at [653, 733] on div "▼ Team Lead 7.20s (+273.78s) • 2 task s ▼ Task Intake and Coordination 63.89s +…" at bounding box center [353, 456] width 707 height 590
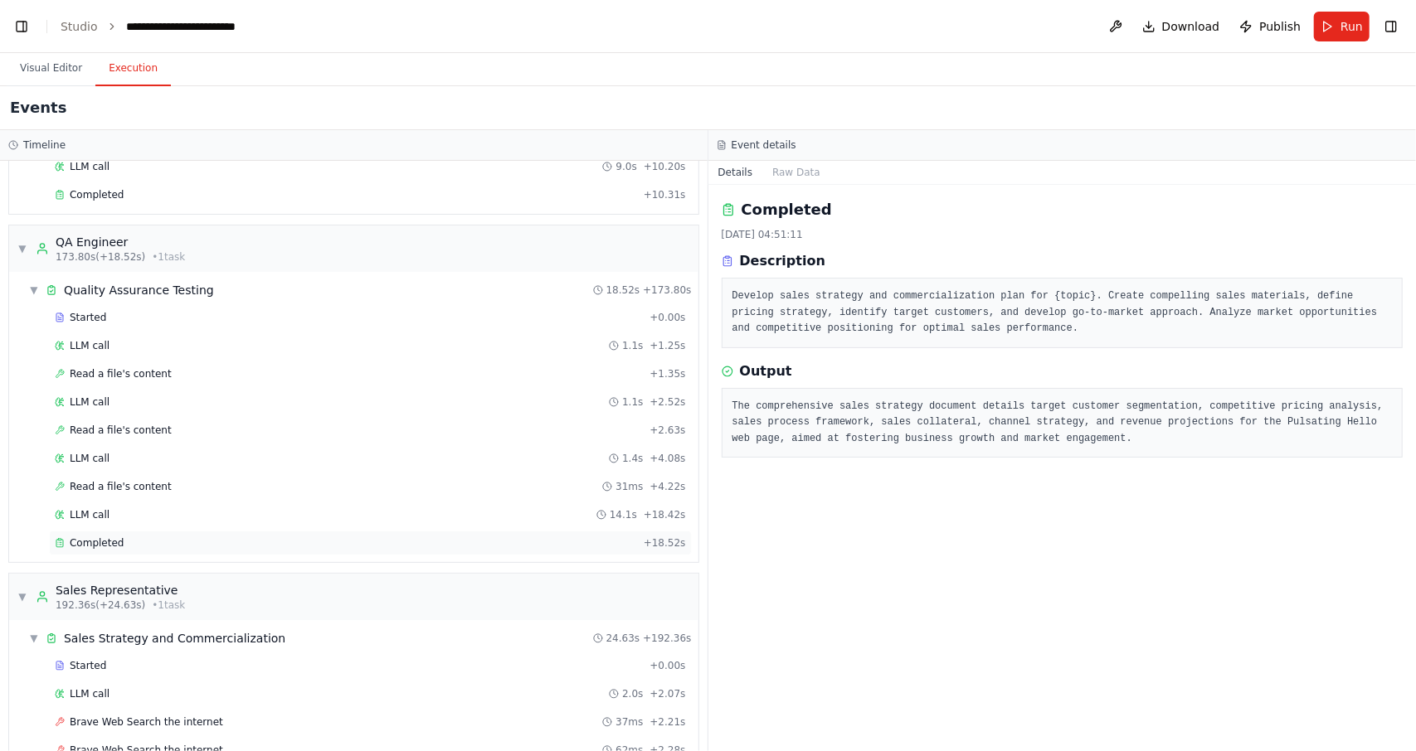
scroll to position [3635, 0]
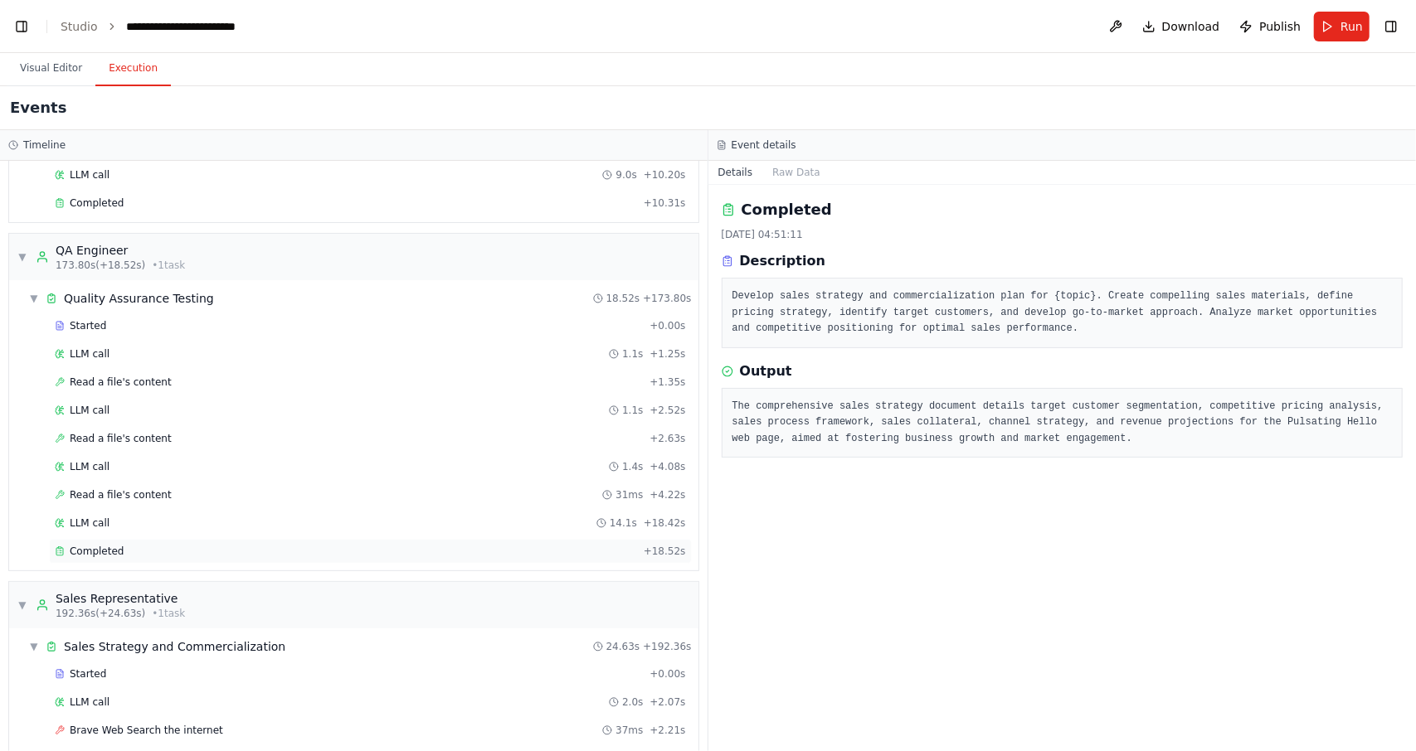
click at [113, 545] on span "Completed" at bounding box center [97, 551] width 54 height 13
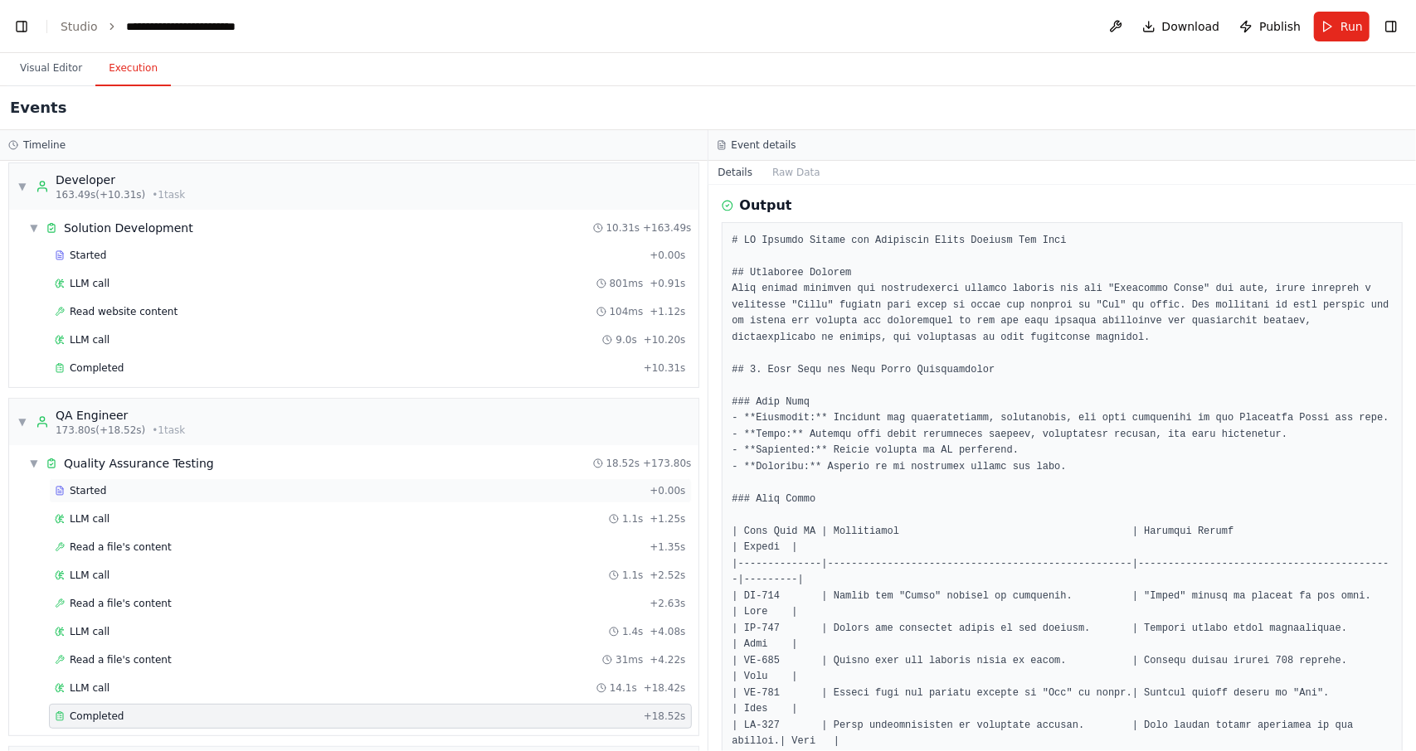
scroll to position [3469, 0]
click at [119, 362] on div "Completed" at bounding box center [346, 368] width 582 height 13
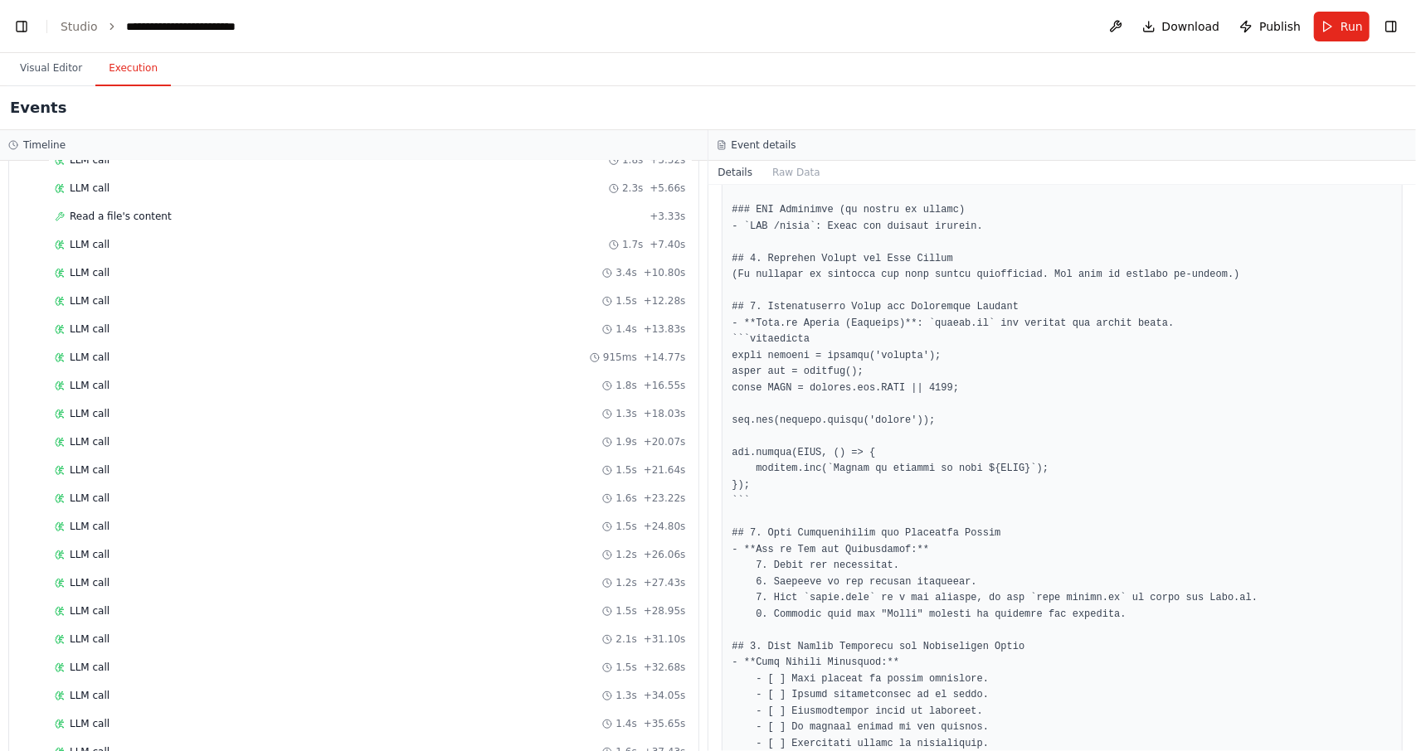
scroll to position [2557, 0]
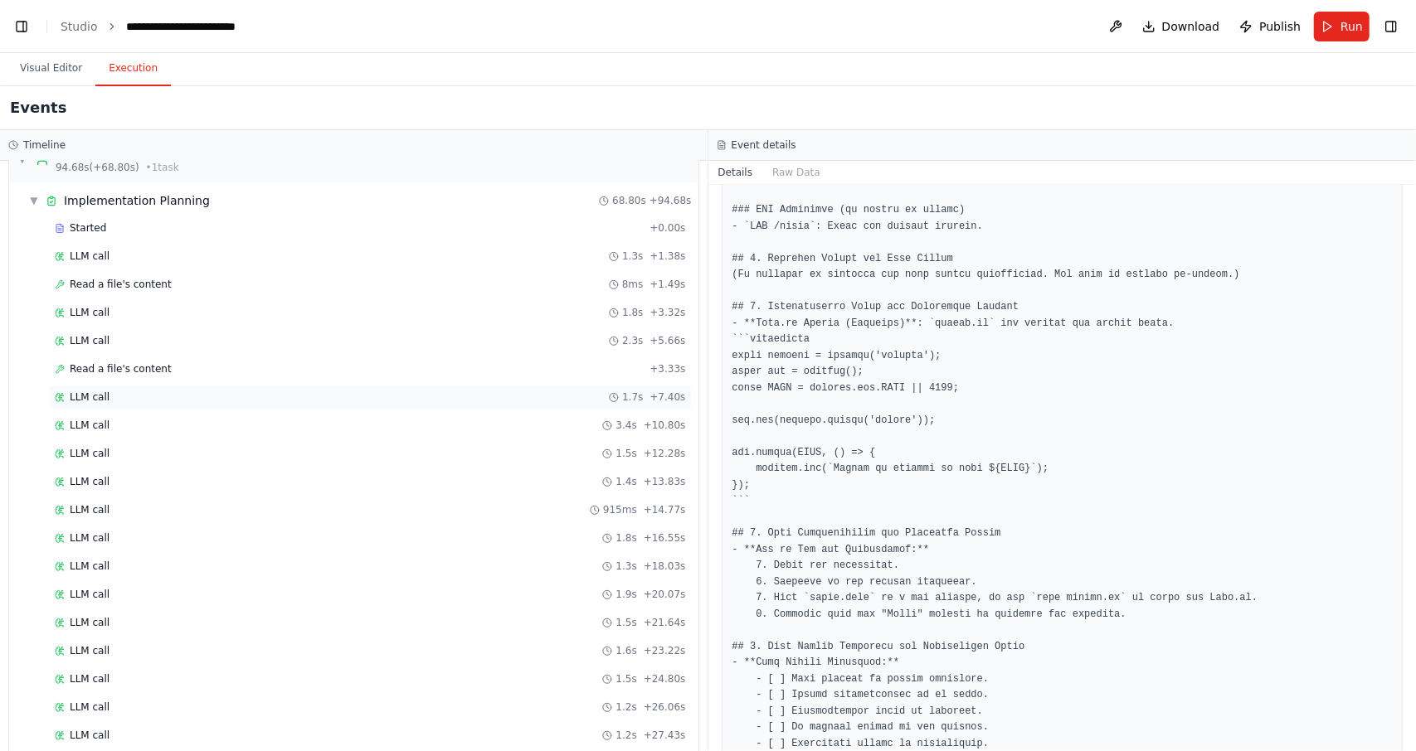
click at [175, 391] on div "LLM call 1.7s + 7.40s" at bounding box center [370, 397] width 631 height 13
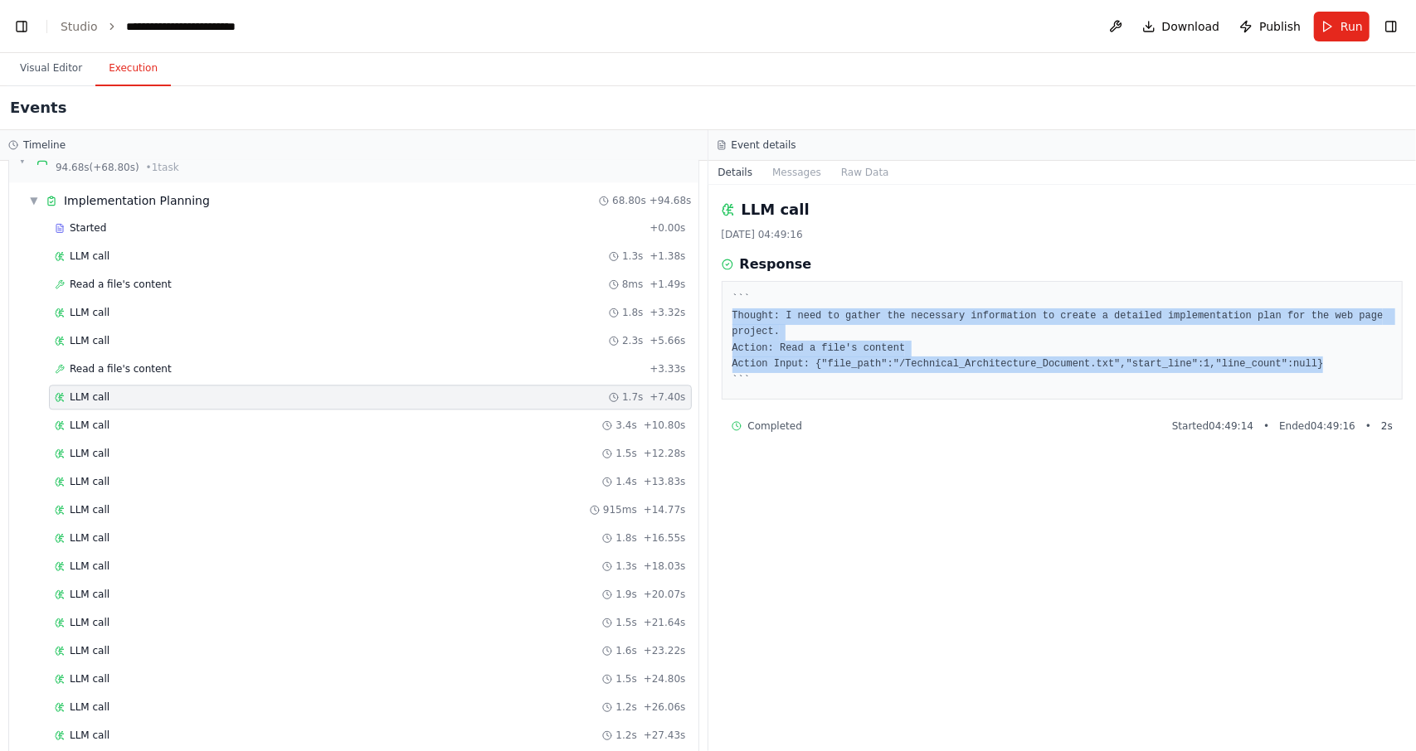
drag, startPoint x: 1280, startPoint y: 349, endPoint x: 717, endPoint y: 313, distance: 564.3
click at [717, 313] on div "LLM call 22.09.2025, 04:49:16 Response ``` Thought: I need to gather the necess…" at bounding box center [1062, 468] width 708 height 566
click at [707, 285] on div at bounding box center [707, 285] width 0 height 0
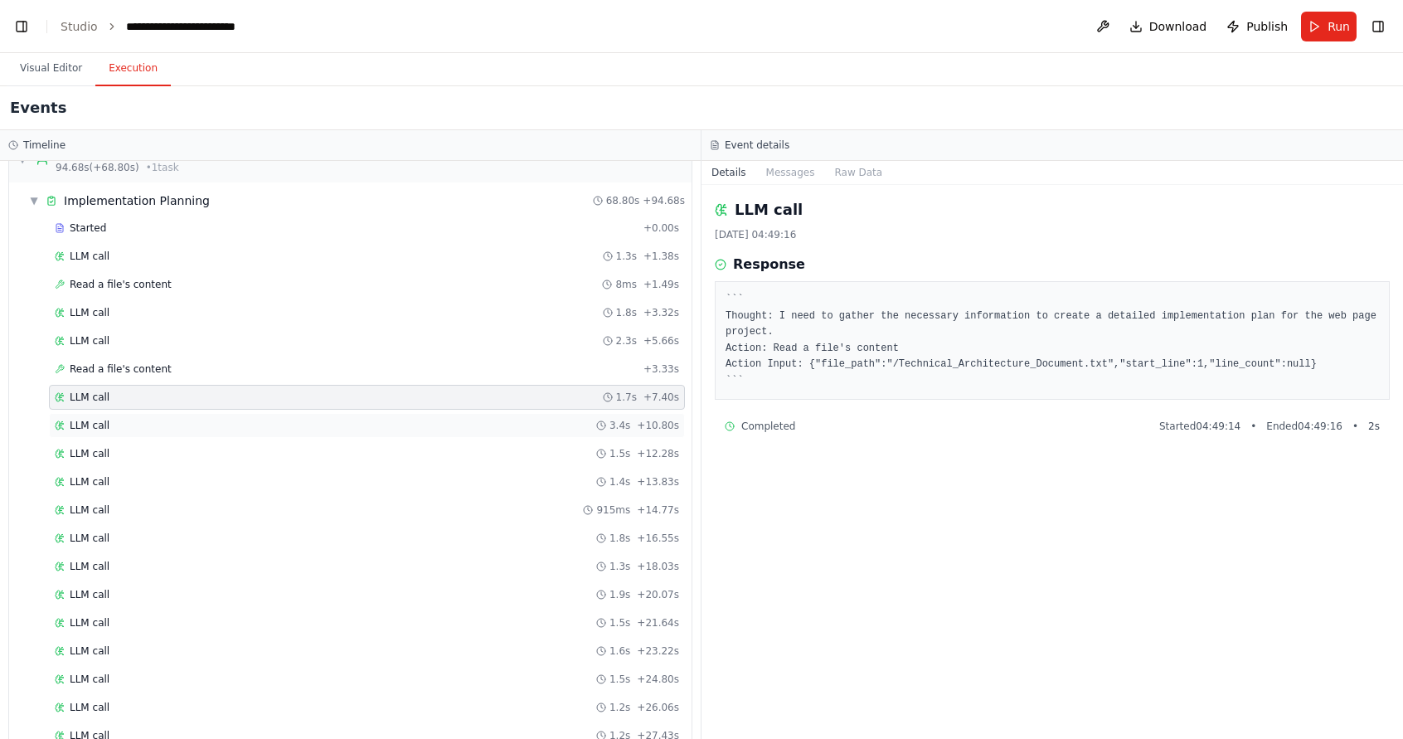
click at [360, 413] on div "LLM call 3.4s + 10.80s" at bounding box center [367, 425] width 636 height 25
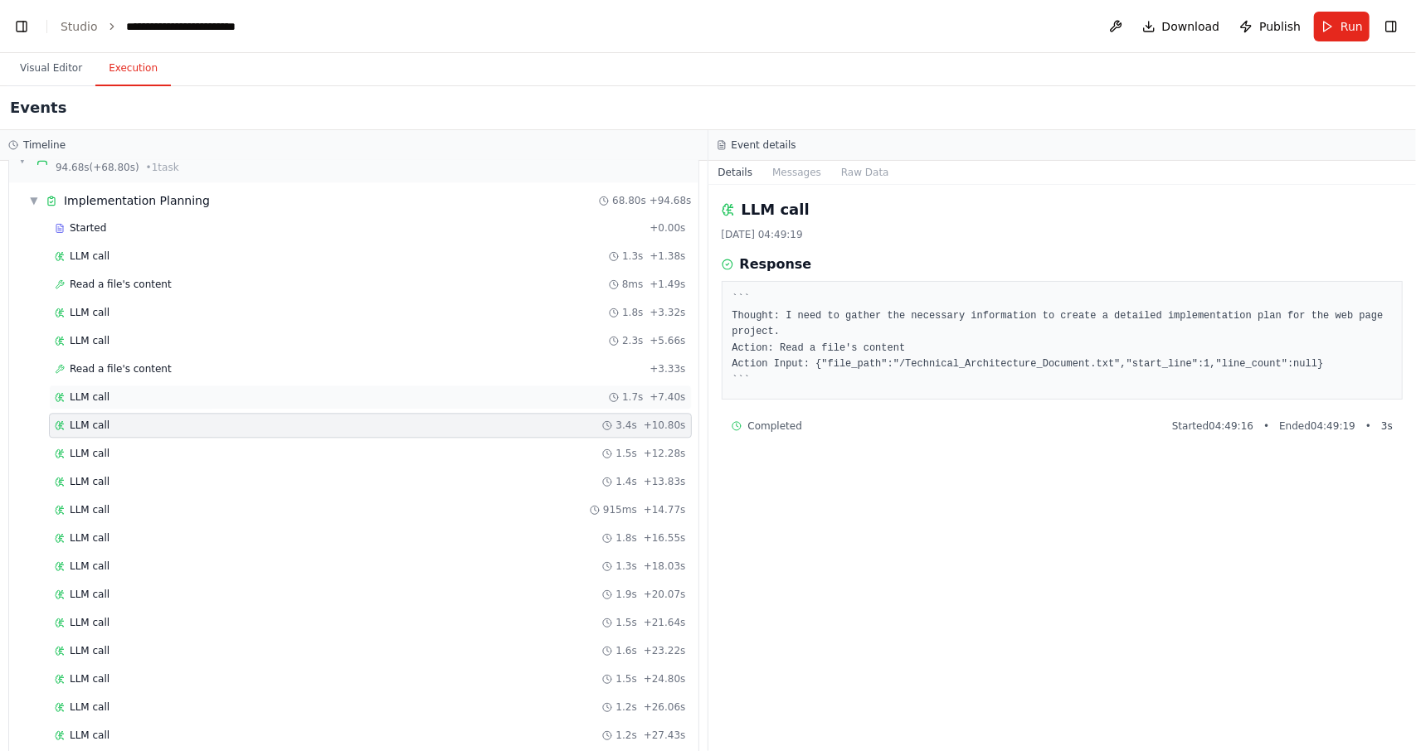
click at [337, 385] on div "LLM call 1.7s + 7.40s" at bounding box center [370, 397] width 643 height 25
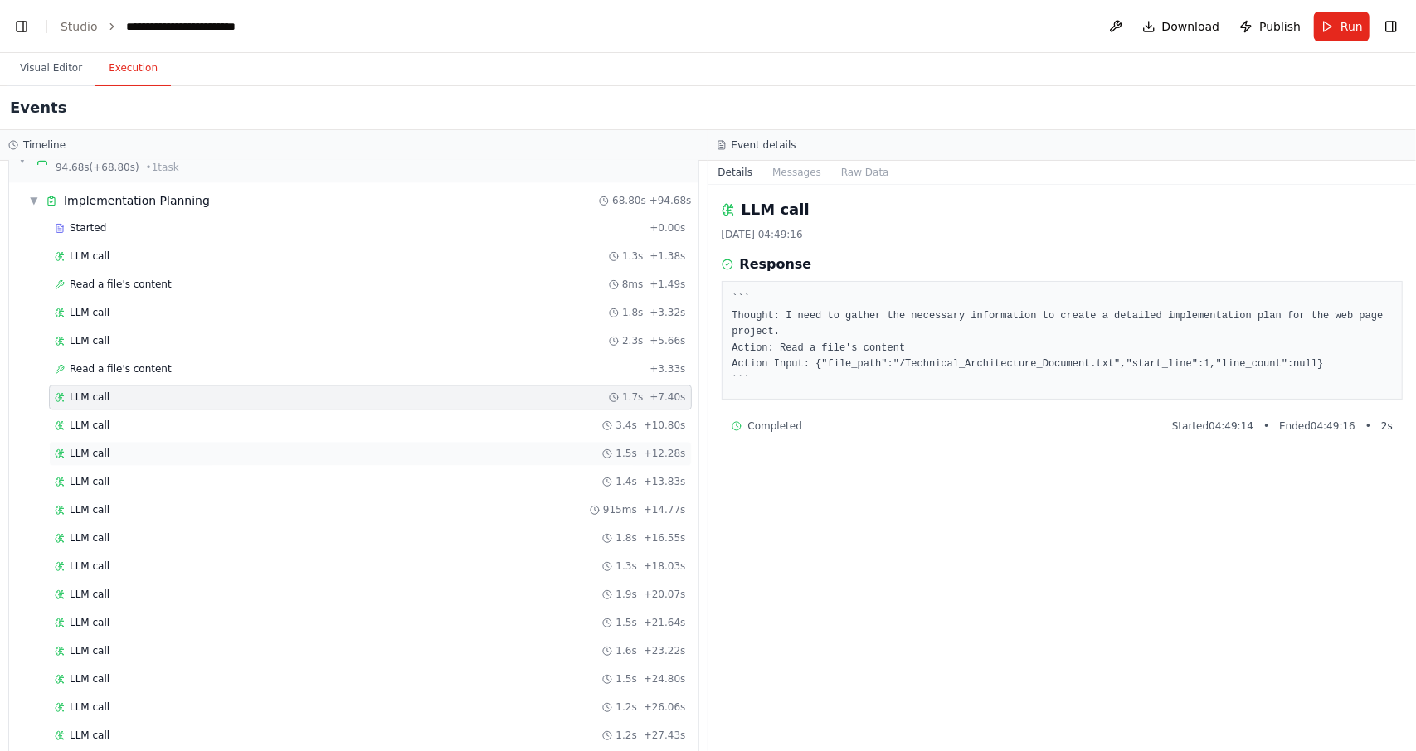
click at [328, 441] on div "LLM call 1.5s + 12.28s" at bounding box center [370, 453] width 643 height 25
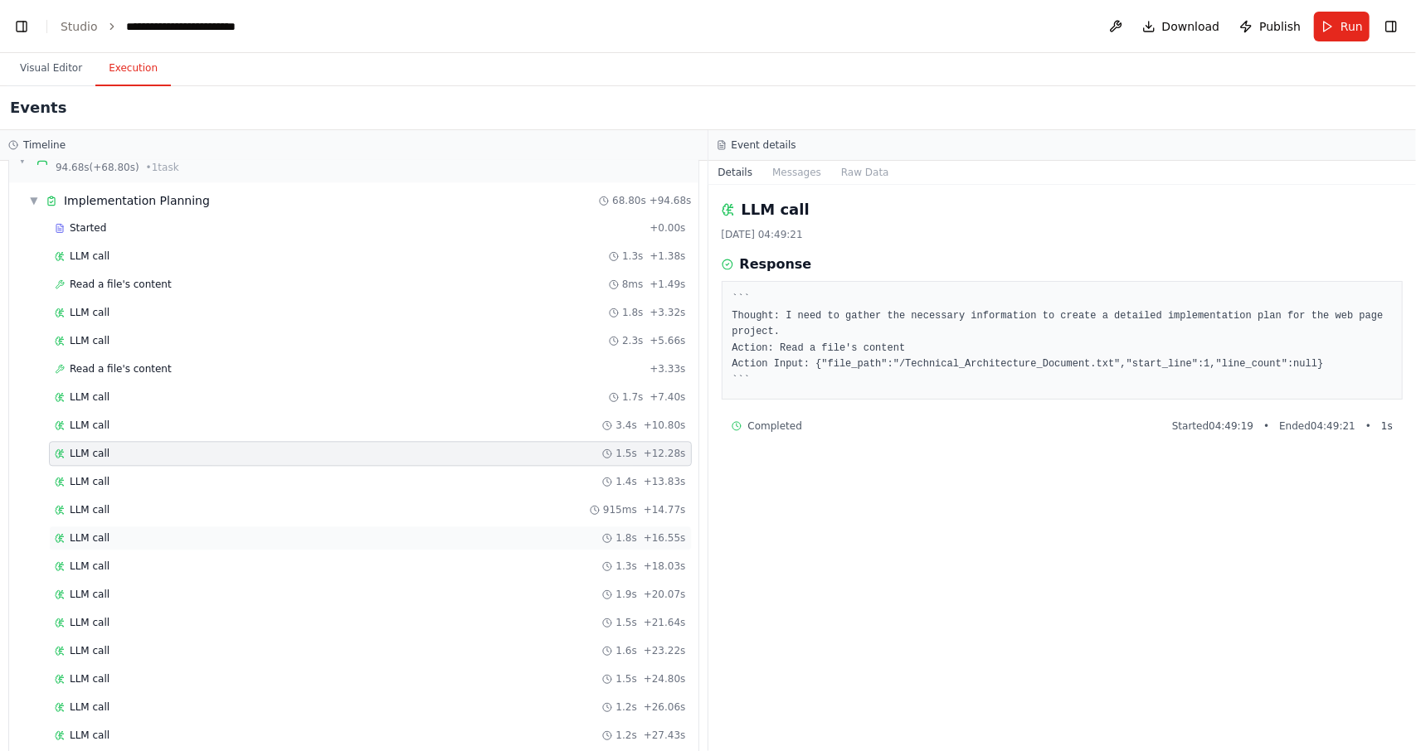
click at [329, 526] on div "LLM call 1.8s + 16.55s" at bounding box center [370, 538] width 643 height 25
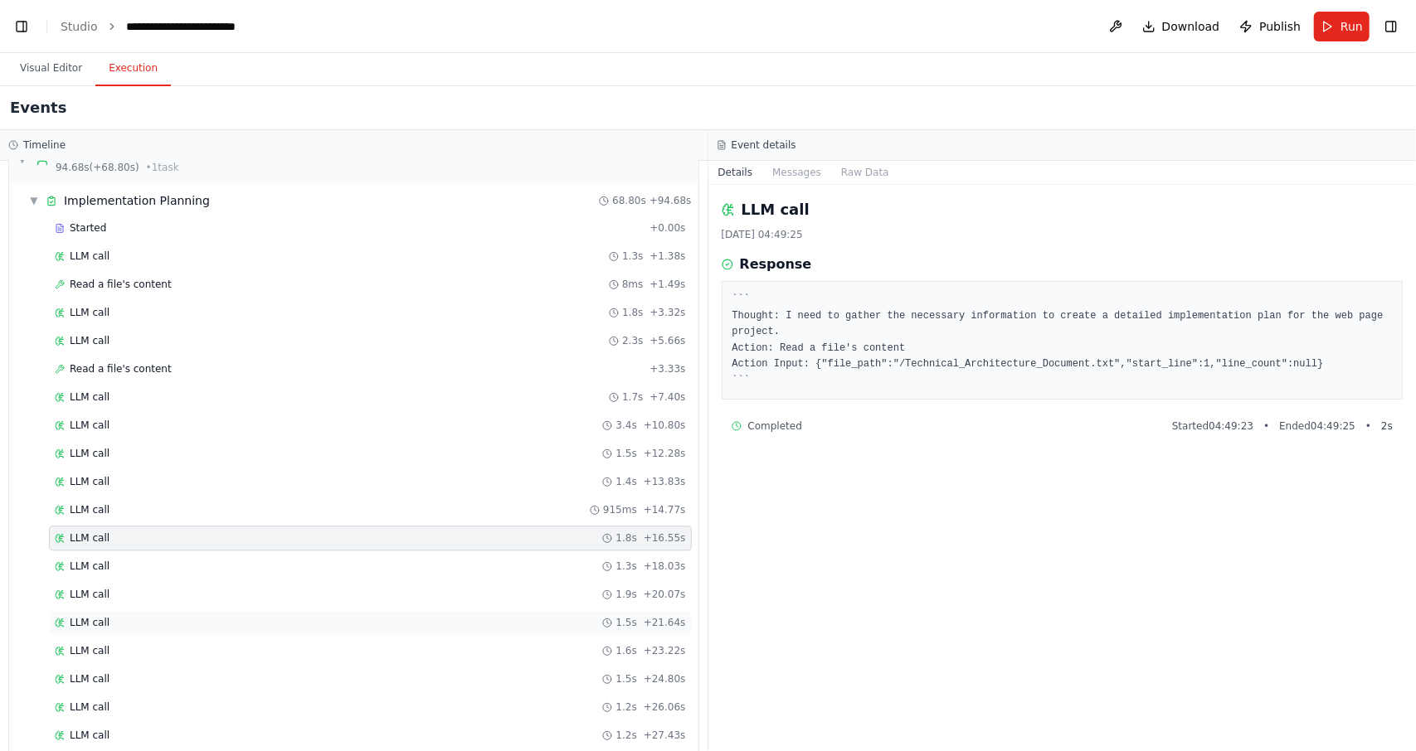
click at [342, 616] on div "LLM call 1.5s + 21.64s" at bounding box center [370, 622] width 631 height 13
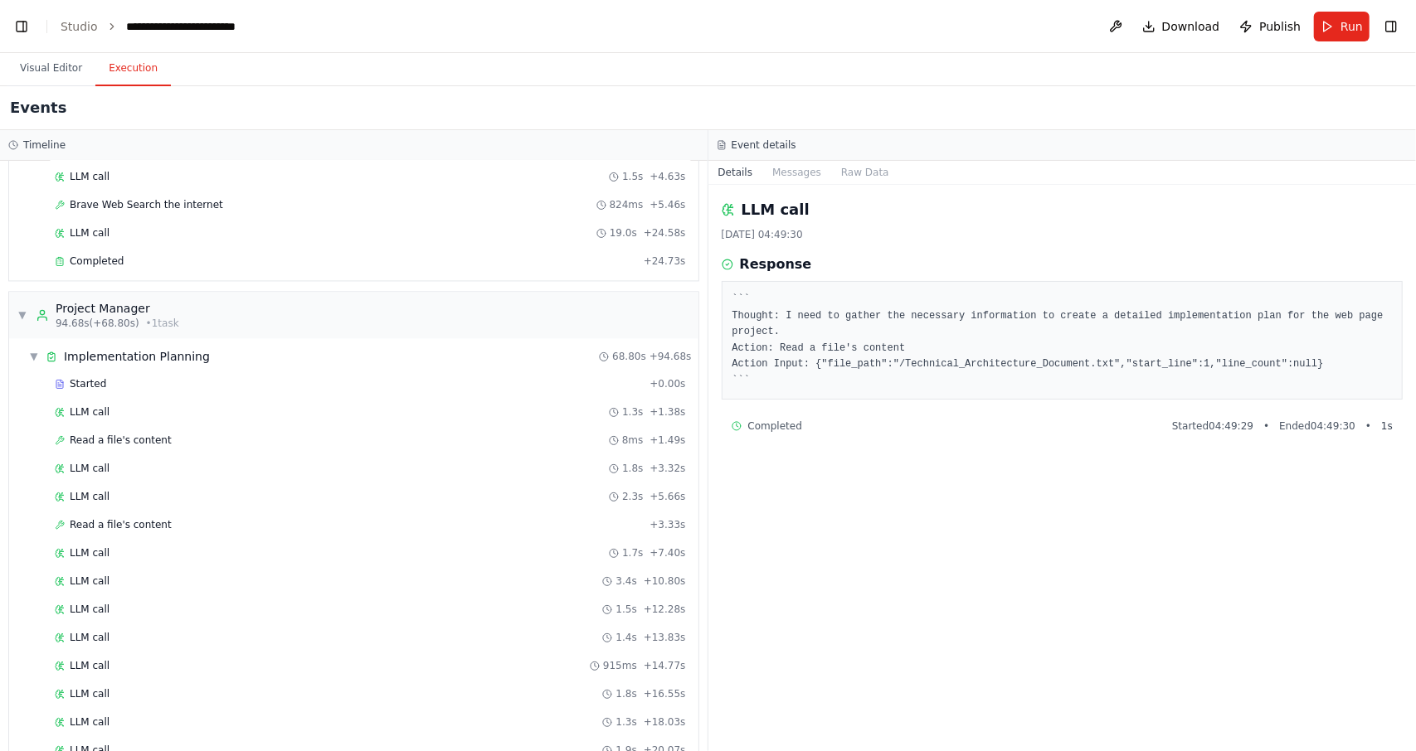
scroll to position [2391, 0]
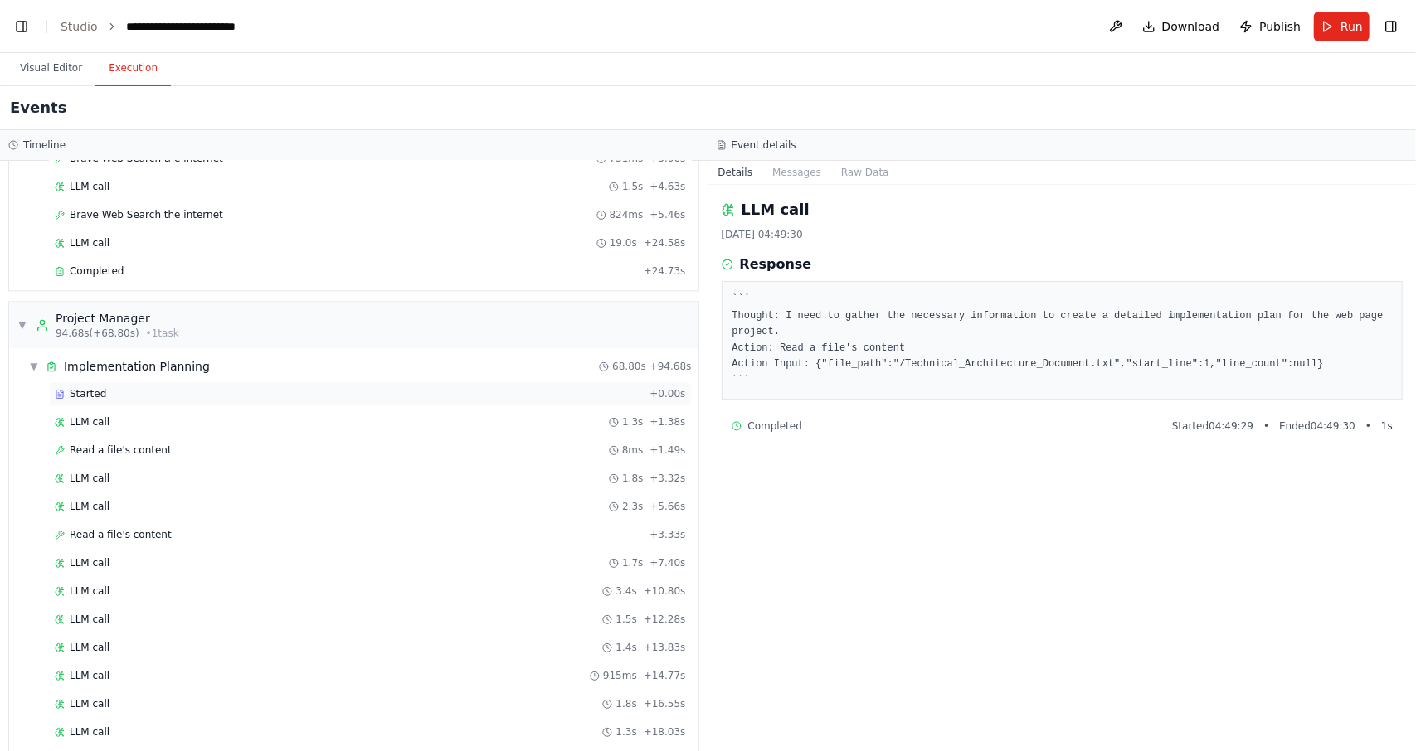
click at [113, 387] on div "Started" at bounding box center [349, 393] width 588 height 13
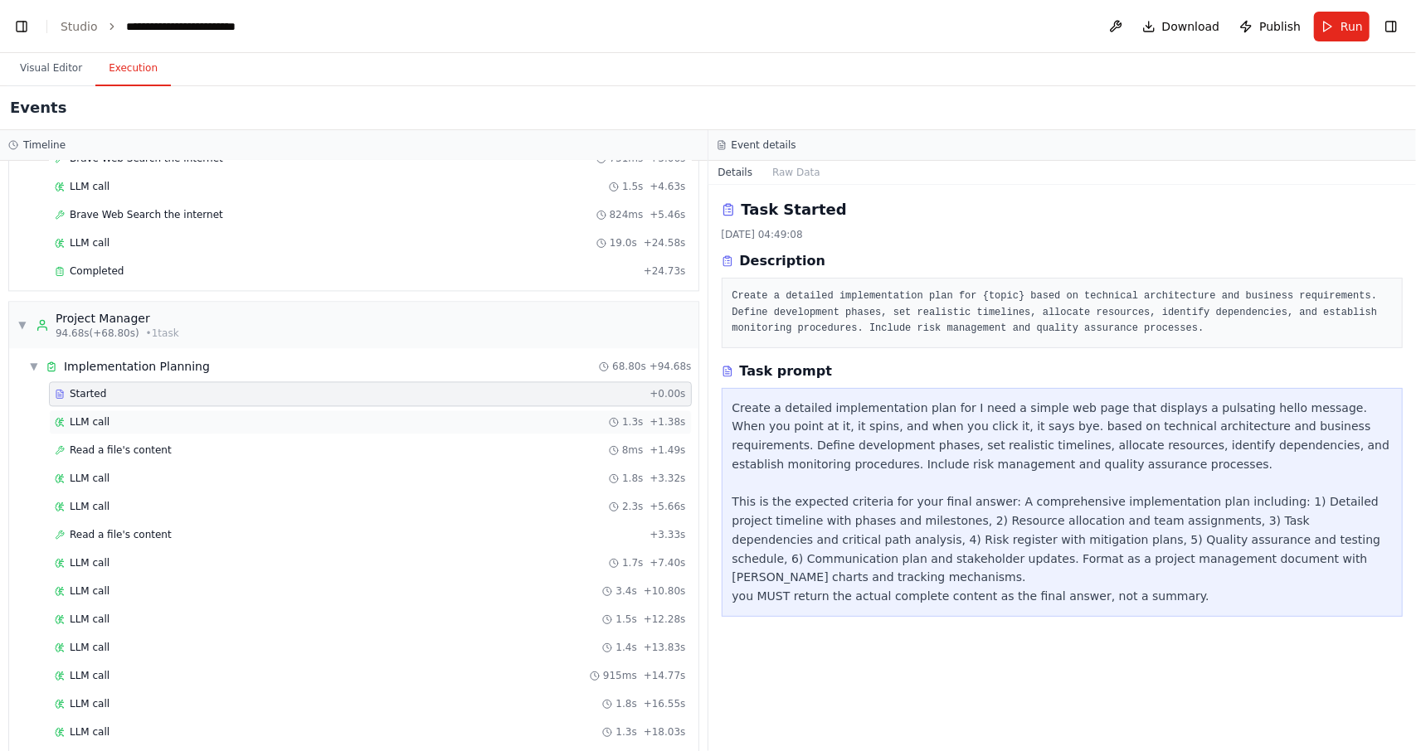
click at [114, 415] on div "LLM call 1.3s + 1.38s" at bounding box center [370, 421] width 631 height 13
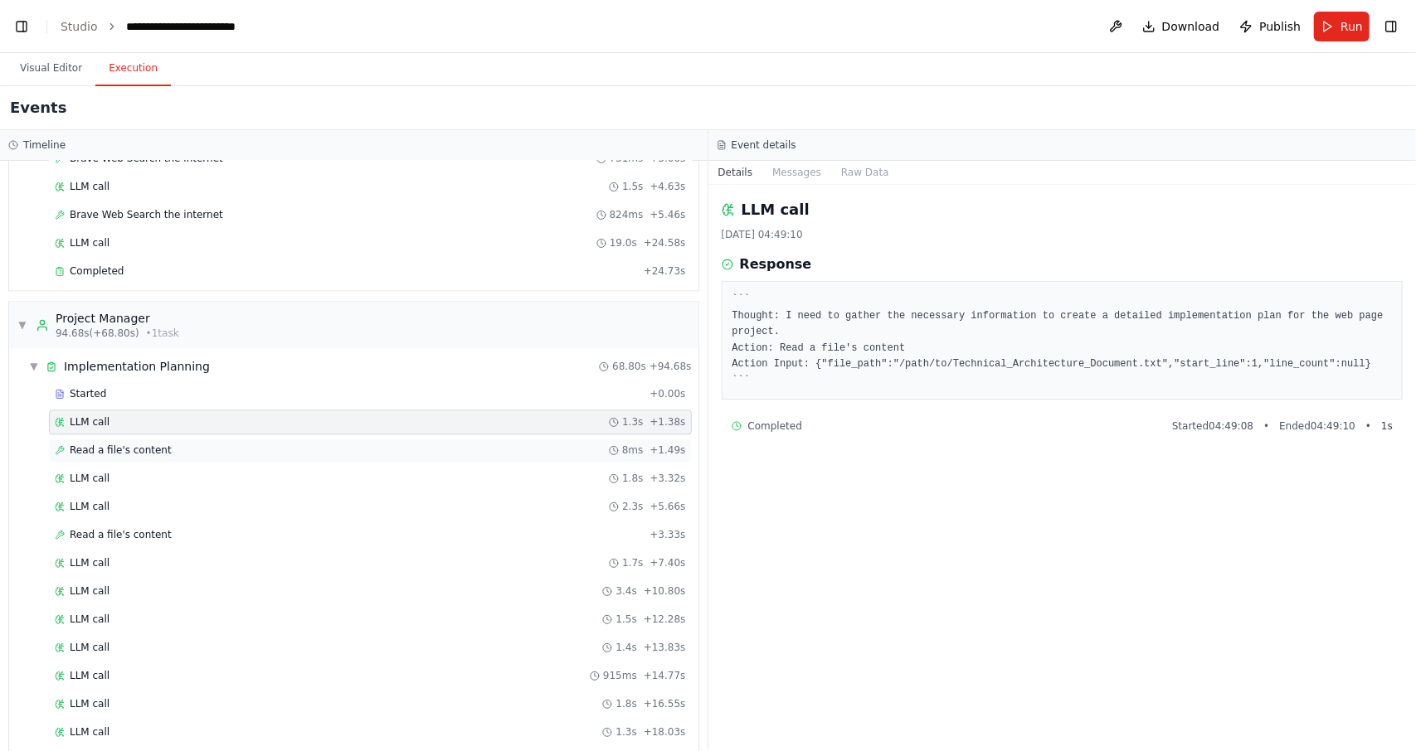
click at [121, 444] on span "Read a file's content" at bounding box center [121, 450] width 102 height 13
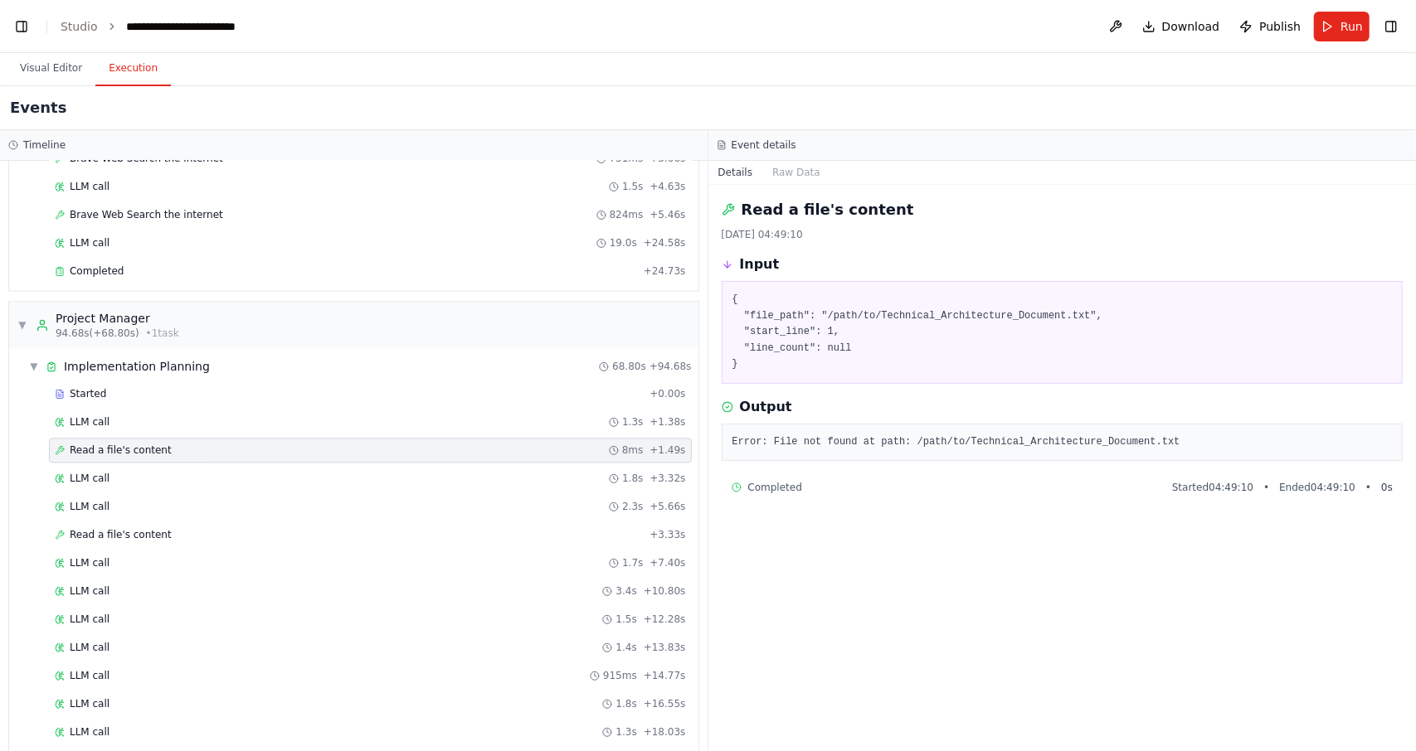
scroll to position [76708, 0]
click at [1395, 34] on button "Toggle Right Sidebar" at bounding box center [1390, 26] width 23 height 23
click at [1120, 25] on button at bounding box center [1115, 27] width 27 height 30
click at [1292, 24] on span "Publish" at bounding box center [1279, 26] width 41 height 17
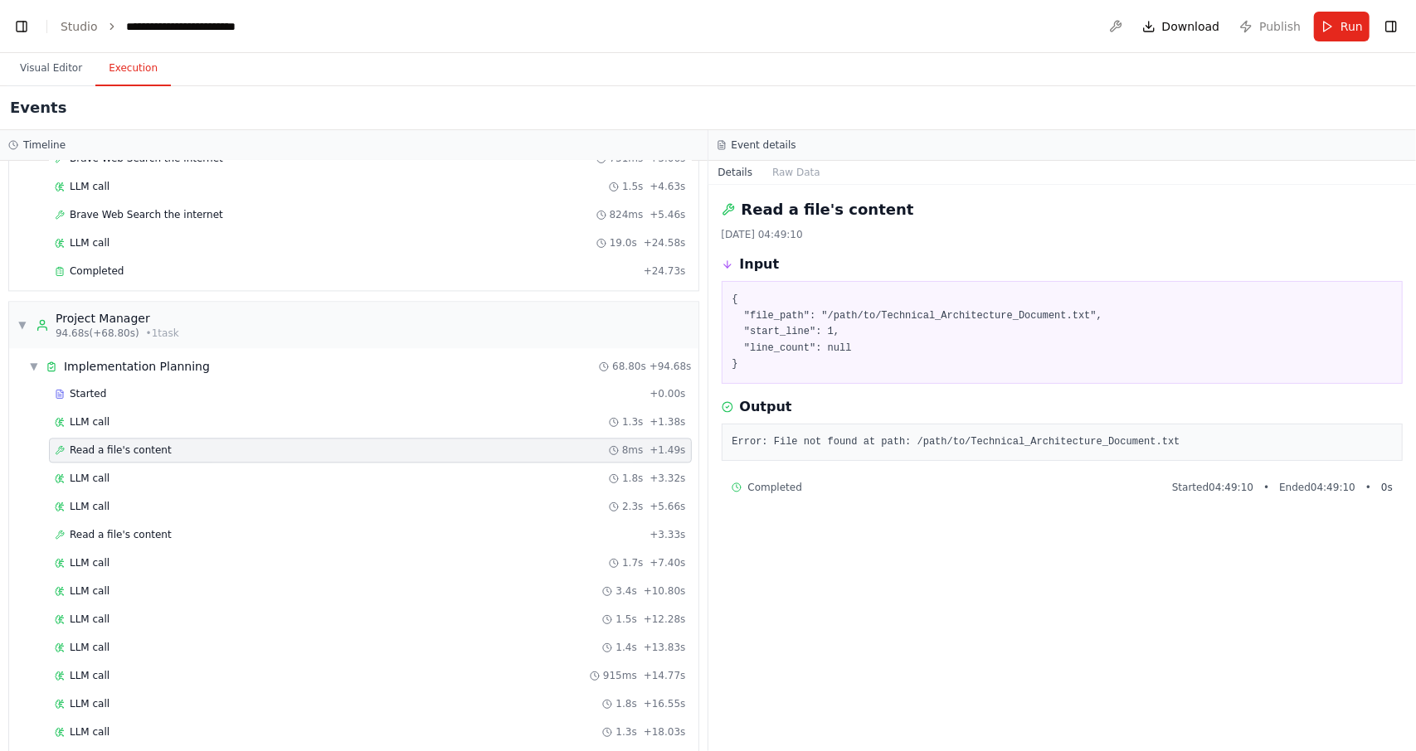
click at [1285, 31] on header "**********" at bounding box center [708, 26] width 1416 height 53
click at [1207, 31] on span "Download" at bounding box center [1191, 26] width 58 height 17
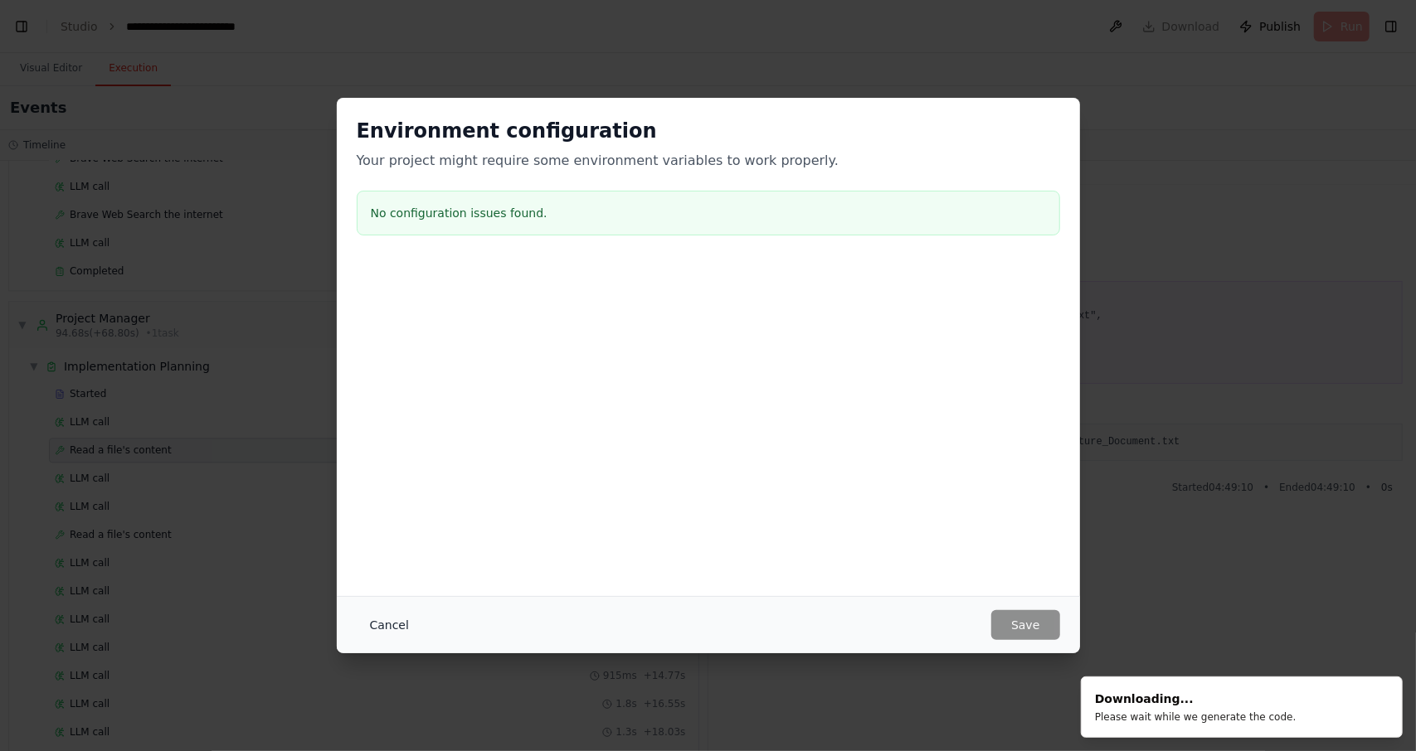
click at [382, 625] on button "Cancel" at bounding box center [390, 625] width 66 height 30
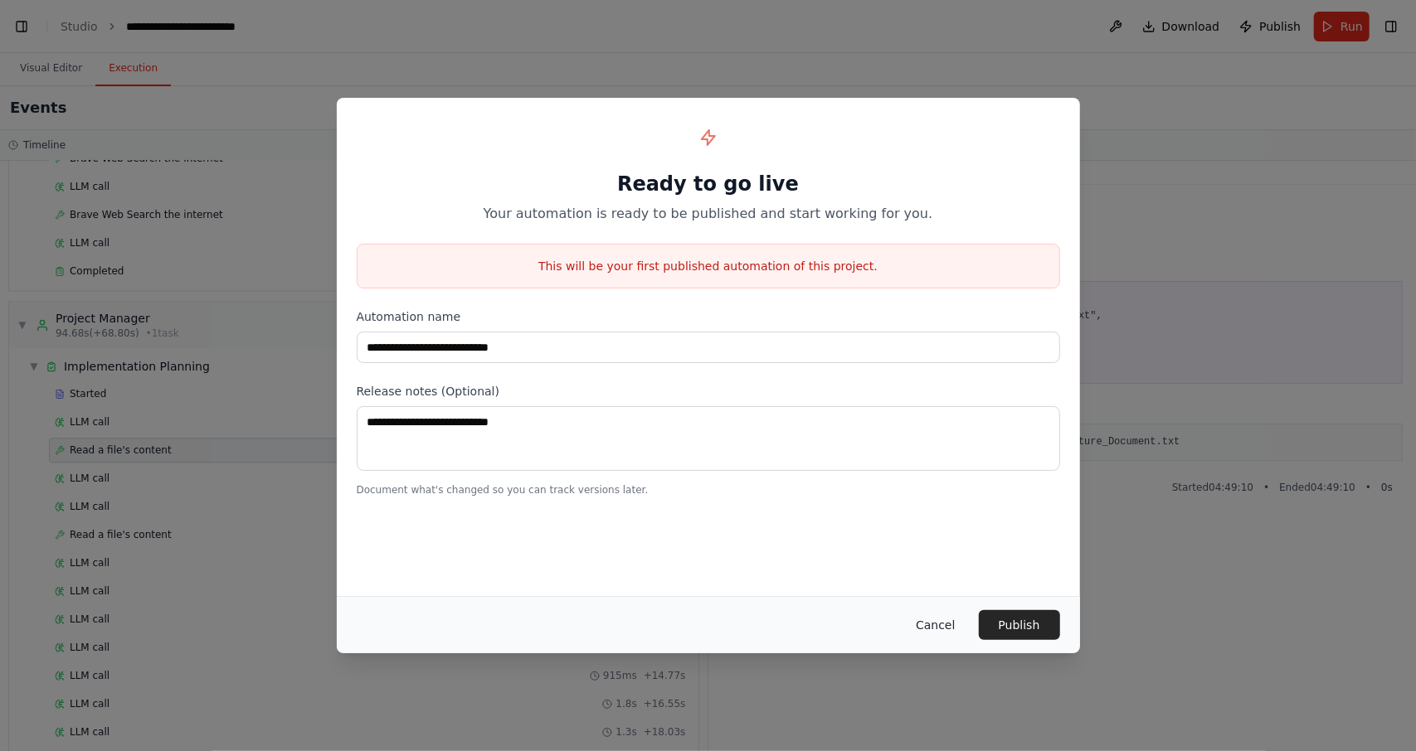
click at [948, 634] on button "Cancel" at bounding box center [935, 625] width 66 height 30
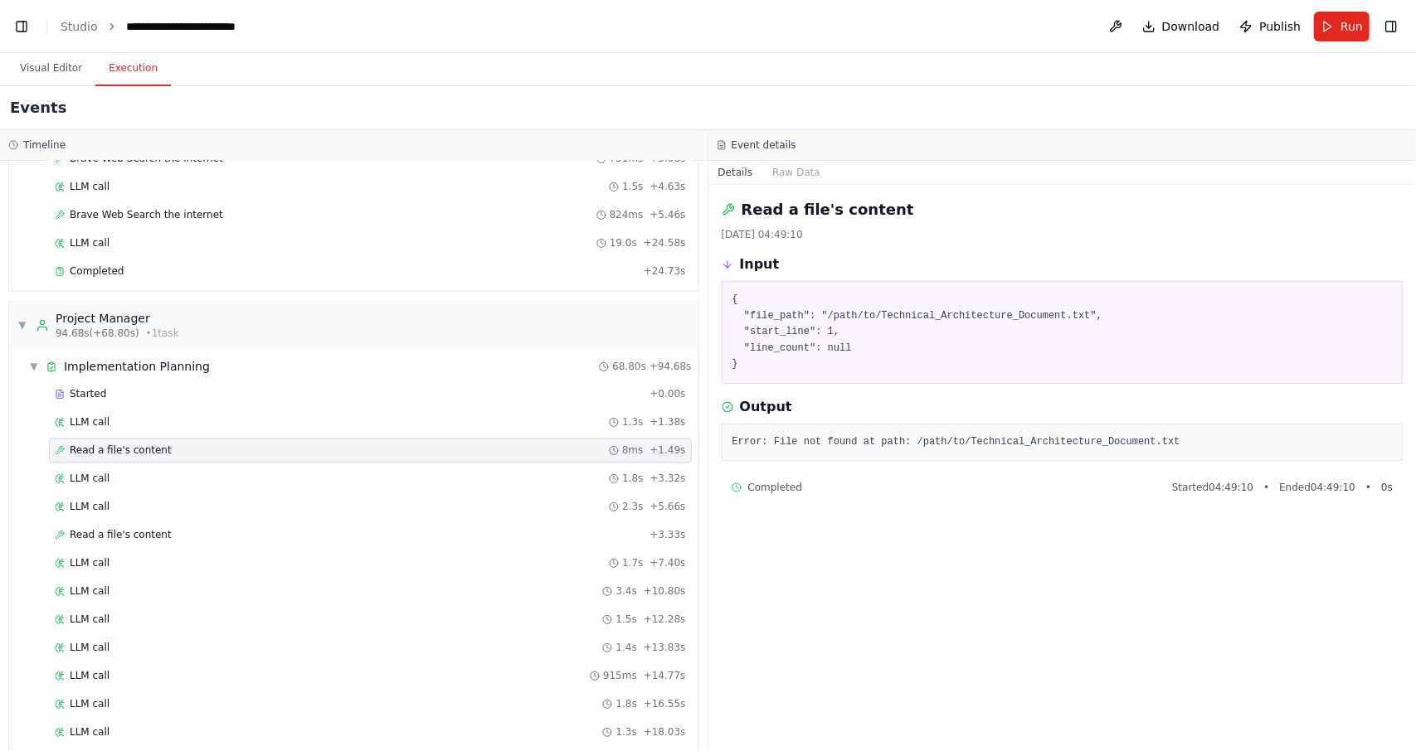
click at [1153, 101] on div "Events" at bounding box center [708, 108] width 1416 height 44
click at [32, 70] on button "Visual Editor" at bounding box center [51, 68] width 89 height 35
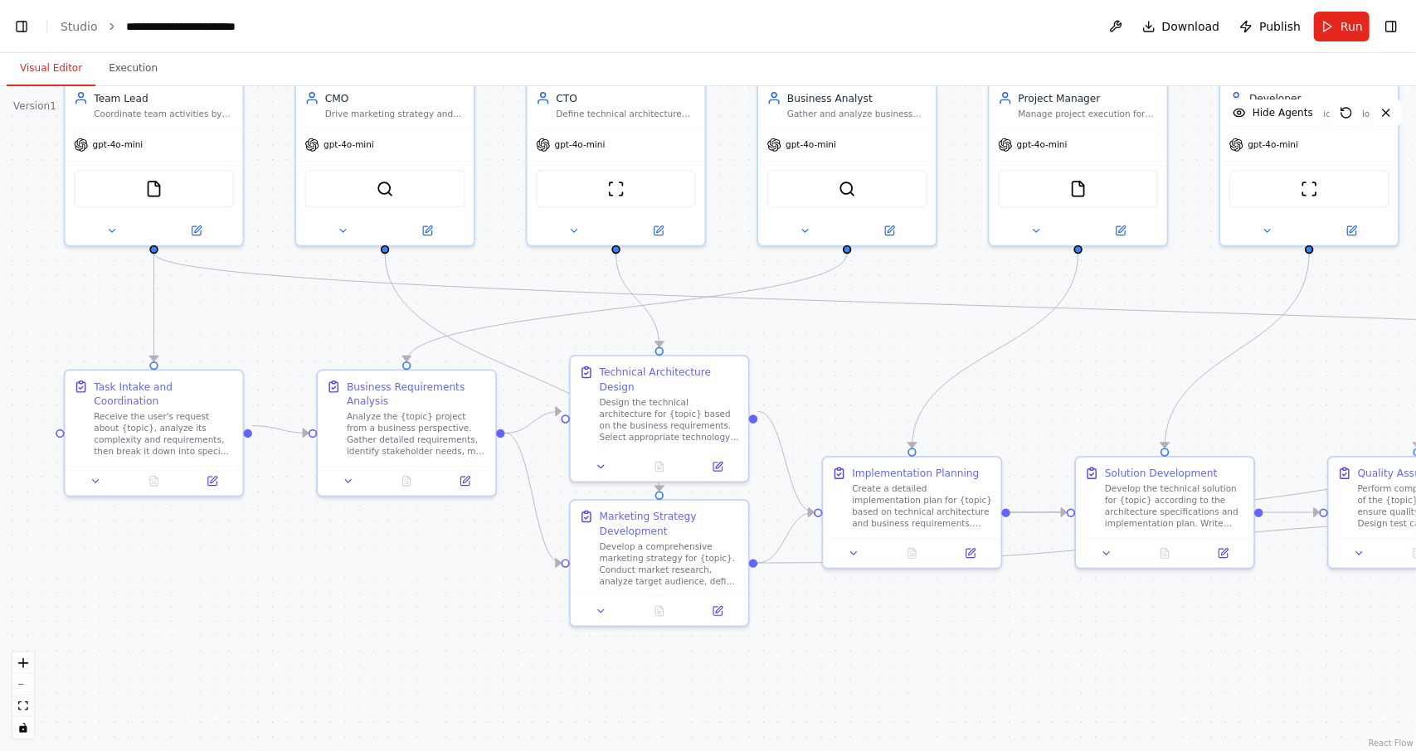
drag, startPoint x: 46, startPoint y: 472, endPoint x: 302, endPoint y: 462, distance: 256.4
click at [289, 467] on div ".deletable-edge-delete-btn { width: 20px; height: 20px; border: 0px solid #ffff…" at bounding box center [708, 418] width 1416 height 665
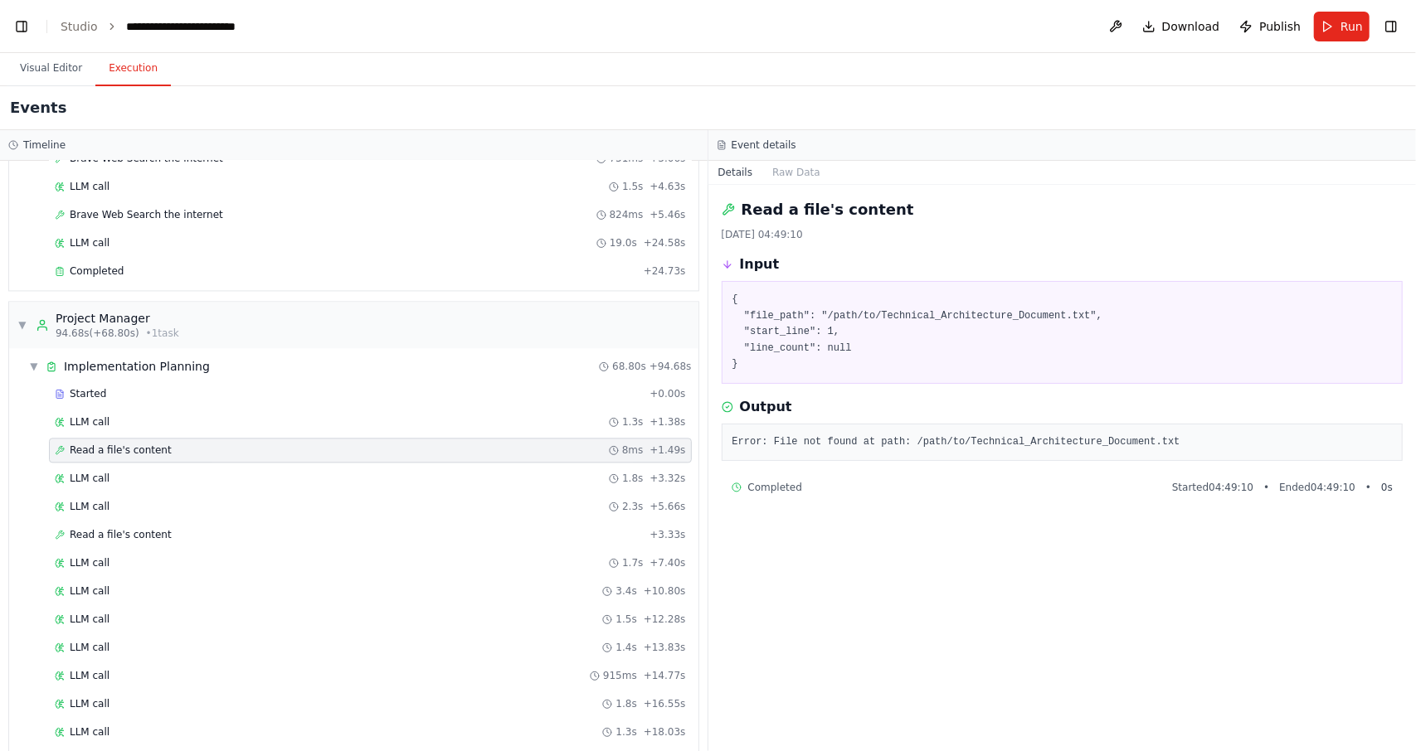
click at [120, 70] on button "Execution" at bounding box center [132, 68] width 75 height 35
click at [1115, 29] on button at bounding box center [1115, 27] width 27 height 30
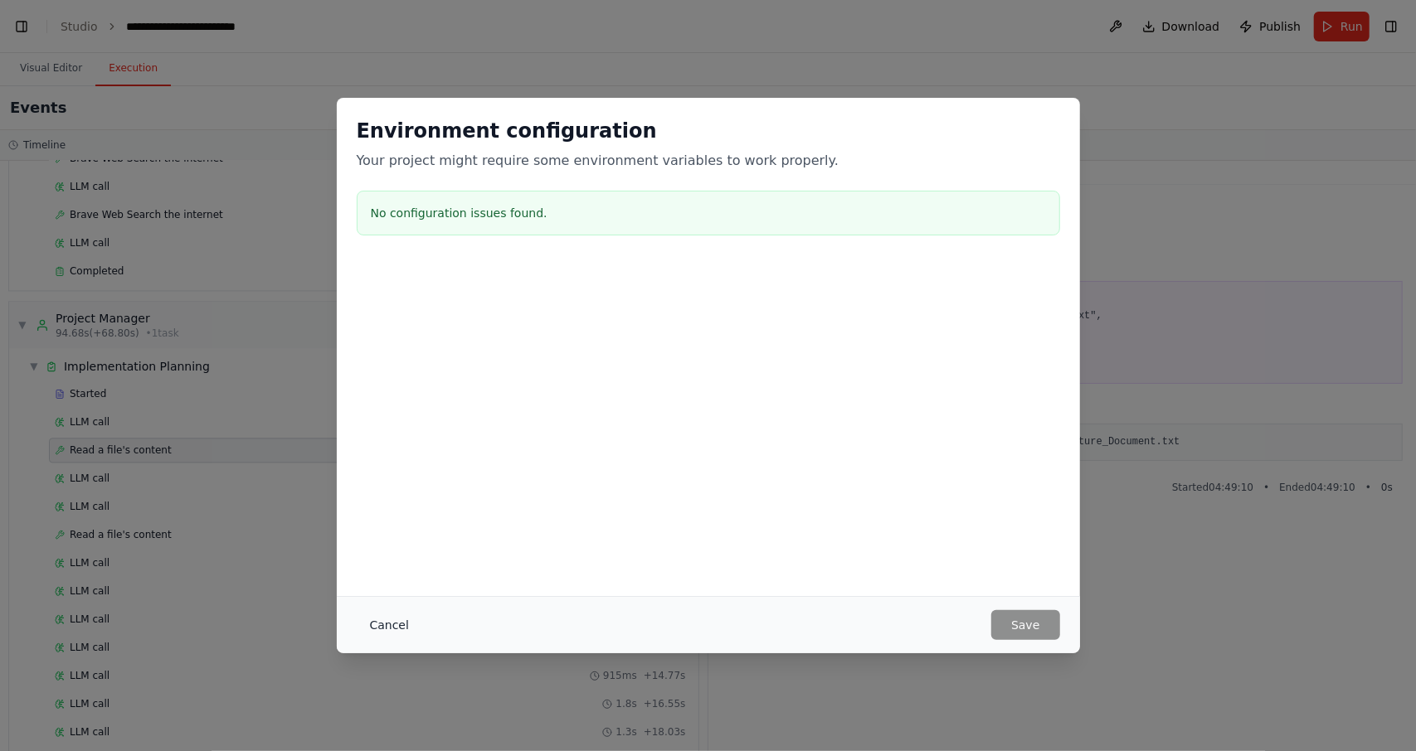
click at [386, 626] on button "Cancel" at bounding box center [390, 625] width 66 height 30
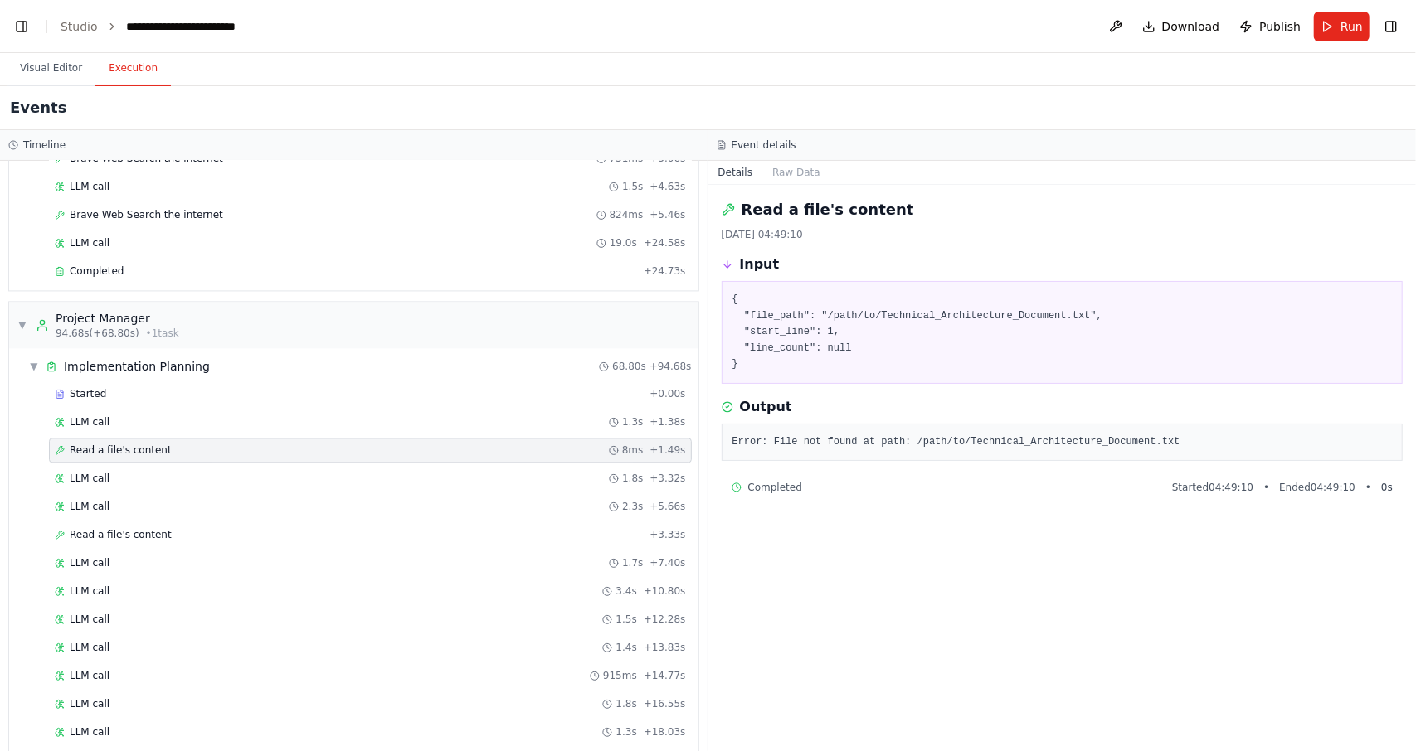
click at [32, 37] on header "**********" at bounding box center [708, 26] width 1416 height 53
click at [38, 26] on header "**********" at bounding box center [708, 26] width 1416 height 53
click at [166, 27] on div "**********" at bounding box center [201, 26] width 150 height 17
click at [238, 34] on header "**********" at bounding box center [708, 26] width 1416 height 53
click at [80, 24] on link "Studio" at bounding box center [79, 26] width 37 height 13
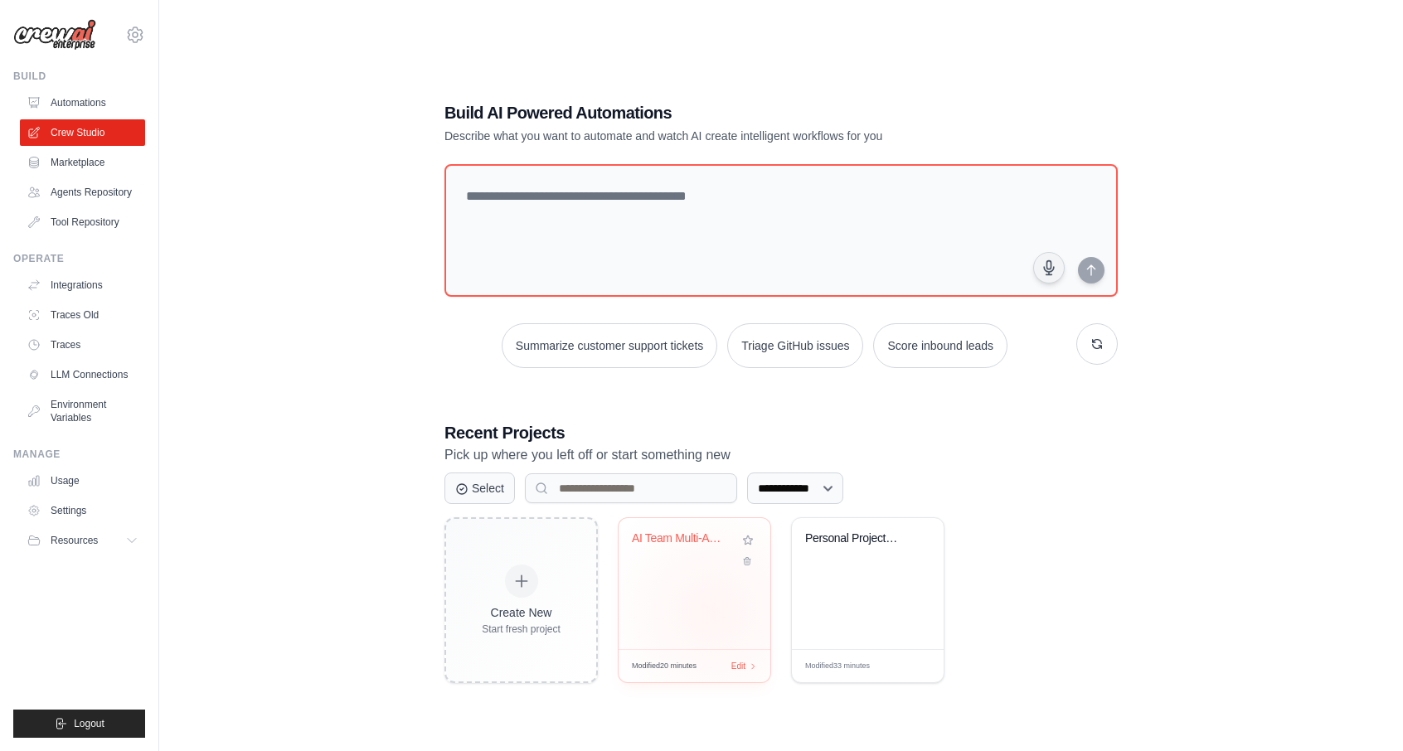
click at [713, 611] on div "AI Team Multi-Agent System" at bounding box center [695, 583] width 152 height 131
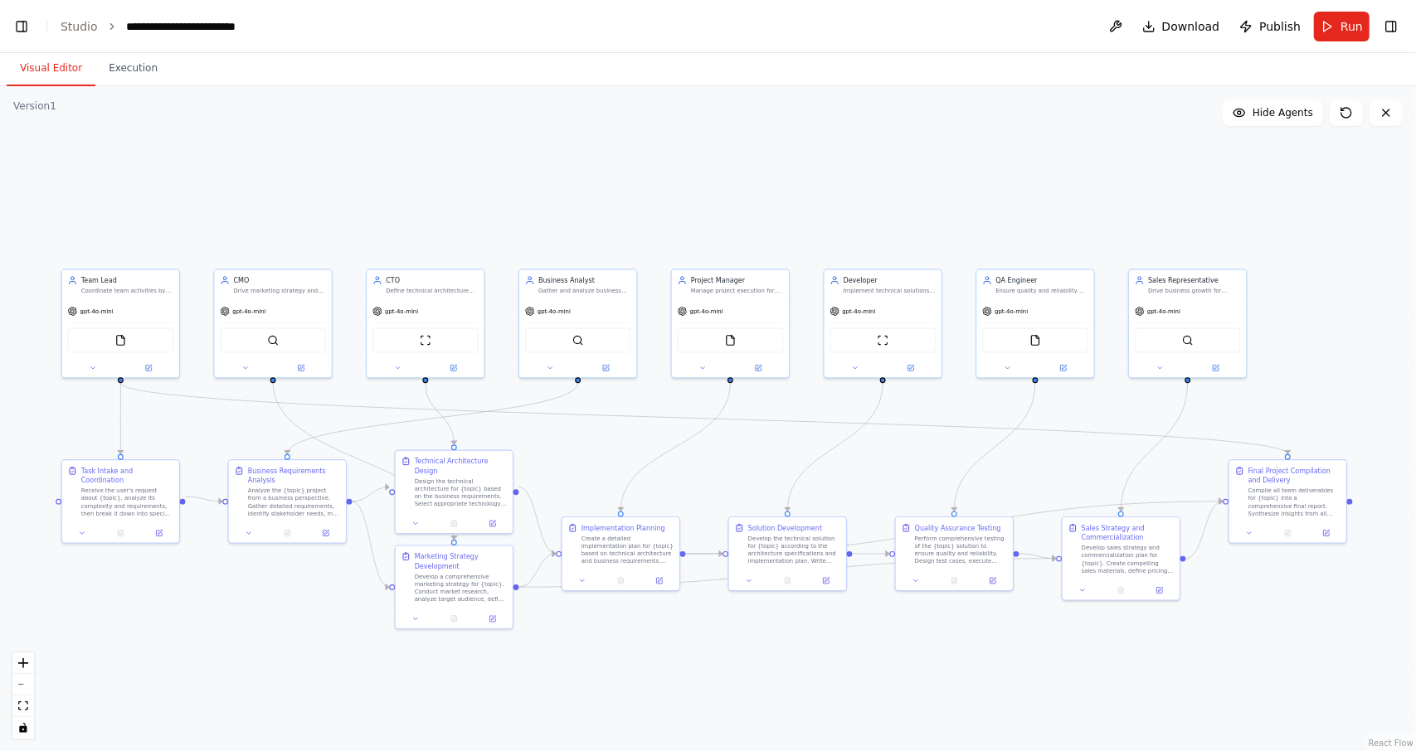
drag, startPoint x: 1048, startPoint y: 488, endPoint x: 723, endPoint y: 454, distance: 326.9
click at [721, 457] on div ".deletable-edge-delete-btn { width: 20px; height: 20px; border: 0px solid #ffff…" at bounding box center [708, 418] width 1416 height 665
click at [133, 84] on button "Execution" at bounding box center [132, 68] width 75 height 35
click at [68, 62] on button "Visual Editor" at bounding box center [51, 68] width 89 height 35
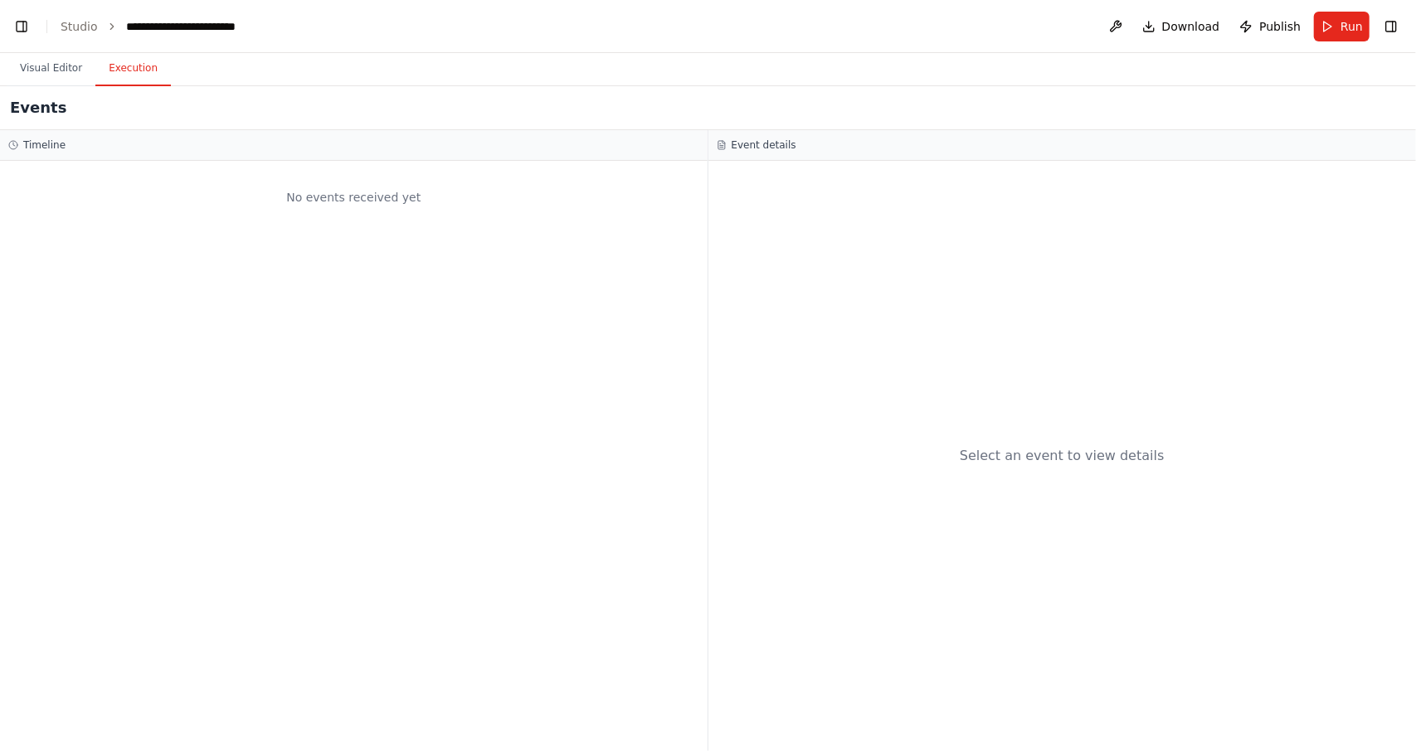
click at [118, 68] on button "Execution" at bounding box center [132, 68] width 75 height 35
click at [34, 105] on h2 "Events" at bounding box center [38, 107] width 56 height 23
click at [812, 132] on div "Event details" at bounding box center [1062, 145] width 708 height 31
click at [816, 219] on div "Select an event to view details" at bounding box center [1062, 456] width 708 height 590
